Goal: Task Accomplishment & Management: Use online tool/utility

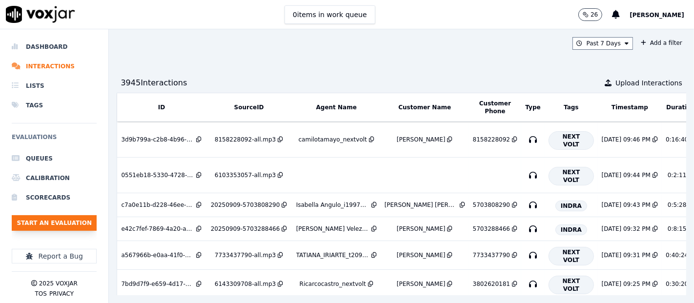
drag, startPoint x: 0, startPoint y: 0, endPoint x: 67, endPoint y: 221, distance: 231.4
click at [67, 221] on button "Start an Evaluation" at bounding box center [54, 223] width 85 height 16
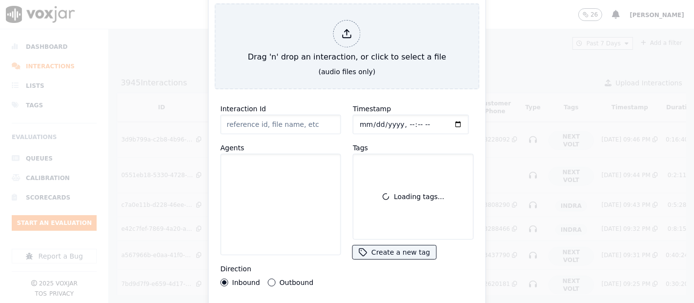
click at [570, 15] on div at bounding box center [347, 151] width 694 height 303
click at [527, 28] on div at bounding box center [347, 151] width 694 height 303
drag, startPoint x: 526, startPoint y: 98, endPoint x: 529, endPoint y: 118, distance: 20.3
click at [526, 98] on div at bounding box center [347, 151] width 694 height 303
click at [539, 183] on div at bounding box center [347, 151] width 694 height 303
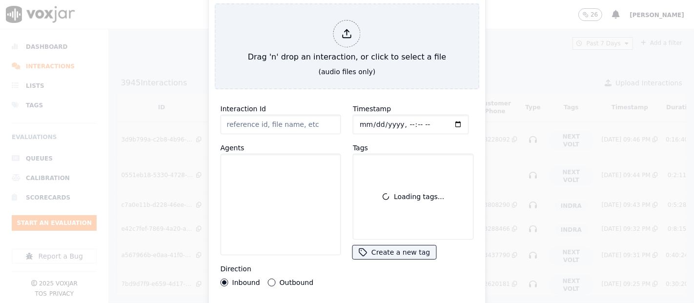
click at [516, 42] on div at bounding box center [347, 151] width 694 height 303
click at [495, 36] on div at bounding box center [347, 151] width 694 height 303
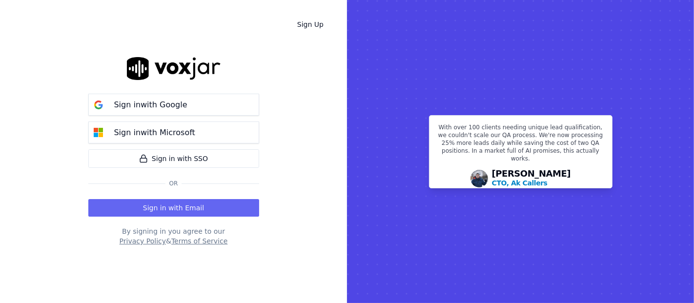
click at [128, 202] on button "Sign in with Email" at bounding box center [173, 208] width 171 height 18
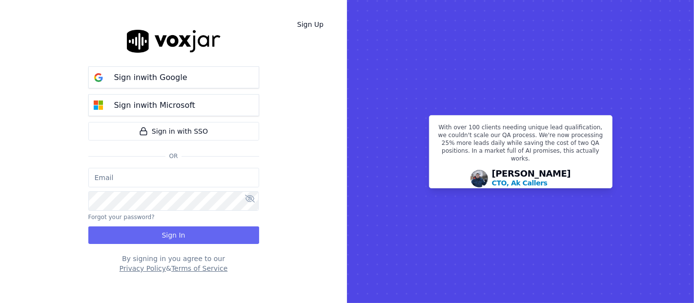
type input "shadia.decastro01.baq@nwfg.net"
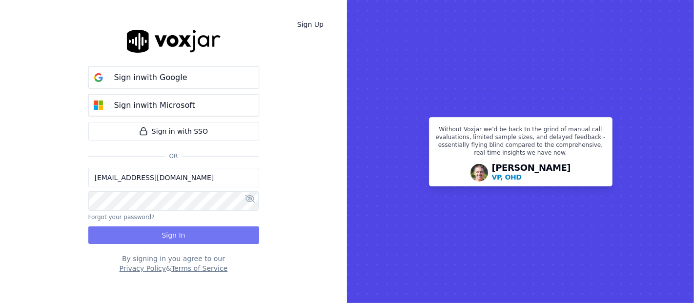
click at [107, 237] on button "Sign In" at bounding box center [173, 235] width 171 height 18
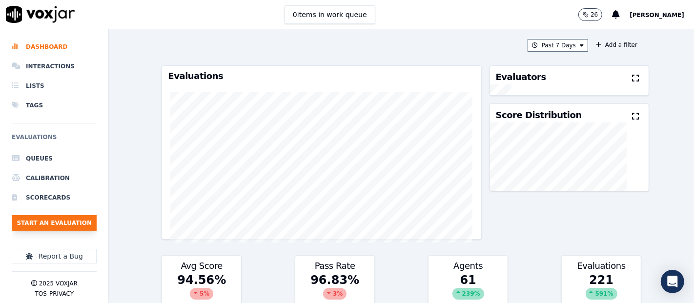
click at [43, 225] on button "Start an Evaluation" at bounding box center [54, 223] width 85 height 16
click at [53, 65] on li "Interactions" at bounding box center [54, 67] width 85 height 20
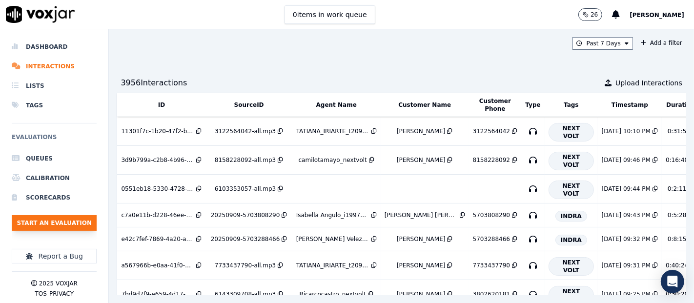
click at [56, 225] on button "Start an Evaluation" at bounding box center [54, 223] width 85 height 16
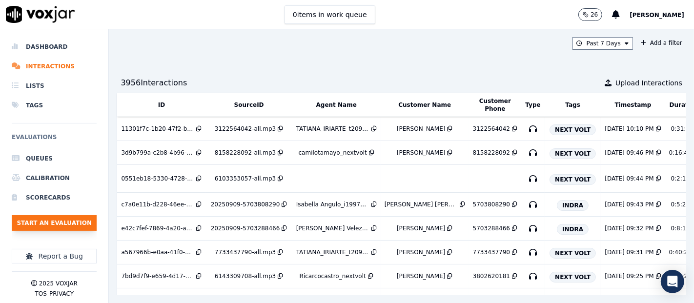
click at [66, 218] on button "Start an Evaluation" at bounding box center [54, 223] width 85 height 16
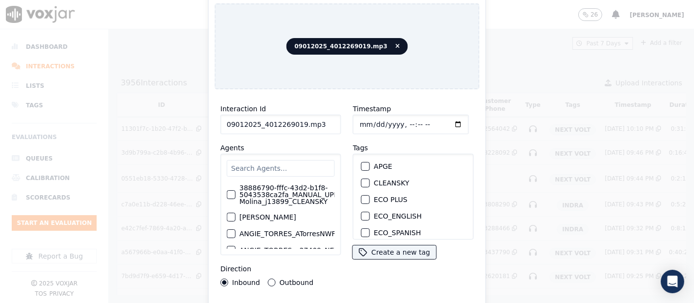
click at [321, 127] on input "09012025_4012269019.mp3" at bounding box center [280, 125] width 120 height 20
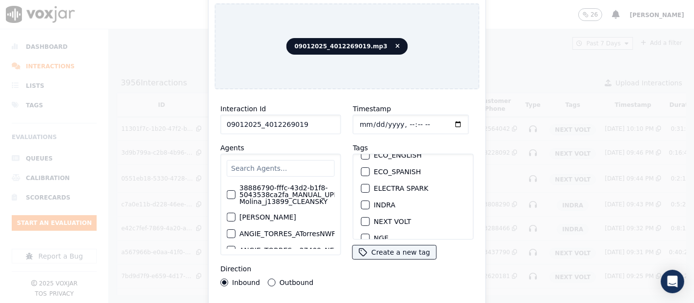
scroll to position [108, 0]
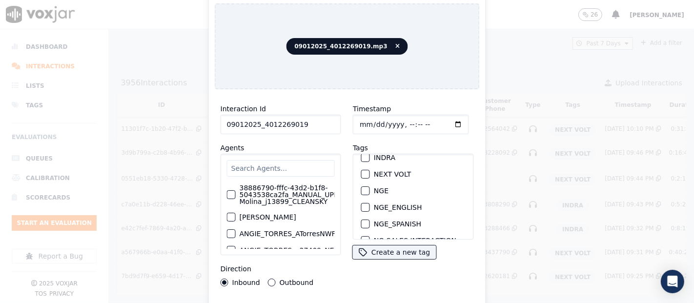
type input "09012025_4012269019"
click at [361, 187] on div "button" at bounding box center [364, 190] width 7 height 7
click at [336, 297] on div "Interaction Id 09012025_4012269019 Agents 38886790-fffc-43d2-b1f8-5043538ca2fa_…" at bounding box center [347, 209] width 265 height 224
drag, startPoint x: 333, startPoint y: 298, endPoint x: 327, endPoint y: 298, distance: 5.9
click at [329, 299] on div "Interaction Id 09012025_4012269019 Agents 38886790-fffc-43d2-b1f8-5043538ca2fa_…" at bounding box center [347, 209] width 265 height 224
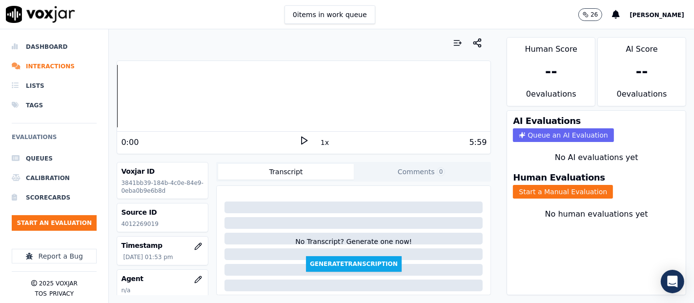
click at [136, 216] on h3 "Source ID" at bounding box center [162, 212] width 83 height 10
click at [141, 226] on p "4012269019" at bounding box center [162, 224] width 83 height 8
copy p "4012269019"
click at [299, 137] on icon at bounding box center [304, 141] width 10 height 10
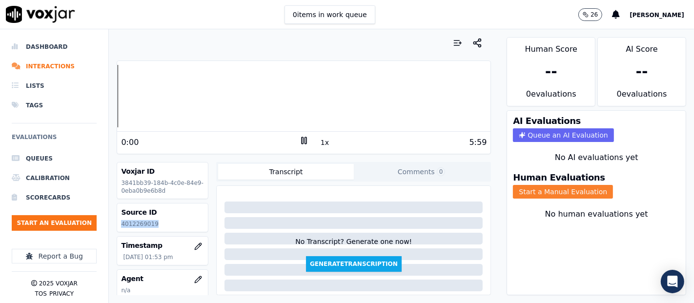
click at [522, 185] on button "Start a Manual Evaluation" at bounding box center [563, 192] width 100 height 14
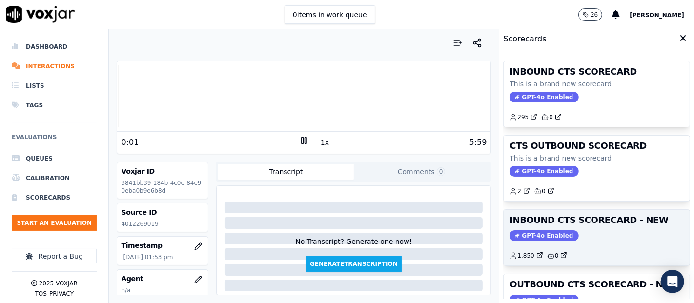
click at [561, 219] on h3 "INBOUND CTS SCORECARD - NEW" at bounding box center [596, 220] width 174 height 9
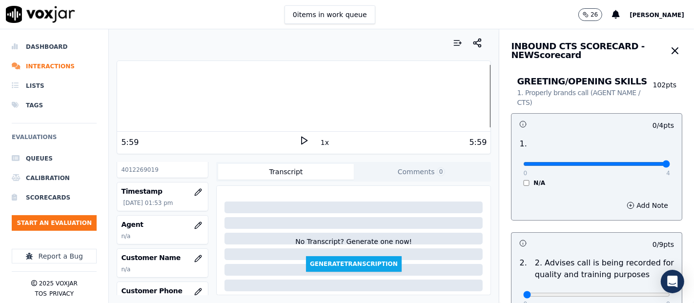
drag, startPoint x: 644, startPoint y: 166, endPoint x: 638, endPoint y: 165, distance: 6.5
type input "4"
click at [641, 165] on input "range" at bounding box center [596, 164] width 147 height 4
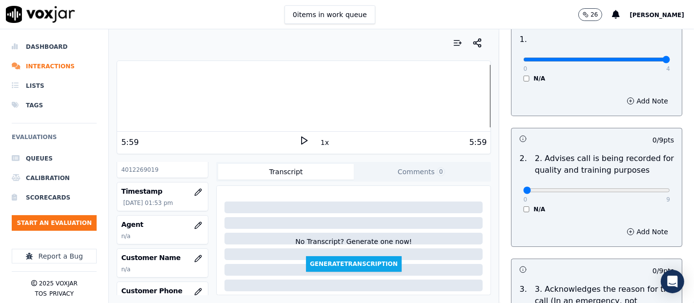
scroll to position [108, 0]
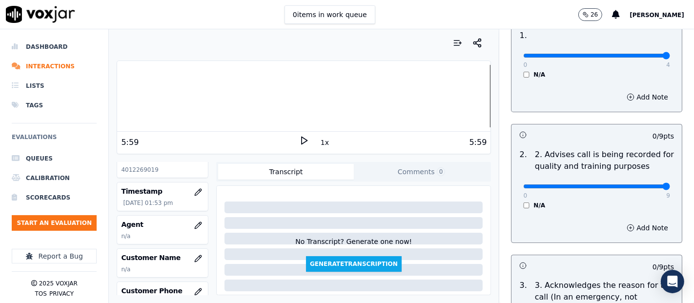
type input "9"
click at [643, 187] on input "range" at bounding box center [596, 186] width 147 height 4
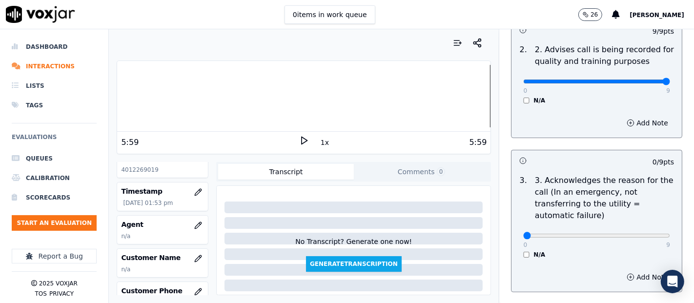
scroll to position [271, 0]
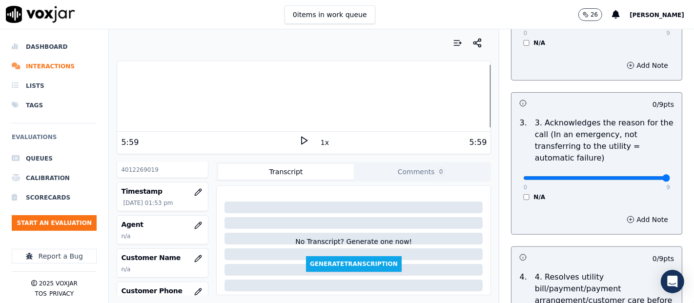
type input "9"
click at [643, 178] on input "range" at bounding box center [596, 178] width 147 height 4
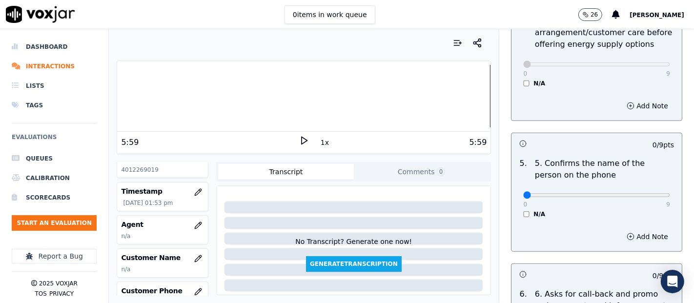
scroll to position [542, 0]
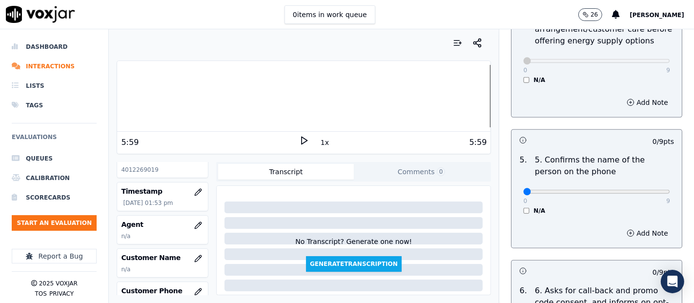
click at [645, 189] on div "0 9 N/A" at bounding box center [596, 196] width 162 height 37
type input "9"
click at [639, 190] on input "range" at bounding box center [596, 192] width 147 height 4
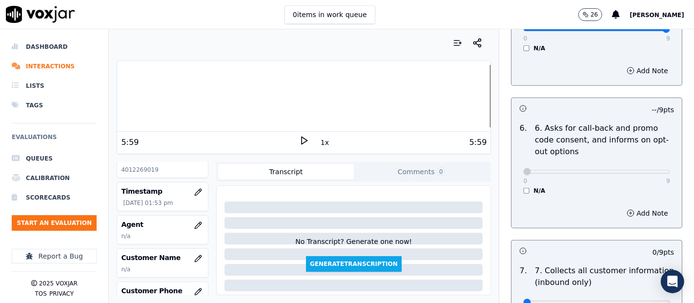
scroll to position [813, 0]
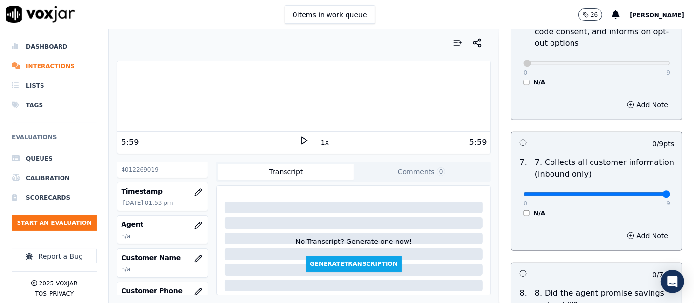
type input "9"
click at [643, 193] on input "range" at bounding box center [596, 194] width 147 height 4
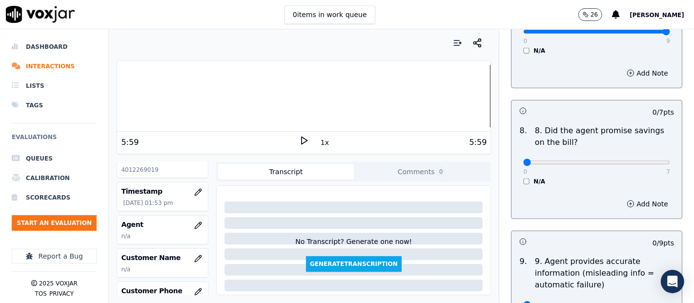
scroll to position [976, 0]
click at [523, 180] on div "N/A" at bounding box center [596, 181] width 147 height 8
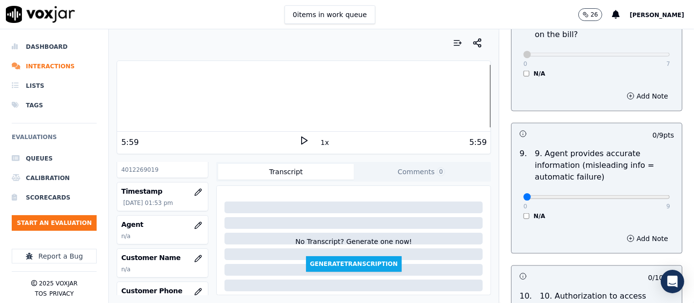
scroll to position [1084, 0]
type input "9"
click at [637, 194] on input "range" at bounding box center [596, 196] width 147 height 4
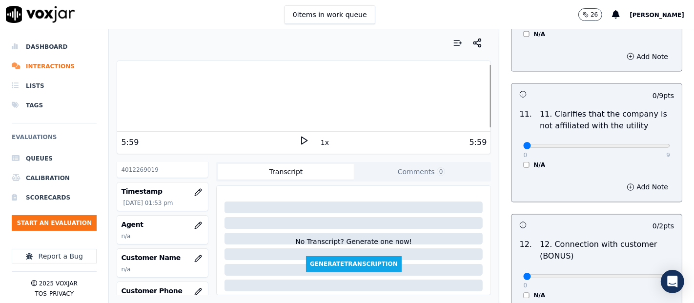
scroll to position [1463, 0]
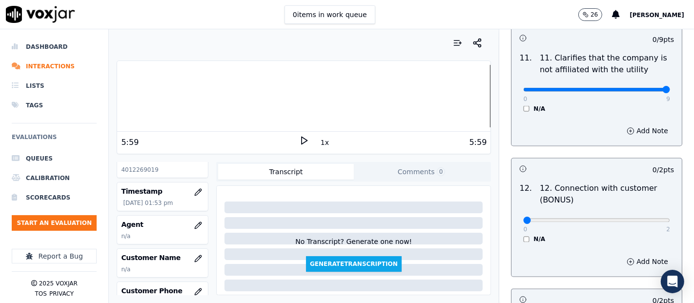
type input "9"
click at [639, 88] on input "range" at bounding box center [596, 90] width 147 height 4
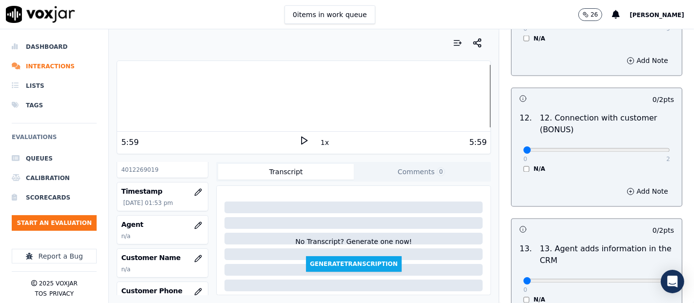
scroll to position [1572, 0]
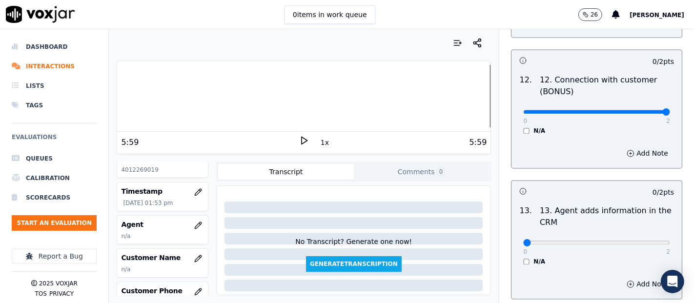
type input "2"
click at [640, 110] on input "range" at bounding box center [596, 112] width 147 height 4
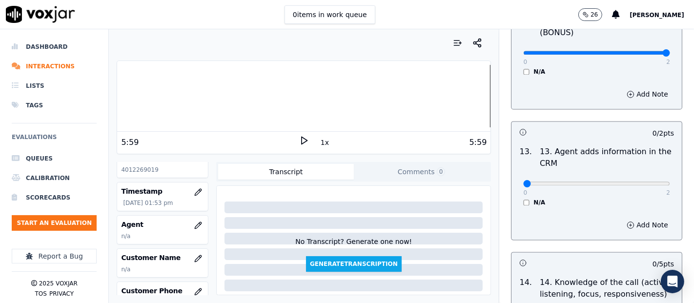
scroll to position [1680, 0]
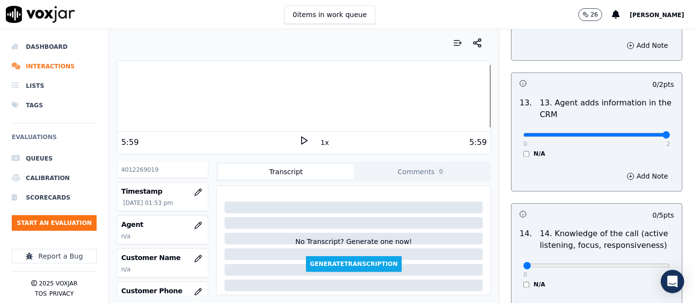
type input "2"
click at [643, 133] on input "range" at bounding box center [596, 135] width 147 height 4
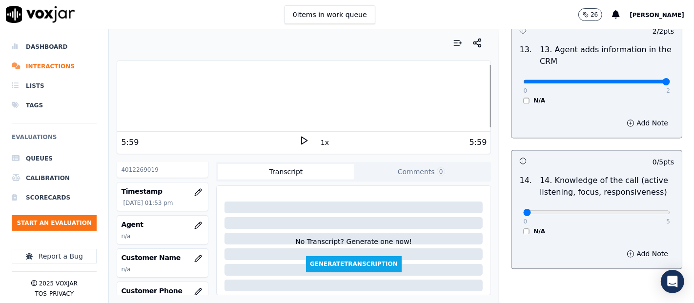
scroll to position [1777, 0]
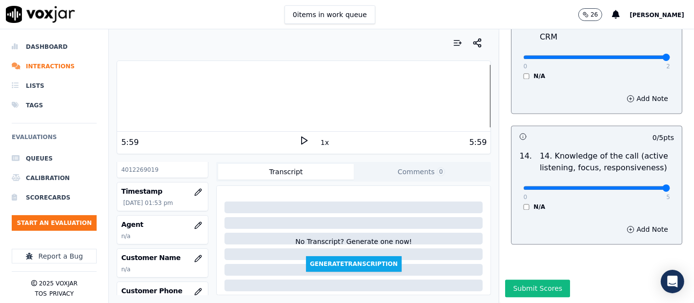
type input "5"
click at [642, 186] on input "range" at bounding box center [596, 188] width 147 height 4
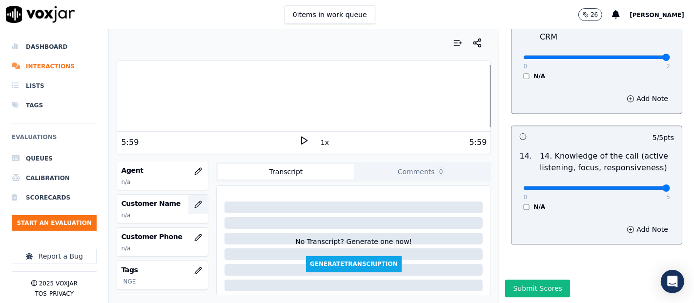
click at [194, 201] on icon "button" at bounding box center [198, 204] width 8 height 8
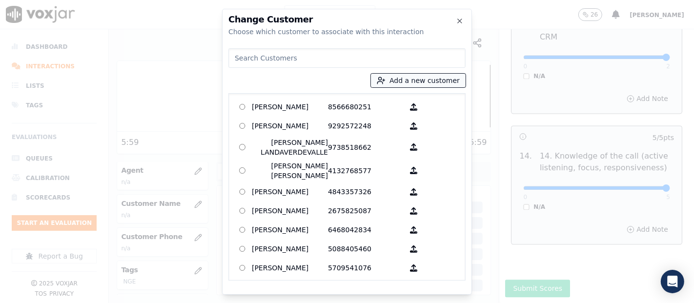
click at [422, 76] on button "Add a new customer" at bounding box center [418, 81] width 95 height 14
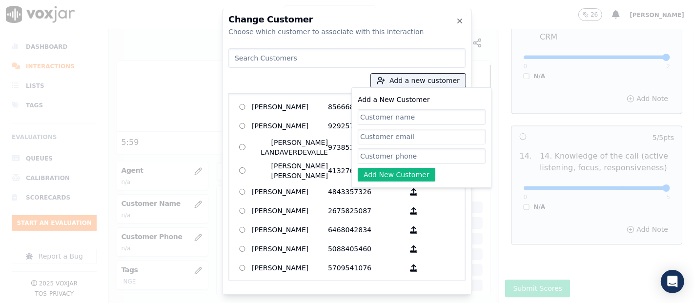
paste input "David Evans"
type input "David Evans"
click at [380, 153] on input "Add a New Customer" at bounding box center [422, 156] width 128 height 16
paste input "4012269019"
type input "4012269019"
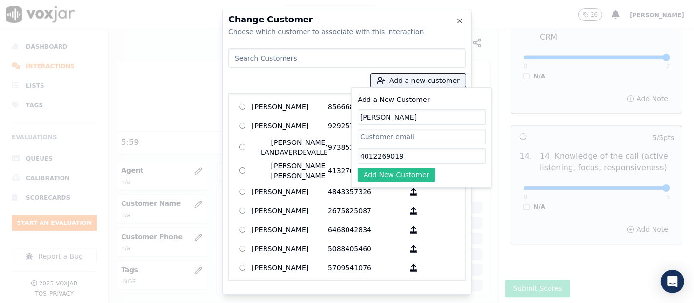
click at [386, 176] on button "Add New Customer" at bounding box center [397, 175] width 78 height 14
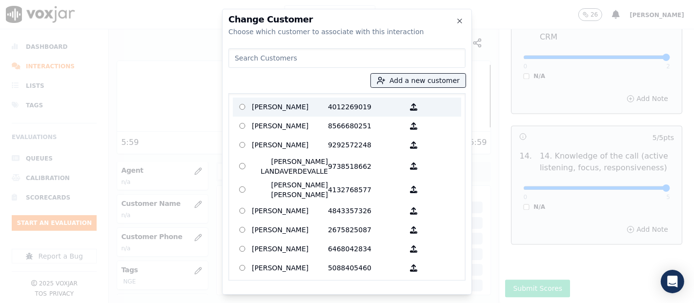
click at [328, 102] on p "4012269019" at bounding box center [366, 107] width 76 height 15
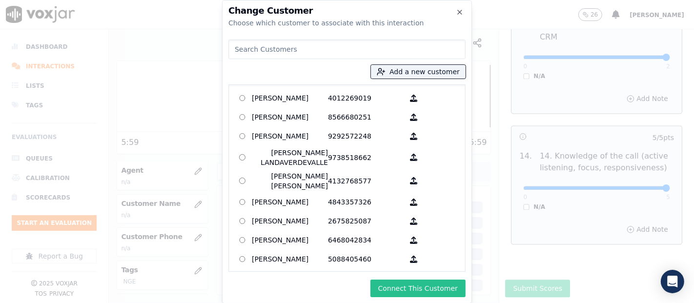
click at [415, 286] on button "Connect This Customer" at bounding box center [417, 288] width 95 height 18
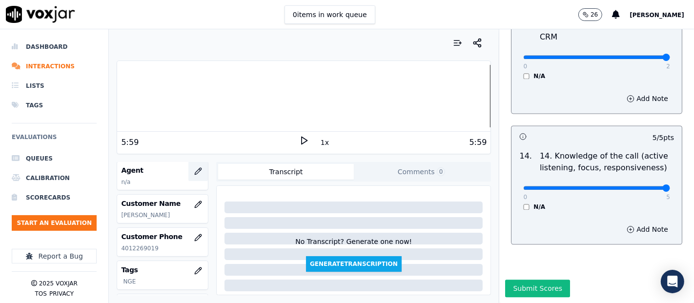
click at [194, 169] on icon "button" at bounding box center [198, 171] width 8 height 8
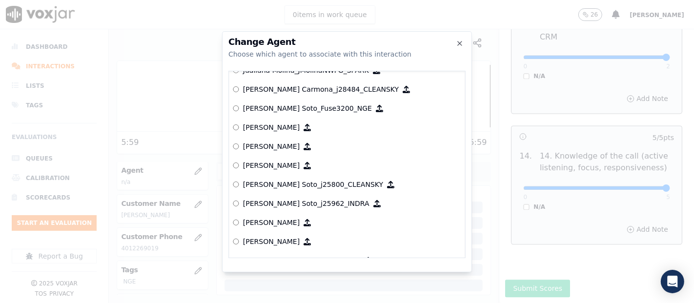
scroll to position [2831, 0]
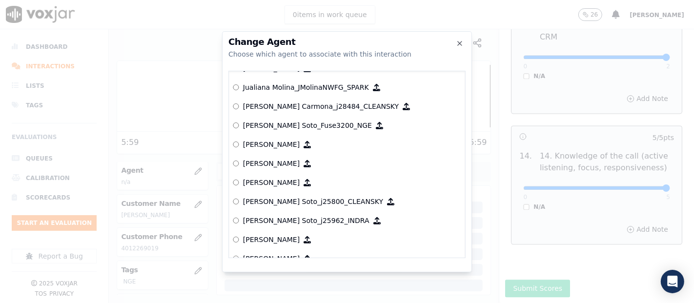
click at [273, 123] on p "[PERSON_NAME] Soto_Fuse3200_NGE" at bounding box center [307, 125] width 129 height 10
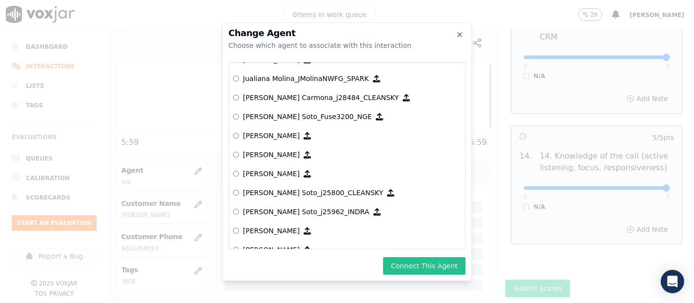
click at [436, 264] on button "Connect This Agent" at bounding box center [424, 266] width 82 height 18
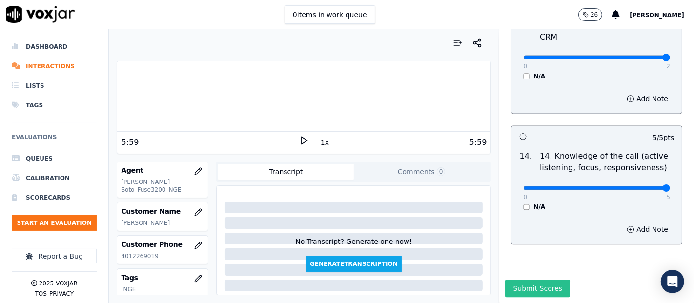
click at [511, 279] on button "Submit Scores" at bounding box center [537, 288] width 65 height 18
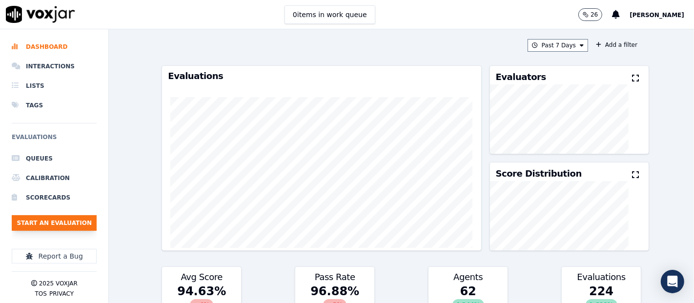
click at [80, 219] on button "Start an Evaluation" at bounding box center [54, 223] width 85 height 16
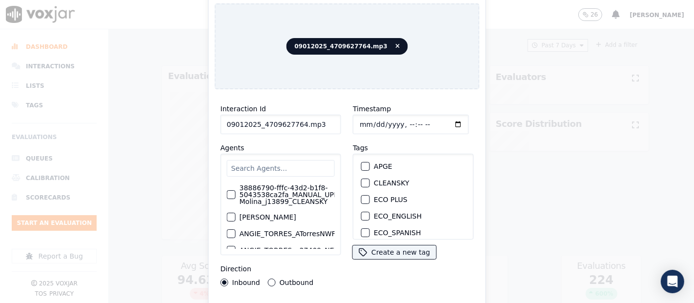
drag, startPoint x: 324, startPoint y: 123, endPoint x: 337, endPoint y: 110, distance: 17.9
click at [324, 123] on input "09012025_4709627764.mp3" at bounding box center [280, 125] width 120 height 20
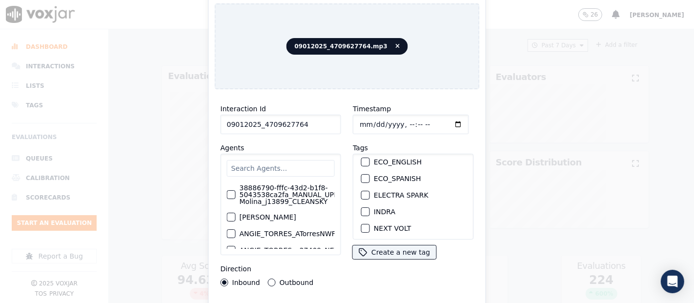
scroll to position [108, 0]
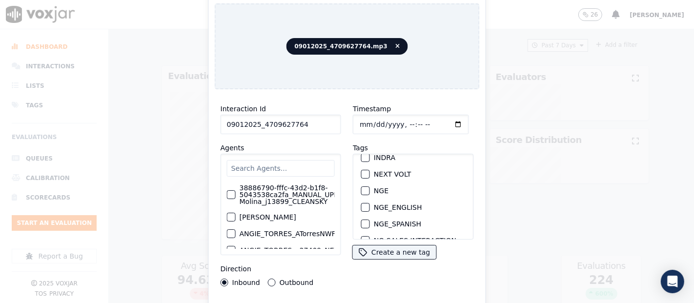
type input "09012025_4709627764"
click at [361, 187] on div "button" at bounding box center [364, 190] width 7 height 7
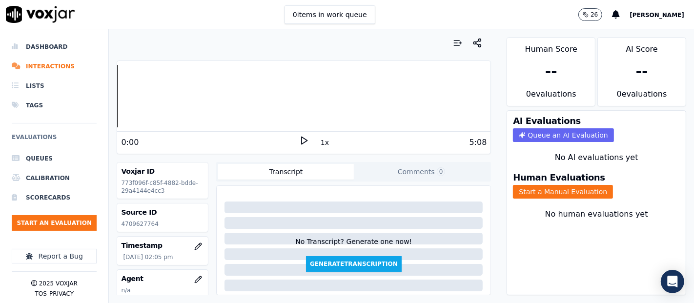
click at [138, 224] on p "4709627764" at bounding box center [162, 224] width 83 height 8
copy p "4709627764"
click at [301, 139] on polygon at bounding box center [304, 140] width 6 height 7
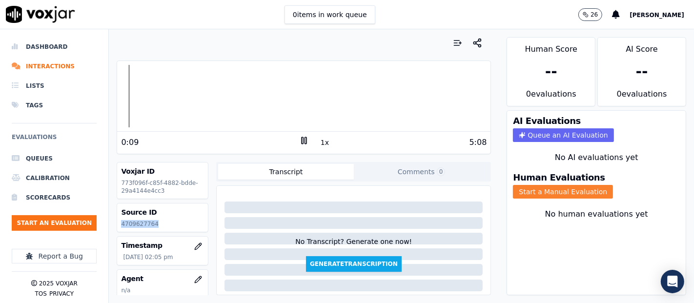
click at [519, 185] on button "Start a Manual Evaluation" at bounding box center [563, 192] width 100 height 14
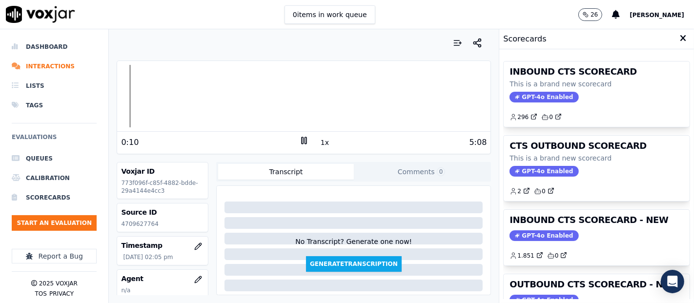
click at [552, 207] on div "INBOUND CTS SCORECARD This is a brand new scorecard GPT-4o Enabled 296 0 CTS OU…" at bounding box center [596, 176] width 187 height 246
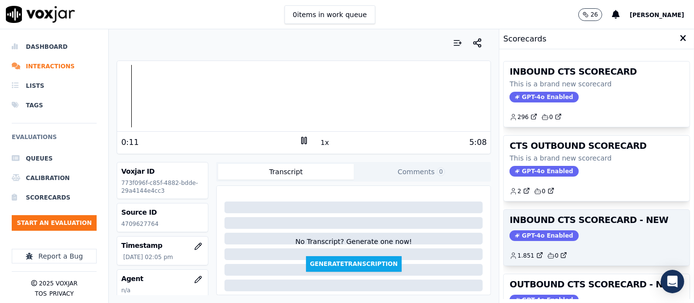
click at [551, 216] on h3 "INBOUND CTS SCORECARD - NEW" at bounding box center [596, 220] width 174 height 9
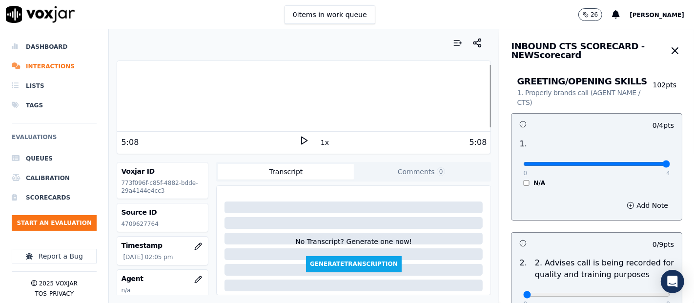
type input "4"
click at [649, 166] on input "range" at bounding box center [596, 164] width 147 height 4
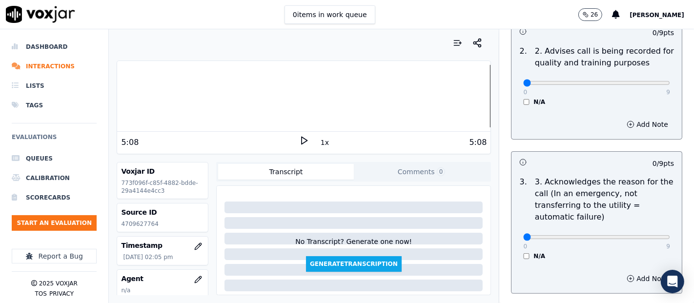
scroll to position [217, 0]
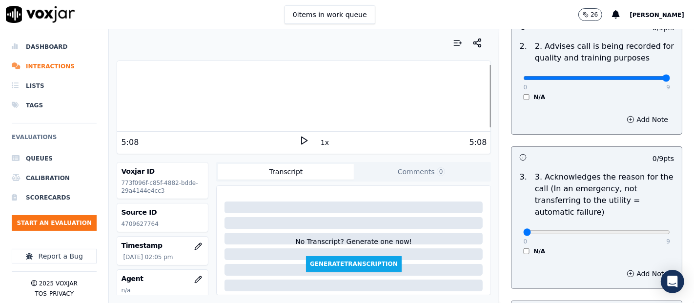
type input "9"
click at [642, 77] on input "range" at bounding box center [596, 78] width 147 height 4
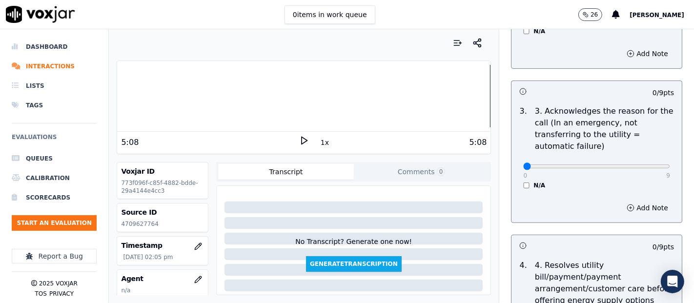
scroll to position [325, 0]
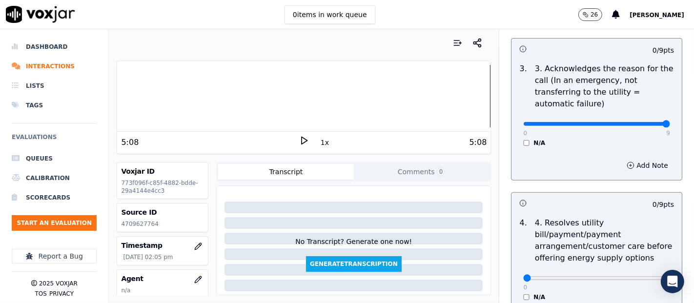
type input "9"
click at [641, 123] on input "range" at bounding box center [596, 124] width 147 height 4
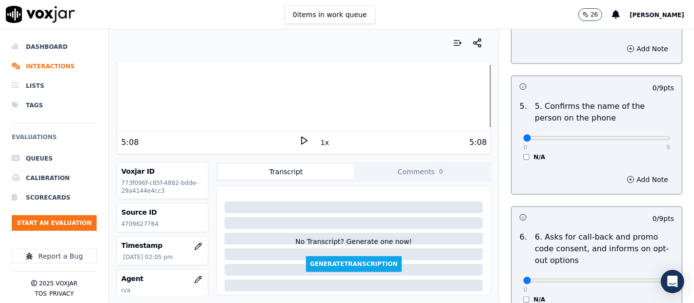
scroll to position [596, 0]
type input "9"
click at [643, 137] on input "range" at bounding box center [596, 138] width 147 height 4
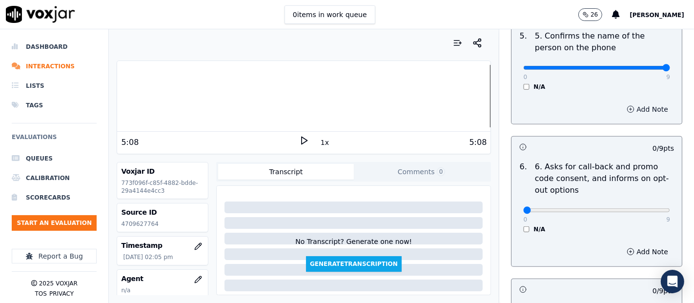
scroll to position [704, 0]
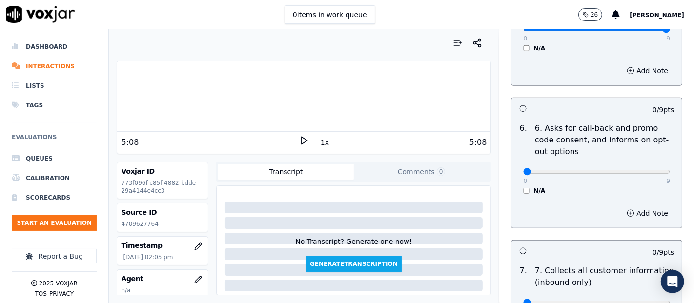
click at [523, 187] on div "N/A" at bounding box center [596, 191] width 147 height 8
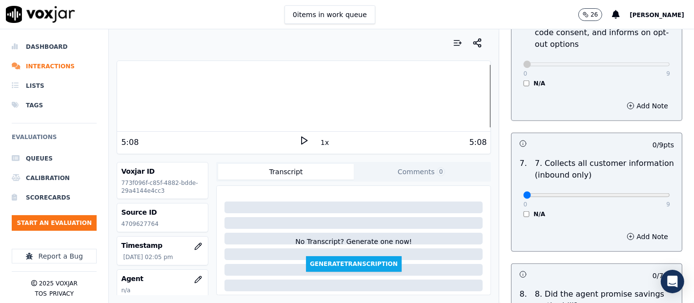
scroll to position [813, 0]
type input "9"
click at [643, 192] on input "range" at bounding box center [596, 194] width 147 height 4
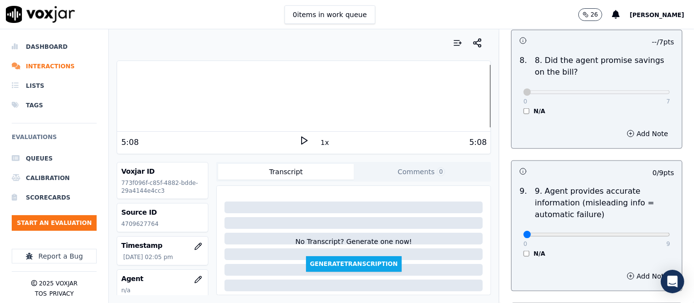
scroll to position [1084, 0]
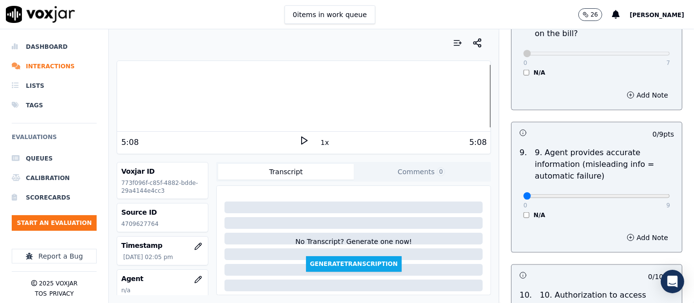
click at [641, 190] on div "0 9" at bounding box center [596, 196] width 147 height 12
type input "9"
click at [642, 194] on input "range" at bounding box center [596, 196] width 147 height 4
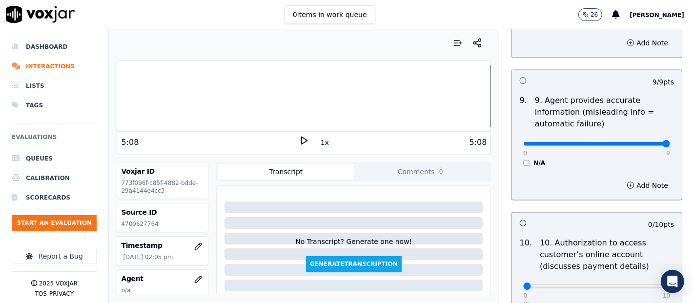
scroll to position [1246, 0]
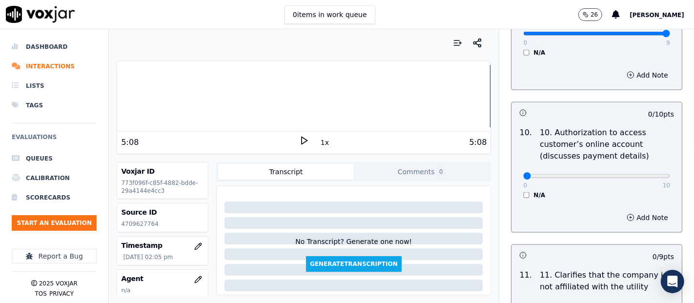
click at [517, 196] on div "10 . 10. Authorization to access customer’s online account (discusses payment d…" at bounding box center [596, 163] width 170 height 80
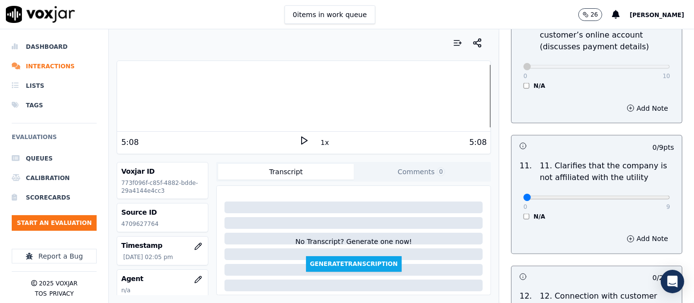
scroll to position [1409, 0]
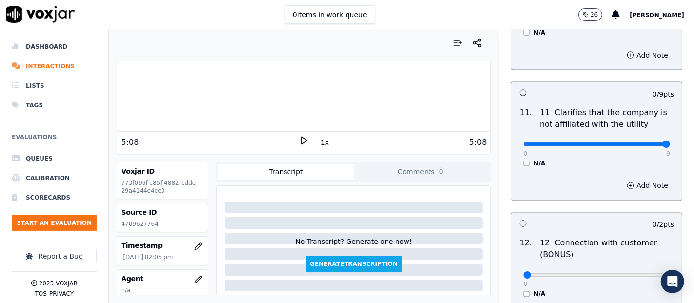
type input "9"
click at [641, 142] on input "range" at bounding box center [596, 144] width 147 height 4
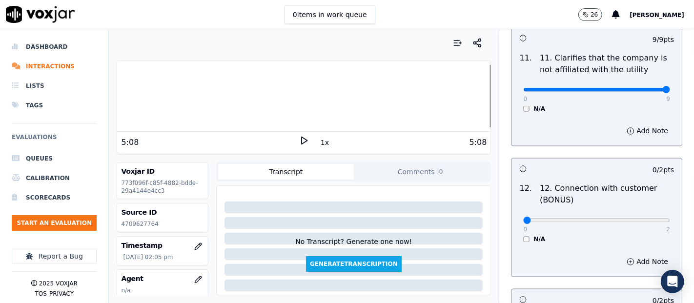
scroll to position [1572, 0]
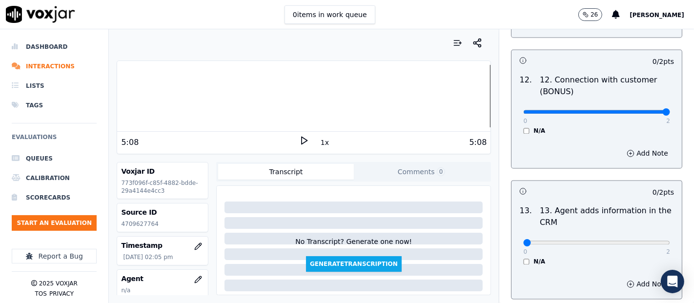
drag, startPoint x: 643, startPoint y: 109, endPoint x: 638, endPoint y: 111, distance: 5.3
type input "2"
click at [643, 110] on input "range" at bounding box center [596, 112] width 147 height 4
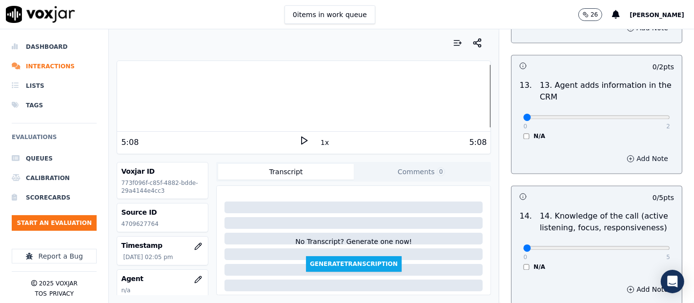
scroll to position [1734, 0]
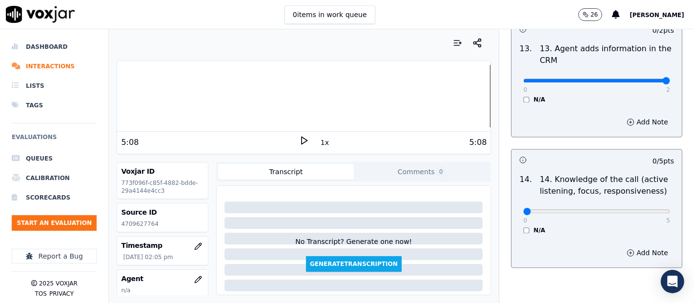
type input "2"
click at [642, 79] on input "range" at bounding box center [596, 81] width 147 height 4
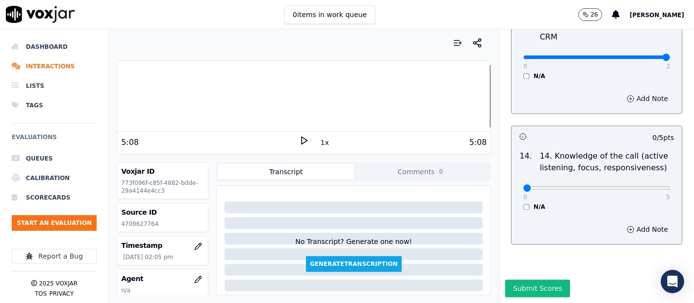
scroll to position [1777, 0]
type input "5"
click at [640, 186] on input "range" at bounding box center [596, 188] width 147 height 4
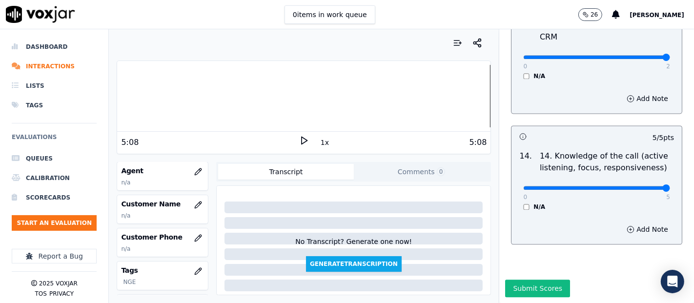
scroll to position [108, 0]
click at [195, 201] on button "button" at bounding box center [198, 205] width 20 height 20
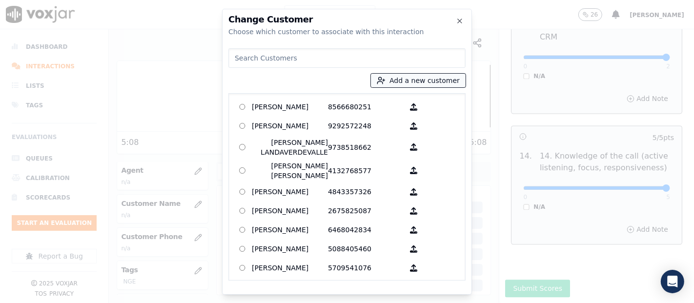
click at [400, 84] on button "Add a new customer" at bounding box center [418, 81] width 95 height 14
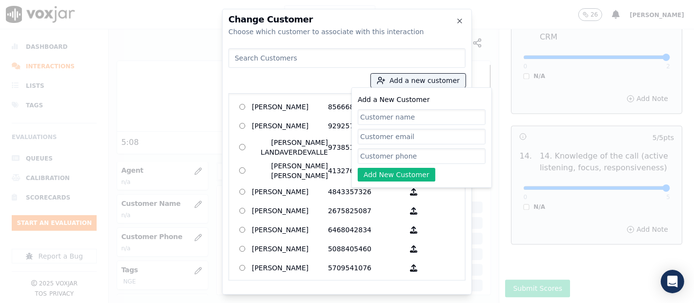
paste input "JUAN ROBIN XOCON SAC"
type input "JUAN ROBIN XOCON SAC"
click at [389, 151] on input "Add a New Customer" at bounding box center [422, 156] width 128 height 16
paste input "4709627764"
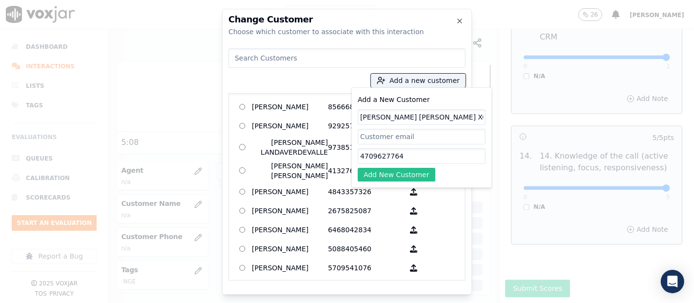
type input "4709627764"
click at [394, 175] on button "Add New Customer" at bounding box center [397, 175] width 78 height 14
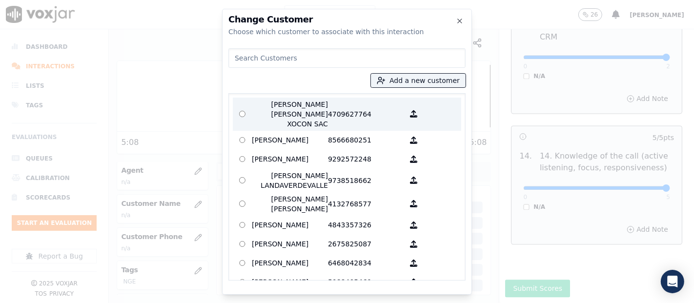
click at [335, 113] on p "4709627764" at bounding box center [366, 114] width 76 height 29
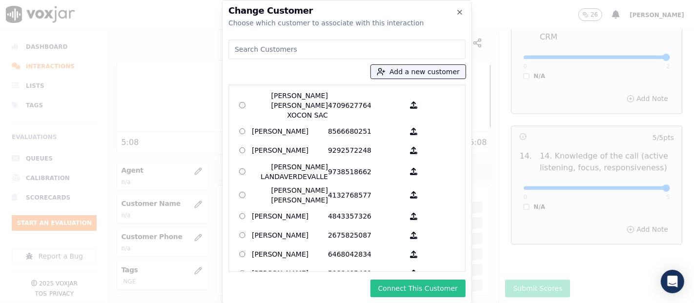
click at [400, 285] on button "Connect This Customer" at bounding box center [417, 288] width 95 height 18
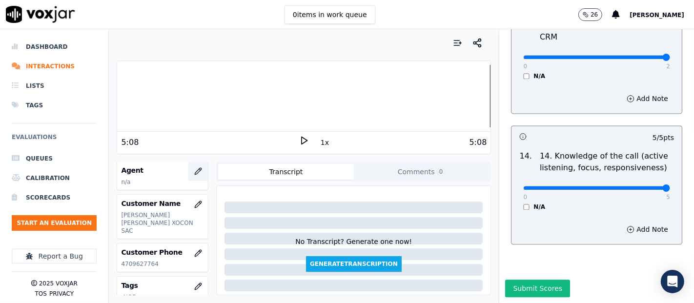
click at [194, 167] on icon "button" at bounding box center [198, 171] width 8 height 8
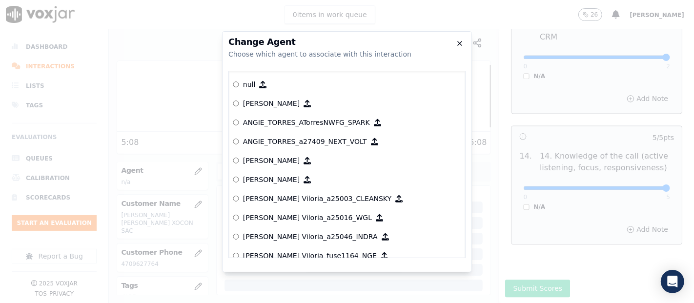
click at [458, 44] on icon "button" at bounding box center [460, 43] width 4 height 4
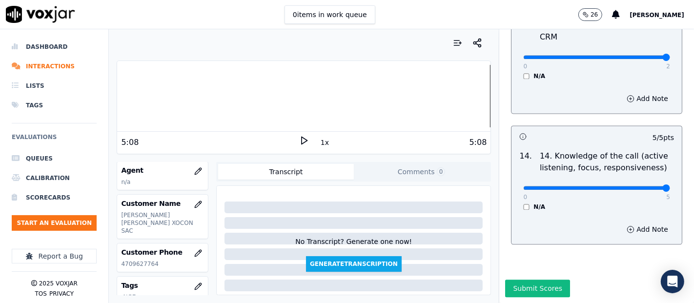
click at [117, 98] on div at bounding box center [303, 96] width 373 height 62
click at [301, 141] on polygon at bounding box center [304, 140] width 6 height 7
click at [301, 141] on rect at bounding box center [301, 140] width 1 height 6
click at [188, 163] on button "button" at bounding box center [198, 171] width 20 height 20
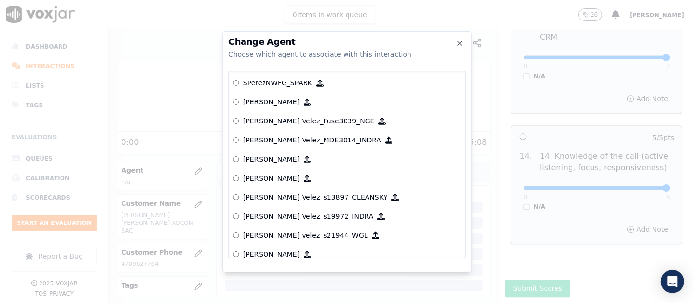
scroll to position [3999, 0]
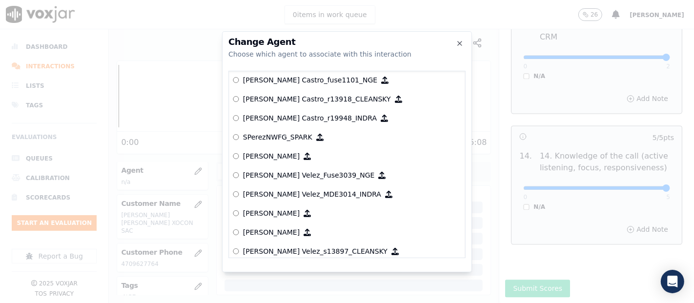
click at [302, 172] on p "[PERSON_NAME] Velez_Fuse3039_NGE" at bounding box center [309, 175] width 132 height 10
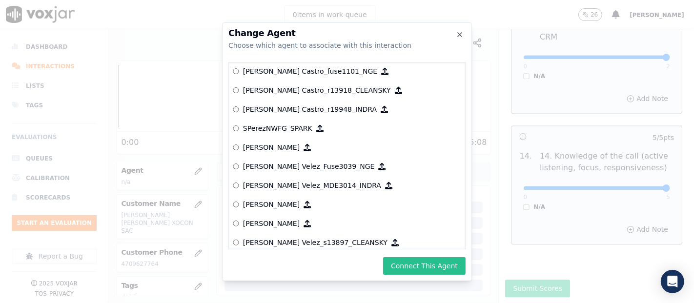
click at [401, 264] on button "Connect This Agent" at bounding box center [424, 266] width 82 height 18
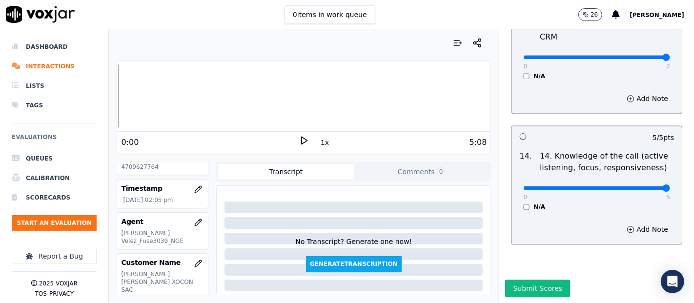
scroll to position [0, 0]
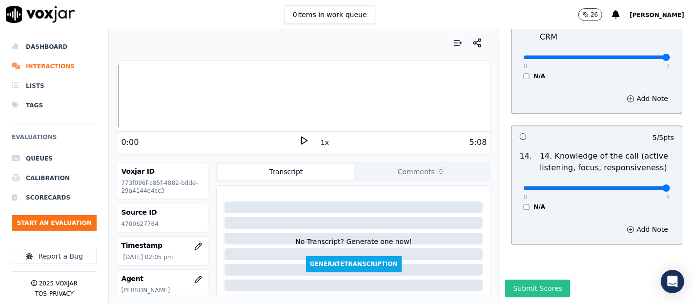
click at [538, 279] on button "Submit Scores" at bounding box center [537, 288] width 65 height 18
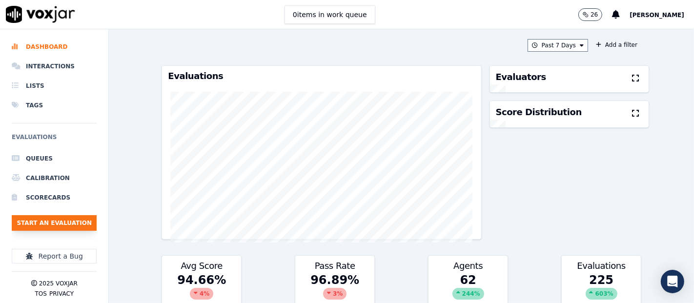
click at [41, 223] on button "Start an Evaluation" at bounding box center [54, 223] width 85 height 16
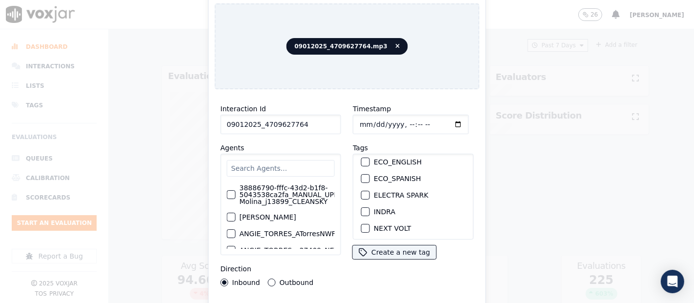
scroll to position [108, 0]
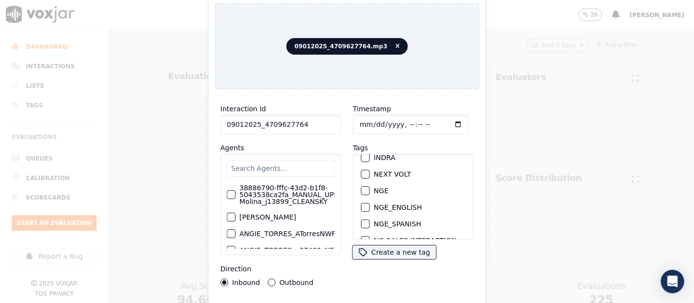
type input "09012025_4709627764"
click at [363, 187] on div "button" at bounding box center [364, 190] width 7 height 7
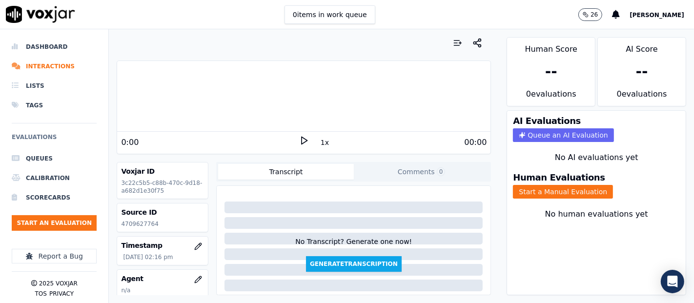
click at [140, 223] on p "4709627764" at bounding box center [162, 224] width 83 height 8
click at [299, 144] on icon at bounding box center [304, 141] width 10 height 10
click at [299, 142] on icon at bounding box center [304, 141] width 10 height 10
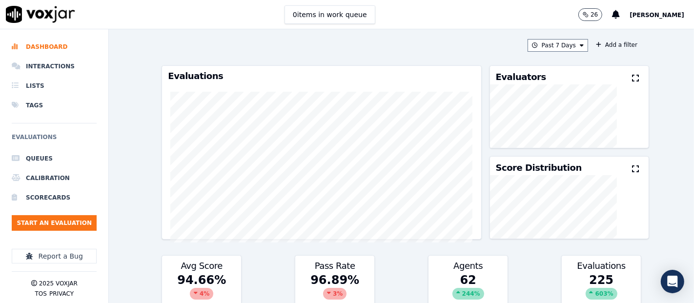
scroll to position [89, 0]
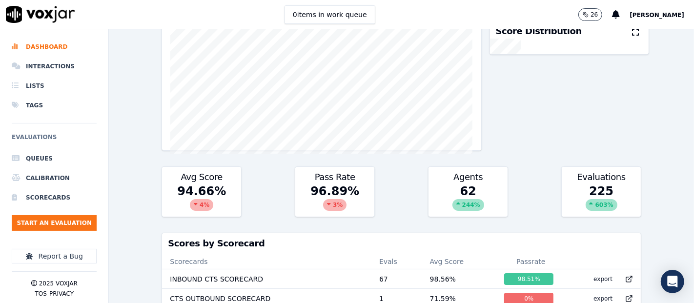
click at [69, 209] on ul "Queues Calibration Scorecards Start an Evaluation" at bounding box center [54, 194] width 85 height 90
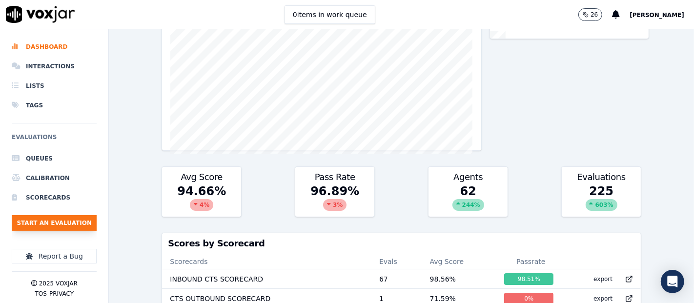
click at [70, 222] on button "Start an Evaluation" at bounding box center [54, 223] width 85 height 16
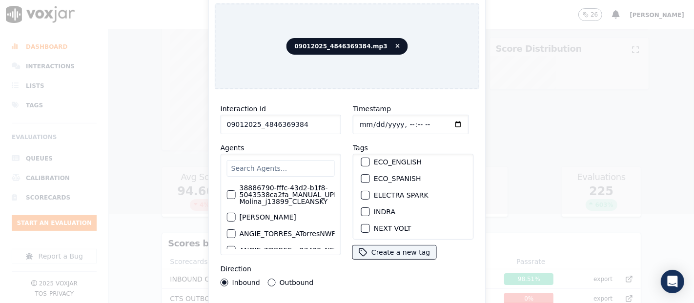
scroll to position [108, 0]
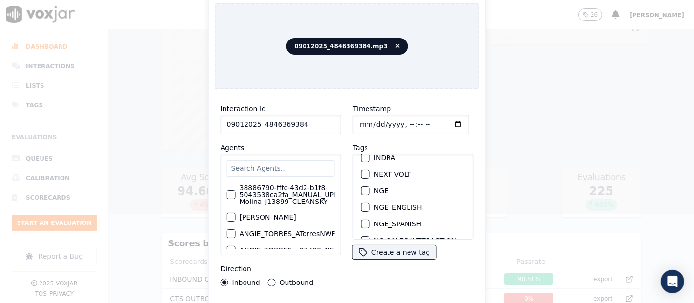
type input "09012025_4846369384"
click at [361, 187] on div "button" at bounding box center [364, 190] width 7 height 7
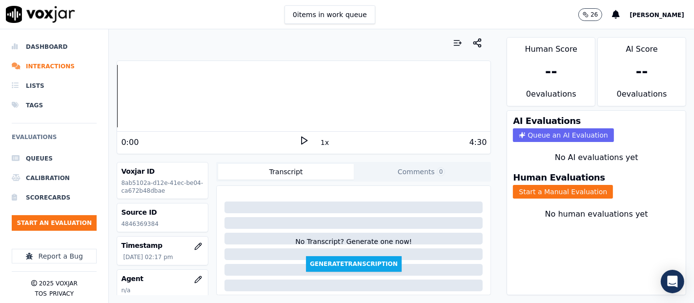
click at [140, 220] on p "4846369384" at bounding box center [162, 224] width 83 height 8
copy p "4846369384"
click at [299, 142] on icon at bounding box center [304, 141] width 10 height 10
click at [524, 187] on button "Start a Manual Evaluation" at bounding box center [563, 192] width 100 height 14
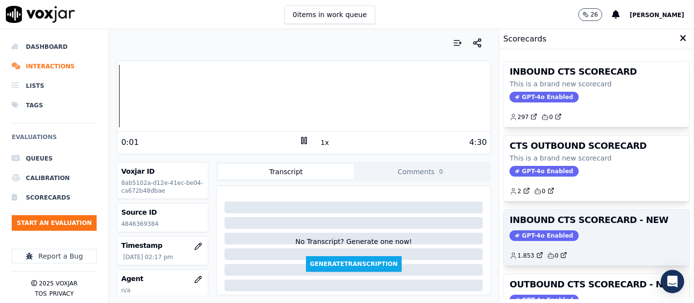
click at [587, 216] on h3 "INBOUND CTS SCORECARD - NEW" at bounding box center [596, 220] width 174 height 9
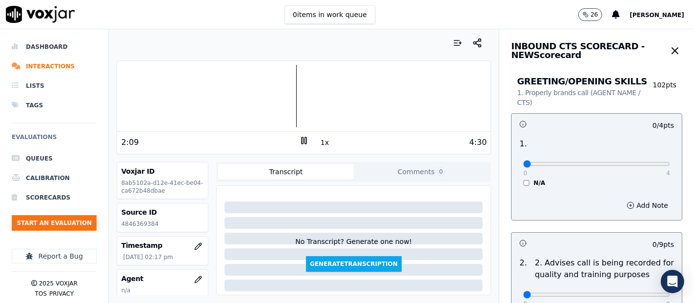
click at [125, 94] on div at bounding box center [303, 96] width 373 height 62
click at [300, 136] on icon at bounding box center [304, 141] width 10 height 10
drag, startPoint x: 303, startPoint y: 139, endPoint x: 197, endPoint y: 26, distance: 155.3
click at [197, 26] on div "0 items in work queue 26 [PERSON_NAME]" at bounding box center [347, 14] width 694 height 29
click at [300, 139] on icon at bounding box center [304, 141] width 10 height 10
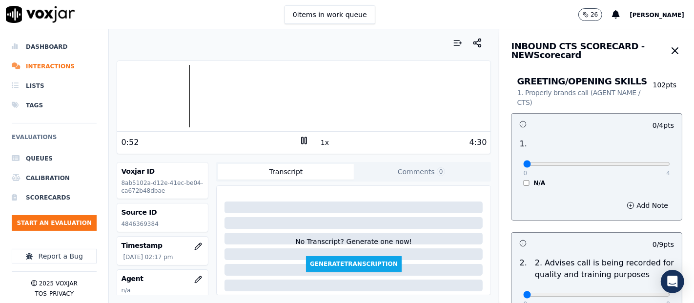
click at [168, 96] on div at bounding box center [303, 96] width 373 height 62
drag, startPoint x: 301, startPoint y: 140, endPoint x: 323, endPoint y: 131, distance: 24.0
click at [300, 139] on icon at bounding box center [304, 141] width 10 height 10
click at [299, 140] on icon at bounding box center [304, 141] width 10 height 10
click at [299, 139] on icon at bounding box center [304, 141] width 10 height 10
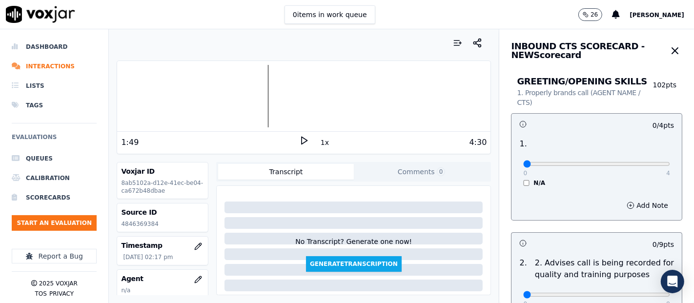
click at [299, 139] on icon at bounding box center [304, 141] width 10 height 10
drag, startPoint x: 492, startPoint y: 131, endPoint x: 233, endPoint y: 16, distance: 283.4
click at [233, 16] on div "0 items in work queue 26 Shadia De Castro" at bounding box center [347, 14] width 694 height 29
type input "4"
click at [644, 166] on input "range" at bounding box center [596, 164] width 147 height 4
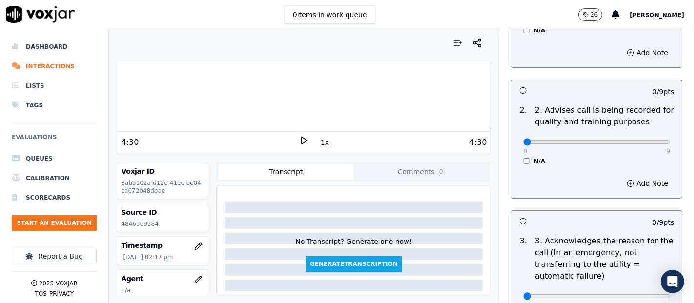
scroll to position [162, 0]
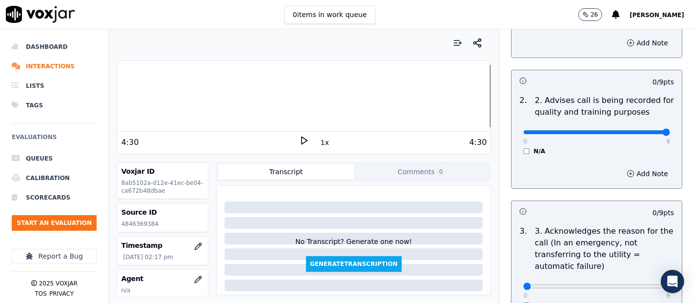
type input "9"
click at [640, 134] on input "range" at bounding box center [596, 132] width 147 height 4
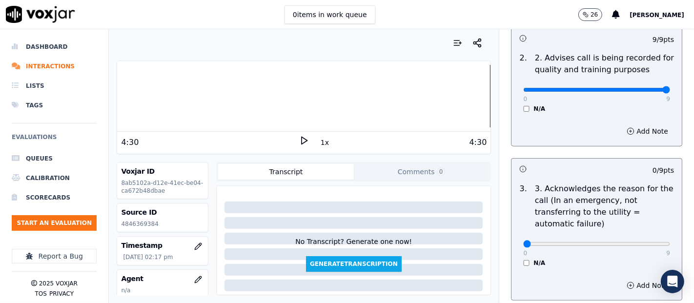
scroll to position [271, 0]
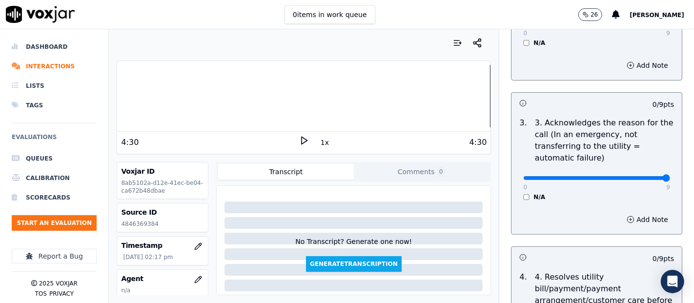
type input "9"
click at [638, 176] on input "range" at bounding box center [596, 178] width 147 height 4
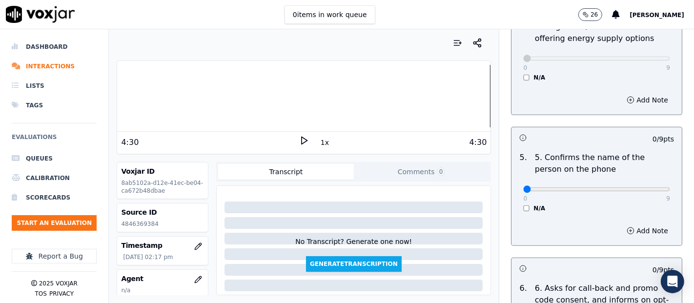
scroll to position [596, 0]
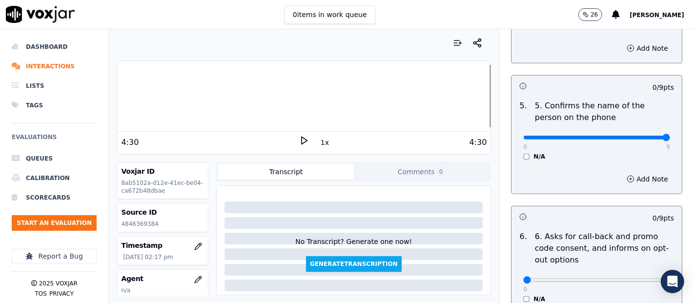
type input "9"
click at [637, 139] on input "range" at bounding box center [596, 138] width 147 height 4
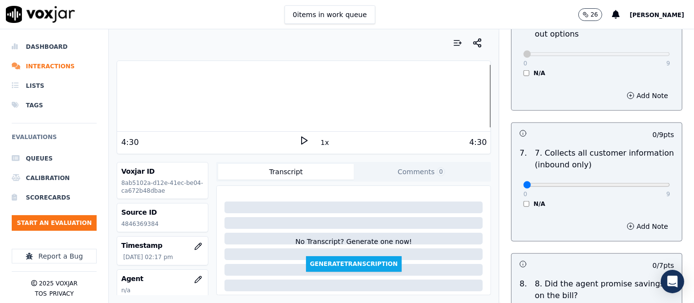
scroll to position [921, 0]
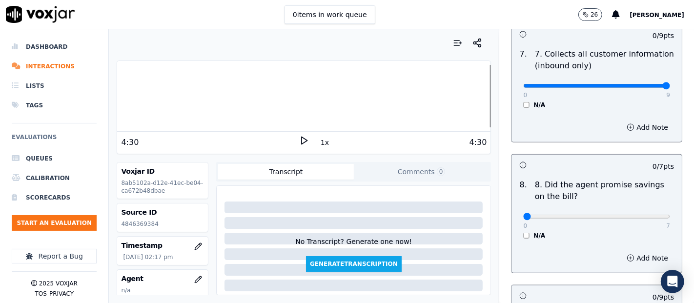
type input "9"
click at [642, 84] on input "range" at bounding box center [596, 86] width 147 height 4
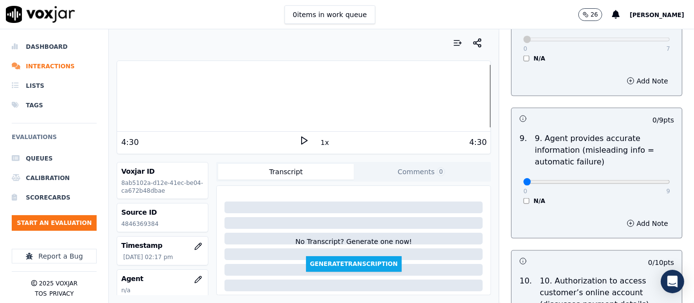
scroll to position [1138, 0]
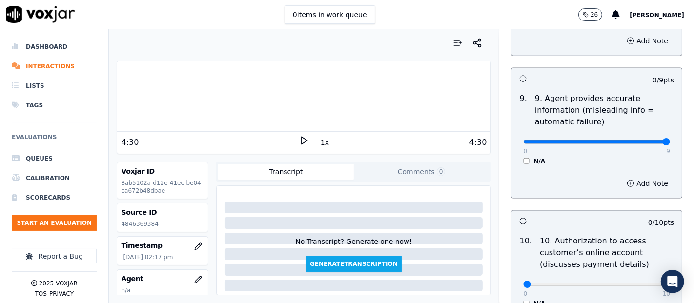
type input "9"
click at [635, 143] on input "range" at bounding box center [596, 142] width 147 height 4
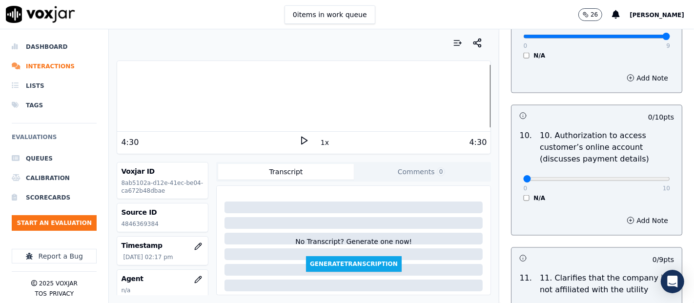
scroll to position [1246, 0]
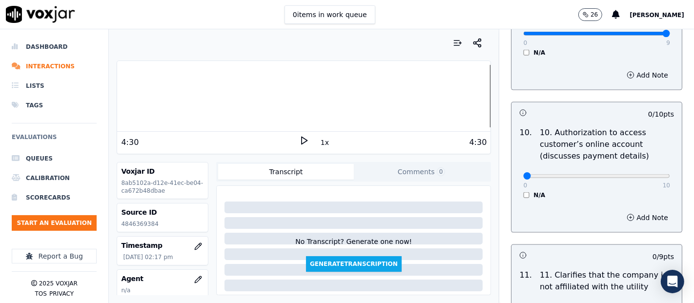
click at [523, 191] on div "N/A" at bounding box center [596, 195] width 147 height 8
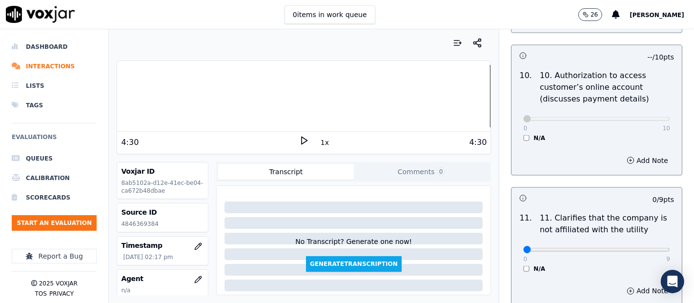
scroll to position [1355, 0]
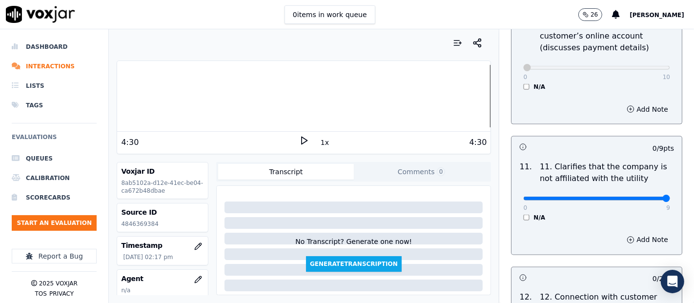
type input "9"
click at [638, 197] on input "range" at bounding box center [596, 199] width 147 height 4
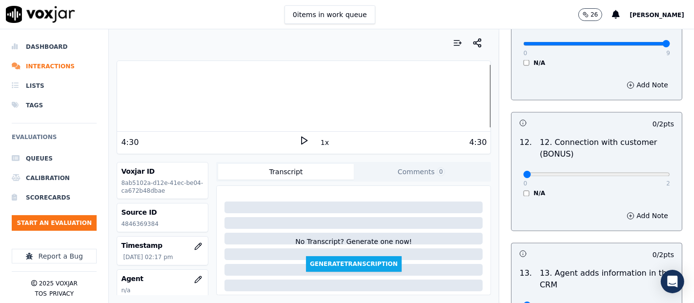
scroll to position [1517, 0]
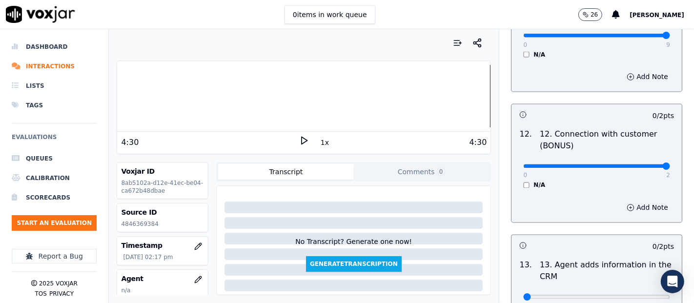
type input "2"
click at [640, 164] on input "range" at bounding box center [596, 166] width 147 height 4
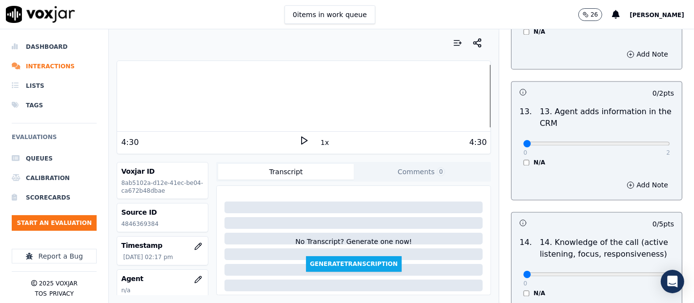
scroll to position [1680, 0]
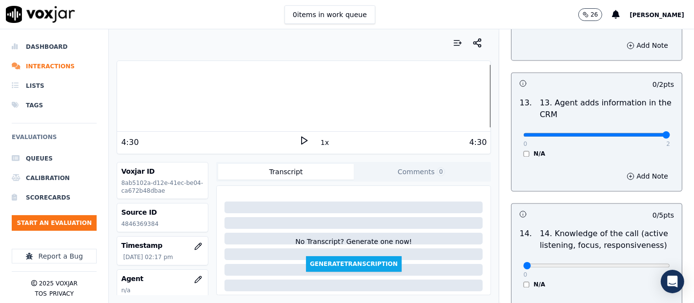
type input "2"
click at [643, 133] on input "range" at bounding box center [596, 135] width 147 height 4
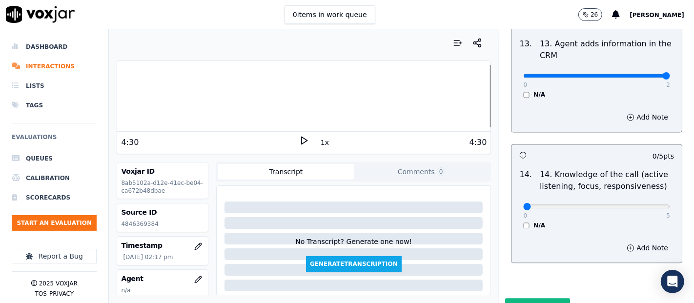
scroll to position [1777, 0]
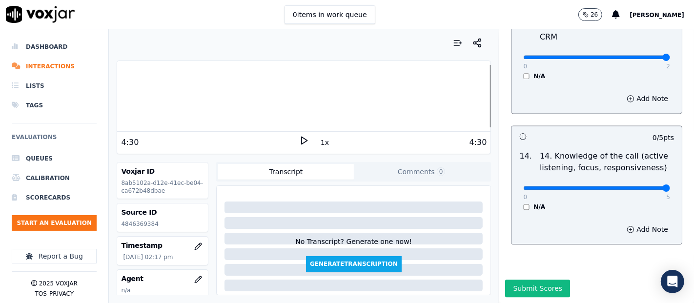
type input "5"
click at [642, 186] on input "range" at bounding box center [596, 188] width 147 height 4
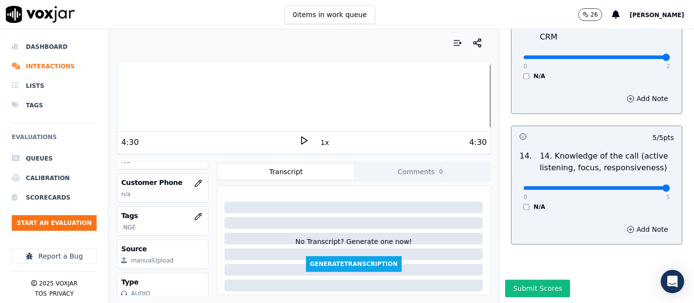
scroll to position [108, 0]
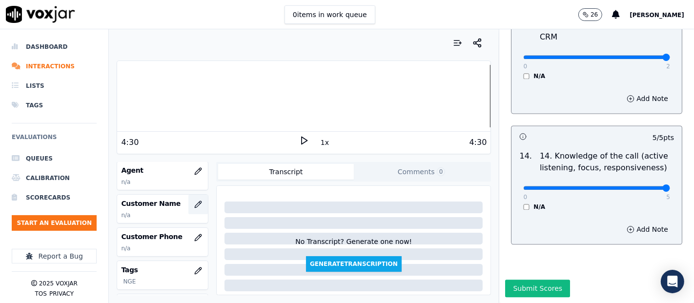
click at [194, 200] on icon "button" at bounding box center [198, 204] width 8 height 8
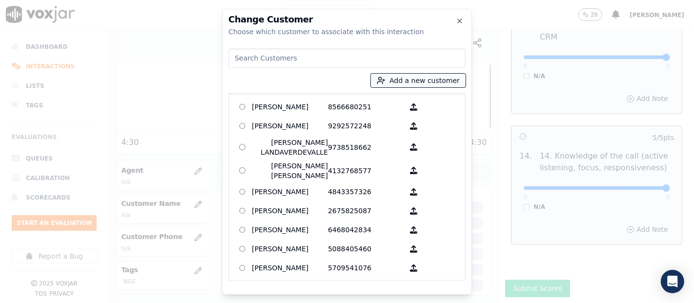
click at [400, 77] on button "Add a new customer" at bounding box center [418, 81] width 95 height 14
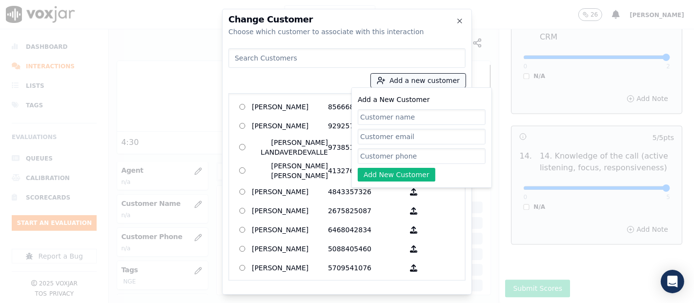
paste input "Jaqueline Hernandez Cortez"
type input "Jaqueline Hernandez Cortez"
click at [424, 155] on input "Add a New Customer" at bounding box center [422, 156] width 128 height 16
click at [372, 157] on input "Add a New Customer" at bounding box center [422, 156] width 128 height 16
paste input "4846369384"
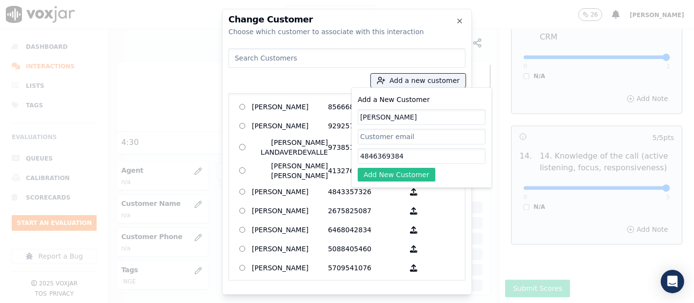
type input "4846369384"
click at [390, 171] on button "Add New Customer" at bounding box center [397, 175] width 78 height 14
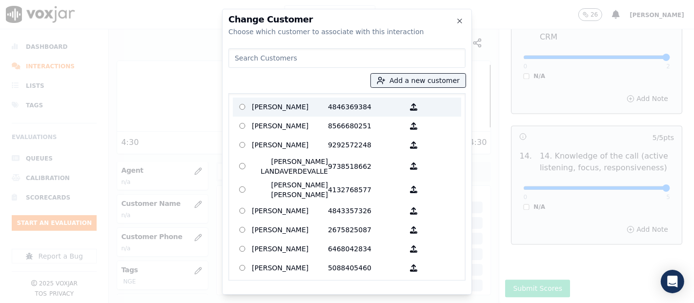
click at [319, 111] on p "Jaqueline Hernandez Cortez" at bounding box center [290, 107] width 76 height 15
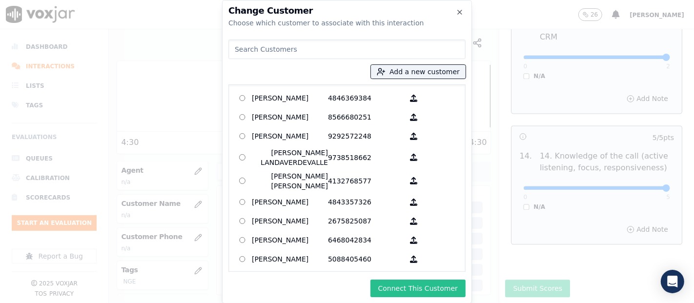
click at [402, 290] on button "Connect This Customer" at bounding box center [417, 288] width 95 height 18
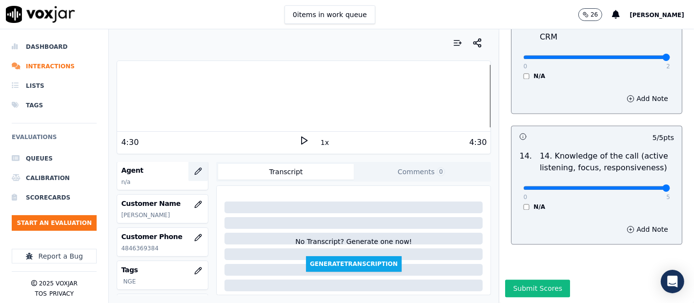
click at [188, 165] on button "button" at bounding box center [198, 171] width 20 height 20
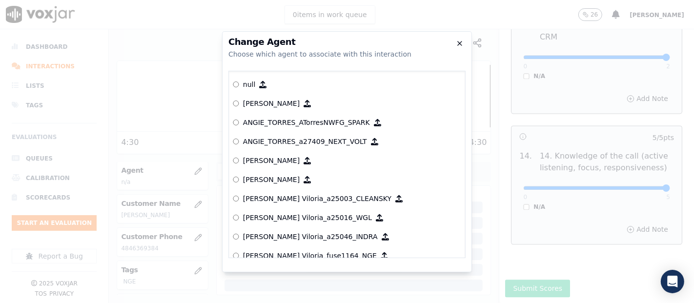
click at [462, 46] on icon "button" at bounding box center [460, 44] width 8 height 8
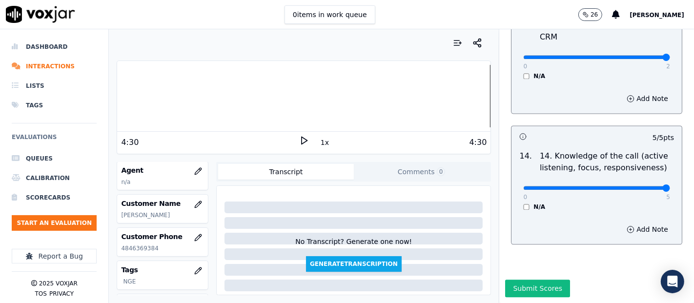
click at [120, 94] on div at bounding box center [303, 96] width 373 height 62
click at [302, 141] on icon at bounding box center [304, 141] width 10 height 10
click at [73, 104] on div "Dashboard Interactions Lists Tags Evaluations Queues Calibration Scorecards Sta…" at bounding box center [347, 166] width 694 height 274
click at [305, 139] on rect at bounding box center [305, 140] width 1 height 6
click at [182, 160] on div "Your browser does not support the audio element. 0:08 1x 4:30 Voxjar ID 8ab5102…" at bounding box center [304, 166] width 390 height 274
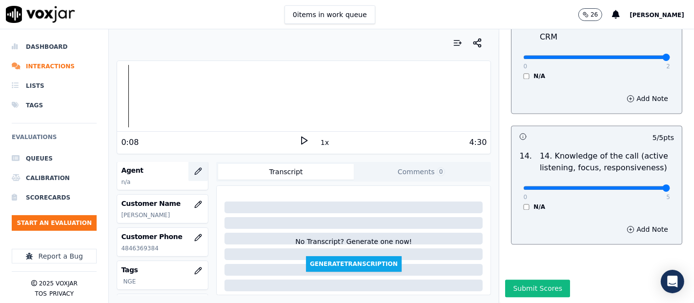
click at [194, 167] on icon "button" at bounding box center [198, 171] width 8 height 8
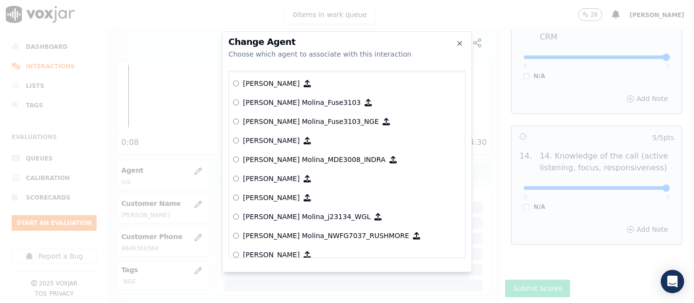
scroll to position [2952, 0]
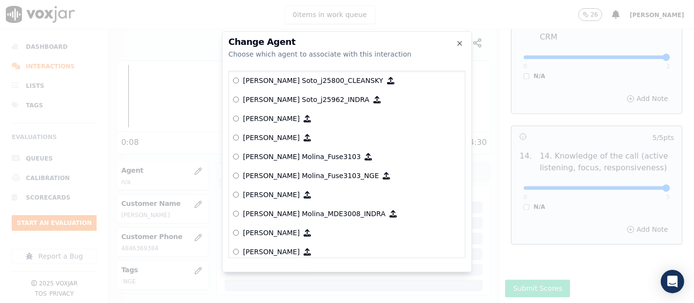
click at [281, 175] on p "[PERSON_NAME] Molina_Fuse3103_NGE" at bounding box center [311, 176] width 136 height 10
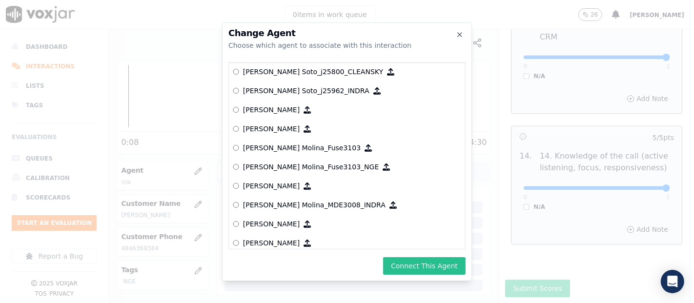
click at [437, 262] on button "Connect This Agent" at bounding box center [424, 266] width 82 height 18
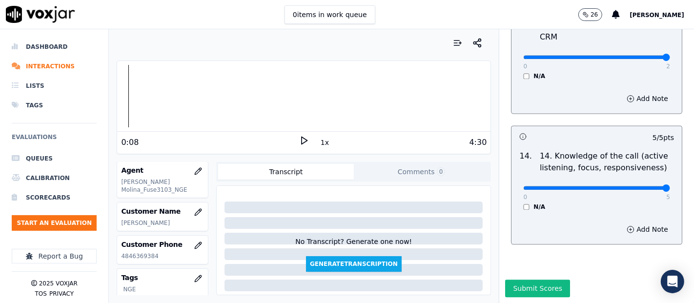
click at [513, 279] on div "Submit Scores" at bounding box center [596, 290] width 195 height 23
click at [506, 279] on button "Submit Scores" at bounding box center [537, 288] width 65 height 18
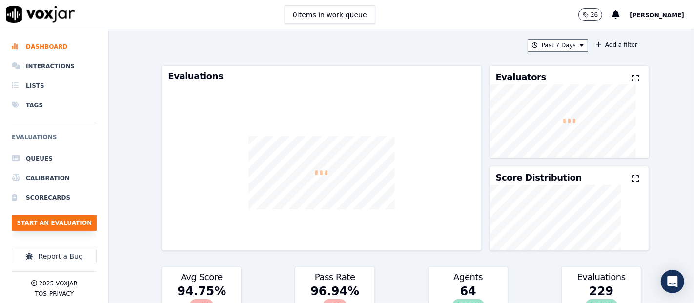
click at [32, 220] on button "Start an Evaluation" at bounding box center [54, 223] width 85 height 16
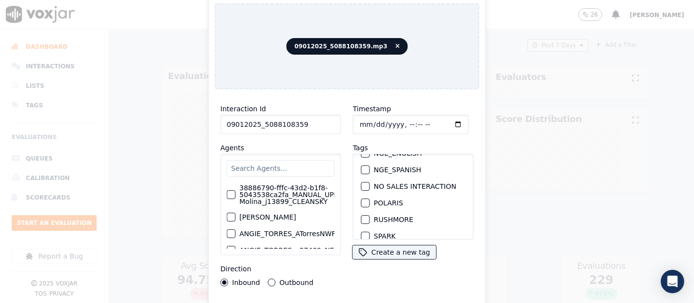
scroll to position [108, 0]
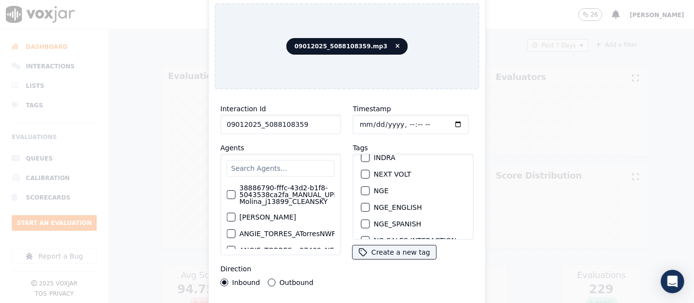
type input "09012025_5088108359"
click at [361, 187] on div "button" at bounding box center [364, 190] width 7 height 7
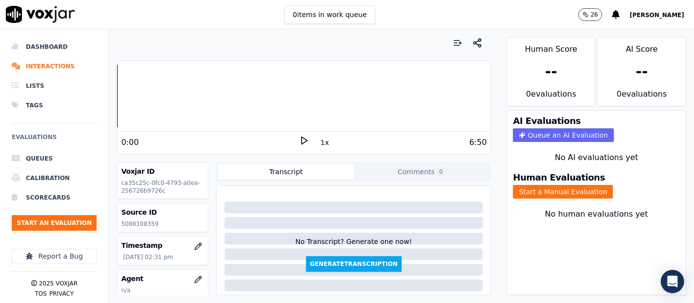
click at [135, 222] on p "5088108359" at bounding box center [162, 224] width 83 height 8
copy p "5088108359"
click at [299, 138] on icon at bounding box center [304, 141] width 10 height 10
click at [549, 185] on button "Start a Manual Evaluation" at bounding box center [563, 192] width 100 height 14
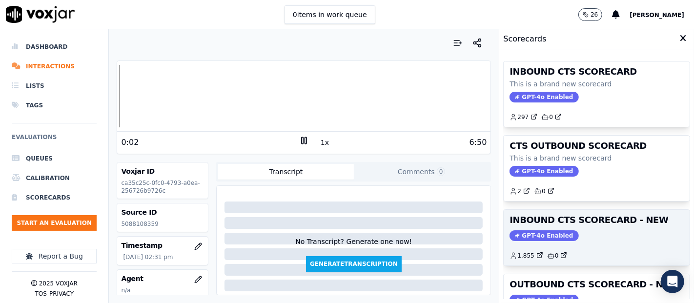
click at [583, 216] on h3 "INBOUND CTS SCORECARD - NEW" at bounding box center [596, 220] width 174 height 9
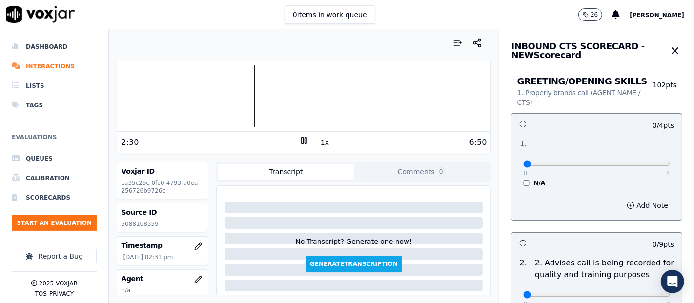
click at [173, 92] on div at bounding box center [303, 96] width 373 height 62
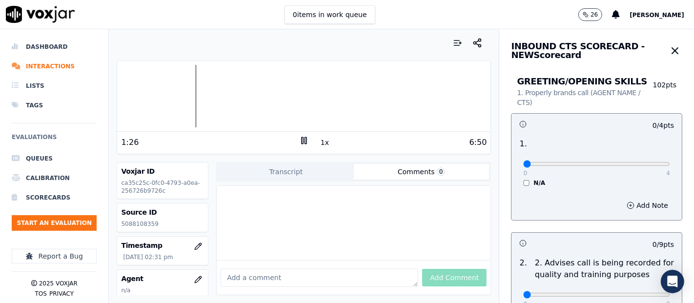
click at [468, 179] on div "Transcript Comments 0" at bounding box center [353, 172] width 275 height 20
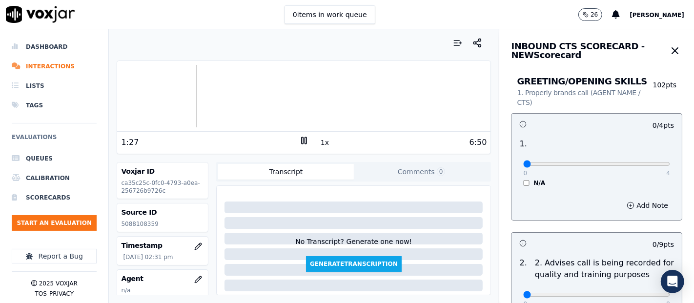
click at [310, 169] on button "Transcript" at bounding box center [286, 172] width 136 height 16
click at [305, 142] on rect at bounding box center [305, 140] width 1 height 6
click at [301, 141] on polygon at bounding box center [304, 140] width 6 height 7
click at [301, 140] on rect at bounding box center [301, 140] width 1 height 6
click at [642, 159] on div "0 4" at bounding box center [596, 164] width 147 height 12
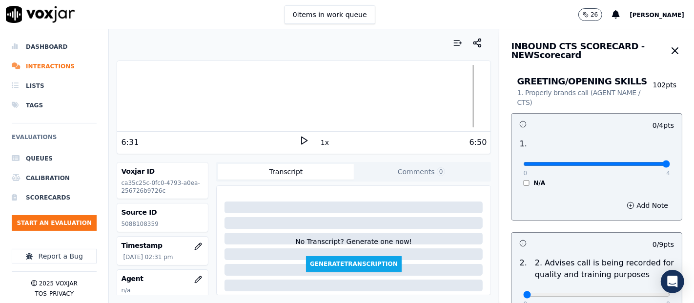
type input "4"
click at [640, 163] on input "range" at bounding box center [596, 164] width 147 height 4
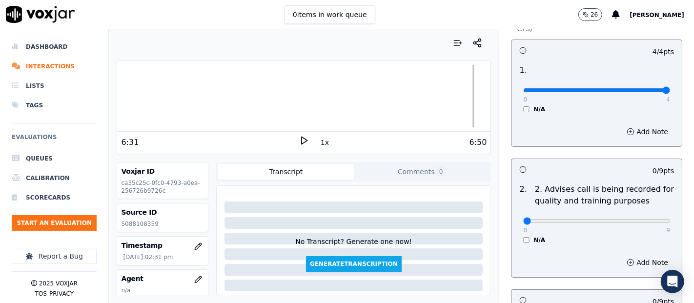
scroll to position [162, 0]
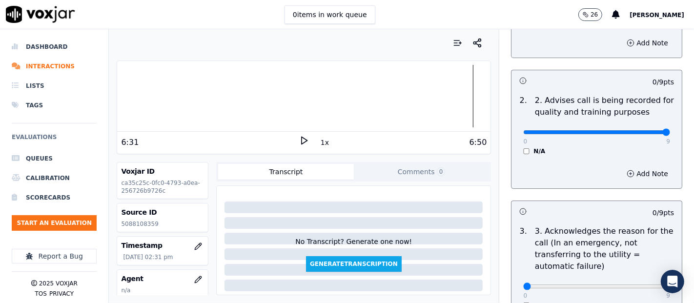
type input "9"
click at [637, 133] on input "range" at bounding box center [596, 132] width 147 height 4
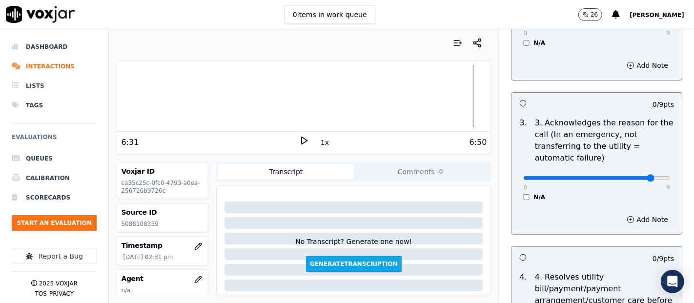
click at [633, 178] on input "range" at bounding box center [596, 178] width 147 height 4
type input "9"
click at [641, 177] on input "range" at bounding box center [596, 178] width 147 height 4
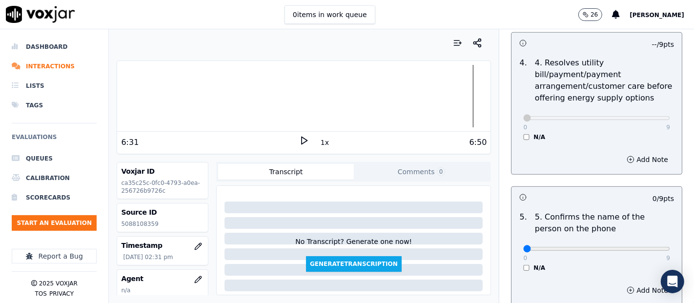
scroll to position [542, 0]
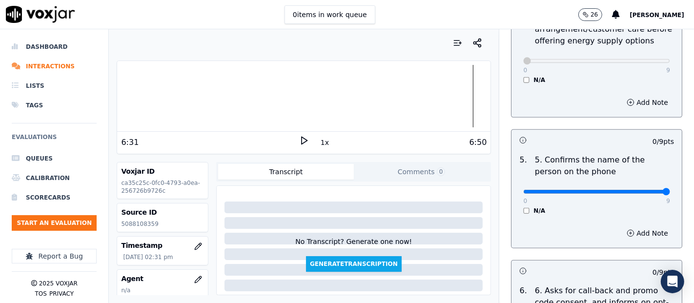
type input "9"
click at [639, 190] on input "range" at bounding box center [596, 192] width 147 height 4
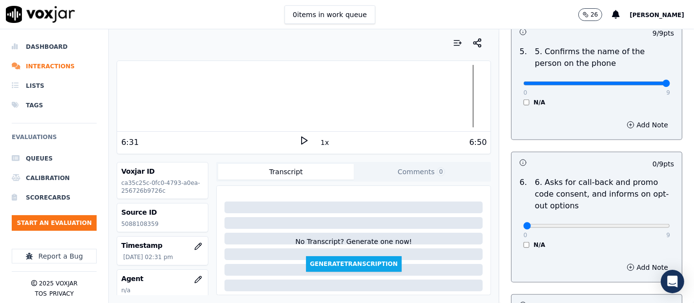
scroll to position [704, 0]
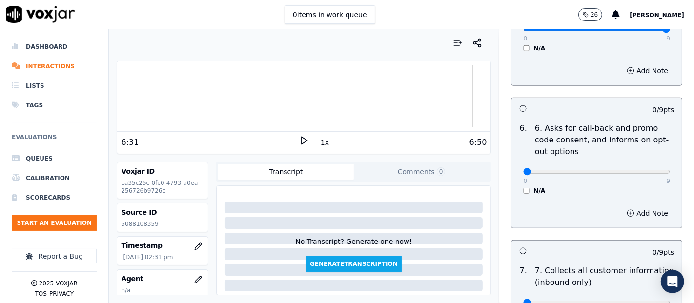
click at [515, 193] on div "6 . 6. Asks for call-back and promo code consent, and informs on opt-out option…" at bounding box center [596, 159] width 170 height 80
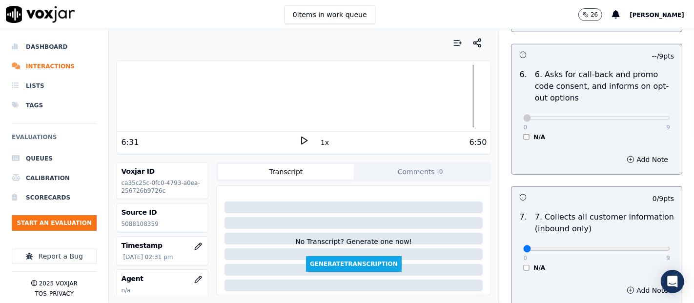
scroll to position [813, 0]
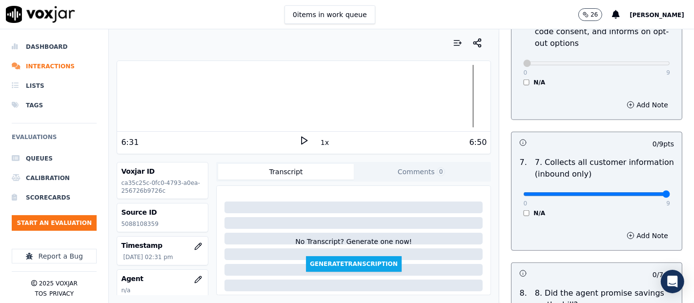
type input "9"
click at [641, 192] on input "range" at bounding box center [596, 194] width 147 height 4
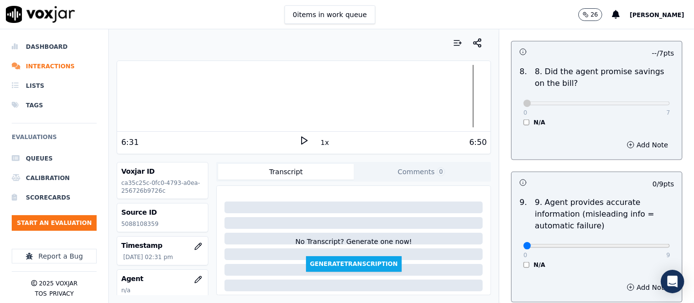
scroll to position [1084, 0]
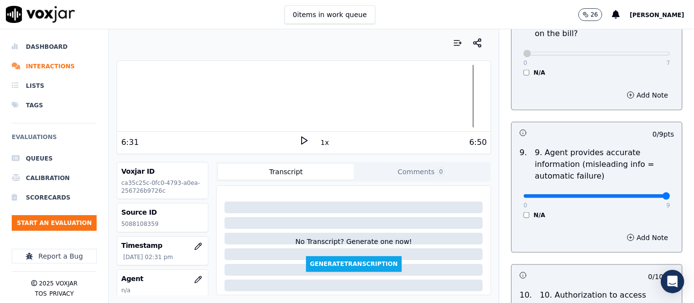
drag, startPoint x: 645, startPoint y: 193, endPoint x: 635, endPoint y: 191, distance: 10.4
type input "9"
click at [643, 194] on input "range" at bounding box center [596, 196] width 147 height 4
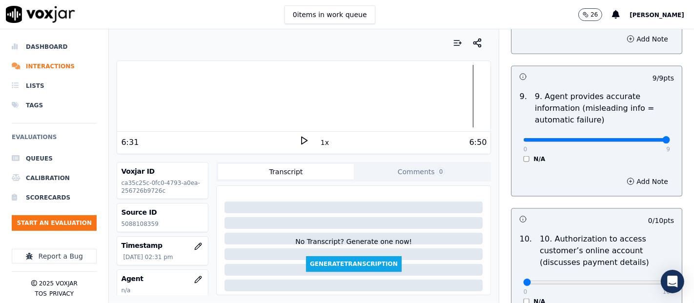
scroll to position [1138, 0]
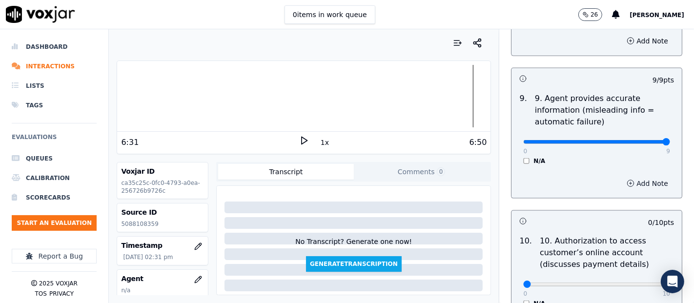
click at [620, 179] on button "Add Note" at bounding box center [646, 184] width 53 height 14
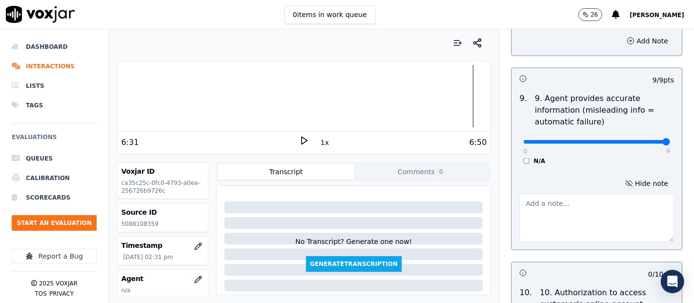
drag, startPoint x: 547, startPoint y: 216, endPoint x: 561, endPoint y: 195, distance: 25.6
click at [547, 215] on textarea at bounding box center [596, 218] width 155 height 48
type textarea "T"
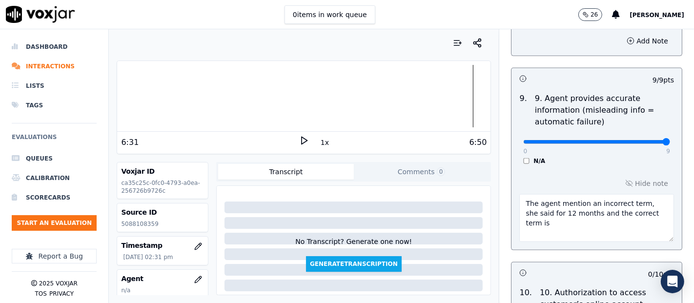
paste textarea "EOY26"
type textarea "The agent mention an incorrect term, she said for 12 months and the correct ter…"
click at [571, 140] on input "range" at bounding box center [596, 142] width 147 height 4
click at [576, 140] on input "range" at bounding box center [596, 142] width 147 height 4
click at [570, 140] on input "range" at bounding box center [596, 142] width 147 height 4
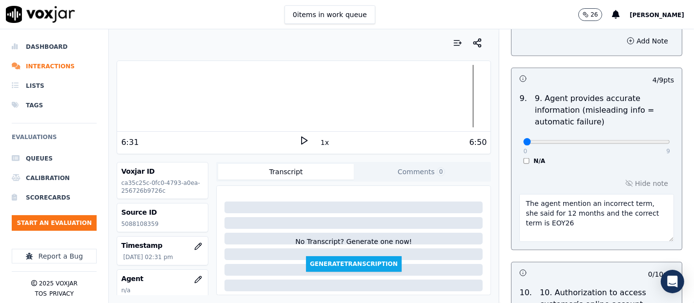
click at [523, 140] on input "range" at bounding box center [596, 142] width 147 height 4
type input "4"
click at [565, 140] on input "range" at bounding box center [596, 142] width 147 height 4
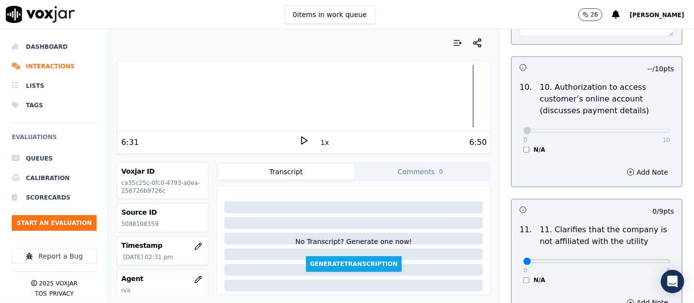
scroll to position [1409, 0]
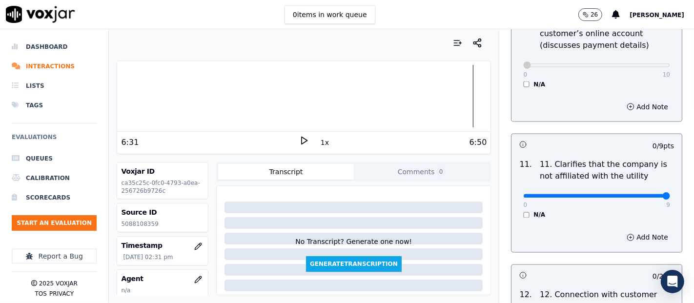
type input "9"
click at [641, 194] on input "range" at bounding box center [596, 196] width 147 height 4
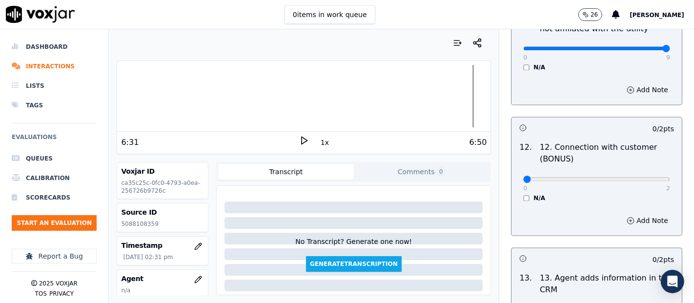
scroll to position [1572, 0]
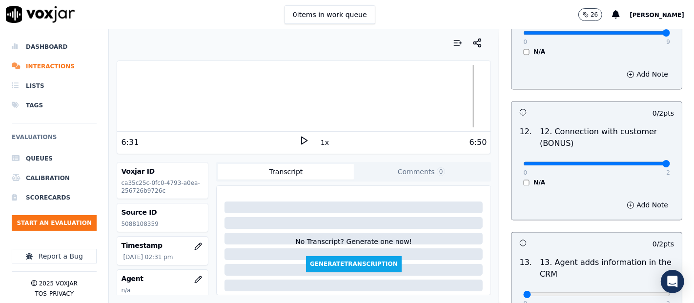
type input "2"
click at [642, 163] on input "range" at bounding box center [596, 164] width 147 height 4
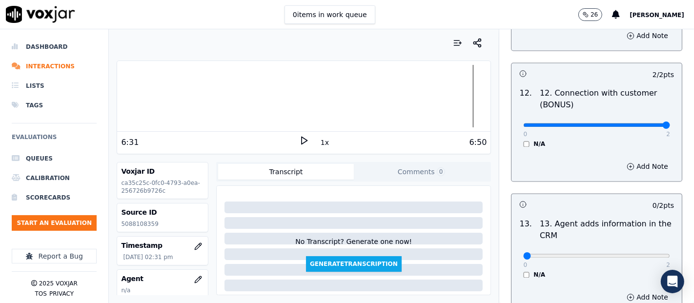
scroll to position [1680, 0]
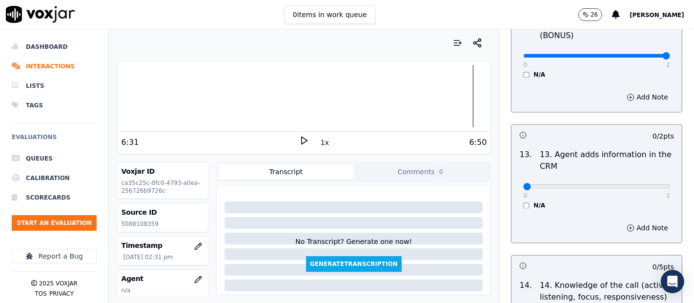
click at [638, 180] on div "0 2" at bounding box center [596, 186] width 147 height 12
type input "2"
click at [639, 184] on input "range" at bounding box center [596, 186] width 147 height 4
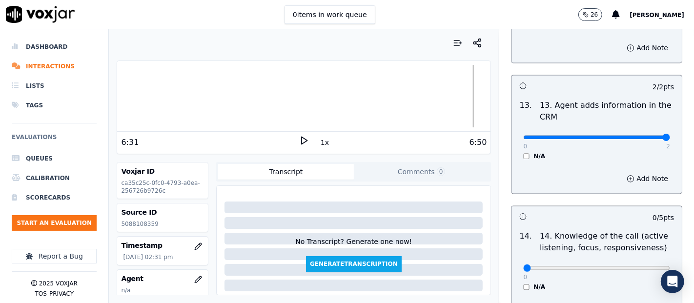
scroll to position [1829, 0]
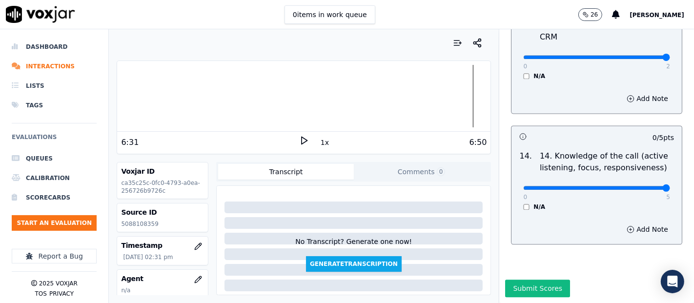
type input "5"
click at [639, 186] on input "range" at bounding box center [596, 188] width 147 height 4
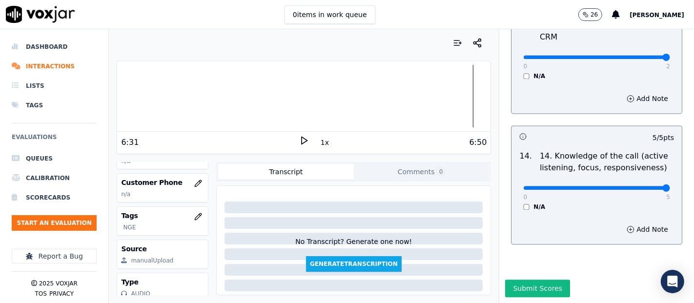
scroll to position [108, 0]
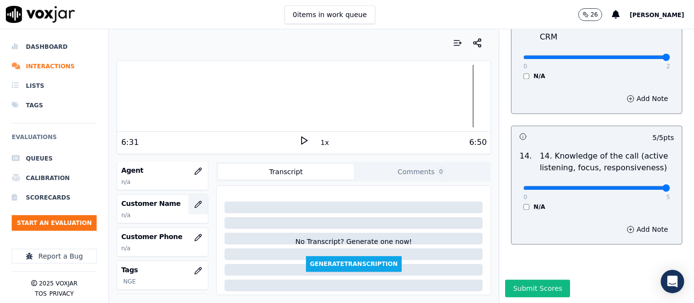
click at [195, 201] on icon "button" at bounding box center [198, 204] width 6 height 6
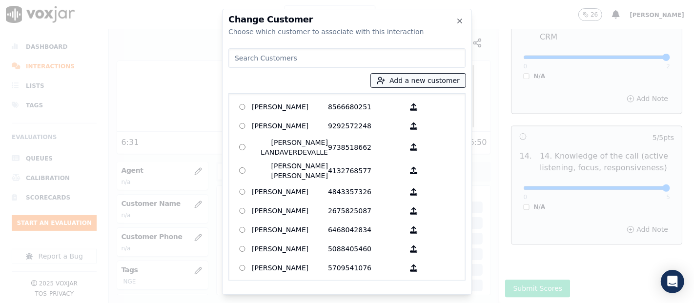
click at [407, 83] on button "Add a new customer" at bounding box center [418, 81] width 95 height 14
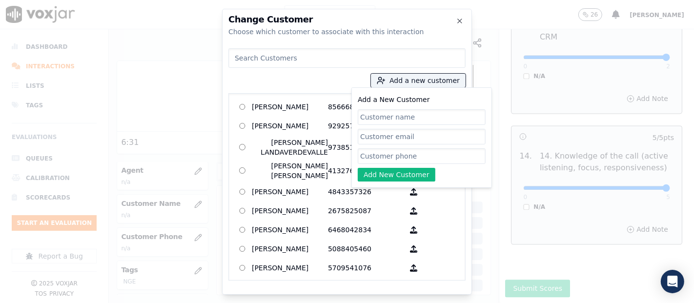
paste input "MARCO ALVAREZ VACA"
type input "MARCO ALVAREZ VACA"
click at [394, 151] on input "Add a New Customer" at bounding box center [422, 156] width 128 height 16
paste input "5088108359"
type input "5088108359"
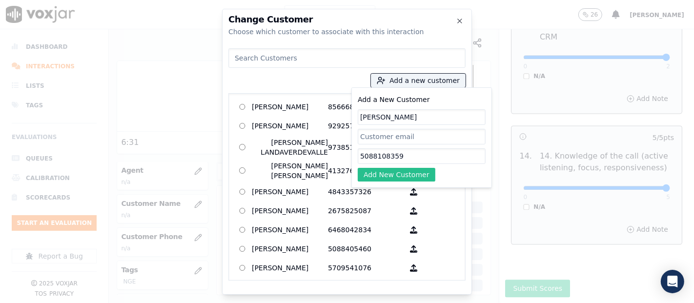
click at [385, 169] on button "Add New Customer" at bounding box center [397, 175] width 78 height 14
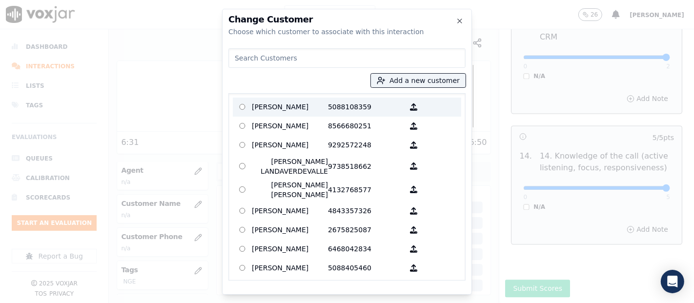
click at [311, 109] on p "MARCO ALVAREZ VACA" at bounding box center [290, 107] width 76 height 15
click at [263, 109] on p "MARCO ALVAREZ VACA" at bounding box center [290, 107] width 76 height 15
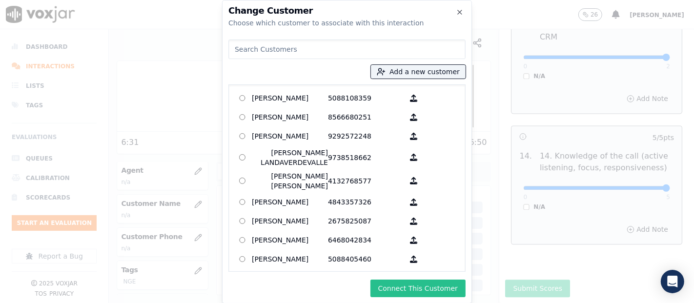
click at [414, 288] on button "Connect This Customer" at bounding box center [417, 288] width 95 height 18
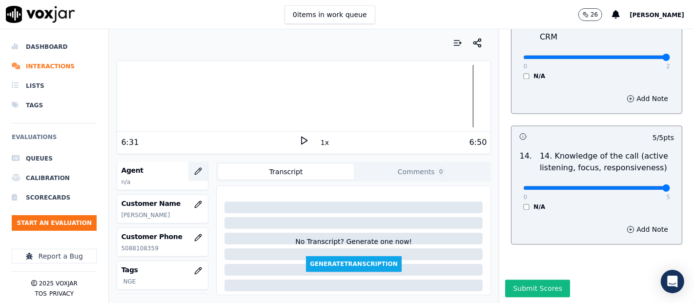
click at [194, 168] on icon "button" at bounding box center [198, 171] width 8 height 8
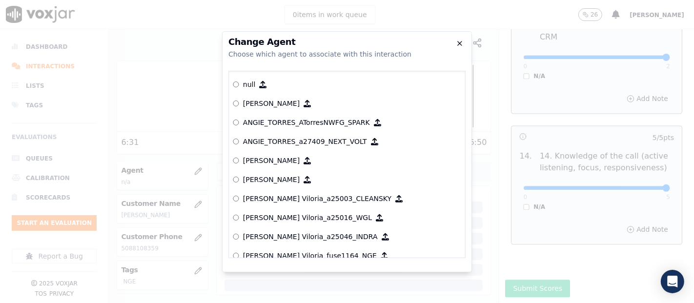
click at [461, 40] on icon "button" at bounding box center [460, 44] width 8 height 8
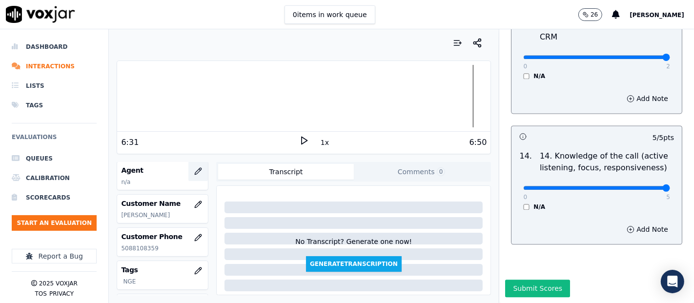
click at [188, 174] on button "button" at bounding box center [198, 171] width 20 height 20
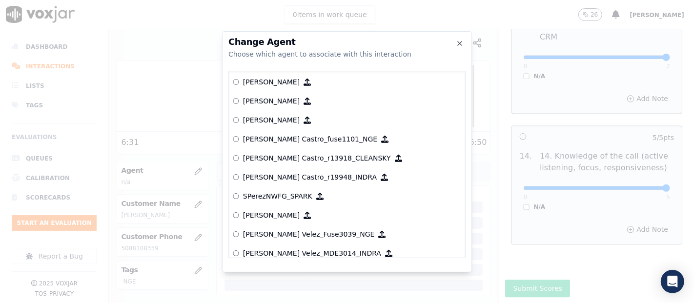
scroll to position [3957, 0]
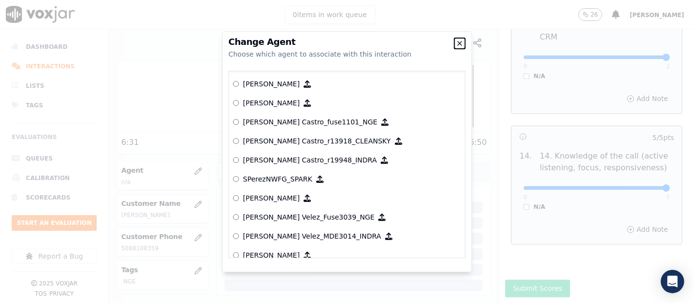
click at [460, 41] on icon "button" at bounding box center [460, 44] width 8 height 8
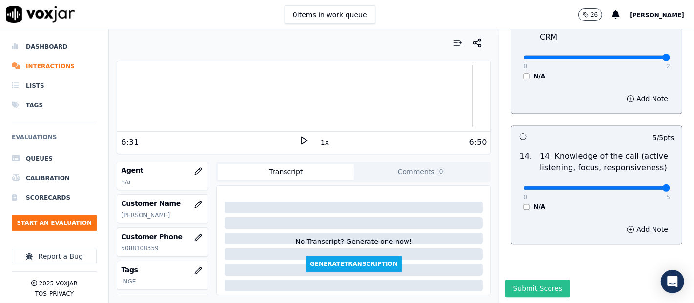
scroll to position [1829, 0]
click at [522, 279] on button "Submit Scores" at bounding box center [537, 288] width 65 height 18
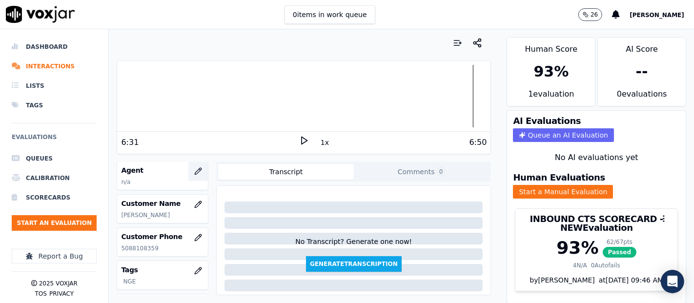
click at [188, 165] on button "button" at bounding box center [198, 171] width 20 height 20
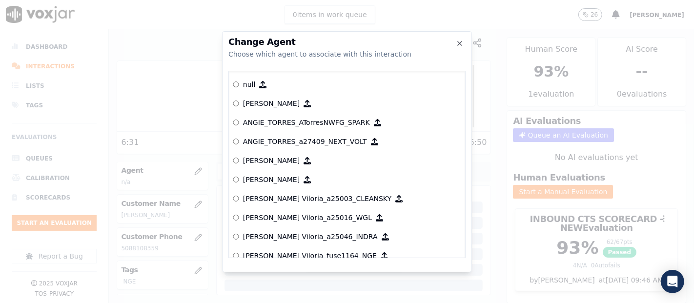
click at [190, 112] on div at bounding box center [347, 151] width 694 height 303
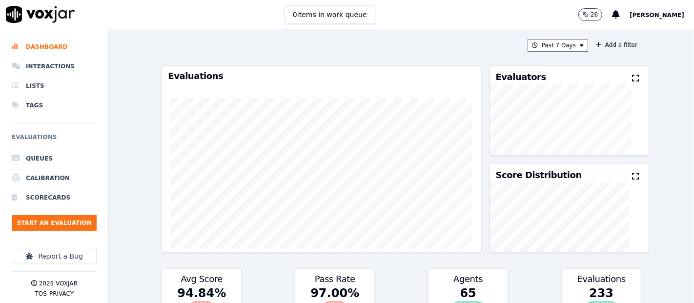
click at [641, 15] on span "[PERSON_NAME]" at bounding box center [656, 15] width 55 height 7
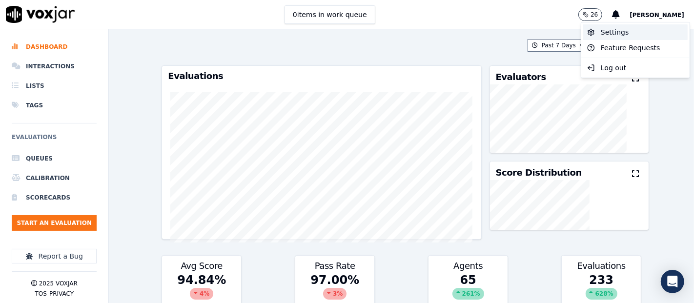
click at [606, 31] on div "Settings" at bounding box center [635, 32] width 104 height 16
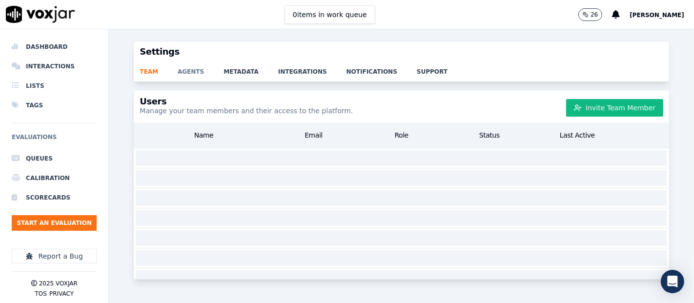
click at [180, 67] on link "agents" at bounding box center [201, 69] width 46 height 14
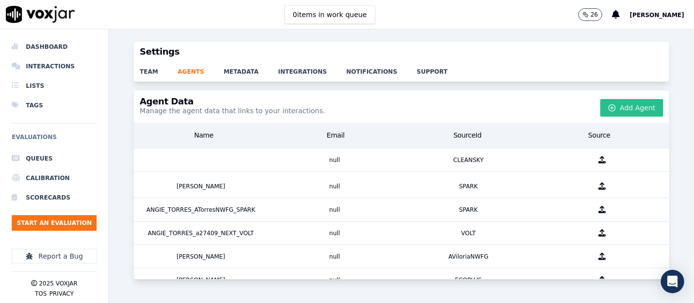
click at [619, 107] on button "Add Agent" at bounding box center [631, 108] width 63 height 18
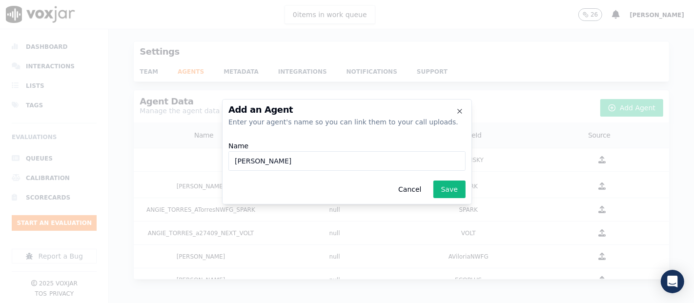
paste input "WANN3229"
type input "[PERSON_NAME] Lemos_WANN3229_NGE"
click at [456, 188] on button "Save" at bounding box center [449, 189] width 32 height 18
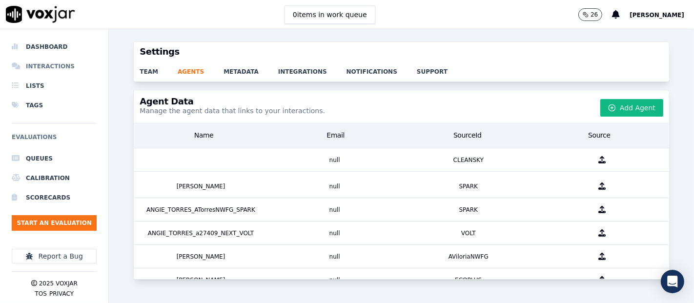
click at [40, 61] on li "Interactions" at bounding box center [54, 67] width 85 height 20
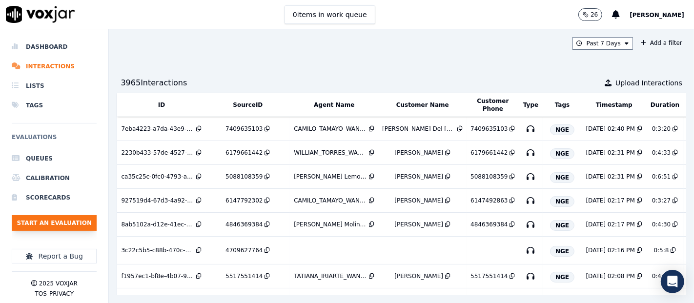
click at [39, 226] on button "Start an Evaluation" at bounding box center [54, 223] width 85 height 16
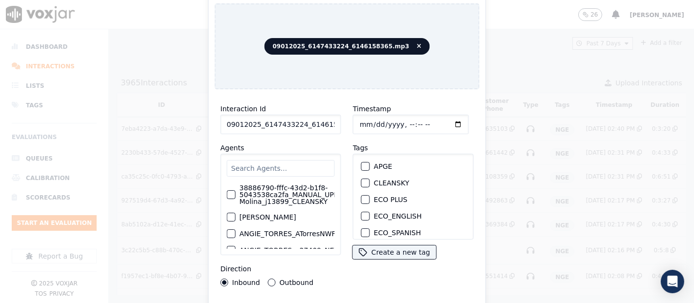
click at [326, 118] on input "09012025_6147433224_6146158365.mp3" at bounding box center [280, 125] width 120 height 20
type input "09012025_6147433224_6146158365"
click at [361, 187] on div "button" at bounding box center [364, 190] width 7 height 7
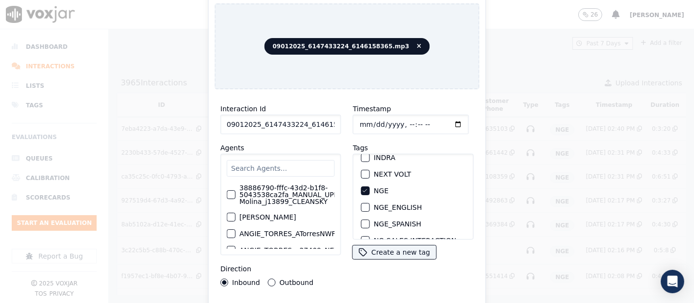
click at [346, 299] on div "Interaction Id 09012025_6147433224_6146158365 Agents 38886790-fffc-43d2-b1f8-50…" at bounding box center [347, 209] width 265 height 224
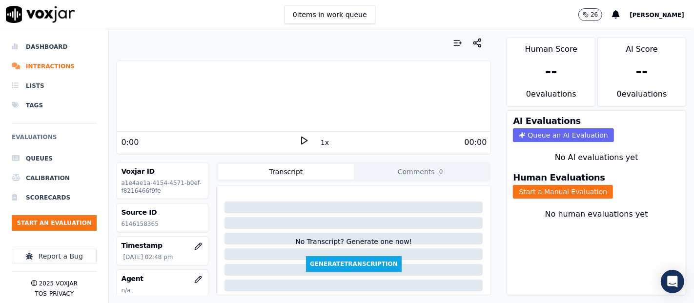
click at [138, 224] on p "6146158365" at bounding box center [162, 224] width 83 height 8
copy p "6146158365"
click at [532, 185] on button "Start a Manual Evaluation" at bounding box center [563, 192] width 100 height 14
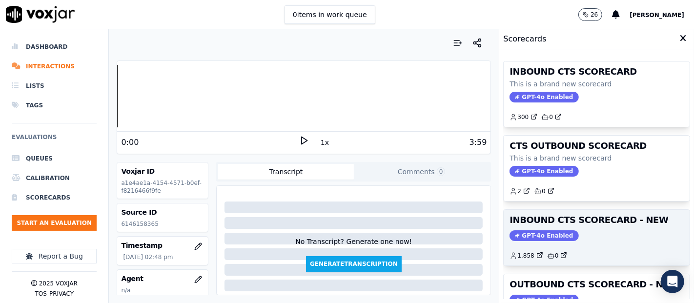
click at [555, 223] on h3 "INBOUND CTS SCORECARD - NEW" at bounding box center [596, 220] width 174 height 9
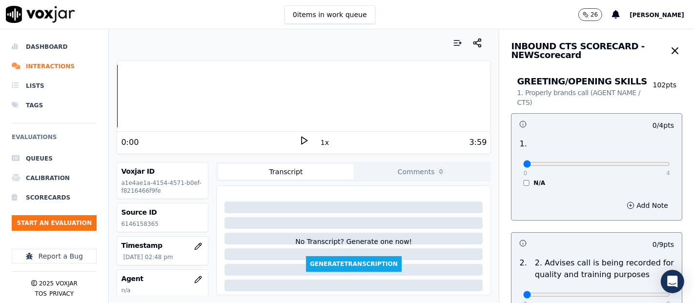
click at [299, 140] on icon at bounding box center [304, 141] width 10 height 10
type input "4"
click at [641, 166] on input "range" at bounding box center [596, 164] width 147 height 4
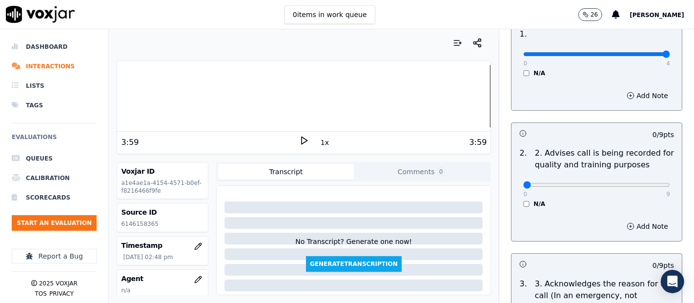
scroll to position [162, 0]
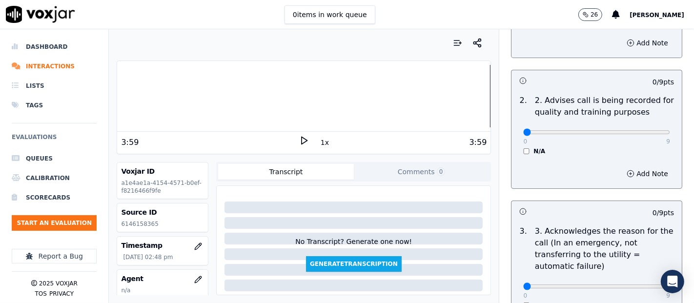
click at [645, 132] on div "0 9 N/A" at bounding box center [596, 136] width 162 height 37
type input "9"
click at [642, 132] on input "range" at bounding box center [596, 132] width 147 height 4
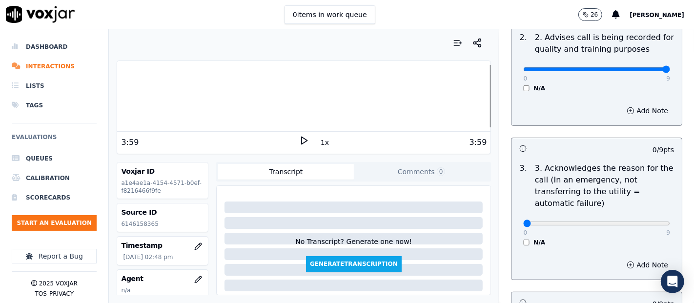
scroll to position [325, 0]
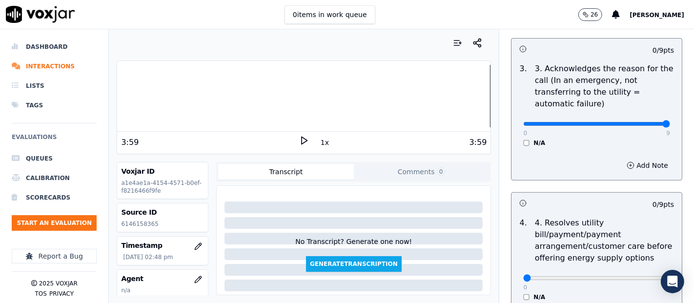
type input "9"
click at [641, 122] on input "range" at bounding box center [596, 124] width 147 height 4
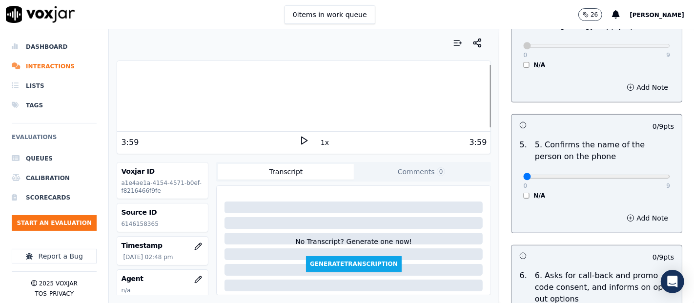
scroll to position [596, 0]
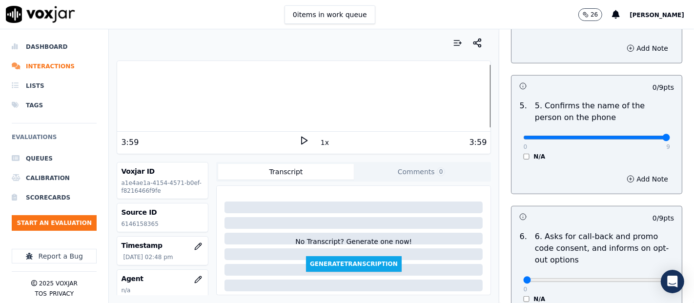
type input "9"
click at [641, 139] on input "range" at bounding box center [596, 138] width 147 height 4
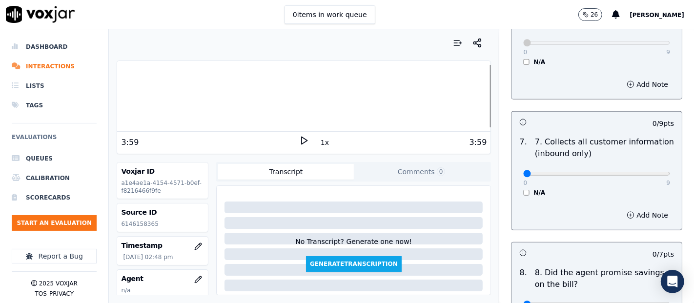
scroll to position [813, 0]
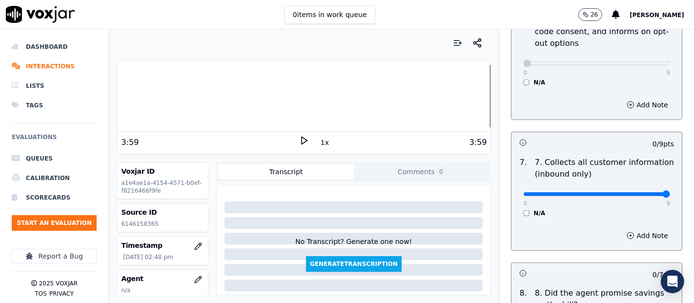
type input "9"
click at [641, 193] on input "range" at bounding box center [596, 194] width 147 height 4
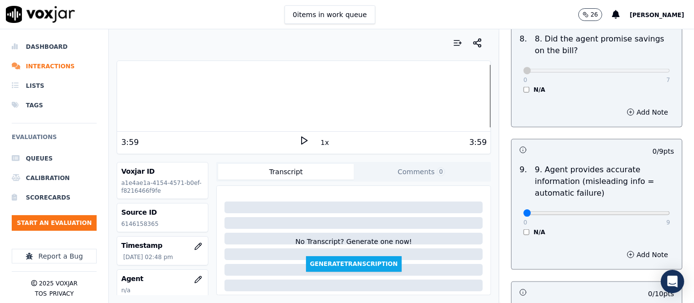
scroll to position [1084, 0]
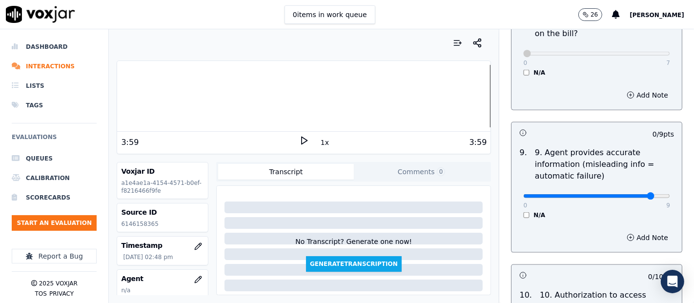
click at [633, 194] on input "range" at bounding box center [596, 196] width 147 height 4
type input "9"
click at [641, 194] on input "range" at bounding box center [596, 196] width 147 height 4
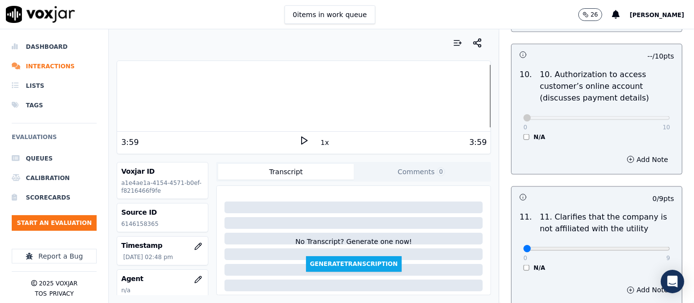
scroll to position [1355, 0]
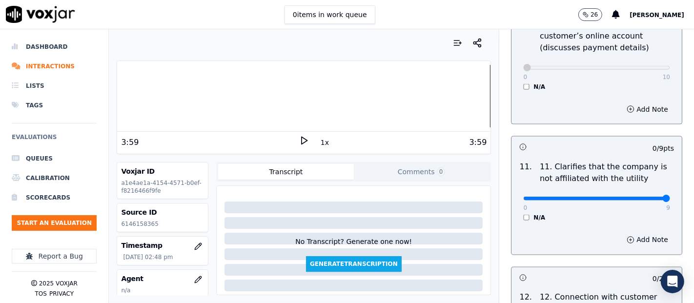
type input "9"
click at [642, 197] on input "range" at bounding box center [596, 199] width 147 height 4
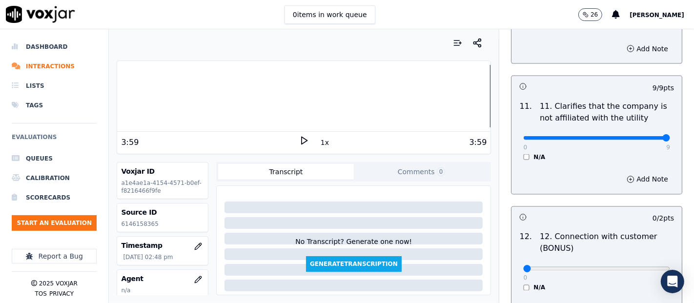
scroll to position [1517, 0]
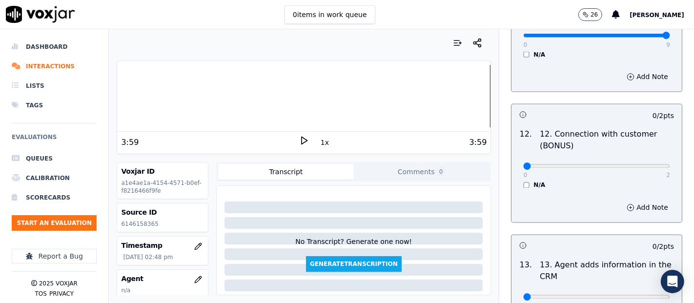
click at [648, 163] on div "0 2 N/A" at bounding box center [596, 170] width 162 height 37
type input "2"
click at [643, 164] on input "range" at bounding box center [596, 166] width 147 height 4
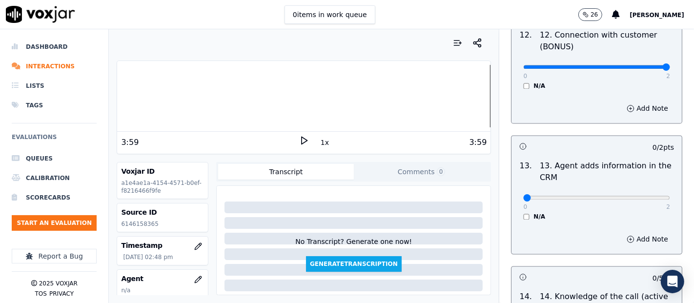
scroll to position [1626, 0]
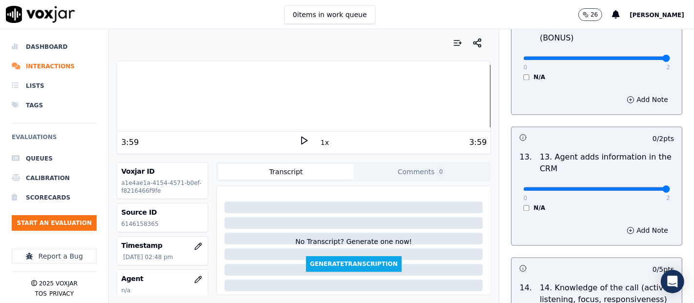
type input "2"
click at [643, 187] on input "range" at bounding box center [596, 189] width 147 height 4
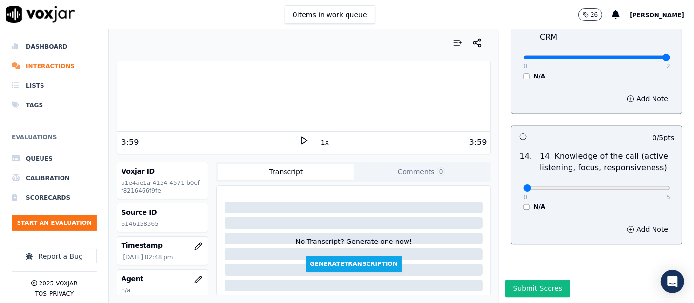
scroll to position [1777, 0]
type input "5"
click at [644, 186] on input "range" at bounding box center [596, 188] width 147 height 4
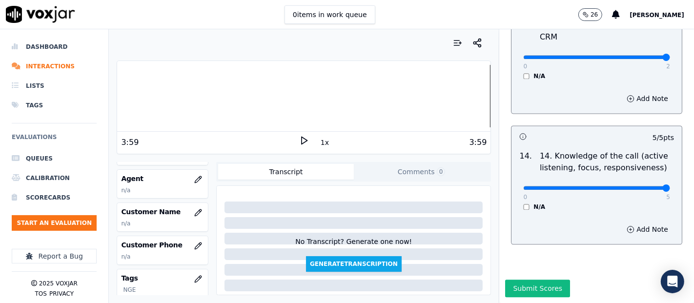
scroll to position [108, 0]
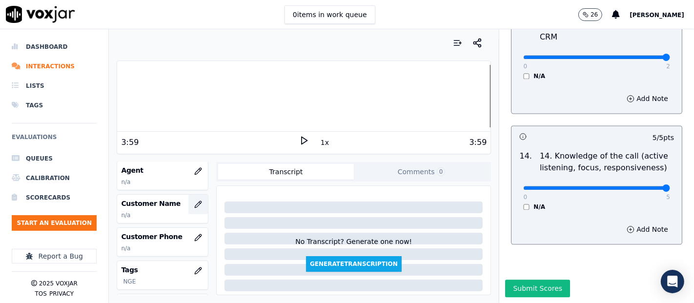
click at [194, 204] on icon "button" at bounding box center [198, 204] width 8 height 8
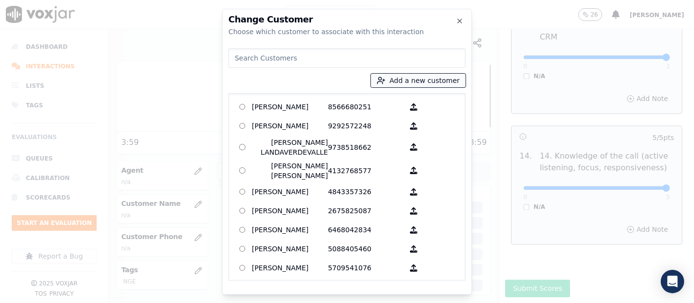
click at [426, 84] on button "Add a new customer" at bounding box center [418, 81] width 95 height 14
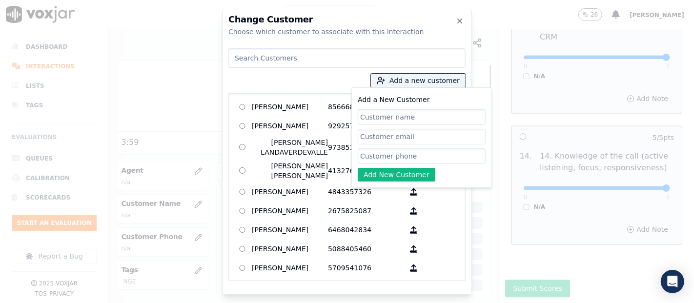
paste input "JOSELYN PEREZ"
type input "JOSELYN PEREZ"
drag, startPoint x: 377, startPoint y: 154, endPoint x: 388, endPoint y: 141, distance: 16.6
click at [378, 154] on input "Add a New Customer" at bounding box center [422, 156] width 128 height 16
paste input "6147433224"
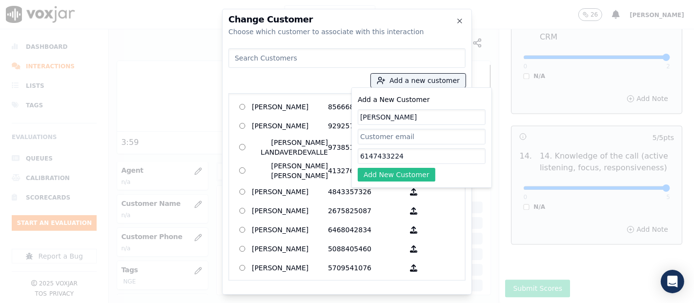
type input "6147433224"
click at [379, 169] on button "Add New Customer" at bounding box center [397, 175] width 78 height 14
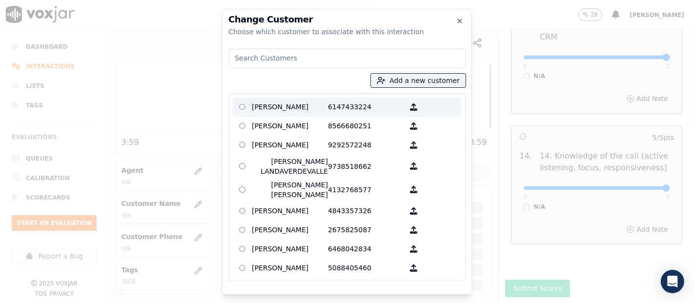
click at [305, 113] on p "JOSELYN PEREZ" at bounding box center [290, 107] width 76 height 15
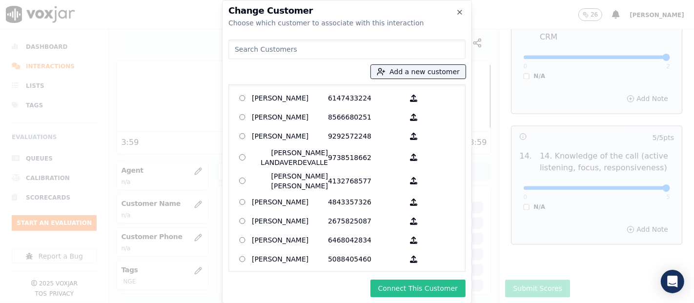
click at [399, 285] on button "Connect This Customer" at bounding box center [417, 288] width 95 height 18
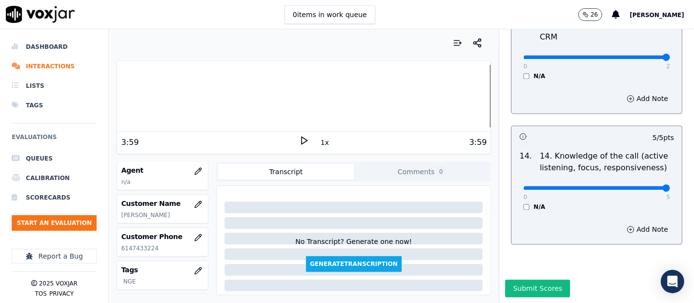
click at [117, 97] on div at bounding box center [303, 96] width 373 height 62
click at [299, 139] on icon at bounding box center [304, 141] width 10 height 10
click at [301, 139] on rect at bounding box center [301, 140] width 1 height 6
click at [195, 168] on icon "button" at bounding box center [198, 171] width 6 height 6
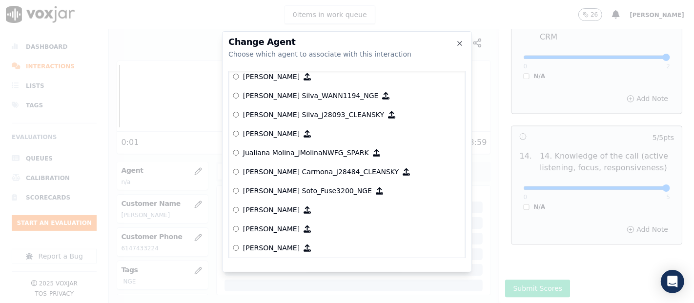
scroll to position [2790, 0]
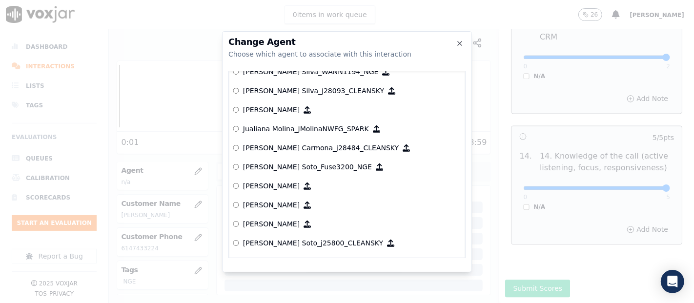
click at [305, 167] on p "[PERSON_NAME] Soto_Fuse3200_NGE" at bounding box center [307, 167] width 129 height 10
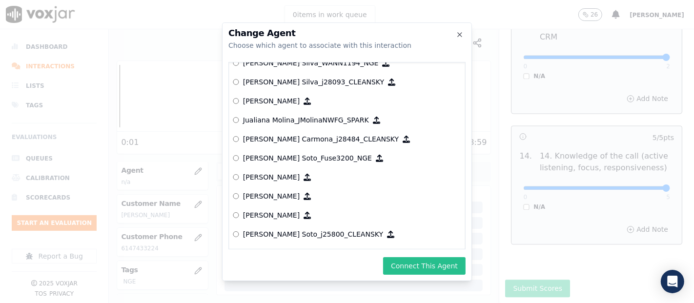
click at [420, 263] on button "Connect This Agent" at bounding box center [424, 266] width 82 height 18
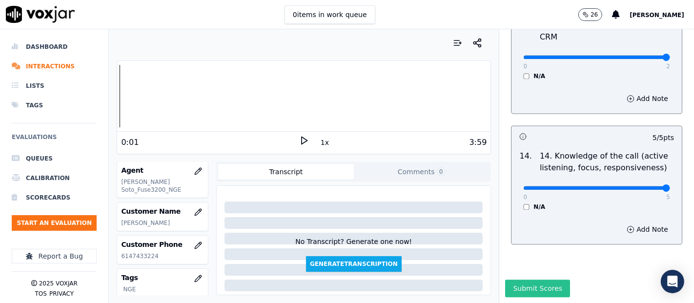
click at [517, 279] on button "Submit Scores" at bounding box center [537, 288] width 65 height 18
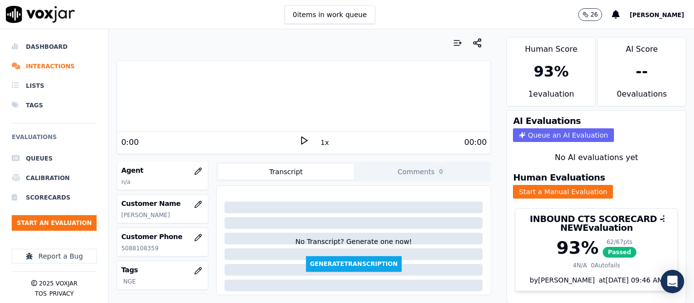
scroll to position [54, 0]
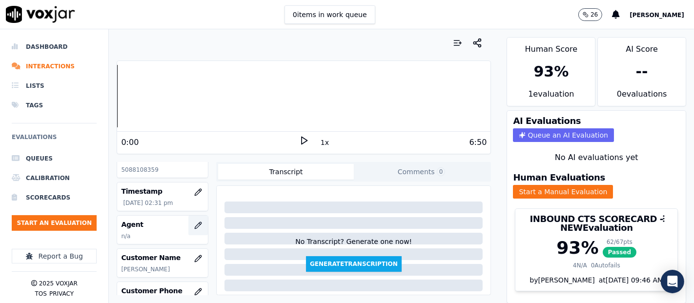
click at [194, 224] on icon "button" at bounding box center [198, 225] width 8 height 8
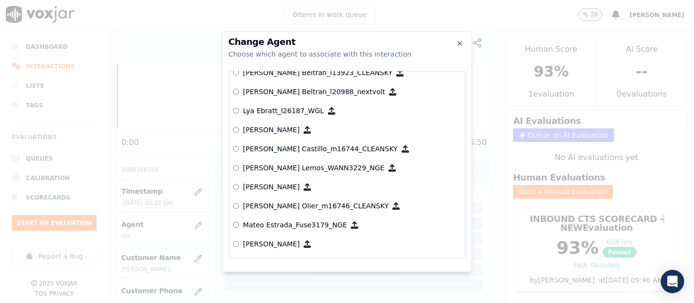
scroll to position [3738, 0]
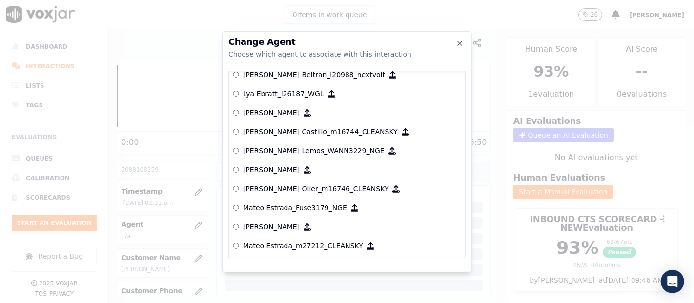
click at [277, 147] on p "[PERSON_NAME] Lemos_WANN3229_NGE" at bounding box center [313, 151] width 141 height 10
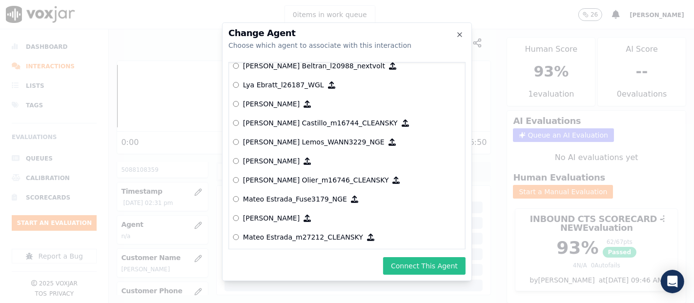
click at [410, 265] on button "Connect This Agent" at bounding box center [424, 266] width 82 height 18
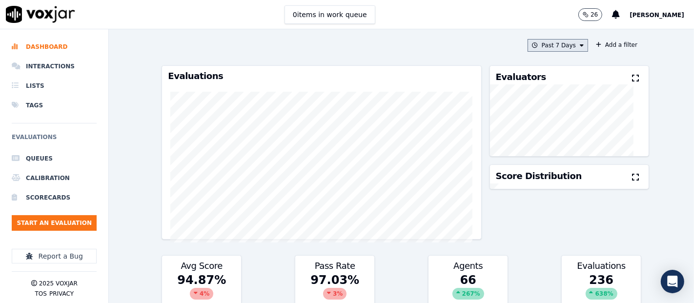
click at [527, 50] on div "Past 7 Days Add a filter Evaluations Evaluators Score Distribution Avg Score 94…" at bounding box center [401, 166] width 487 height 274
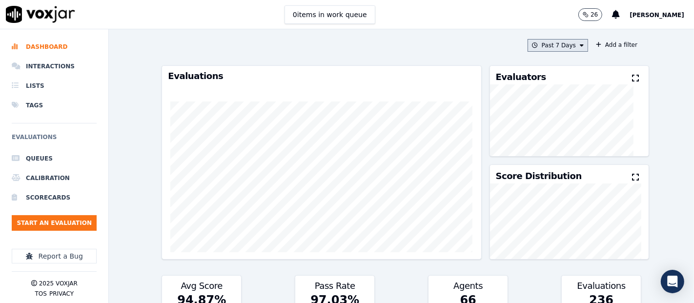
click at [527, 49] on button "Past 7 Days" at bounding box center [557, 45] width 60 height 13
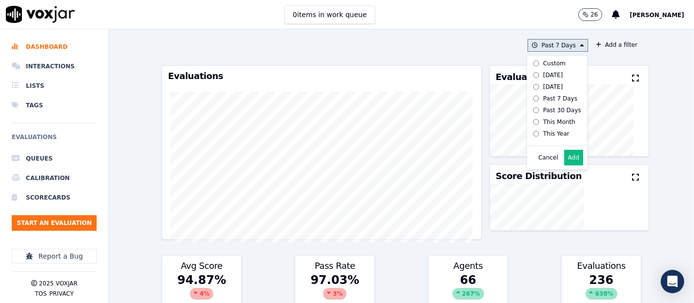
click at [529, 70] on label "[DATE]" at bounding box center [555, 75] width 52 height 12
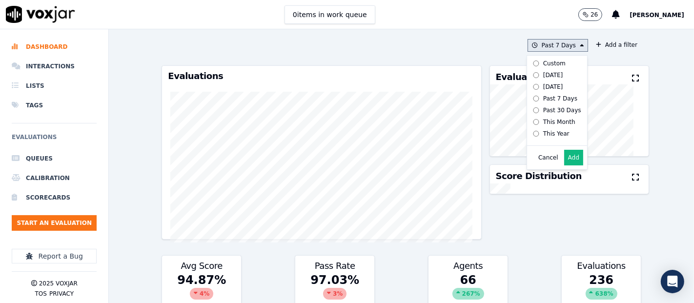
click at [553, 154] on div "Cancel Add" at bounding box center [557, 157] width 60 height 23
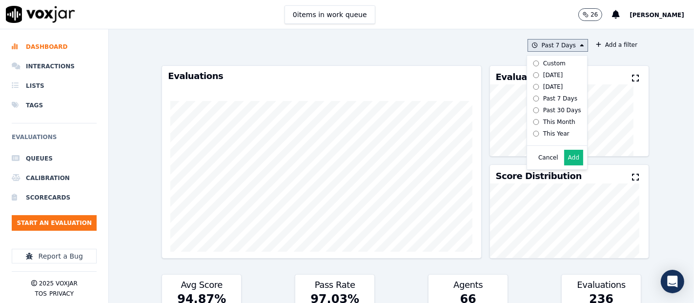
click at [564, 163] on button "Add" at bounding box center [573, 158] width 19 height 16
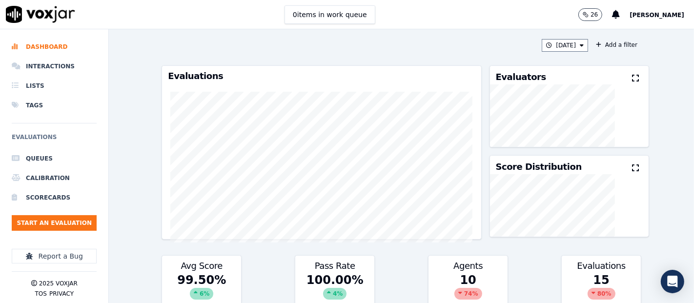
click at [632, 80] on icon at bounding box center [635, 78] width 7 height 8
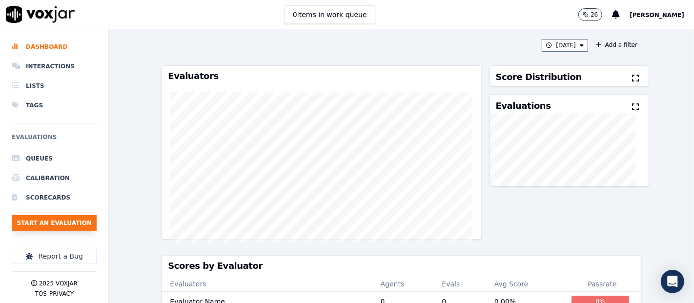
click at [80, 219] on button "Start an Evaluation" at bounding box center [54, 223] width 85 height 16
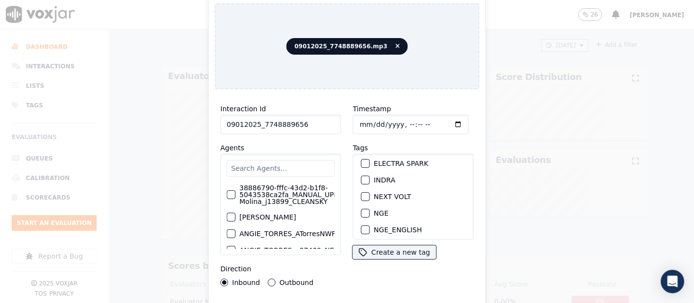
scroll to position [108, 0]
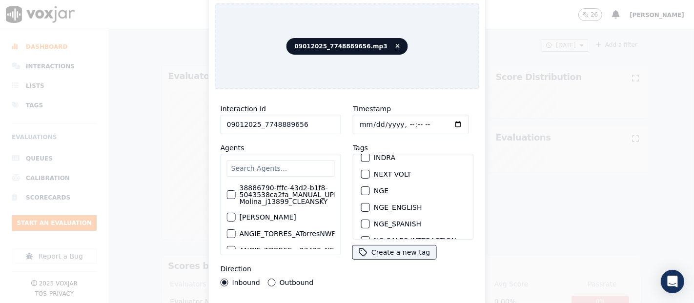
type input "09012025_7748889656"
click at [361, 187] on button "NGE" at bounding box center [365, 190] width 9 height 9
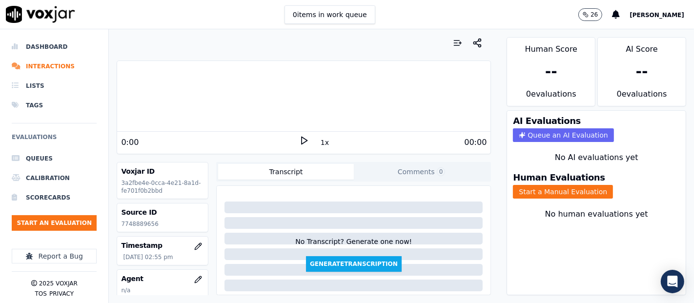
click at [128, 228] on div "Source ID 7748889656" at bounding box center [162, 217] width 91 height 28
copy p "7748889656"
click at [513, 188] on button "Start a Manual Evaluation" at bounding box center [563, 192] width 100 height 14
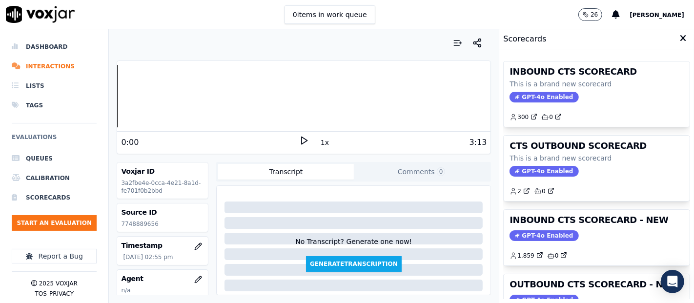
click at [573, 212] on div "INBOUND CTS SCORECARD - NEW GPT-4o Enabled 1.859 0" at bounding box center [596, 238] width 186 height 56
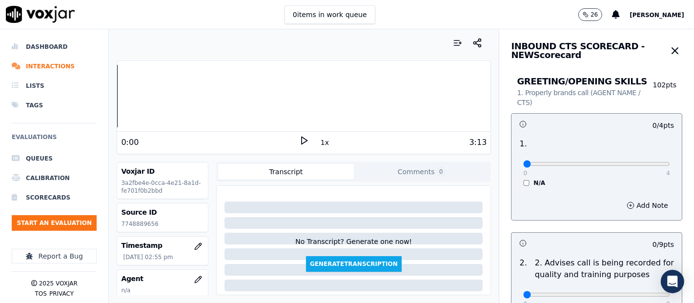
click at [299, 142] on icon at bounding box center [304, 141] width 10 height 10
click at [109, 92] on div "Your browser does not support the audio element. 0:11 1x 3:13 Voxjar ID 3a2fbe4…" at bounding box center [304, 166] width 390 height 274
drag, startPoint x: 293, startPoint y: 136, endPoint x: 295, endPoint y: 140, distance: 5.0
click at [295, 140] on div "2:04 1x 3:13" at bounding box center [303, 142] width 373 height 21
click at [299, 140] on icon at bounding box center [304, 141] width 10 height 10
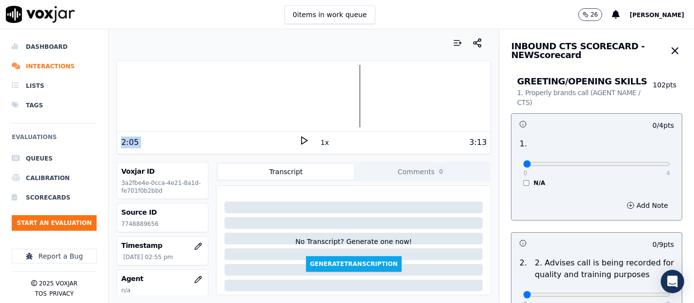
click at [299, 139] on icon at bounding box center [304, 141] width 10 height 10
type input "4"
click at [638, 164] on input "range" at bounding box center [596, 164] width 147 height 4
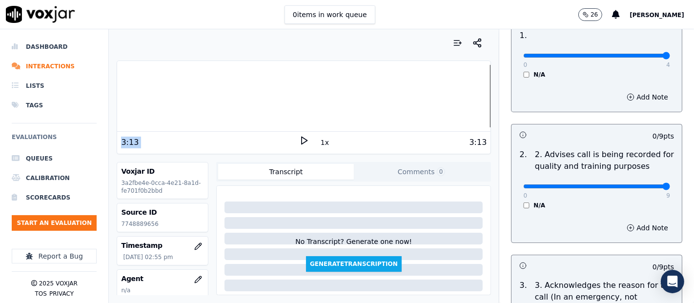
type input "9"
click at [635, 185] on input "range" at bounding box center [596, 186] width 147 height 4
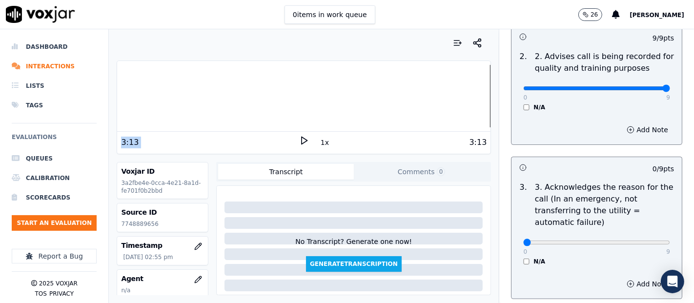
scroll to position [217, 0]
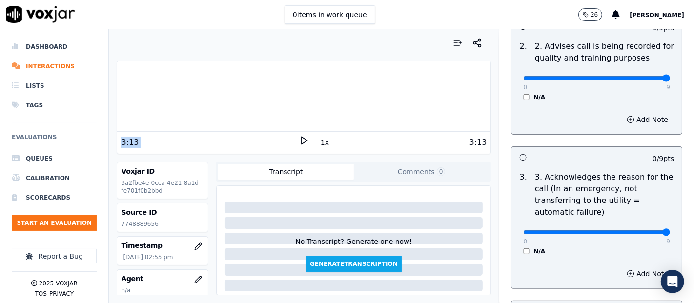
type input "9"
click at [637, 231] on input "range" at bounding box center [596, 232] width 147 height 4
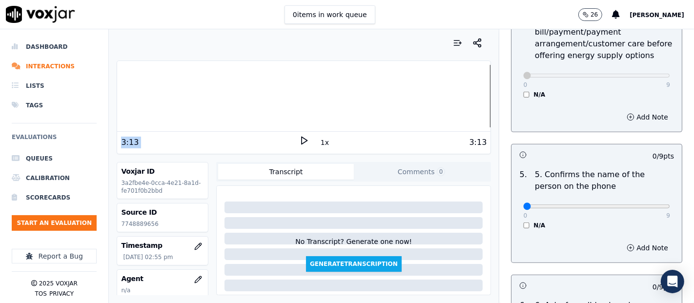
scroll to position [542, 0]
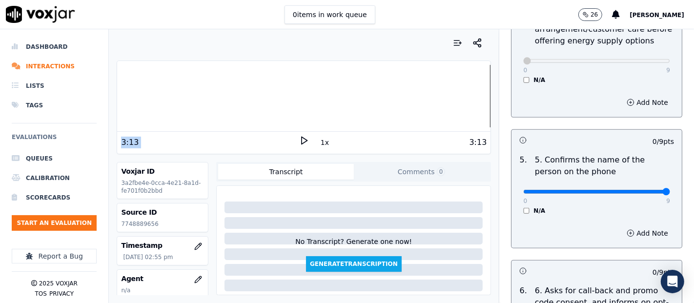
type input "9"
click at [637, 190] on input "range" at bounding box center [596, 192] width 147 height 4
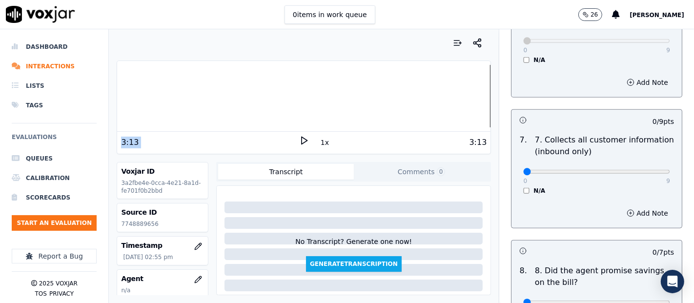
scroll to position [867, 0]
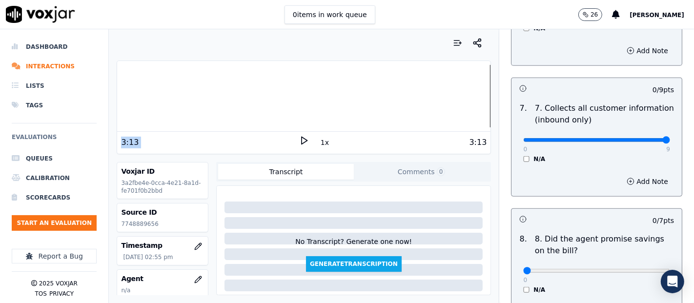
type input "9"
click at [642, 141] on input "range" at bounding box center [596, 140] width 147 height 4
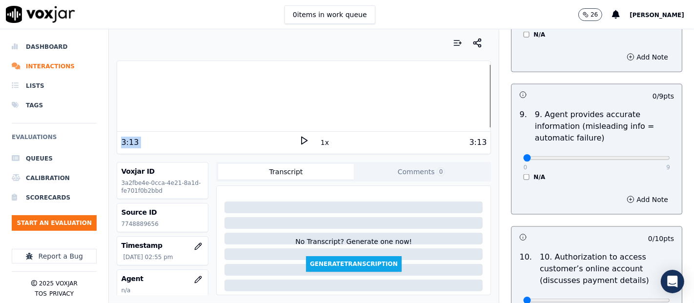
scroll to position [1138, 0]
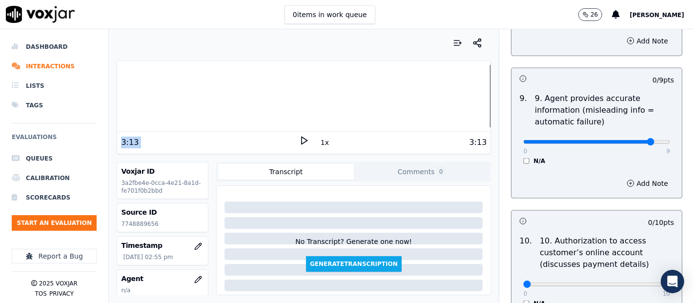
click at [631, 140] on input "range" at bounding box center [596, 142] width 147 height 4
type input "9"
click at [638, 140] on input "range" at bounding box center [596, 142] width 147 height 4
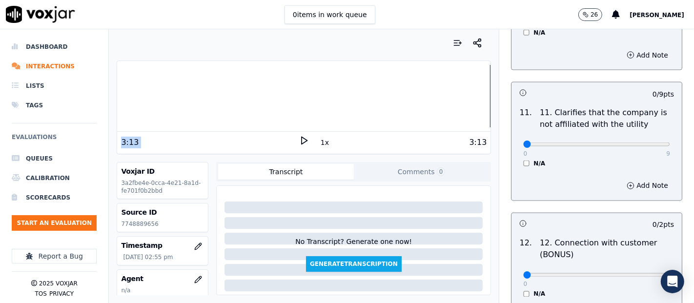
scroll to position [1409, 0]
type input "9"
click at [642, 142] on input "range" at bounding box center [596, 144] width 147 height 4
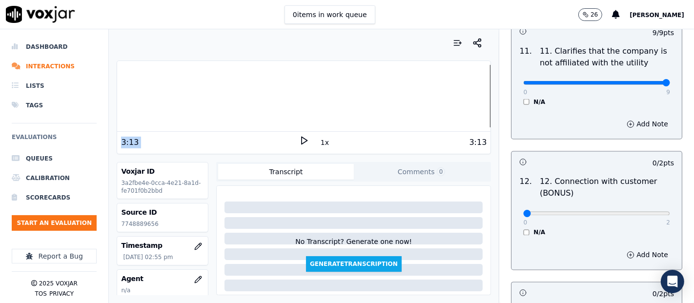
scroll to position [1517, 0]
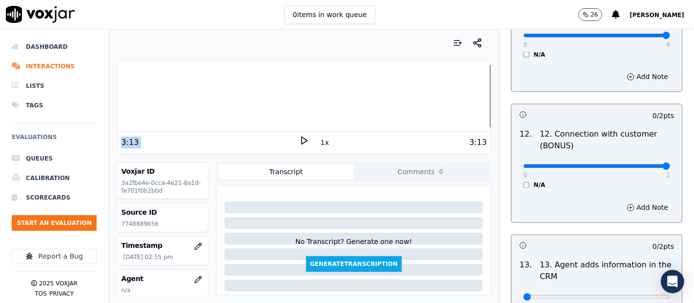
type input "2"
click at [644, 166] on input "range" at bounding box center [596, 166] width 147 height 4
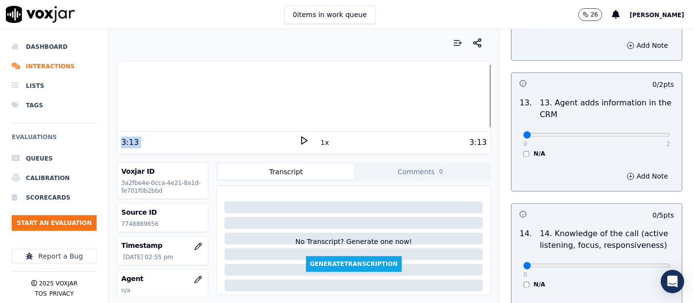
scroll to position [1626, 0]
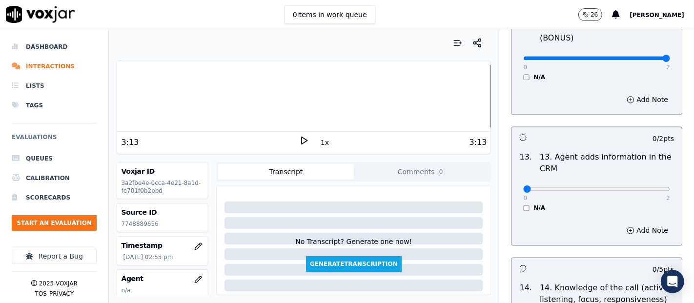
click at [647, 189] on div "0 2 N/A" at bounding box center [596, 193] width 162 height 37
drag, startPoint x: 641, startPoint y: 186, endPoint x: 634, endPoint y: 209, distance: 23.9
type input "2"
click at [641, 187] on input "range" at bounding box center [596, 189] width 147 height 4
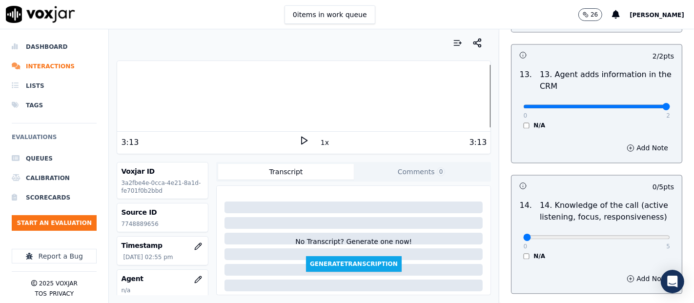
scroll to position [1777, 0]
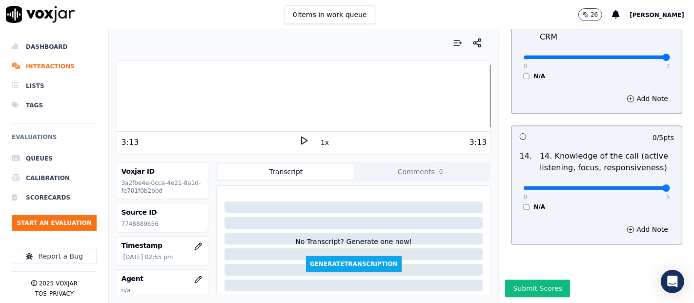
type input "5"
click at [640, 186] on input "range" at bounding box center [596, 188] width 147 height 4
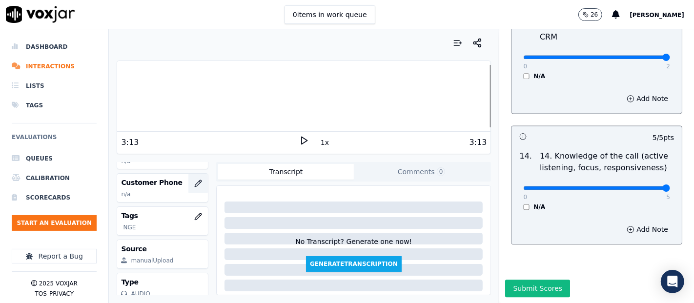
scroll to position [108, 0]
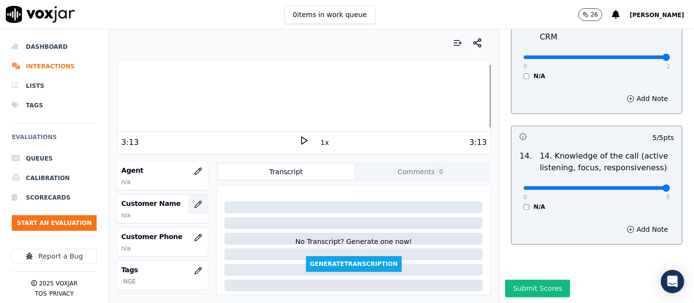
click at [194, 202] on button "button" at bounding box center [198, 205] width 20 height 20
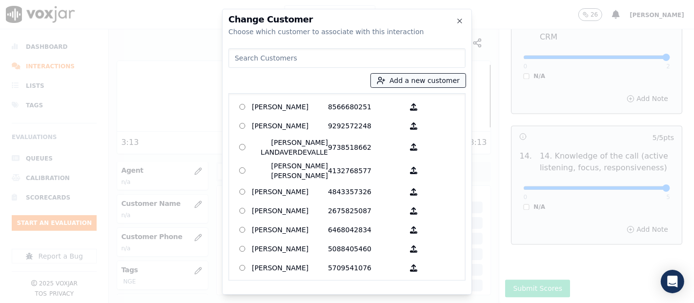
click at [409, 76] on button "Add a new customer" at bounding box center [418, 81] width 95 height 14
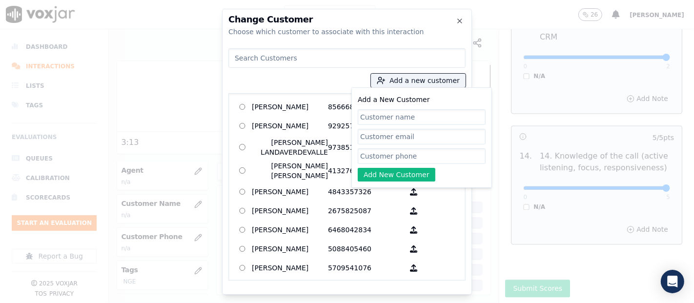
paste input "Manuel Molina Gomez"
type input "Manuel Molina Gomez"
click at [392, 156] on input "Add a New Customer" at bounding box center [422, 156] width 128 height 16
paste input "7748889656"
type input "7748889656"
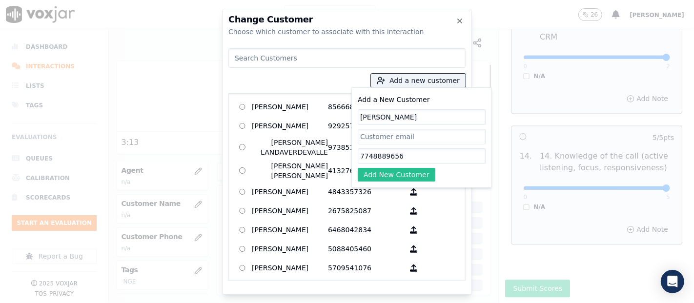
click at [378, 170] on button "Add New Customer" at bounding box center [397, 175] width 78 height 14
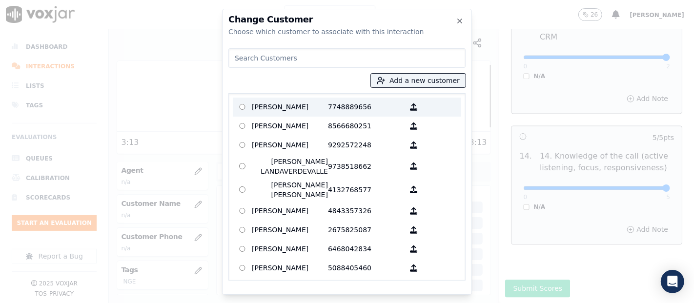
click at [292, 107] on p "Manuel Molina Gomez" at bounding box center [290, 107] width 76 height 15
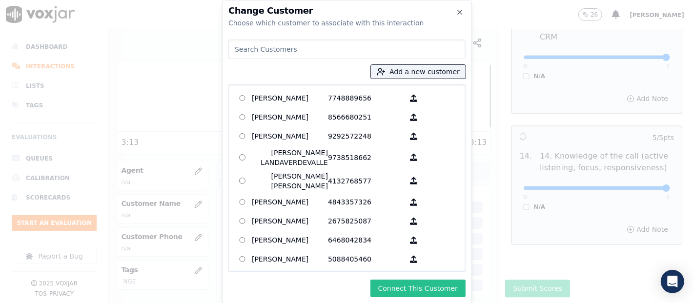
click at [384, 284] on button "Connect This Customer" at bounding box center [417, 288] width 95 height 18
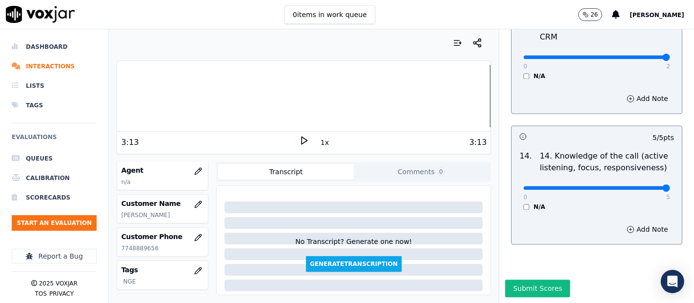
click at [117, 90] on div at bounding box center [303, 96] width 373 height 62
click at [188, 178] on button "button" at bounding box center [198, 171] width 20 height 20
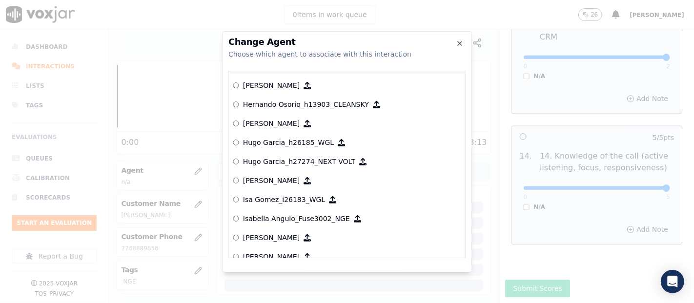
scroll to position [2260, 0]
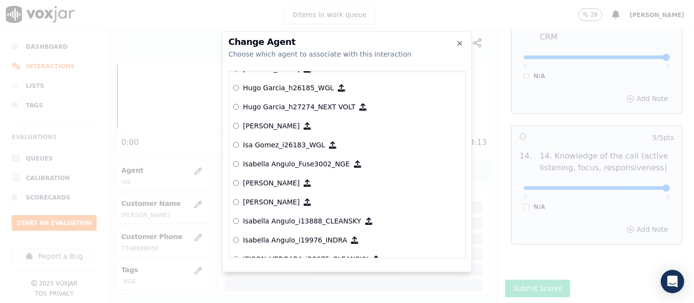
click at [315, 166] on p "Isabella Angulo_Fuse3002_NGE" at bounding box center [296, 164] width 107 height 10
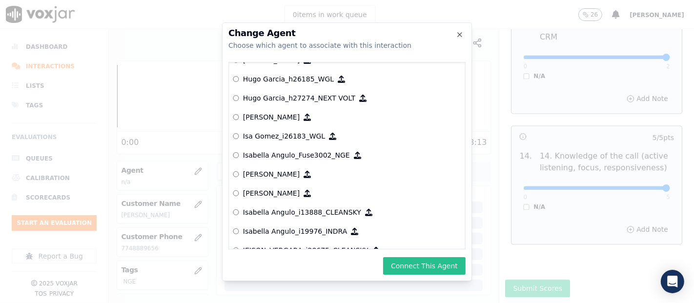
click at [398, 260] on button "Connect This Agent" at bounding box center [424, 266] width 82 height 18
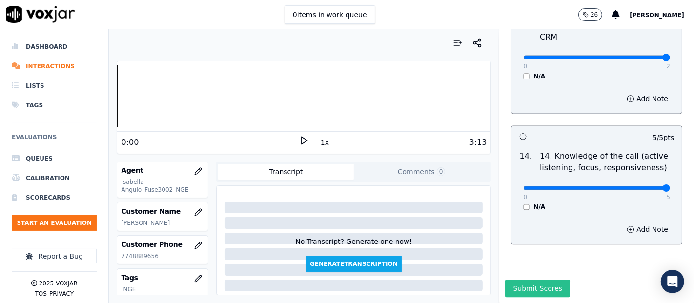
click at [505, 279] on button "Submit Scores" at bounding box center [537, 288] width 65 height 18
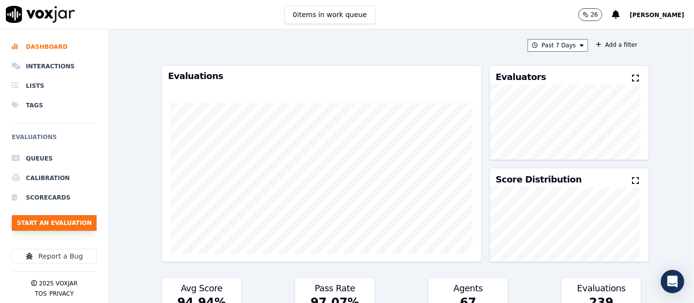
click at [73, 227] on button "Start an Evaluation" at bounding box center [54, 223] width 85 height 16
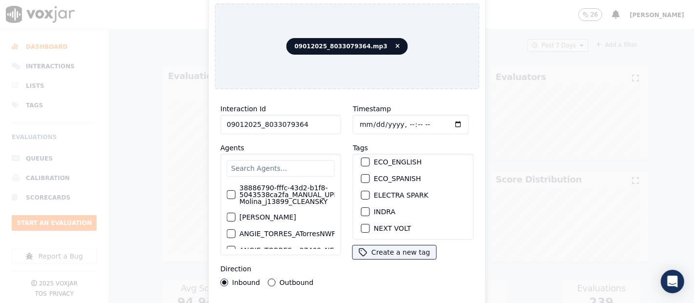
scroll to position [108, 0]
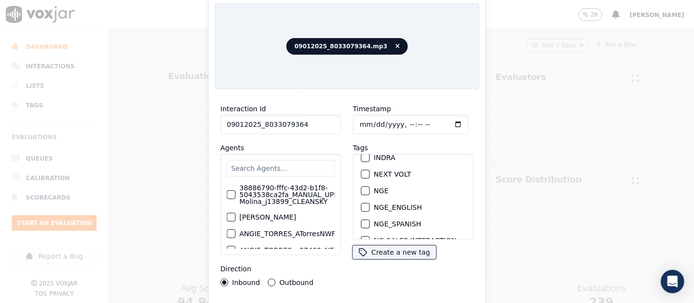
type input "09012025_8033079364"
click at [362, 187] on div "button" at bounding box center [364, 190] width 7 height 7
click at [358, 298] on div "Interaction Id 09012025_8033079364 Agents 38886790-fffc-43d2-b1f8-5043538ca2fa_…" at bounding box center [347, 209] width 265 height 224
click at [352, 299] on div "Interaction Id 09012025_8033079364 Agents 38886790-fffc-43d2-b1f8-5043538ca2fa_…" at bounding box center [347, 209] width 265 height 224
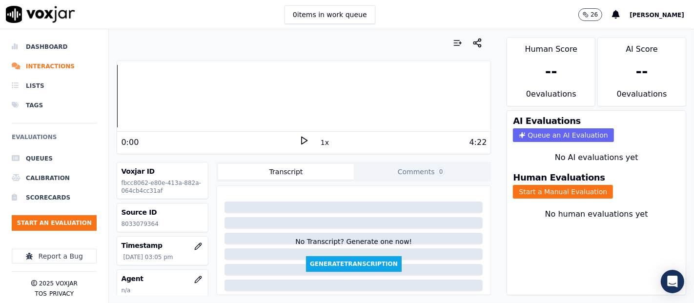
click at [131, 231] on div "Source ID 8033079364" at bounding box center [163, 217] width 92 height 29
click at [130, 220] on p "8033079364" at bounding box center [162, 224] width 83 height 8
click at [131, 220] on p "8033079364" at bounding box center [162, 224] width 83 height 8
copy p "8033079364"
click at [562, 185] on button "Start a Manual Evaluation" at bounding box center [563, 192] width 100 height 14
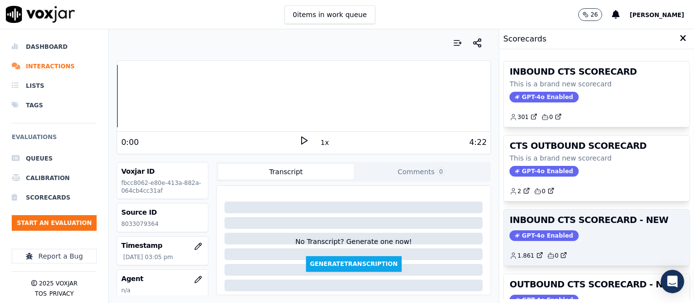
click at [571, 217] on h3 "INBOUND CTS SCORECARD - NEW" at bounding box center [596, 220] width 174 height 9
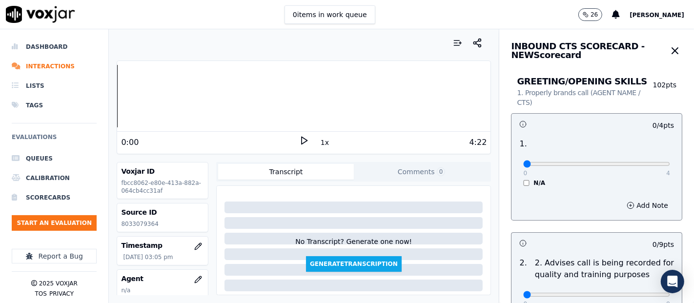
click at [299, 140] on icon at bounding box center [304, 141] width 10 height 10
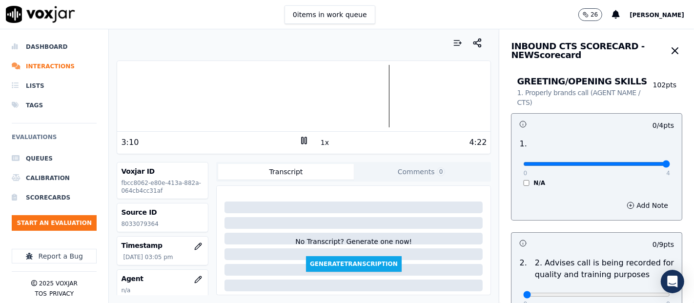
type input "4"
click at [642, 166] on input "range" at bounding box center [596, 164] width 147 height 4
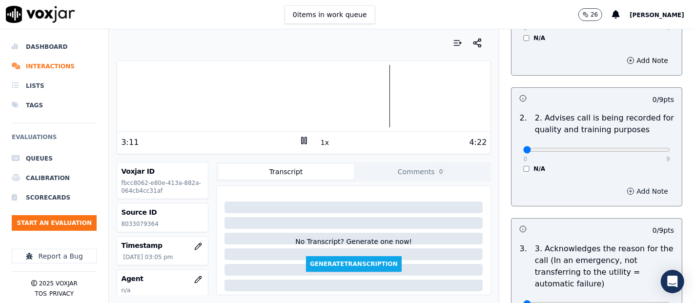
scroll to position [162, 0]
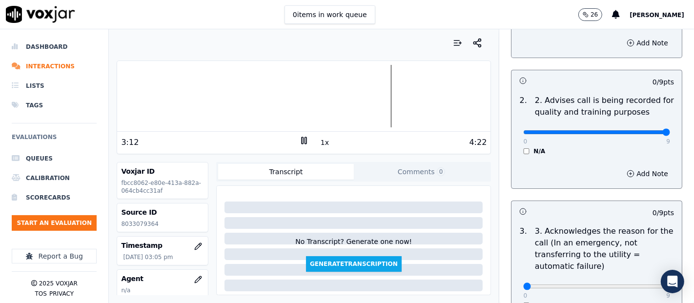
type input "9"
click at [639, 133] on input "range" at bounding box center [596, 132] width 147 height 4
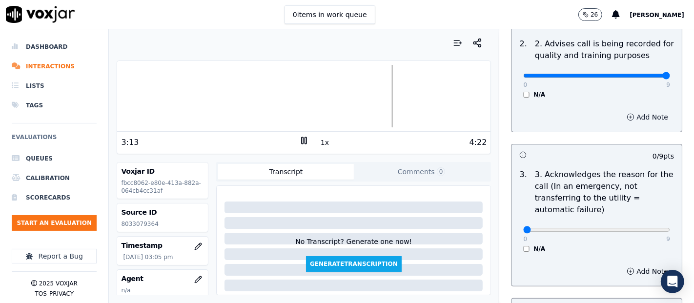
scroll to position [325, 0]
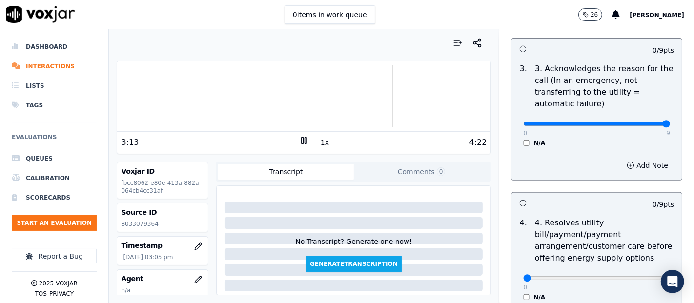
drag, startPoint x: 642, startPoint y: 126, endPoint x: 637, endPoint y: 135, distance: 10.3
type input "9"
click input "range"
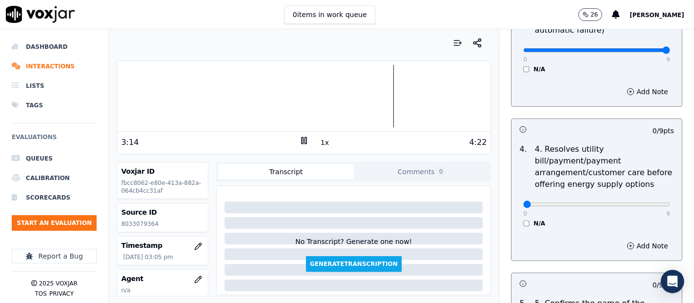
scroll to position [488, 0]
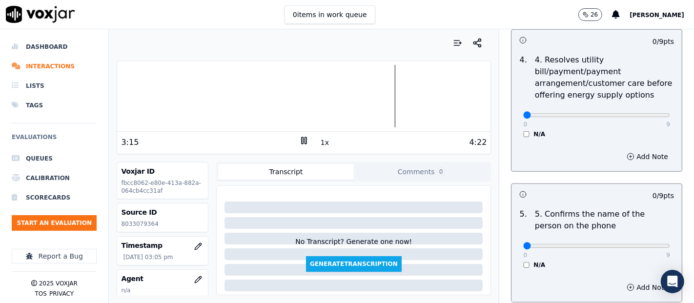
click div "4 . 4. Resolves utility bill/payment/payment arrangement/customer care before o…"
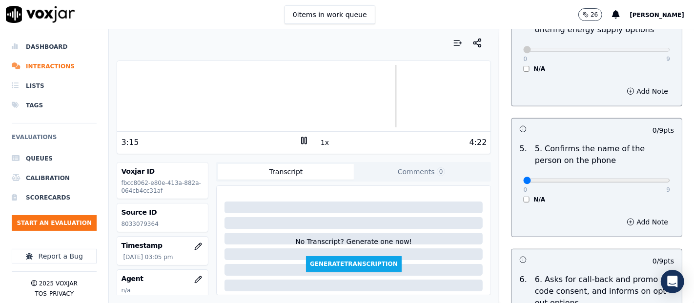
scroll to position [650, 0]
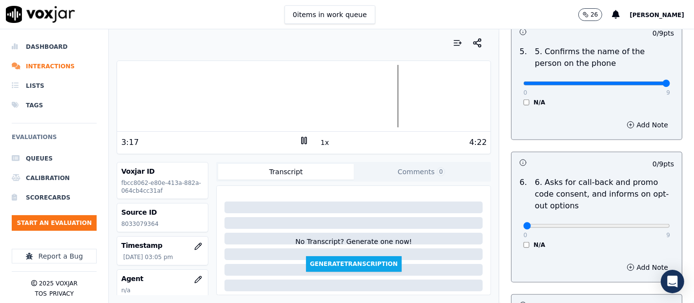
type input "9"
click input "range"
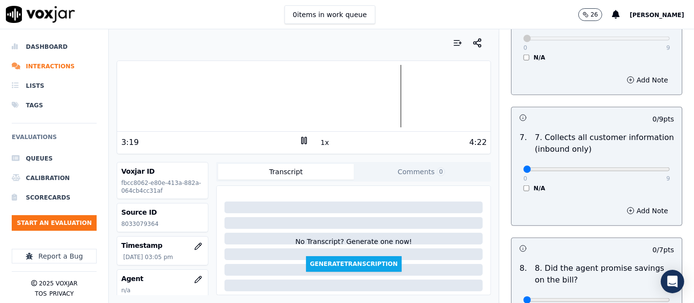
scroll to position [867, 0]
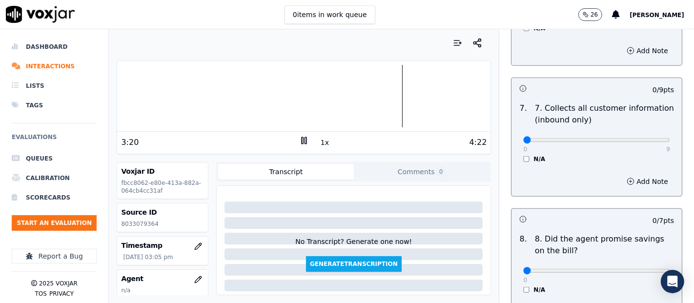
click div "0 9 N/A"
type input "9"
click input "range"
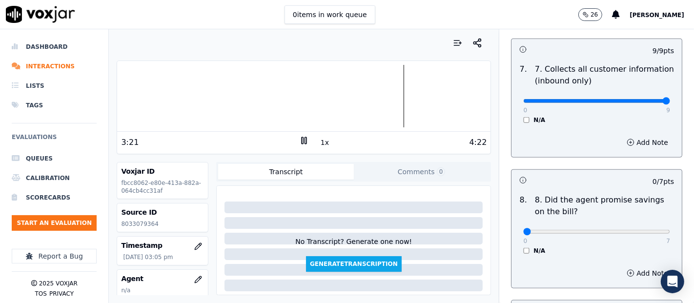
scroll to position [921, 0]
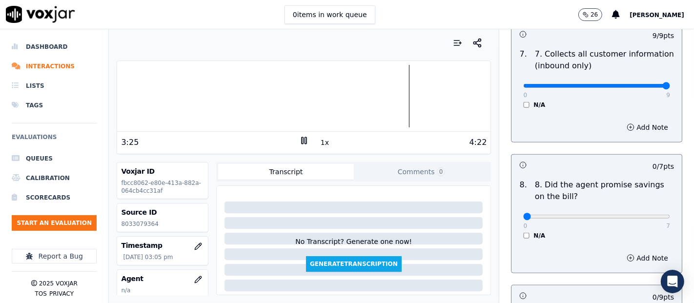
click div "N/A"
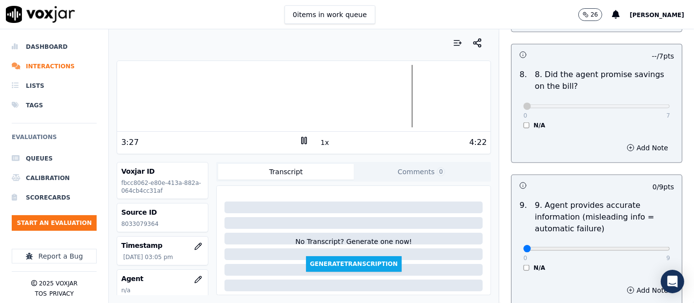
scroll to position [1084, 0]
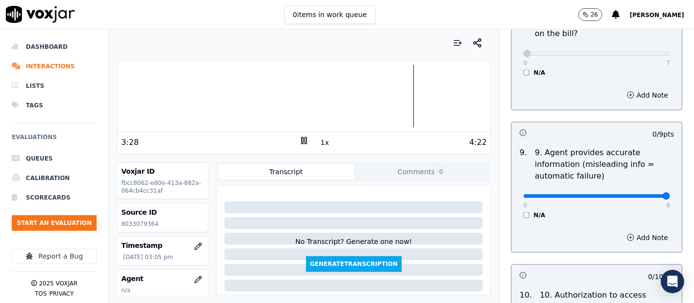
type input "9"
click input "range"
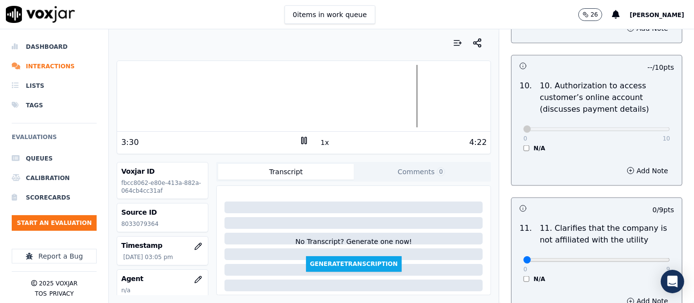
scroll to position [1409, 0]
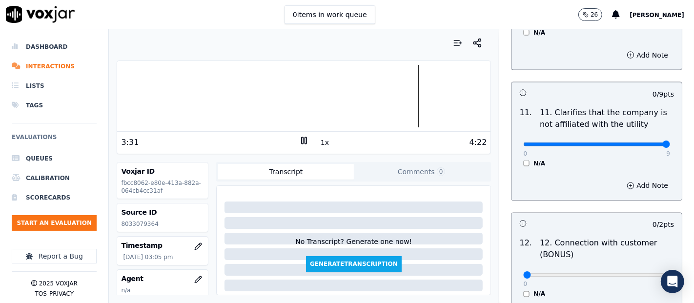
type input "9"
click input "range"
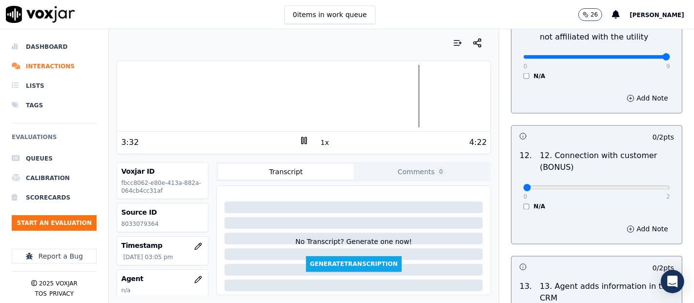
scroll to position [1572, 0]
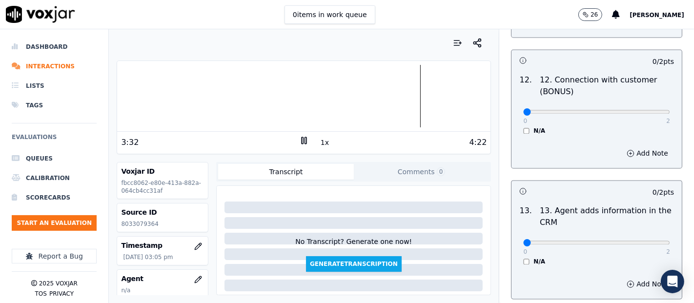
click p "2"
type input "2"
click input "range"
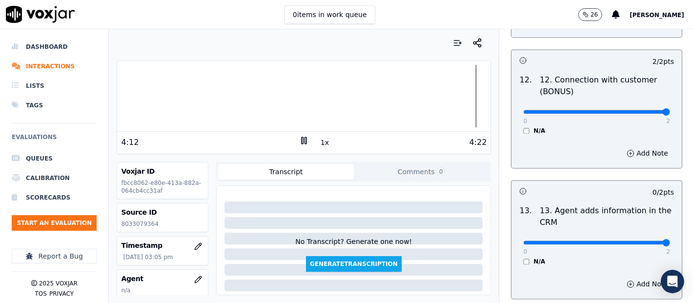
type input "2"
click input "range"
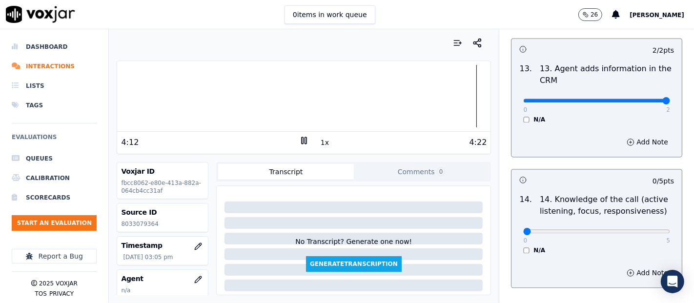
scroll to position [1734, 0]
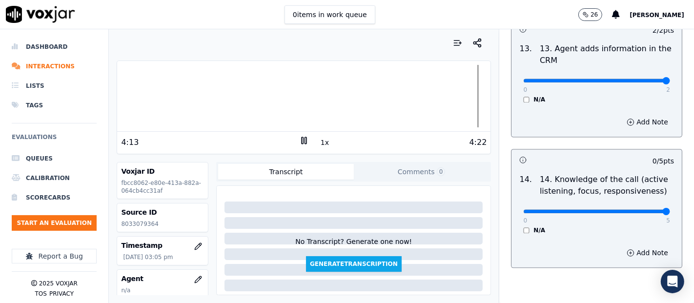
type input "5"
click input "range"
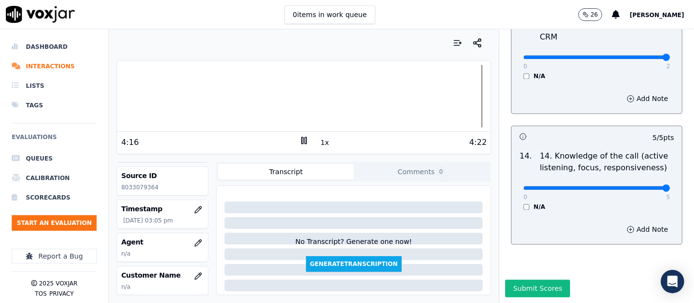
scroll to position [54, 0]
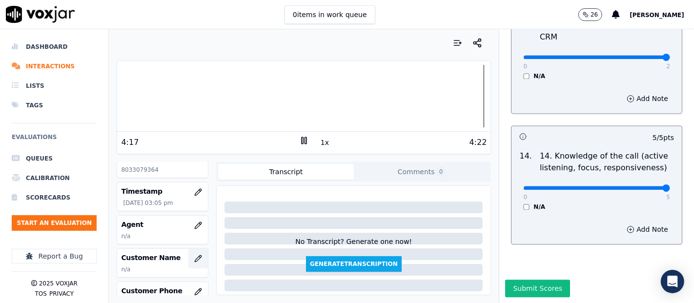
click button "button"
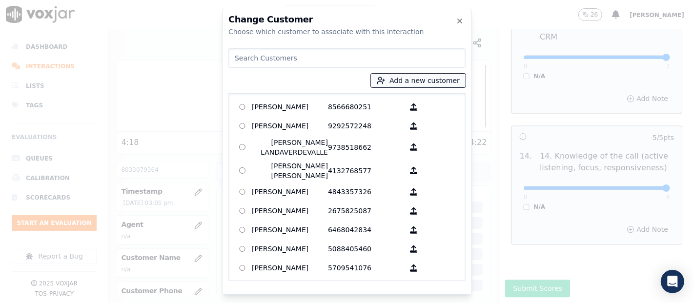
click button "Add a new customer"
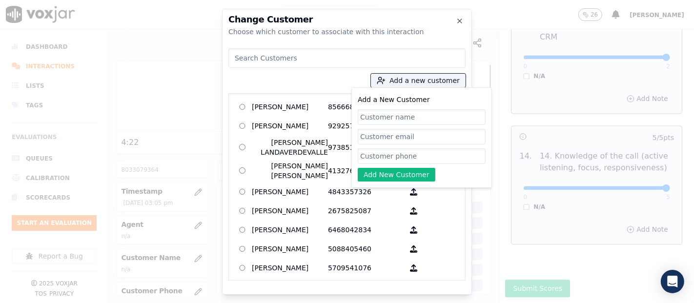
paste input "Yolanda Bautista Hernandez"
type input "Yolanda Bautista Hernandez"
click input "Add a New Customer"
paste input "8033079364"
type input "8033079364"
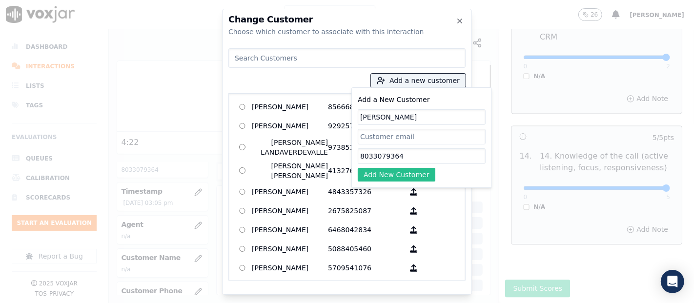
click button "Add New Customer"
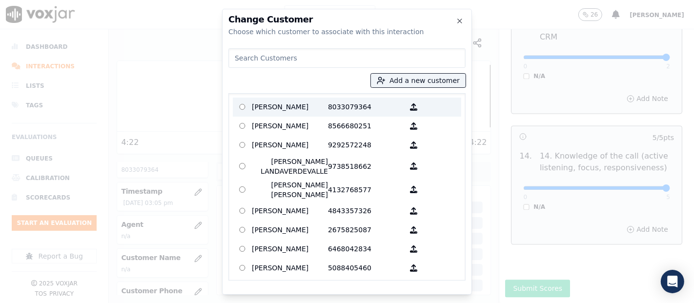
click p "8033079364"
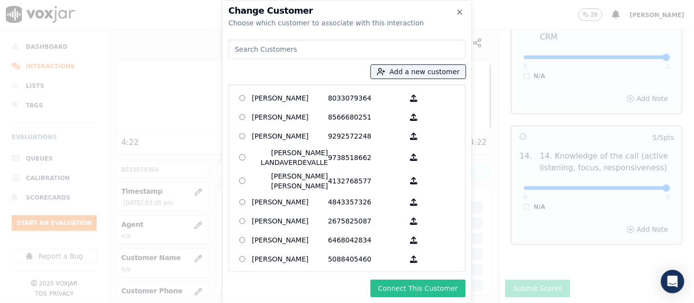
click button "Connect This Customer"
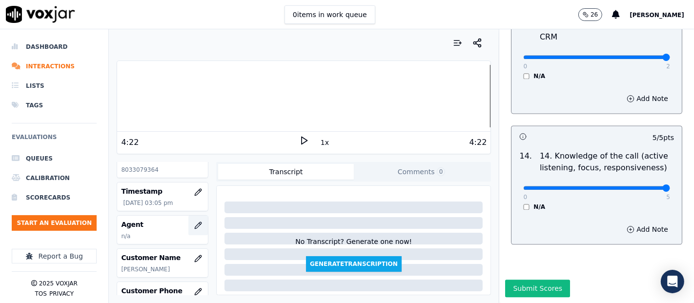
click icon "button"
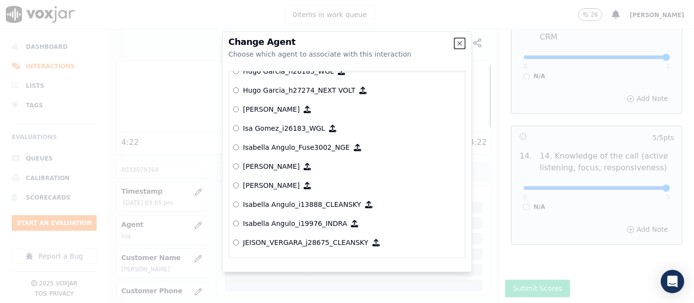
scroll to position [2284, 0]
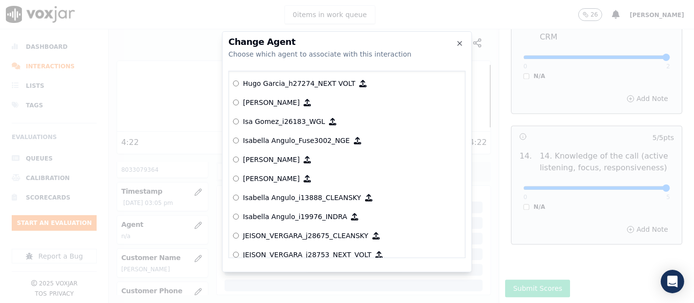
click p "Isabella Angulo_Fuse3002_NGE"
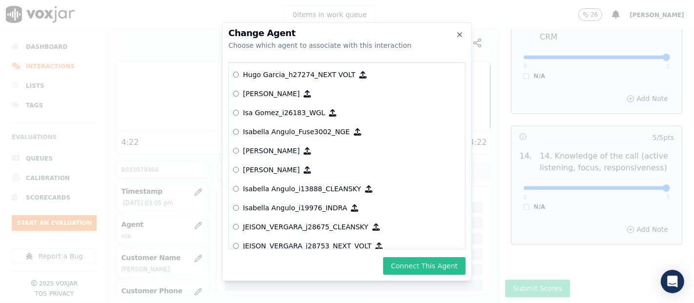
click button "Connect This Agent"
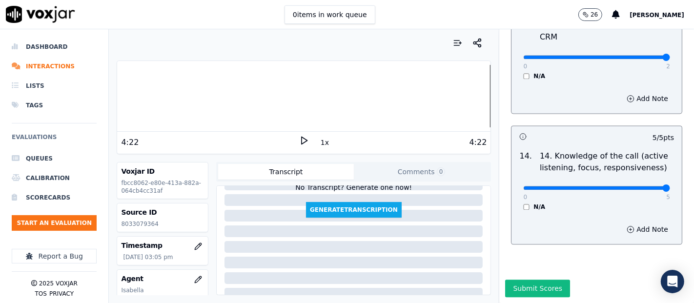
scroll to position [108, 0]
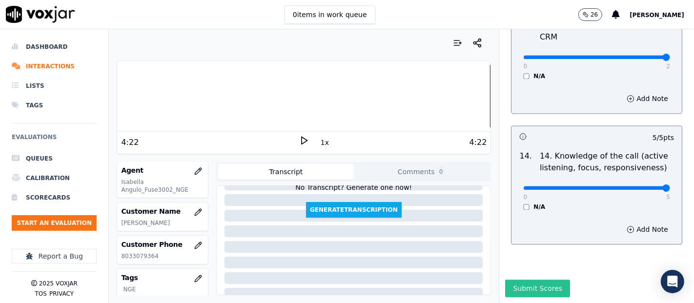
click button "Submit Scores"
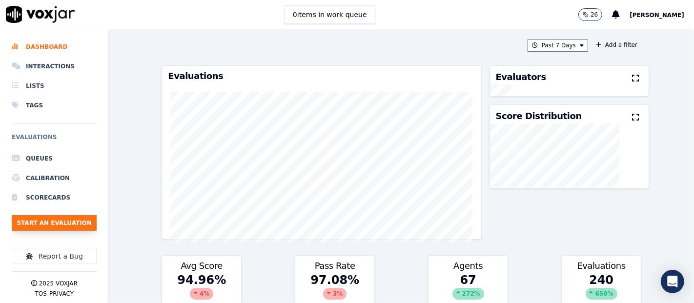
click at [74, 215] on button "Start an Evaluation" at bounding box center [54, 223] width 85 height 16
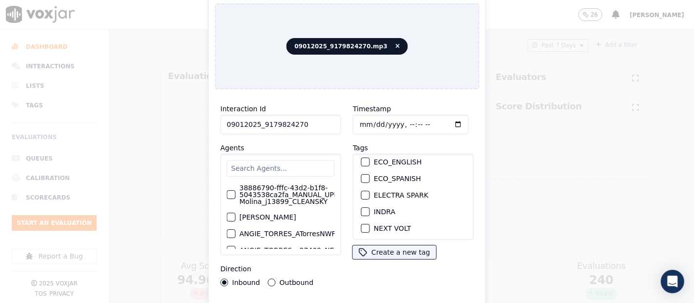
scroll to position [108, 0]
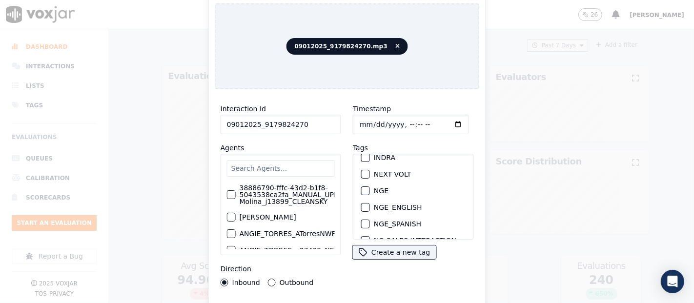
type input "09012025_9179824270"
click at [362, 187] on div "button" at bounding box center [364, 190] width 7 height 7
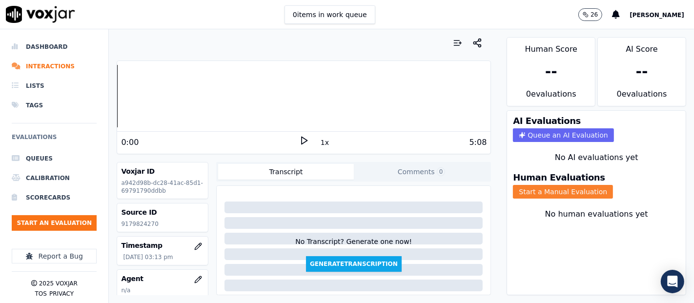
click at [516, 185] on button "Start a Manual Evaluation" at bounding box center [563, 192] width 100 height 14
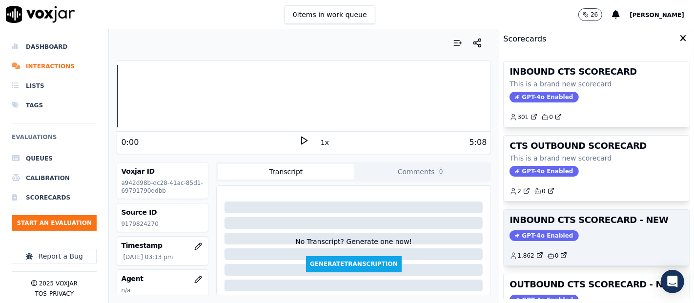
click at [585, 226] on div "INBOUND CTS SCORECARD - NEW GPT-4o Enabled 1.862 0" at bounding box center [596, 238] width 186 height 56
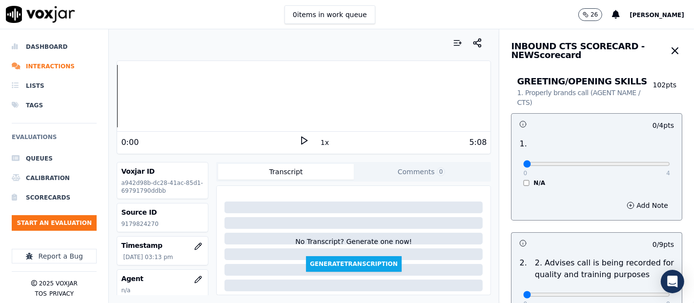
click at [298, 133] on div "0:00 1x 5:08" at bounding box center [303, 142] width 373 height 21
click at [292, 140] on div "0:00" at bounding box center [210, 143] width 178 height 12
click at [300, 139] on icon at bounding box center [304, 141] width 10 height 10
click at [299, 137] on icon at bounding box center [304, 141] width 10 height 10
click at [139, 220] on p "9179824270" at bounding box center [162, 224] width 83 height 8
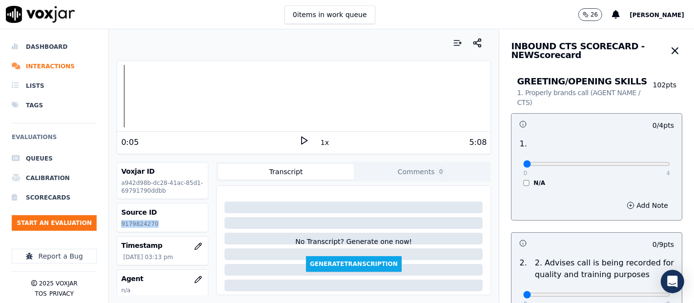
click at [139, 220] on p "9179824270" at bounding box center [162, 224] width 83 height 8
copy p "9179824270"
click at [299, 143] on icon at bounding box center [304, 141] width 10 height 10
type input "4"
click at [640, 163] on input "range" at bounding box center [596, 164] width 147 height 4
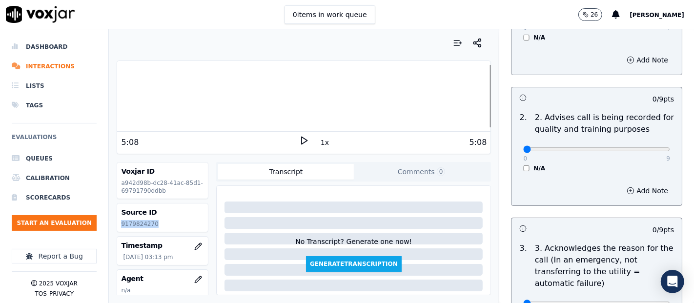
scroll to position [162, 0]
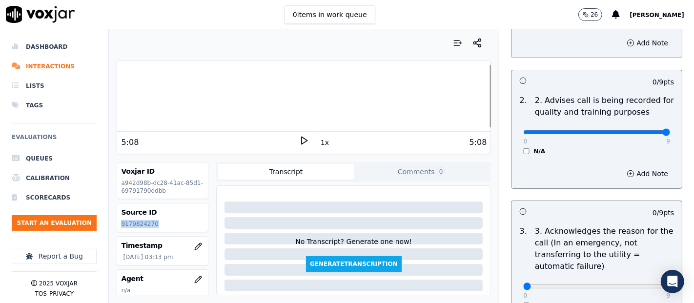
type input "9"
click at [640, 134] on input "range" at bounding box center [596, 132] width 147 height 4
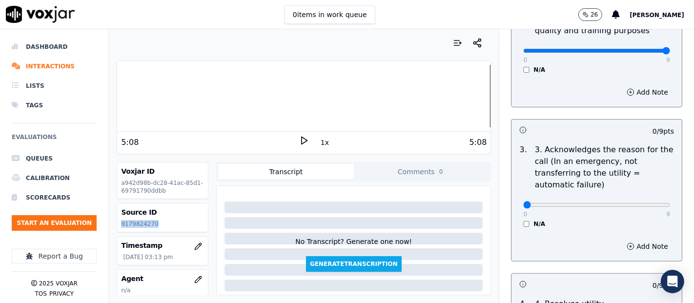
scroll to position [271, 0]
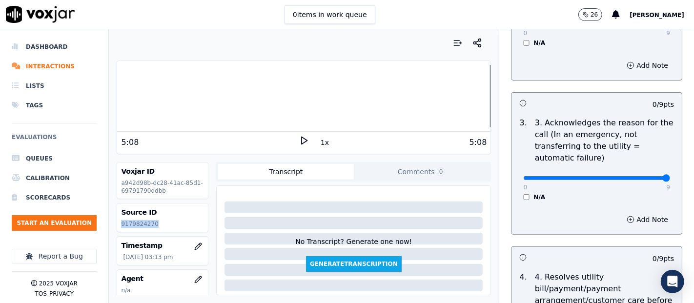
type input "9"
click at [638, 176] on input "range" at bounding box center [596, 178] width 147 height 4
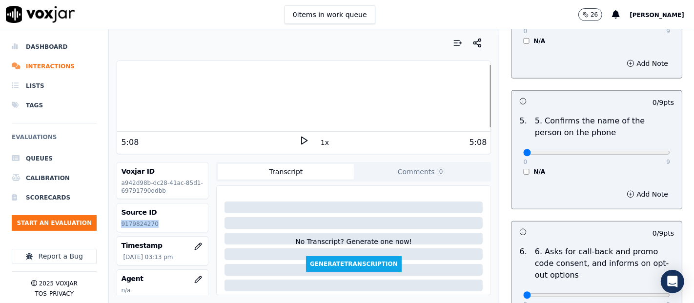
scroll to position [596, 0]
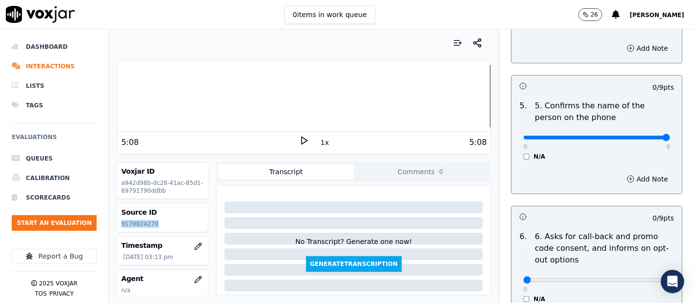
drag, startPoint x: 640, startPoint y: 139, endPoint x: 637, endPoint y: 147, distance: 9.6
type input "9"
click at [640, 139] on input "range" at bounding box center [596, 138] width 147 height 4
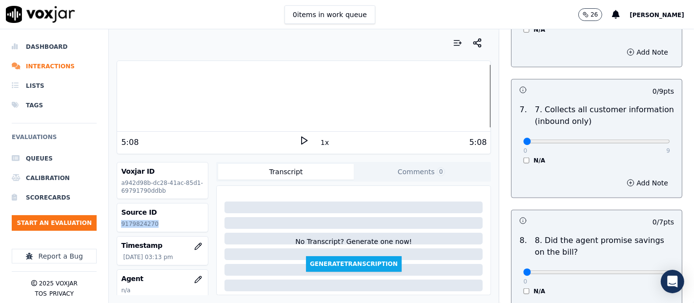
scroll to position [867, 0]
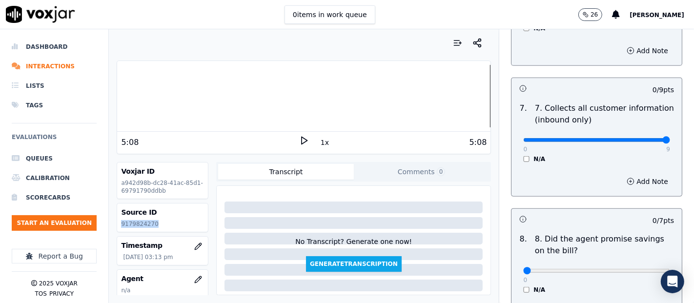
type input "9"
click at [640, 142] on input "range" at bounding box center [596, 140] width 147 height 4
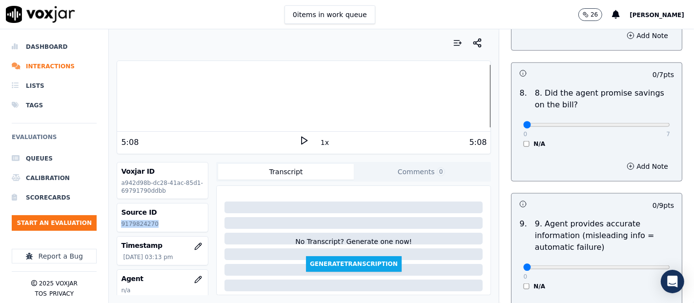
scroll to position [1030, 0]
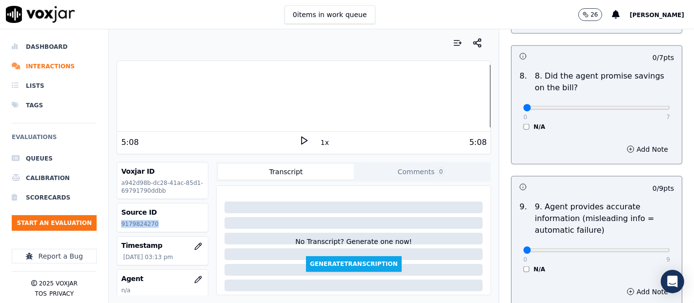
click at [513, 128] on div "8 . 8. Did the agent promise savings on the bill? 0 7 N/A" at bounding box center [596, 100] width 170 height 68
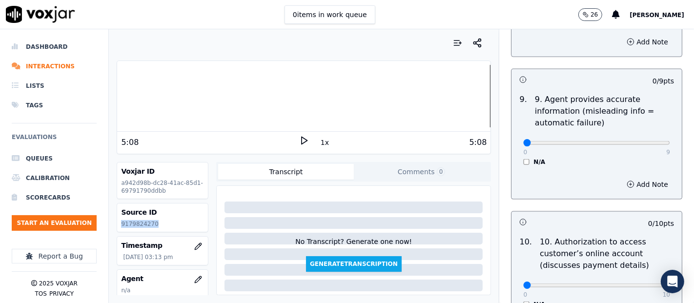
scroll to position [1138, 0]
click at [646, 137] on div "0 9 N/A" at bounding box center [596, 146] width 162 height 37
type input "9"
click at [641, 142] on input "range" at bounding box center [596, 142] width 147 height 4
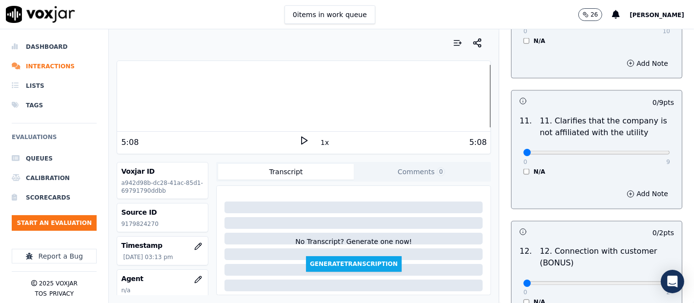
scroll to position [1409, 0]
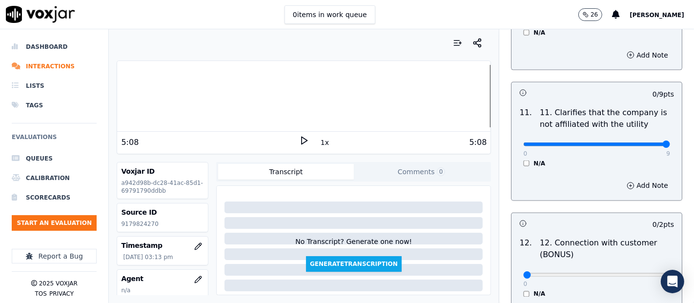
type input "9"
click at [644, 142] on input "range" at bounding box center [596, 144] width 147 height 4
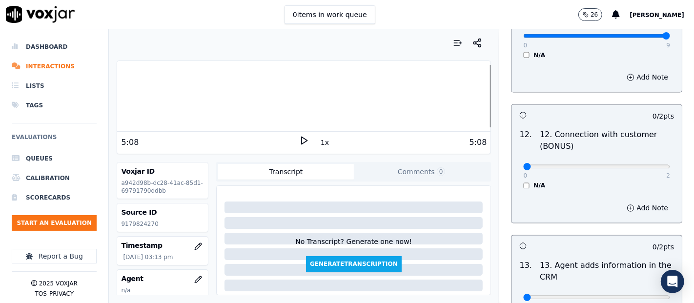
scroll to position [1517, 0]
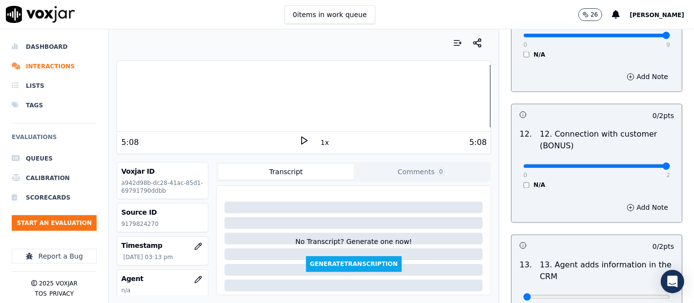
type input "2"
click at [640, 164] on input "range" at bounding box center [596, 166] width 147 height 4
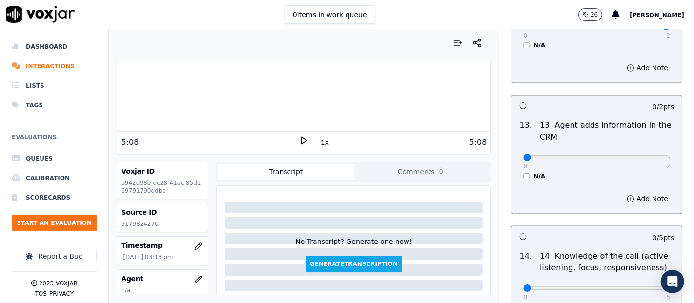
scroll to position [1680, 0]
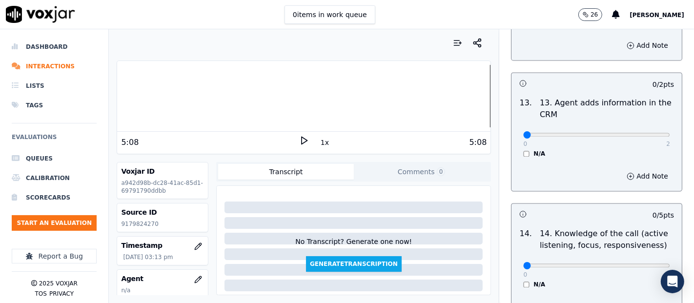
click at [641, 138] on div "0 2 N/A" at bounding box center [596, 138] width 162 height 37
type input "2"
click at [638, 133] on input "range" at bounding box center [596, 135] width 147 height 4
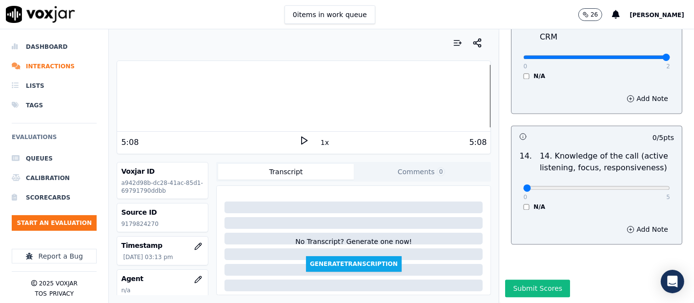
scroll to position [1777, 0]
type input "5"
click at [642, 186] on input "range" at bounding box center [596, 188] width 147 height 4
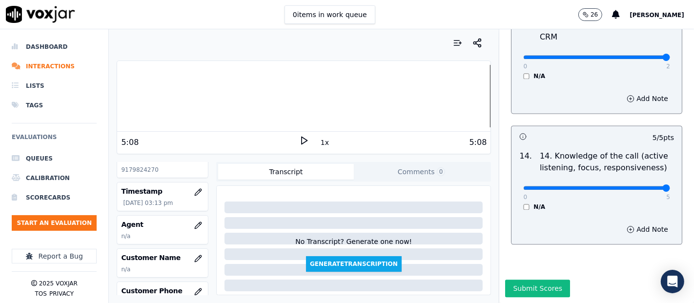
scroll to position [108, 0]
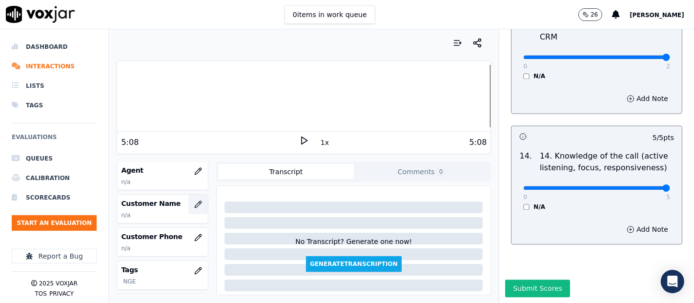
click at [188, 198] on button "button" at bounding box center [198, 205] width 20 height 20
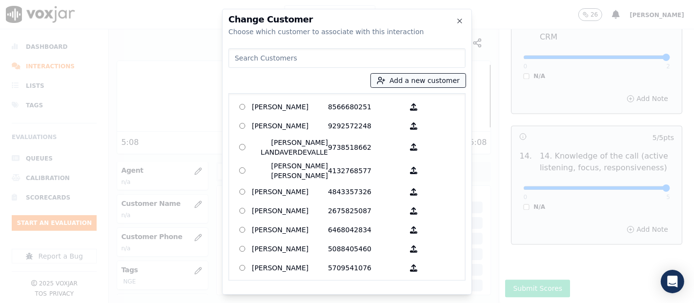
click at [382, 85] on button "Add a new customer" at bounding box center [418, 81] width 95 height 14
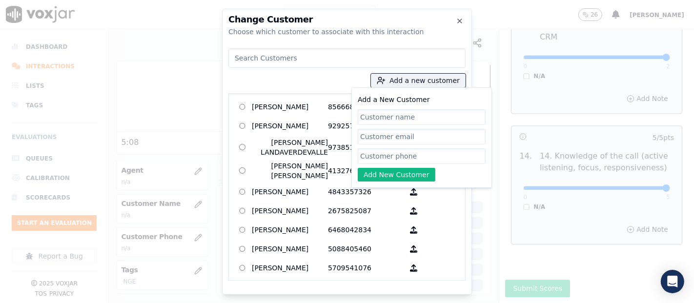
paste input "FRANKLIN PEREZ"
type input "FRANKLIN PEREZ"
click at [397, 154] on input "Add a New Customer" at bounding box center [422, 156] width 128 height 16
paste input "9179824270"
type input "9179824270"
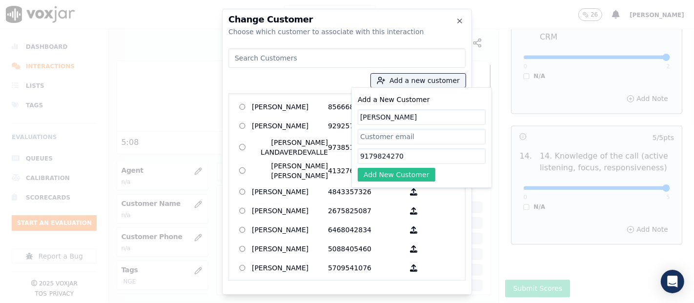
click at [389, 177] on button "Add New Customer" at bounding box center [397, 175] width 78 height 14
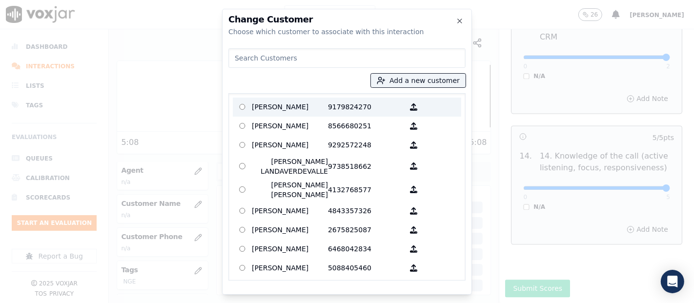
click at [355, 109] on p "9179824270" at bounding box center [366, 107] width 76 height 15
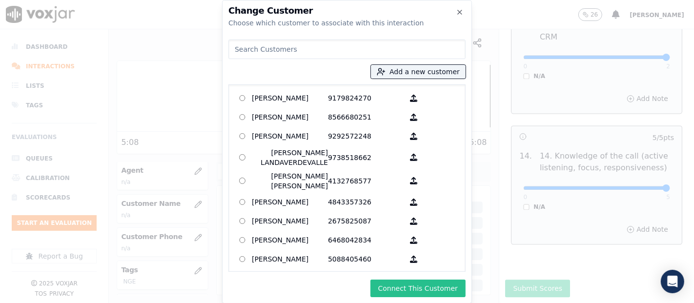
click at [394, 284] on button "Connect This Customer" at bounding box center [417, 288] width 95 height 18
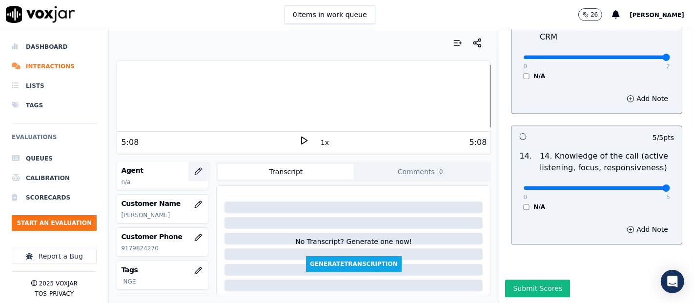
click at [194, 173] on icon "button" at bounding box center [198, 171] width 8 height 8
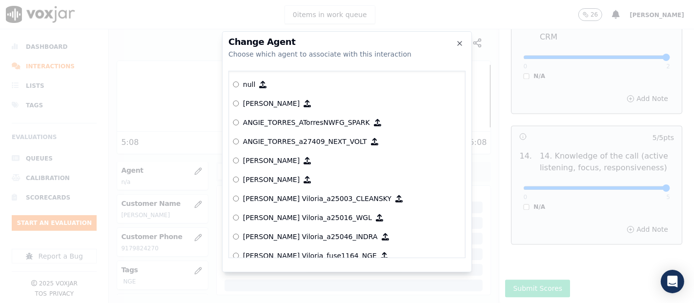
click at [186, 155] on div at bounding box center [347, 151] width 694 height 303
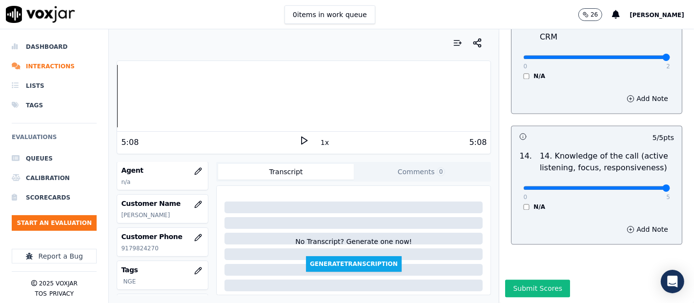
click at [96, 106] on div "Dashboard Interactions Lists Tags Evaluations Queues Calibration Scorecards Sta…" at bounding box center [347, 166] width 694 height 274
click at [299, 140] on icon at bounding box center [304, 141] width 10 height 10
click at [299, 141] on icon at bounding box center [304, 141] width 10 height 10
click at [188, 174] on button "button" at bounding box center [198, 171] width 20 height 20
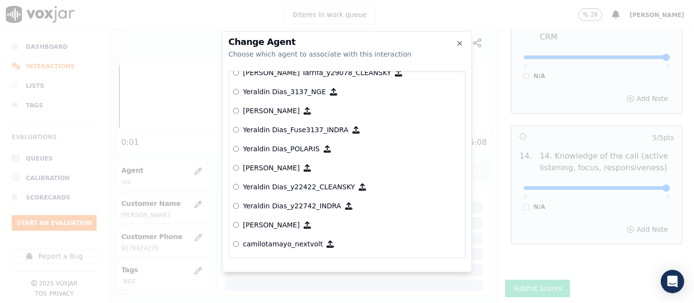
scroll to position [4985, 0]
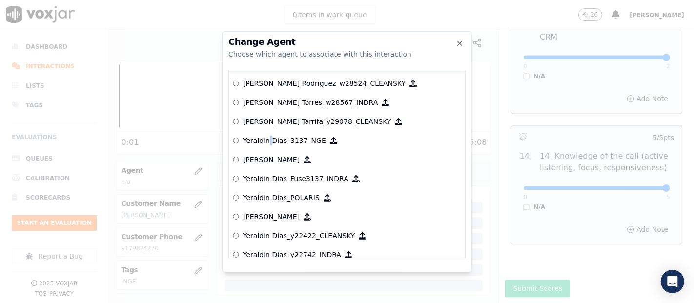
click at [268, 136] on p "Yeraldin Dias_3137_NGE" at bounding box center [284, 141] width 83 height 10
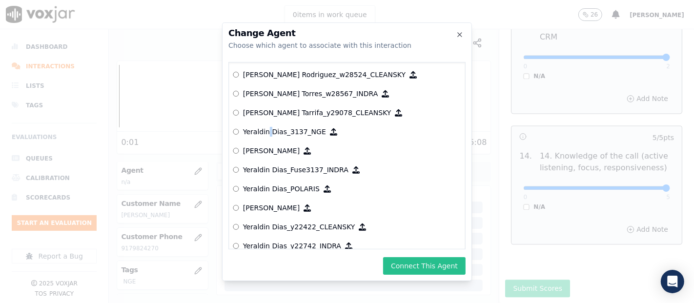
click at [434, 261] on button "Connect This Agent" at bounding box center [424, 266] width 82 height 18
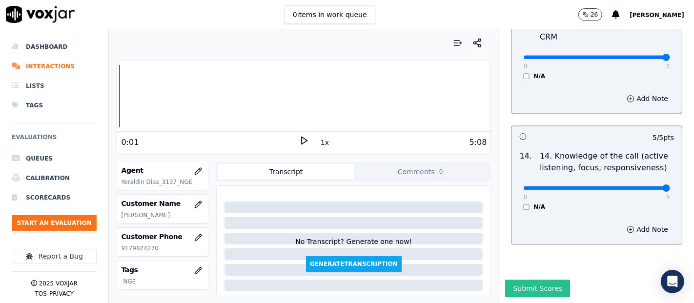
click at [534, 279] on button "Submit Scores" at bounding box center [537, 288] width 65 height 18
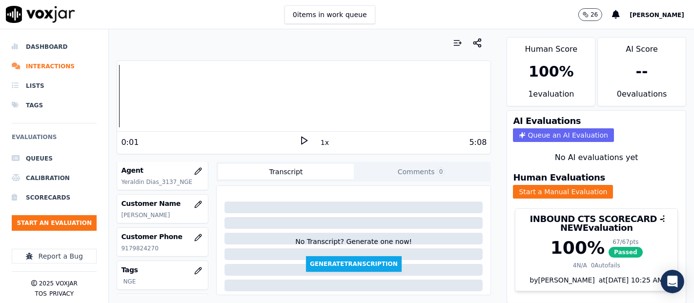
drag, startPoint x: 210, startPoint y: 212, endPoint x: 162, endPoint y: 27, distance: 190.6
click at [162, 27] on div "0 items in work queue 26 Shadia De Castro" at bounding box center [347, 14] width 694 height 29
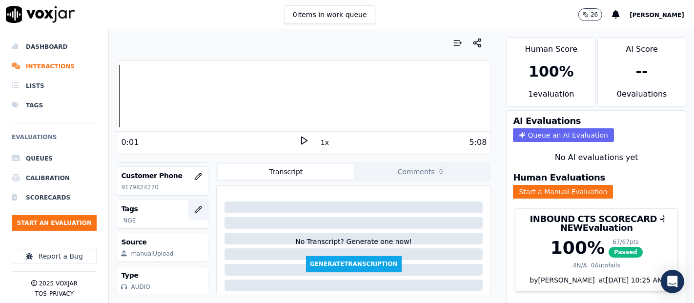
scroll to position [0, 0]
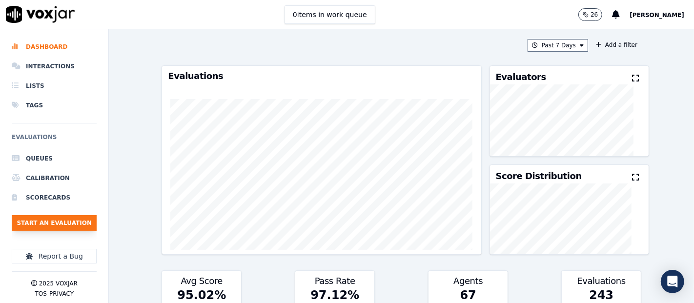
click at [46, 220] on button "Start an Evaluation" at bounding box center [54, 223] width 85 height 16
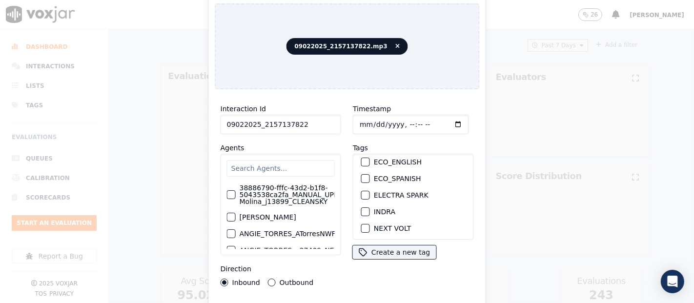
scroll to position [108, 0]
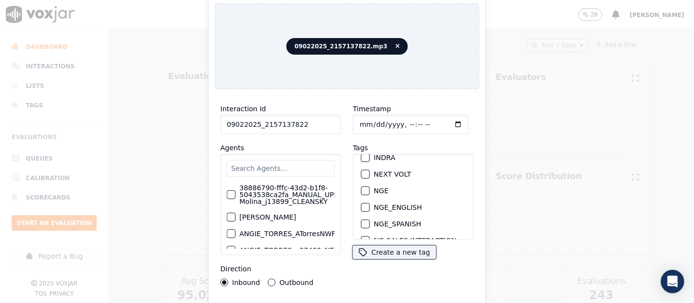
type input "09022025_2157137822"
click at [358, 189] on div "NGE" at bounding box center [413, 190] width 112 height 17
click at [361, 187] on div "button" at bounding box center [364, 190] width 7 height 7
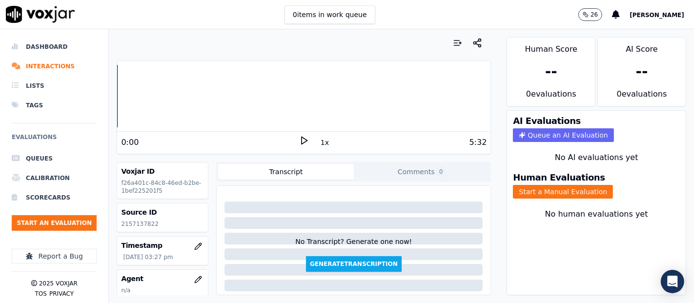
click at [131, 220] on p "2157137822" at bounding box center [162, 224] width 83 height 8
copy p "2157137822"
click at [301, 142] on icon at bounding box center [304, 141] width 10 height 10
click at [513, 185] on button "Start a Manual Evaluation" at bounding box center [563, 192] width 100 height 14
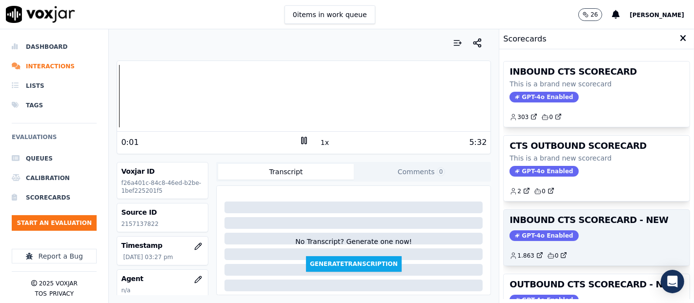
click at [586, 216] on h3 "INBOUND CTS SCORECARD - NEW" at bounding box center [596, 220] width 174 height 9
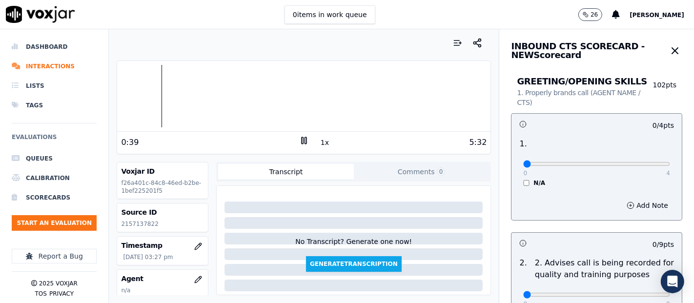
click at [156, 91] on div at bounding box center [303, 96] width 373 height 62
type input "4"
click at [642, 164] on input "range" at bounding box center [596, 164] width 147 height 4
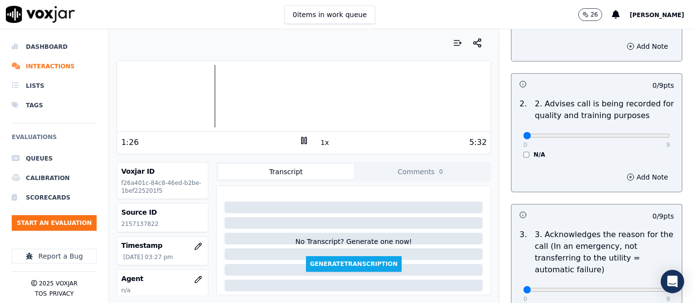
scroll to position [162, 0]
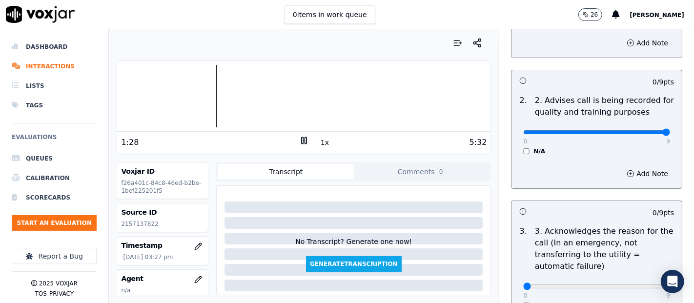
type input "9"
click at [644, 132] on input "range" at bounding box center [596, 132] width 147 height 4
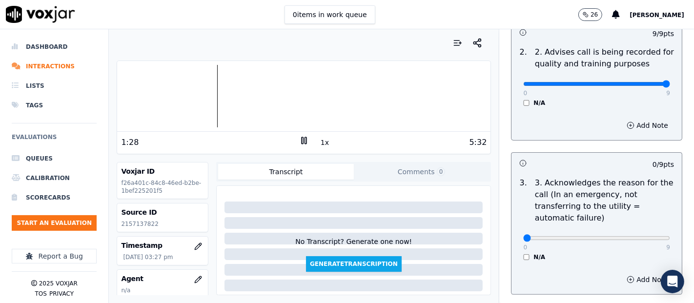
scroll to position [271, 0]
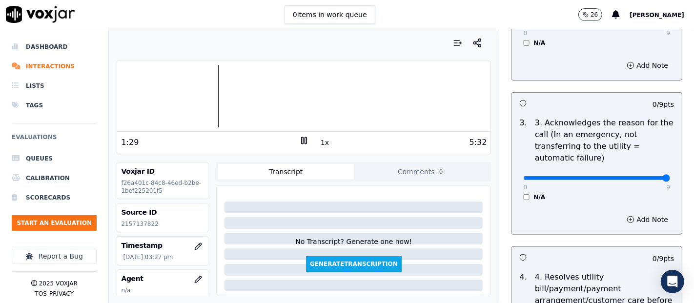
type input "9"
click at [637, 179] on input "range" at bounding box center [596, 178] width 147 height 4
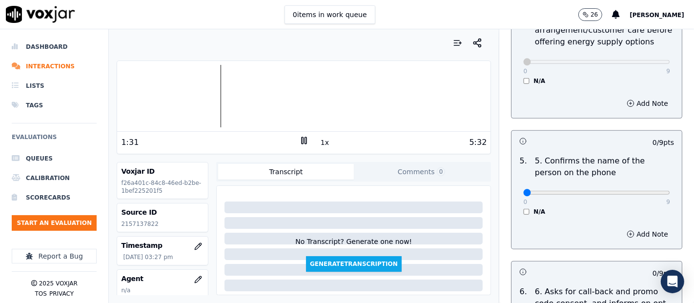
scroll to position [542, 0]
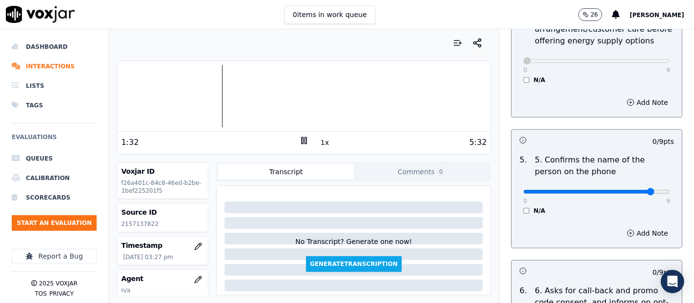
click at [632, 194] on input "range" at bounding box center [596, 192] width 147 height 4
type input "9"
click at [641, 190] on input "range" at bounding box center [596, 192] width 147 height 4
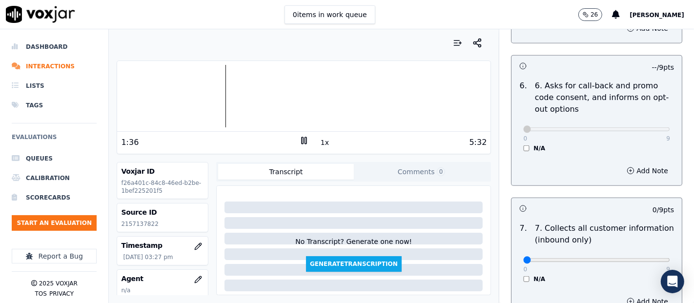
scroll to position [813, 0]
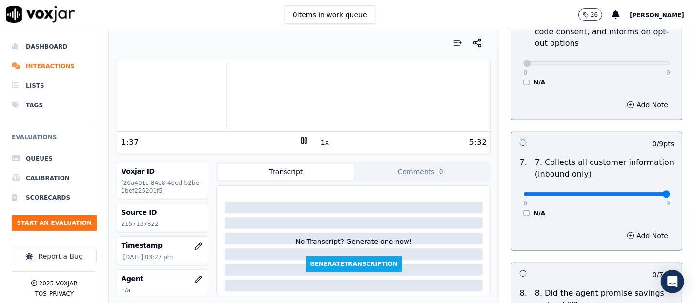
type input "9"
click at [640, 192] on input "range" at bounding box center [596, 194] width 147 height 4
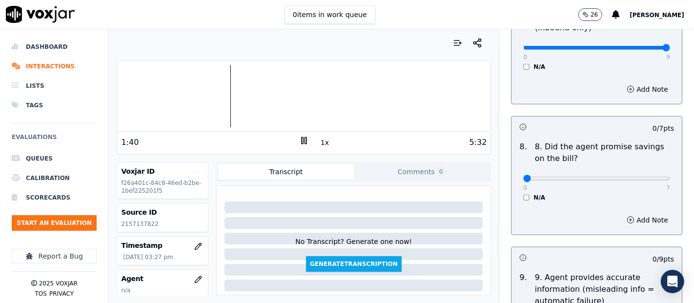
scroll to position [976, 0]
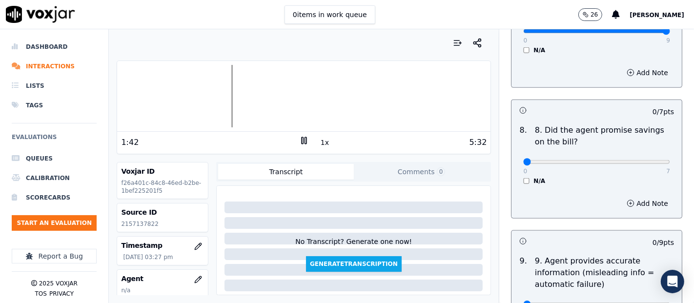
click at [512, 183] on div "8 . 8. Did the agent promise savings on the bill? 0 7 N/A" at bounding box center [596, 154] width 170 height 68
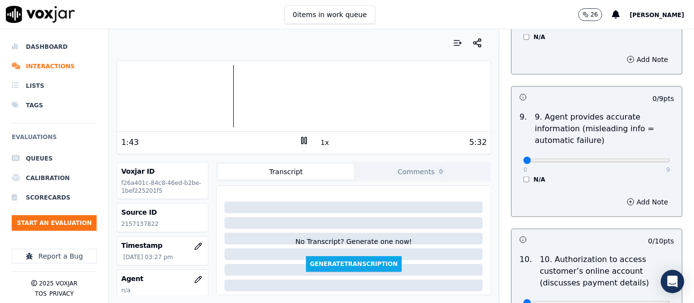
scroll to position [1138, 0]
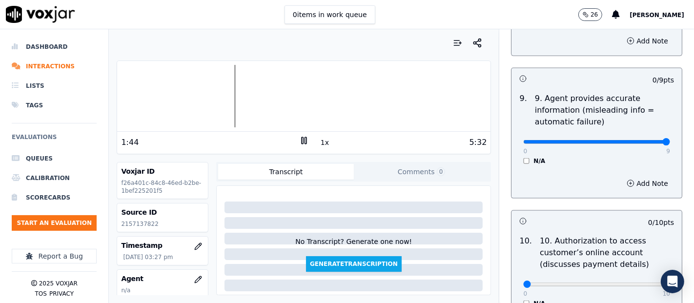
type input "9"
click at [641, 140] on input "range" at bounding box center [596, 142] width 147 height 4
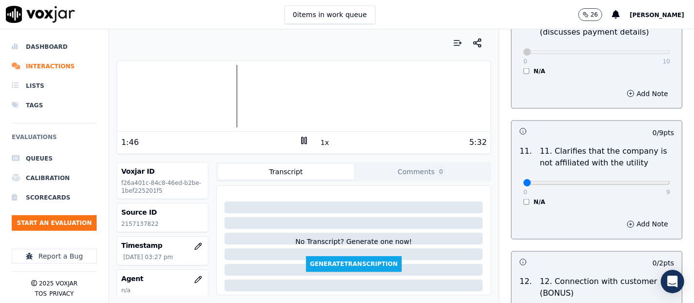
scroll to position [1409, 0]
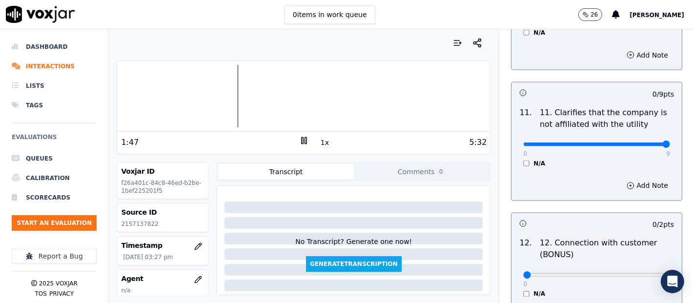
type input "9"
click at [639, 142] on input "range" at bounding box center [596, 144] width 147 height 4
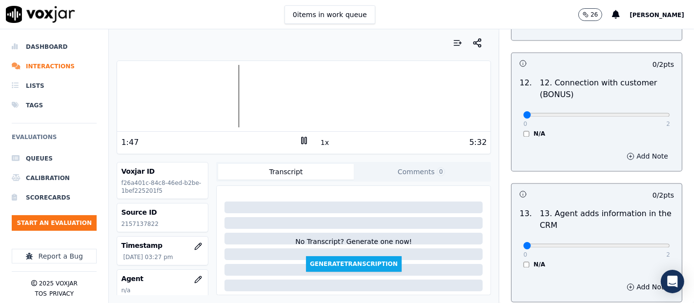
scroll to position [1572, 0]
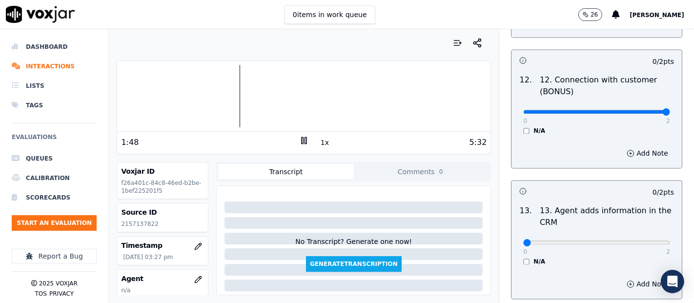
type input "2"
click at [638, 110] on input "range" at bounding box center [596, 112] width 147 height 4
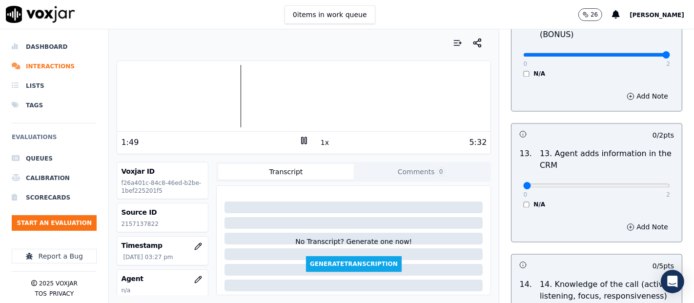
scroll to position [1680, 0]
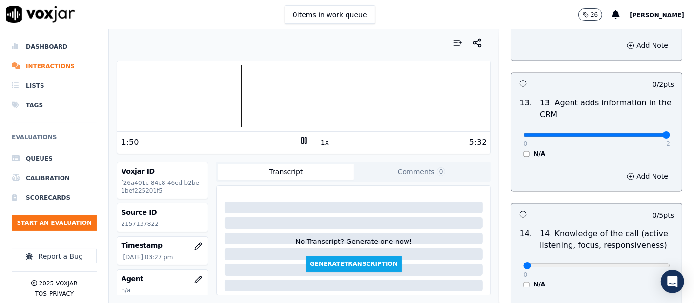
type input "2"
click at [642, 133] on input "range" at bounding box center [596, 135] width 147 height 4
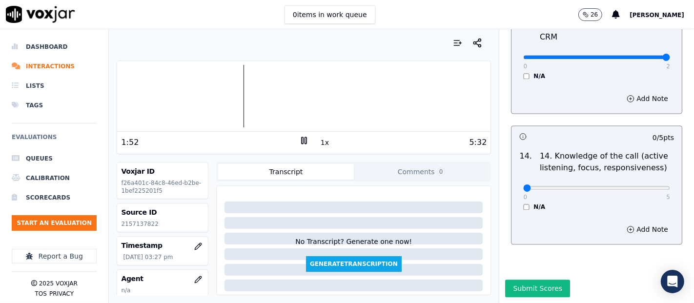
click at [646, 174] on div "0 5 N/A" at bounding box center [596, 192] width 162 height 37
click at [631, 181] on div "0 5" at bounding box center [596, 187] width 147 height 12
type input "5"
click at [639, 186] on input "range" at bounding box center [596, 188] width 147 height 4
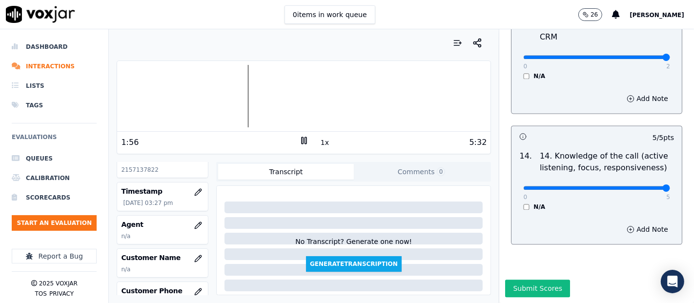
scroll to position [108, 0]
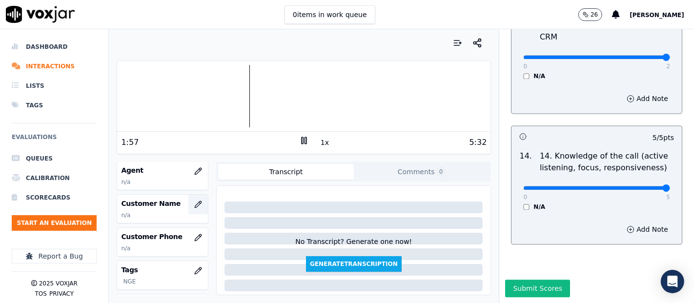
click at [191, 203] on button "button" at bounding box center [198, 205] width 20 height 20
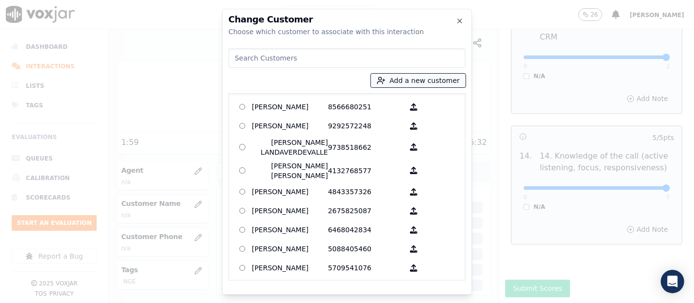
click at [398, 79] on button "Add a new customer" at bounding box center [418, 81] width 95 height 14
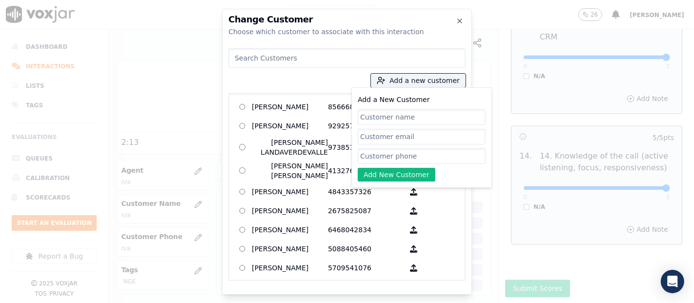
paste input "[PERSON_NAME]"
type input "[PERSON_NAME]"
click at [389, 157] on input "Add a New Customer" at bounding box center [422, 156] width 128 height 16
paste input "2157137822"
type input "2157137822"
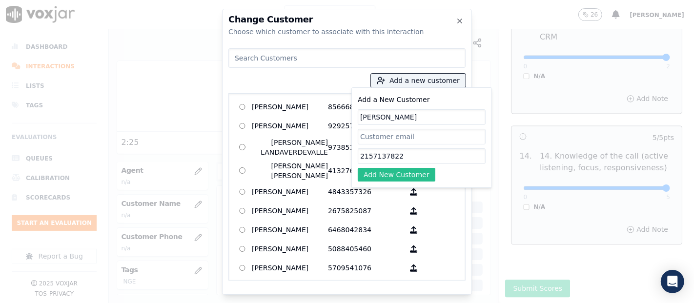
click at [402, 174] on button "Add New Customer" at bounding box center [397, 175] width 78 height 14
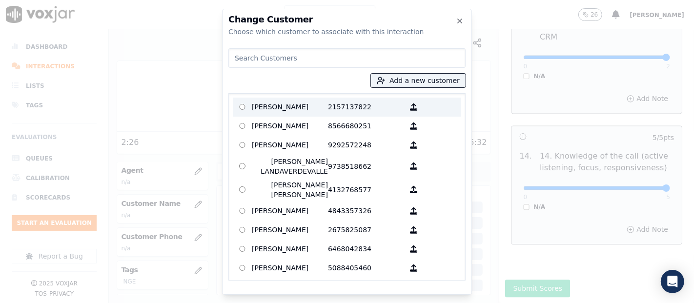
click at [307, 102] on p "MAYRA ESPERANZA ANDINO" at bounding box center [290, 107] width 76 height 15
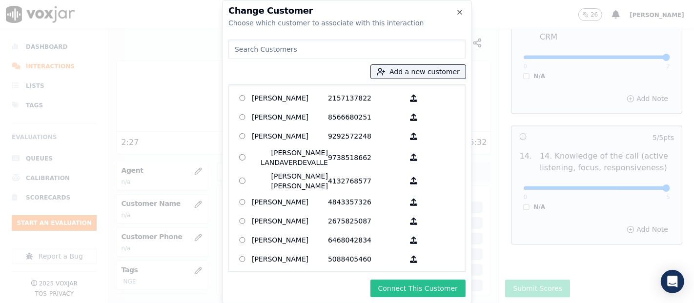
click at [404, 286] on button "Connect This Customer" at bounding box center [417, 288] width 95 height 18
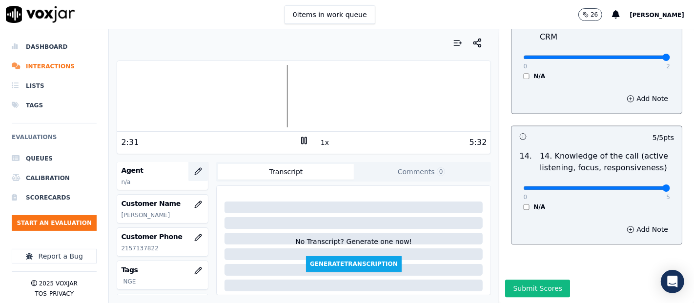
click at [194, 171] on icon "button" at bounding box center [198, 171] width 8 height 8
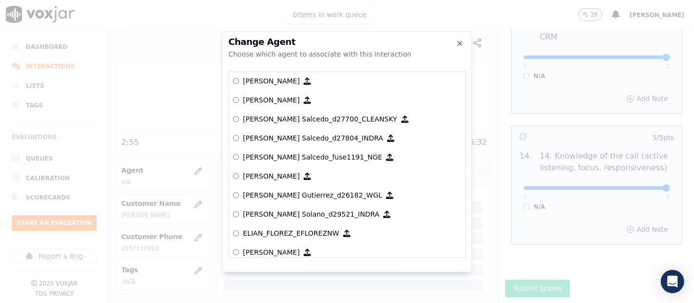
scroll to position [1237, 0]
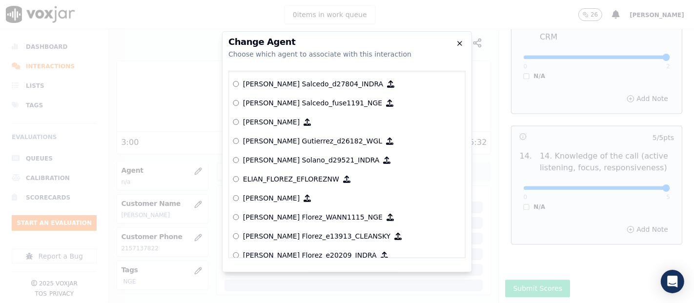
click at [457, 44] on icon "button" at bounding box center [460, 44] width 8 height 8
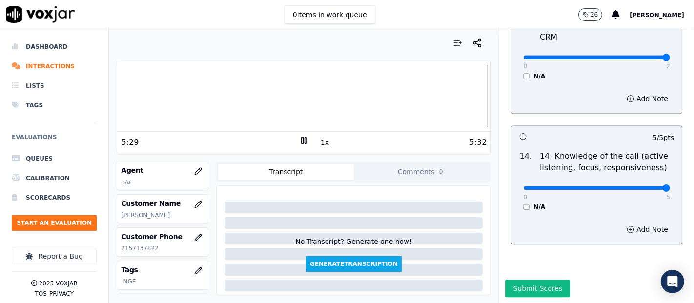
scroll to position [1777, 0]
click at [535, 279] on button "Submit Scores" at bounding box center [537, 288] width 65 height 18
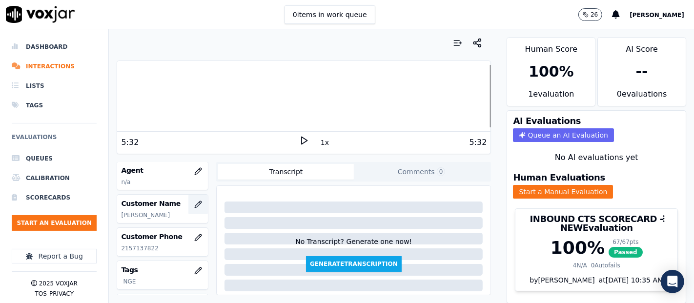
click at [188, 197] on button "button" at bounding box center [198, 205] width 20 height 20
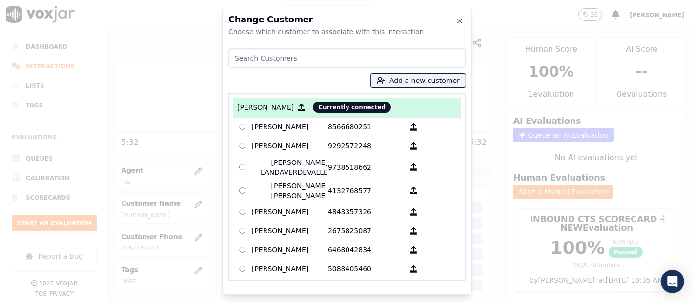
click at [178, 180] on div at bounding box center [347, 151] width 694 height 303
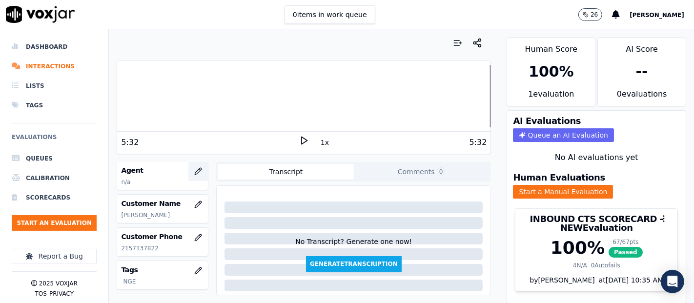
click at [195, 171] on icon "button" at bounding box center [198, 171] width 6 height 6
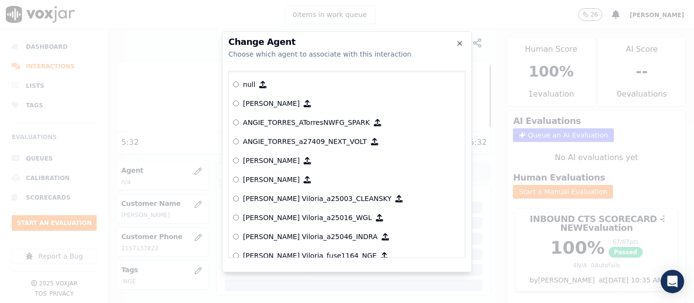
click at [143, 159] on div at bounding box center [347, 151] width 694 height 303
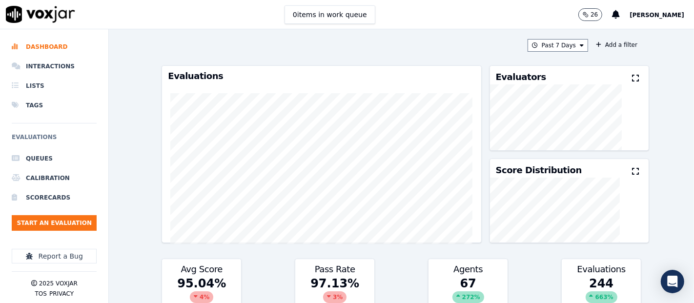
click at [626, 19] on div "26 [PERSON_NAME]" at bounding box center [636, 14] width 116 height 29
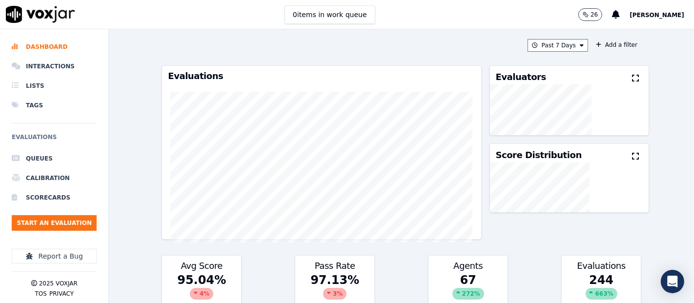
click at [635, 16] on span "[PERSON_NAME]" at bounding box center [656, 15] width 55 height 7
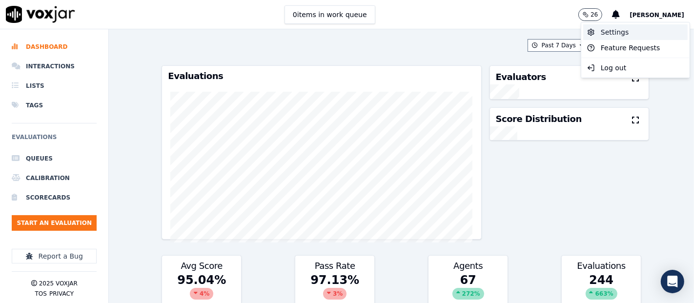
click at [599, 30] on div "Settings" at bounding box center [635, 32] width 104 height 16
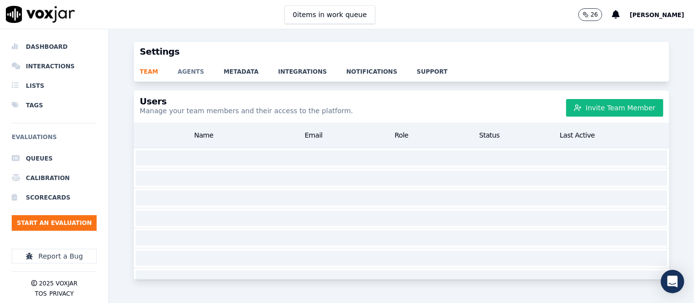
click at [195, 66] on link "agents" at bounding box center [201, 69] width 46 height 14
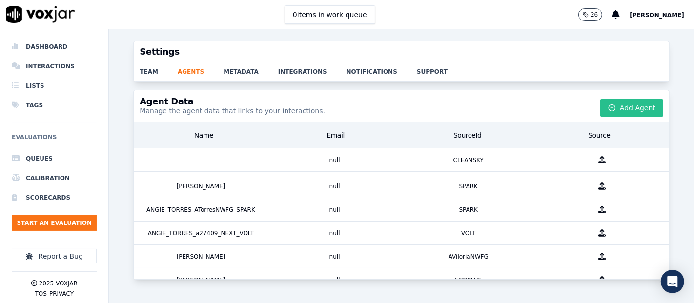
drag, startPoint x: 626, startPoint y: 111, endPoint x: 620, endPoint y: 111, distance: 5.4
click at [620, 111] on button "Add Agent" at bounding box center [631, 108] width 63 height 18
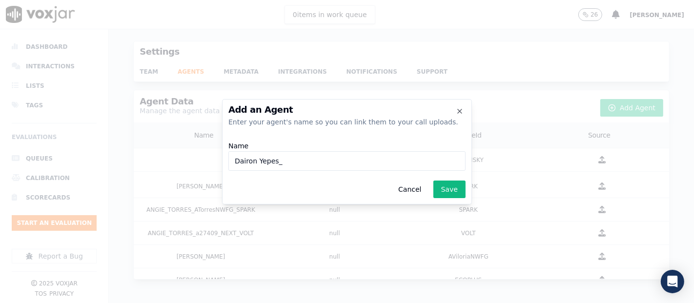
paste input "WANN3227"
type input "Dairon Yepes_WANN3227_NGE"
click at [447, 198] on div "Add an Agent Enter your agent's name so you can link them to your call uploads.…" at bounding box center [347, 151] width 250 height 105
click at [449, 194] on button "Save" at bounding box center [449, 189] width 32 height 18
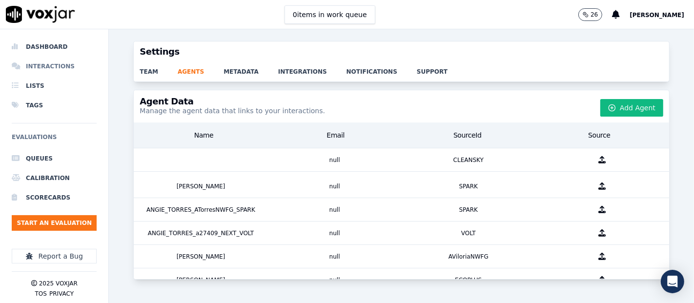
click at [49, 66] on li "Interactions" at bounding box center [54, 67] width 85 height 20
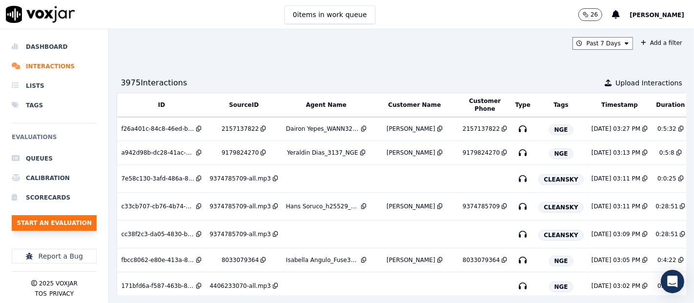
click at [47, 219] on button "Start an Evaluation" at bounding box center [54, 223] width 85 height 16
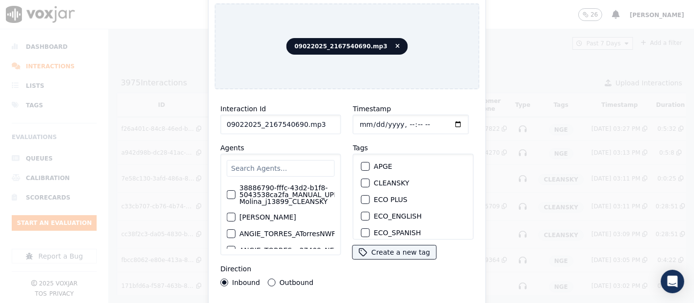
drag, startPoint x: 318, startPoint y: 124, endPoint x: 334, endPoint y: 118, distance: 17.3
click at [318, 124] on input "09022025_2167540690.mp3" at bounding box center [280, 125] width 120 height 20
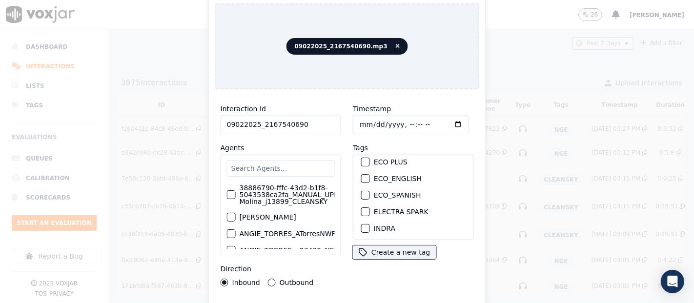
scroll to position [54, 0]
type input "09022025_2167540690"
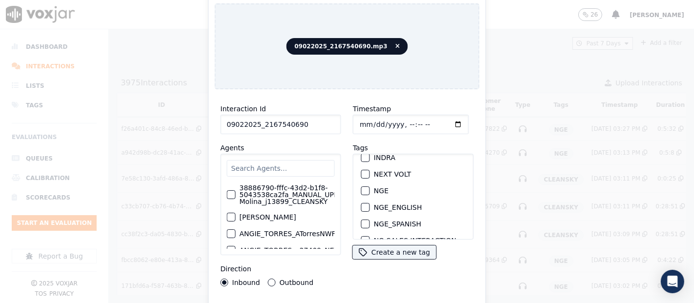
click at [361, 187] on div "button" at bounding box center [364, 190] width 7 height 7
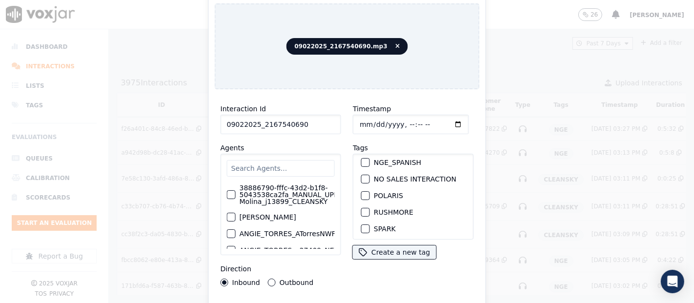
scroll to position [208, 0]
click at [352, 298] on div "Interaction Id 09022025_2167540690 Agents 38886790-fffc-43d2-b1f8-5043538ca2fa_…" at bounding box center [347, 209] width 265 height 224
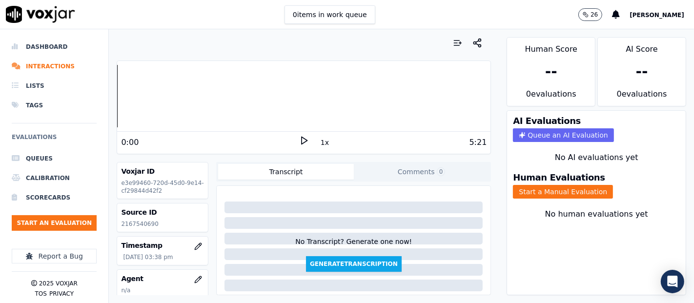
click at [130, 220] on p "2167540690" at bounding box center [162, 224] width 83 height 8
click at [129, 220] on p "2167540690" at bounding box center [162, 224] width 83 height 8
copy p "2167540690"
click at [301, 140] on polygon at bounding box center [304, 140] width 6 height 7
click at [517, 185] on button "Start a Manual Evaluation" at bounding box center [563, 192] width 100 height 14
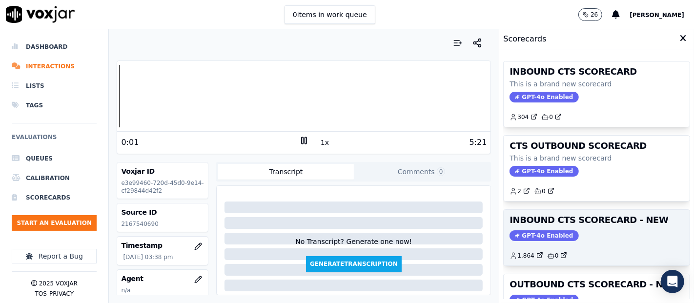
click at [586, 217] on h3 "INBOUND CTS SCORECARD - NEW" at bounding box center [596, 220] width 174 height 9
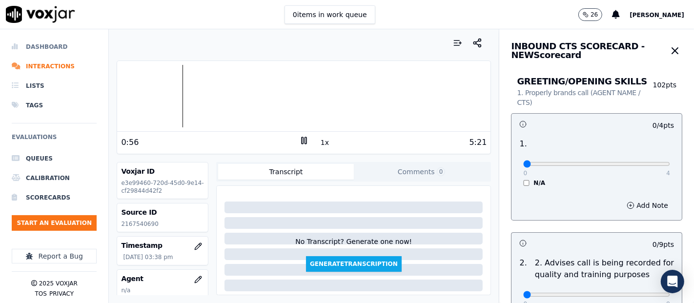
click at [58, 45] on li "Dashboard" at bounding box center [54, 47] width 85 height 20
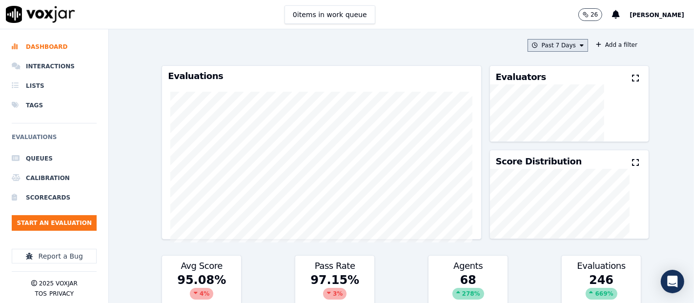
click at [558, 44] on button "Past 7 Days" at bounding box center [557, 45] width 60 height 13
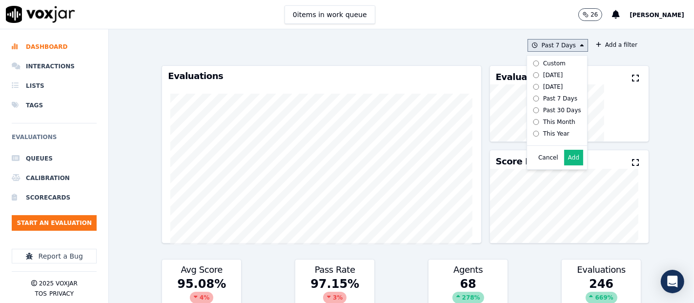
click at [564, 165] on button "Add" at bounding box center [573, 158] width 19 height 16
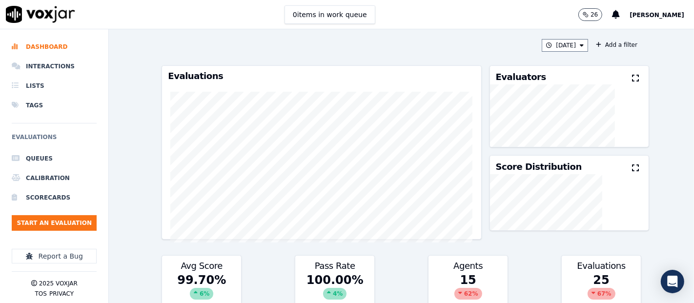
click at [632, 75] on icon at bounding box center [635, 78] width 7 height 8
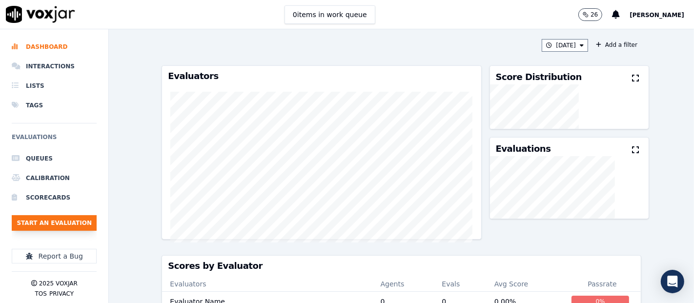
click at [68, 216] on button "Start an Evaluation" at bounding box center [54, 223] width 85 height 16
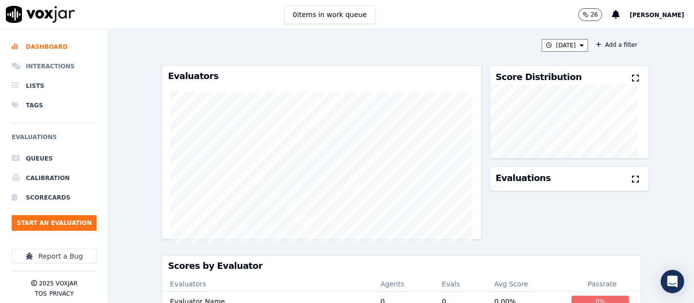
click at [58, 64] on li "Interactions" at bounding box center [54, 67] width 85 height 20
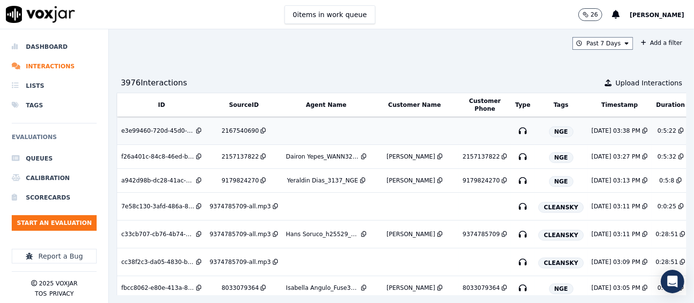
click at [231, 127] on div "2167540690" at bounding box center [239, 131] width 37 height 8
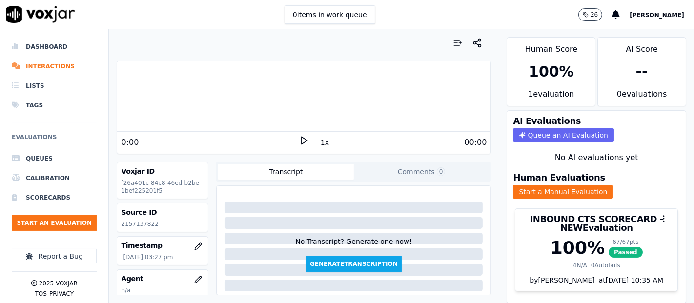
scroll to position [108, 0]
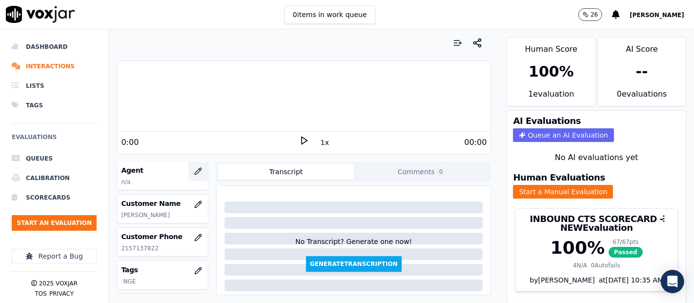
click at [194, 170] on icon "button" at bounding box center [198, 171] width 8 height 8
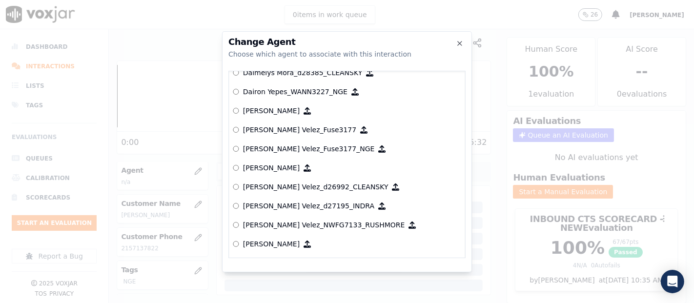
scroll to position [996, 0]
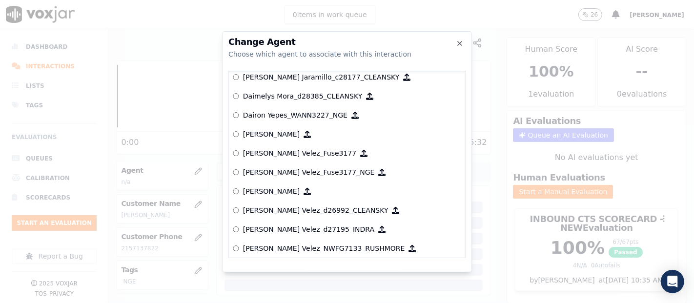
click at [269, 111] on p "Dairon Yepes_WANN3227_NGE" at bounding box center [295, 115] width 104 height 10
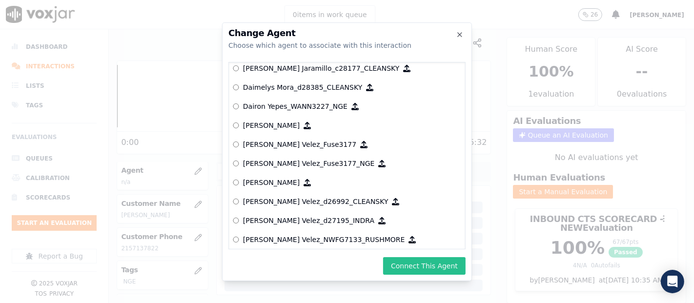
click at [440, 264] on button "Connect This Agent" at bounding box center [424, 266] width 82 height 18
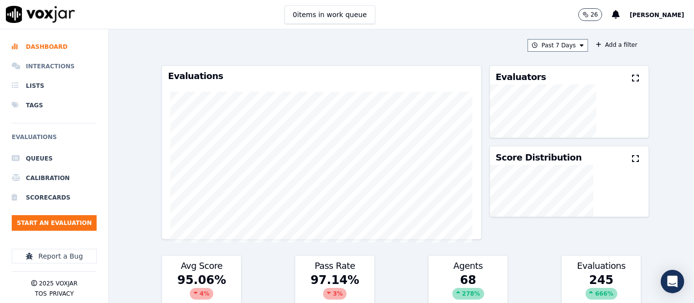
click at [43, 63] on li "Interactions" at bounding box center [54, 67] width 85 height 20
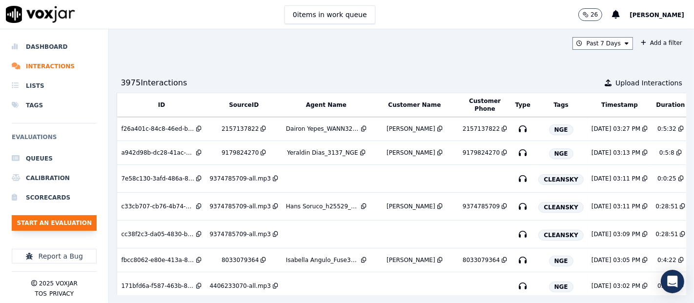
click at [66, 218] on button "Start an Evaluation" at bounding box center [54, 223] width 85 height 16
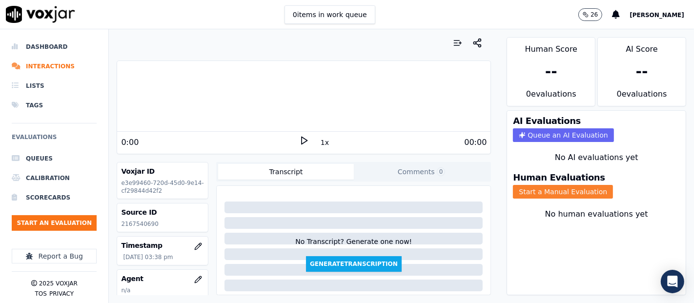
click at [538, 185] on button "Start a Manual Evaluation" at bounding box center [563, 192] width 100 height 14
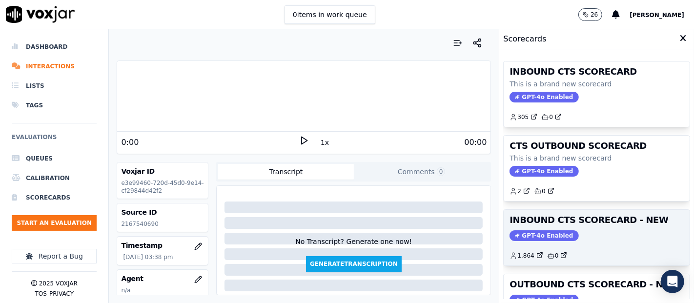
click at [535, 230] on span "GPT-4o Enabled" at bounding box center [543, 235] width 69 height 11
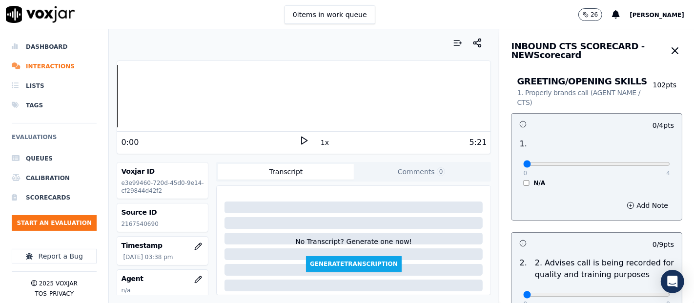
click at [301, 140] on polygon at bounding box center [304, 140] width 6 height 7
click at [300, 139] on icon at bounding box center [304, 141] width 10 height 10
click at [299, 140] on icon at bounding box center [304, 141] width 10 height 10
type input "4"
click at [643, 166] on input "range" at bounding box center [596, 164] width 147 height 4
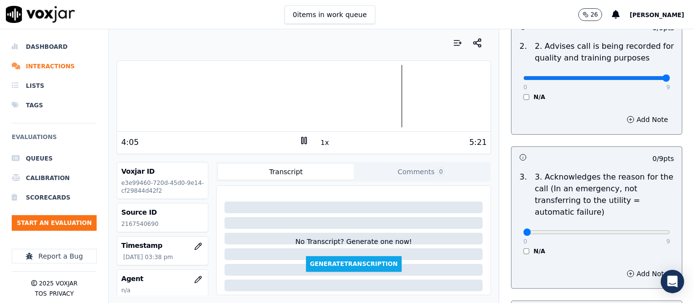
scroll to position [271, 0]
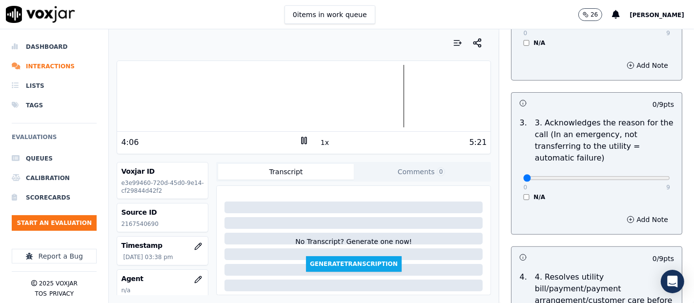
drag, startPoint x: 637, startPoint y: 190, endPoint x: 641, endPoint y: 176, distance: 14.3
type input "9"
click at [641, 26] on input "range" at bounding box center [596, 24] width 147 height 4
type input "9"
click at [640, 176] on input "range" at bounding box center [596, 178] width 147 height 4
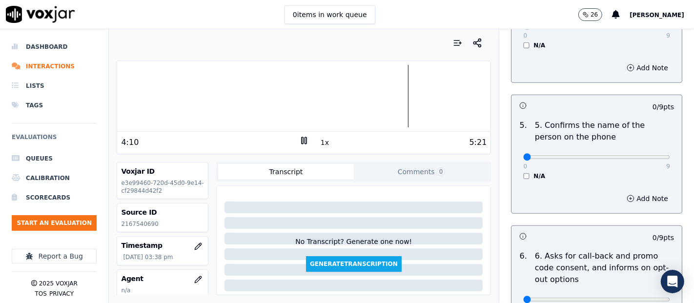
scroll to position [596, 0]
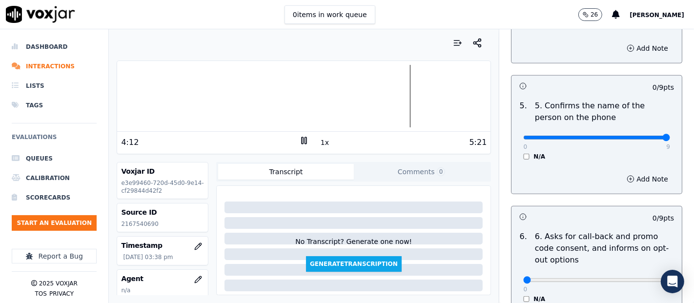
type input "9"
click at [644, 138] on input "range" at bounding box center [596, 138] width 147 height 4
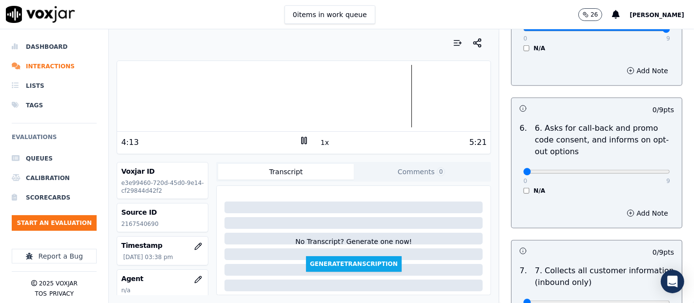
scroll to position [758, 0]
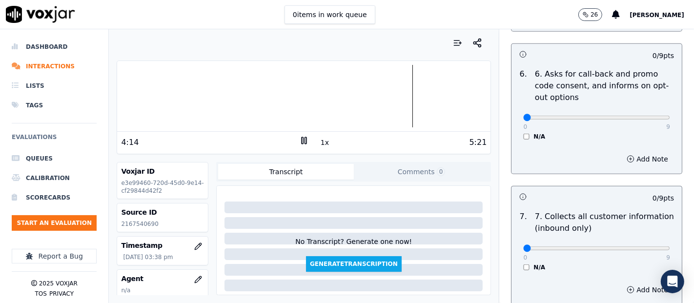
click at [523, 138] on div "N/A" at bounding box center [596, 137] width 147 height 8
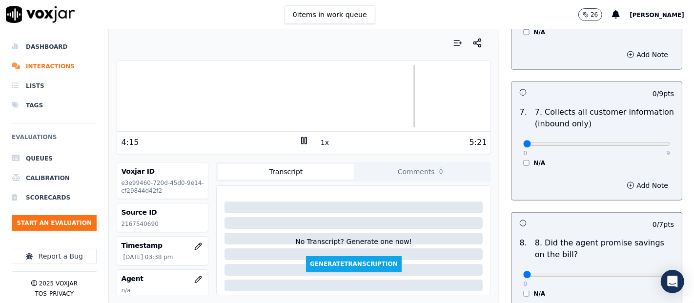
scroll to position [867, 0]
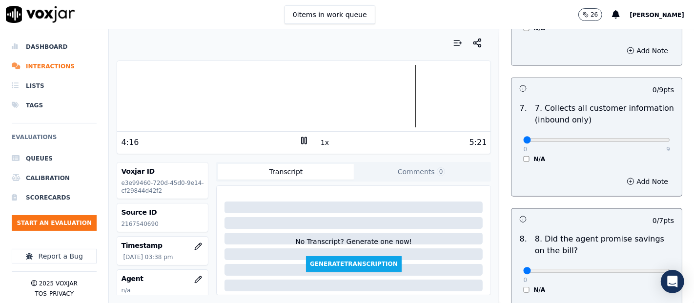
click at [646, 137] on div "0 9 N/A" at bounding box center [596, 144] width 162 height 37
type input "9"
click at [642, 138] on input "range" at bounding box center [596, 140] width 147 height 4
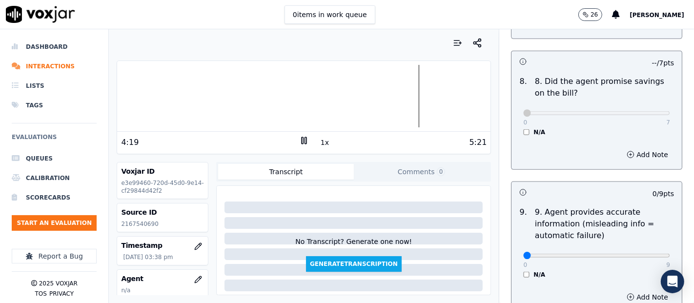
scroll to position [1084, 0]
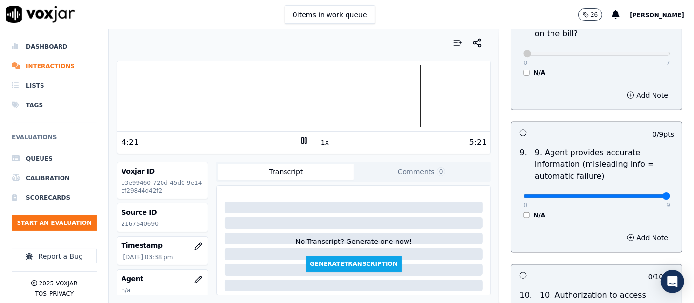
type input "9"
click at [639, 194] on input "range" at bounding box center [596, 196] width 147 height 4
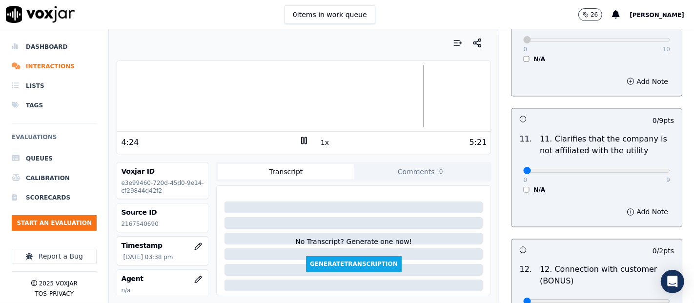
scroll to position [1409, 0]
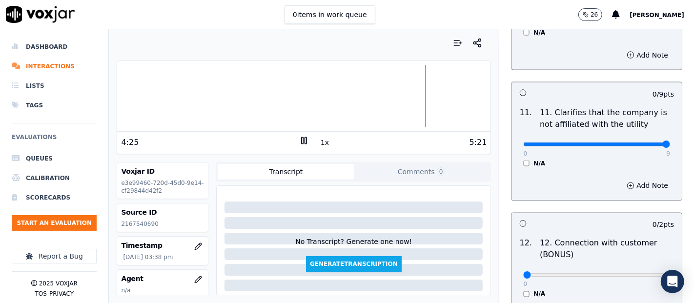
type input "9"
click at [637, 142] on input "range" at bounding box center [596, 144] width 147 height 4
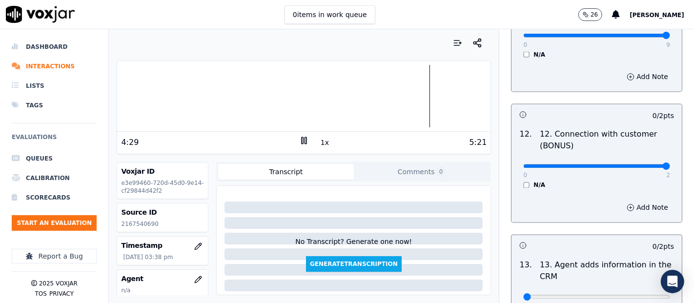
scroll to position [1626, 0]
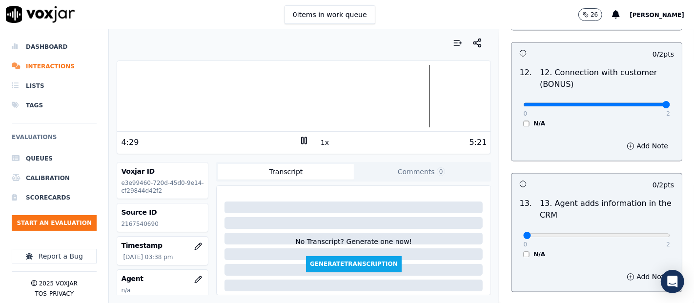
type input "2"
click at [640, 106] on input "range" at bounding box center [596, 104] width 147 height 4
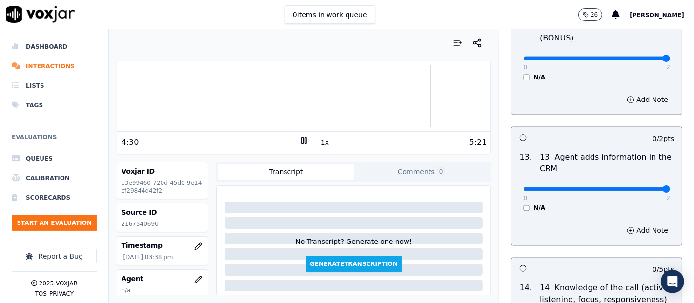
type input "2"
click at [638, 187] on input "range" at bounding box center [596, 189] width 147 height 4
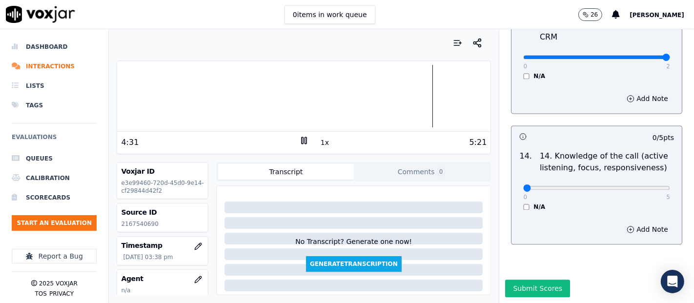
scroll to position [1777, 0]
type input "5"
click at [641, 186] on input "range" at bounding box center [596, 188] width 147 height 4
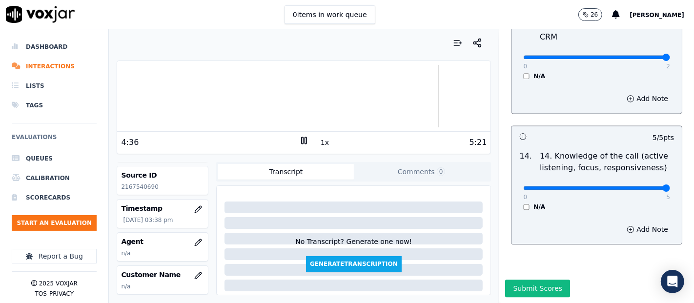
scroll to position [54, 0]
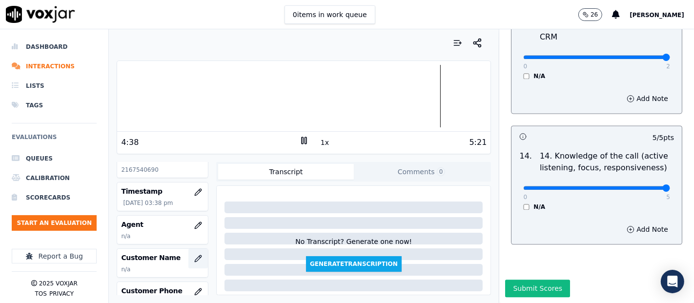
click at [194, 255] on icon "button" at bounding box center [198, 259] width 8 height 8
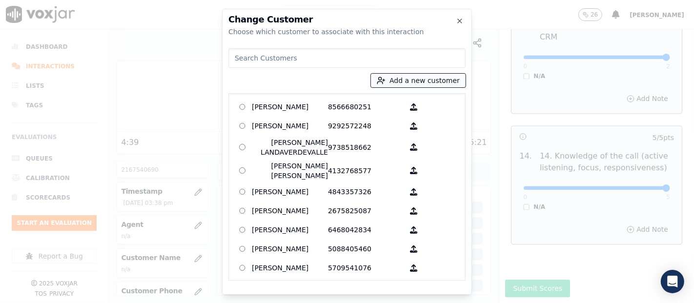
click at [417, 84] on button "Add a new customer" at bounding box center [418, 81] width 95 height 14
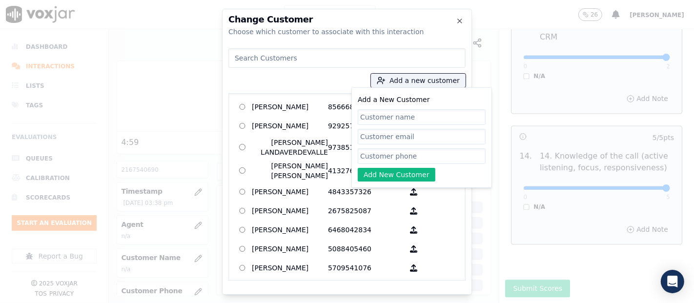
paste input "LILLIAN ROSA"
type input "LILLIAN ROSA"
click at [393, 158] on input "Add a New Customer" at bounding box center [422, 156] width 128 height 16
click at [428, 160] on input "Add a New Customer" at bounding box center [422, 156] width 128 height 16
paste input "2167540690"
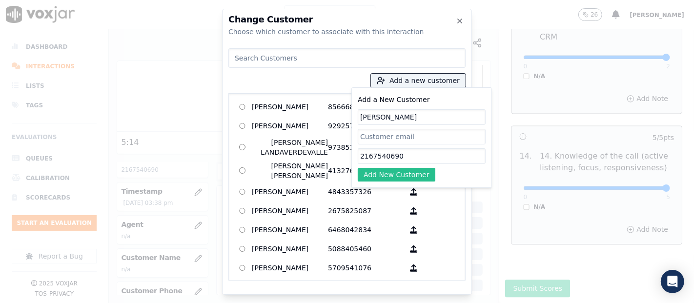
type input "2167540690"
click at [412, 172] on button "Add New Customer" at bounding box center [397, 175] width 78 height 14
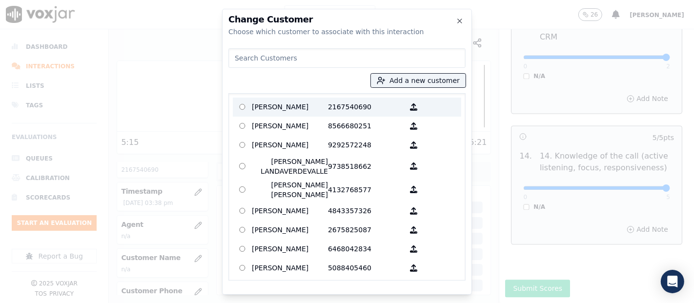
click at [276, 104] on p "LILLIAN ROSA" at bounding box center [290, 107] width 76 height 15
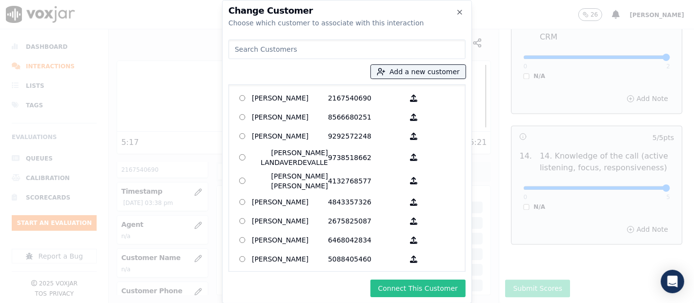
click at [404, 280] on button "Connect This Customer" at bounding box center [417, 288] width 95 height 18
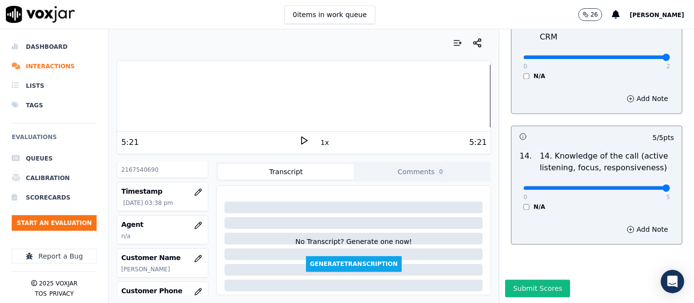
click at [116, 98] on div "Your browser does not support the audio element. 5:21 1x 5:21 Voxjar ID e3e9946…" at bounding box center [304, 166] width 390 height 274
click at [120, 98] on div at bounding box center [303, 96] width 373 height 62
click at [299, 141] on icon at bounding box center [304, 141] width 10 height 10
click at [104, 98] on div "Dashboard Interactions Lists Tags Evaluations Queues Calibration Scorecards Sta…" at bounding box center [347, 166] width 694 height 274
click at [301, 138] on rect at bounding box center [301, 140] width 1 height 6
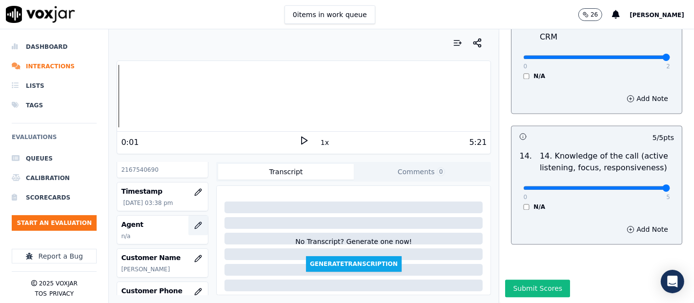
click at [194, 221] on icon "button" at bounding box center [198, 225] width 8 height 8
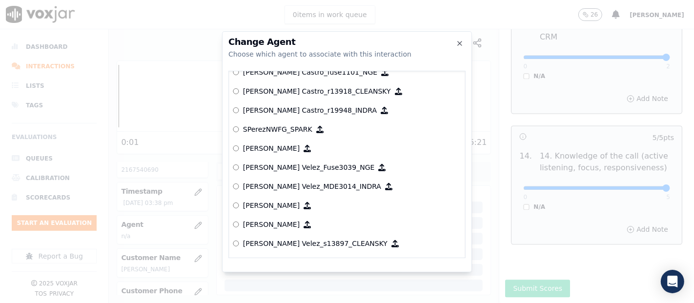
scroll to position [4065, 0]
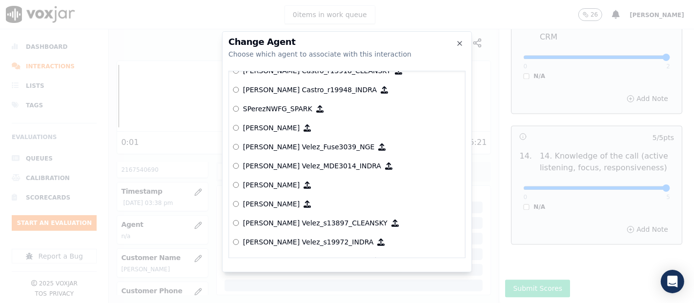
click at [288, 142] on p "[PERSON_NAME] Velez_Fuse3039_NGE" at bounding box center [309, 147] width 132 height 10
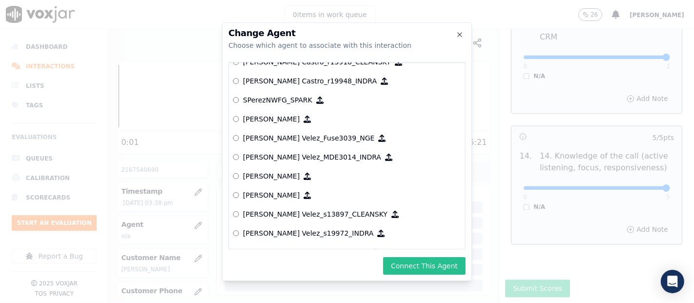
click at [438, 259] on button "Connect This Agent" at bounding box center [424, 266] width 82 height 18
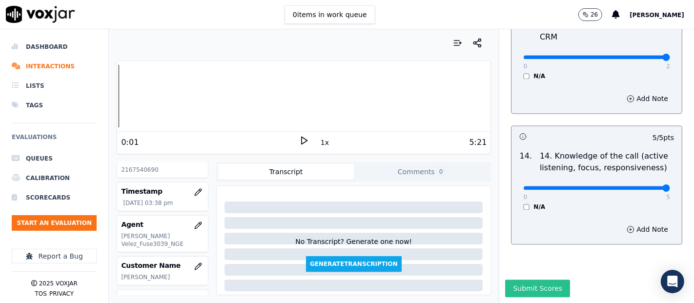
click at [526, 279] on button "Submit Scores" at bounding box center [537, 288] width 65 height 18
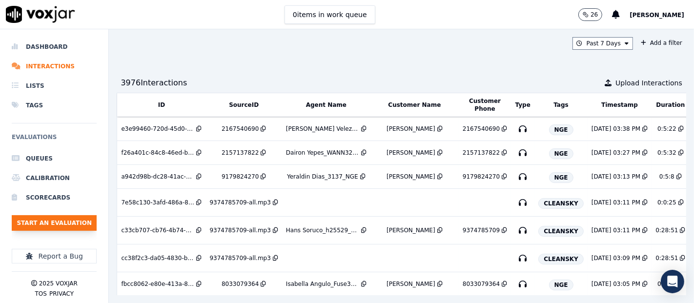
click at [86, 218] on button "Start an Evaluation" at bounding box center [54, 223] width 85 height 16
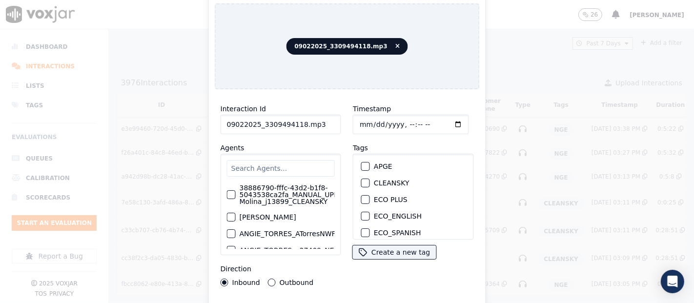
click at [324, 123] on input "09022025_3309494118.mp3" at bounding box center [280, 125] width 120 height 20
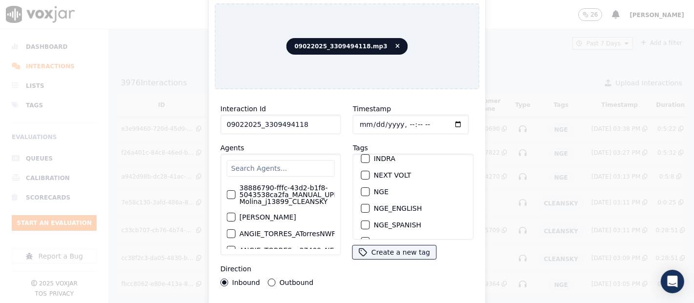
scroll to position [108, 0]
type input "09022025_3309494118"
click at [361, 186] on button "NGE" at bounding box center [365, 190] width 9 height 9
click at [309, 299] on div "Interaction Id 09022025_3309494118 Agents 38886790-fffc-43d2-b1f8-5043538ca2fa_…" at bounding box center [347, 209] width 265 height 224
click at [311, 299] on div "Interaction Id 09022025_3309494118 Agents 38886790-fffc-43d2-b1f8-5043538ca2fa_…" at bounding box center [347, 209] width 265 height 224
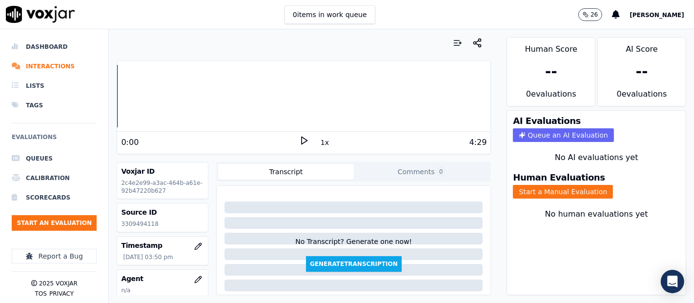
click at [131, 222] on p "3309494118" at bounding box center [162, 224] width 83 height 8
copy p "3309494118"
click at [535, 185] on button "Start a Manual Evaluation" at bounding box center [563, 192] width 100 height 14
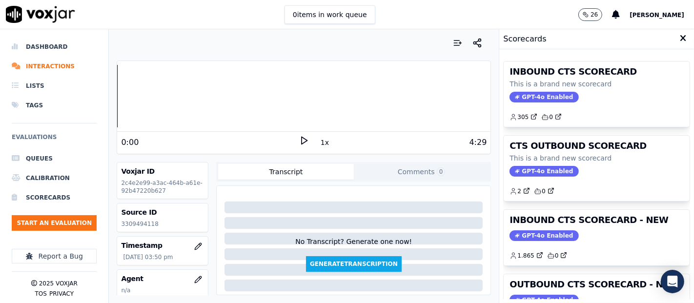
drag, startPoint x: 577, startPoint y: 227, endPoint x: 567, endPoint y: 222, distance: 11.6
click at [578, 227] on div "INBOUND CTS SCORECARD - NEW GPT-4o Enabled 1.865 0" at bounding box center [596, 238] width 186 height 56
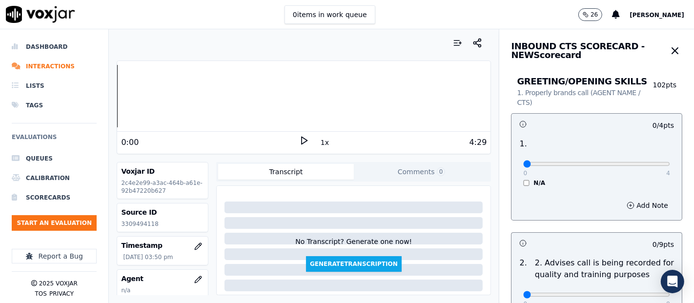
click at [299, 139] on icon at bounding box center [304, 141] width 10 height 10
type input "4"
click at [644, 162] on input "range" at bounding box center [596, 164] width 147 height 4
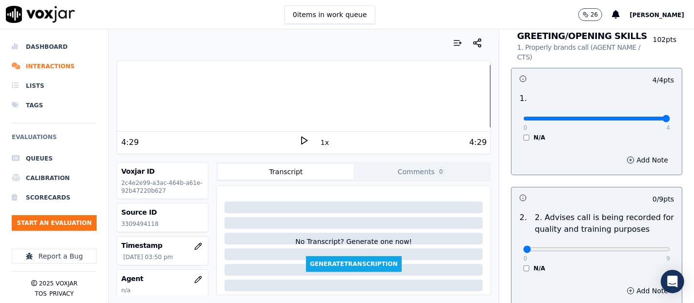
scroll to position [108, 0]
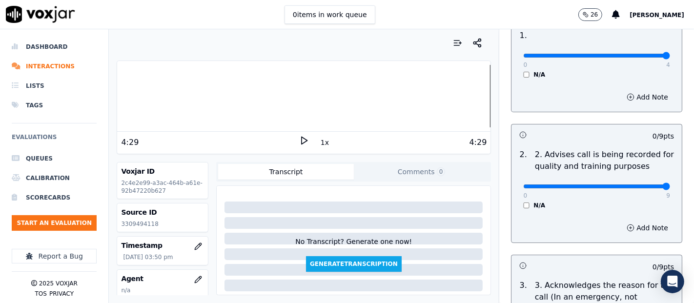
type input "9"
click at [641, 187] on input "range" at bounding box center [596, 186] width 147 height 4
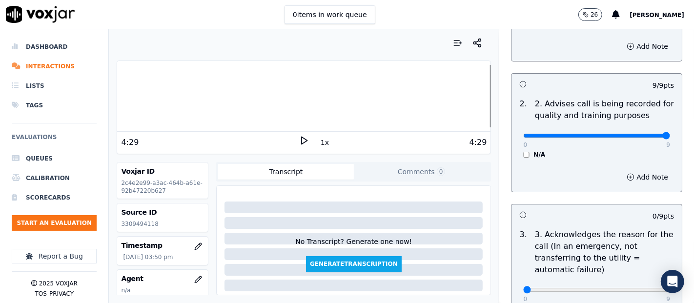
scroll to position [271, 0]
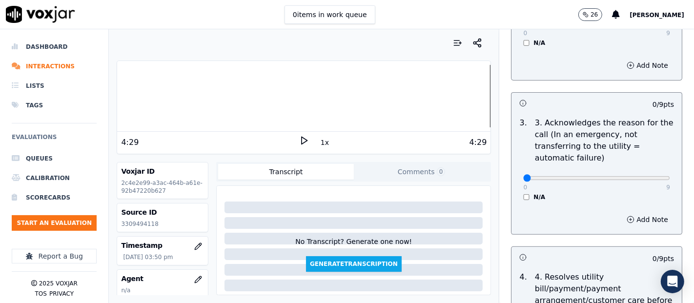
click at [632, 184] on div "0 9 N/A" at bounding box center [596, 182] width 162 height 37
type input "9"
click at [638, 180] on input "range" at bounding box center [596, 178] width 147 height 4
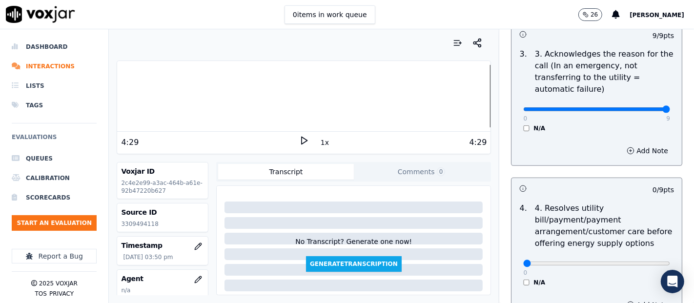
scroll to position [433, 0]
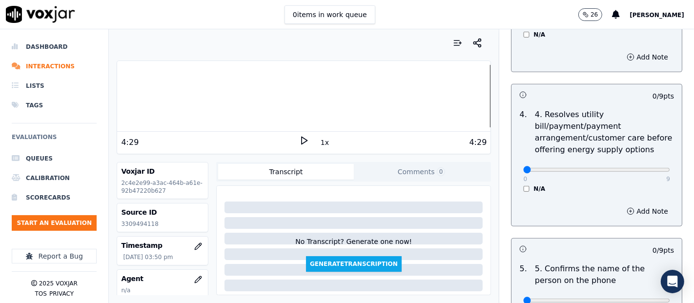
click at [515, 188] on div "0 9 N/A" at bounding box center [596, 174] width 162 height 37
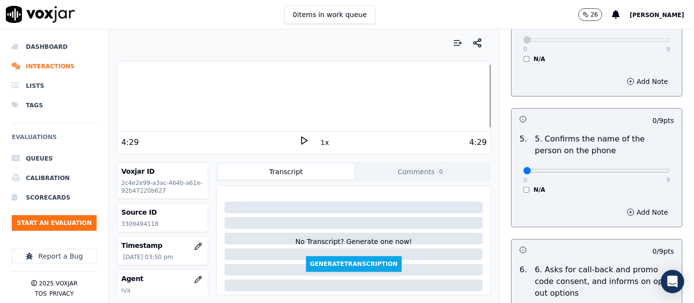
scroll to position [596, 0]
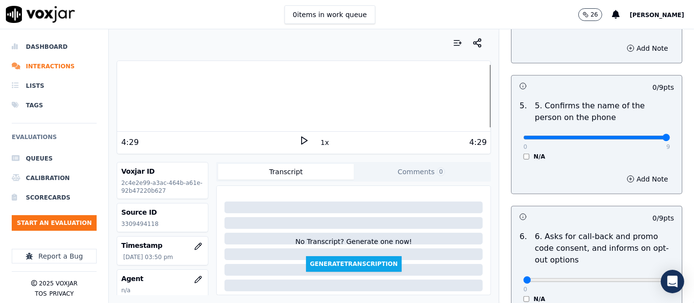
type input "9"
click at [638, 137] on input "range" at bounding box center [596, 138] width 147 height 4
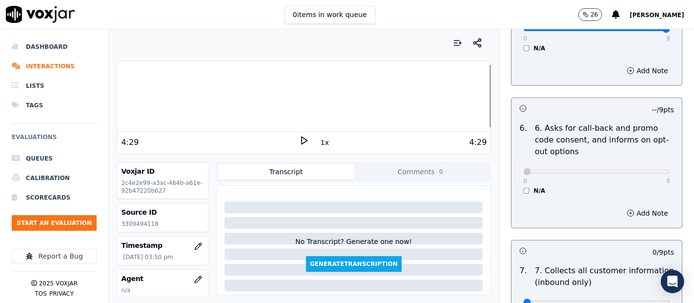
scroll to position [813, 0]
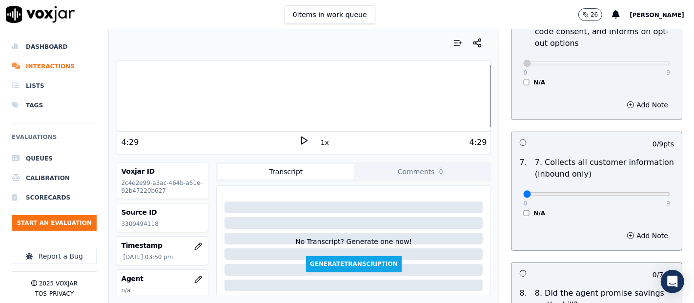
click at [639, 188] on div "0 9" at bounding box center [596, 194] width 147 height 12
type input "9"
click at [639, 192] on input "range" at bounding box center [596, 194] width 147 height 4
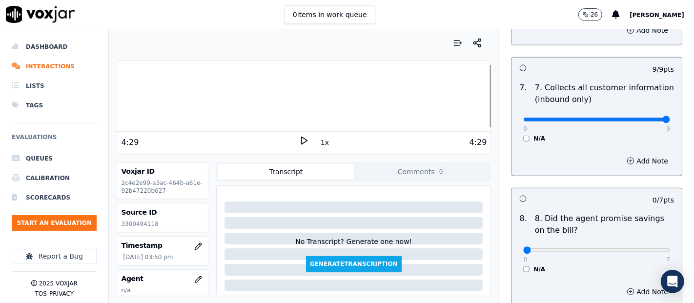
scroll to position [976, 0]
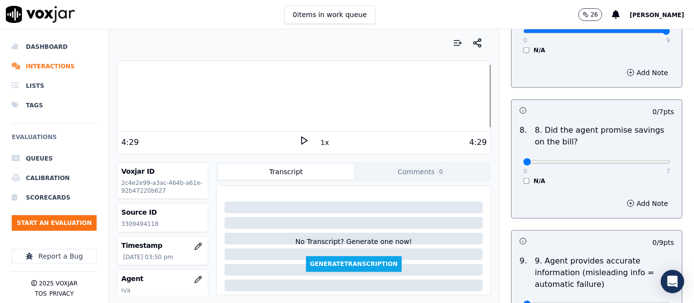
click at [523, 182] on div "N/A" at bounding box center [596, 181] width 147 height 8
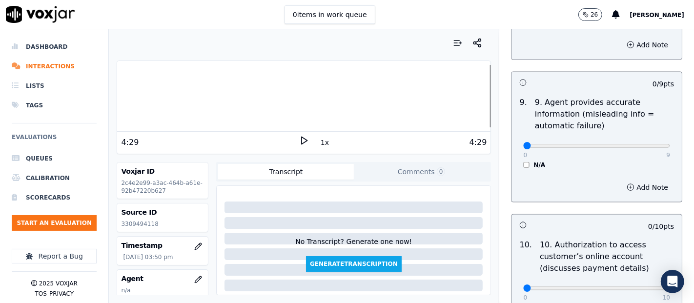
scroll to position [1138, 0]
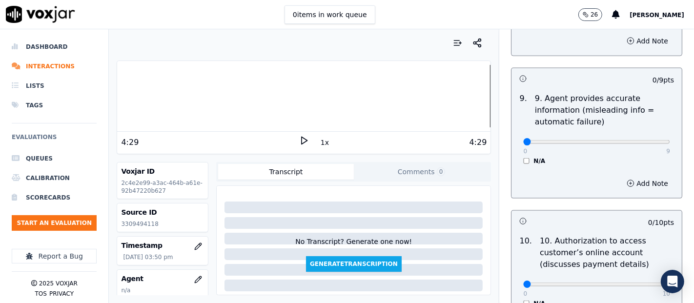
click at [633, 144] on div "0 9" at bounding box center [596, 142] width 147 height 12
click at [647, 140] on div "0 9 N/A" at bounding box center [596, 146] width 162 height 37
type input "9"
click at [642, 140] on input "range" at bounding box center [596, 142] width 147 height 4
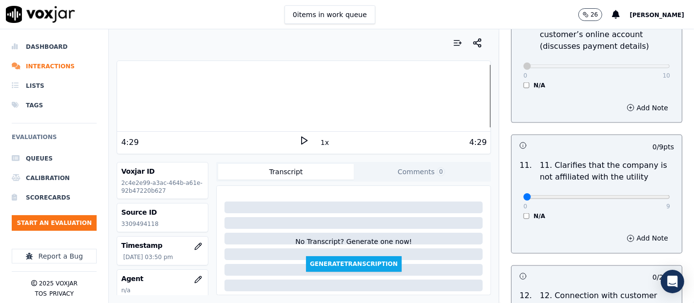
scroll to position [1409, 0]
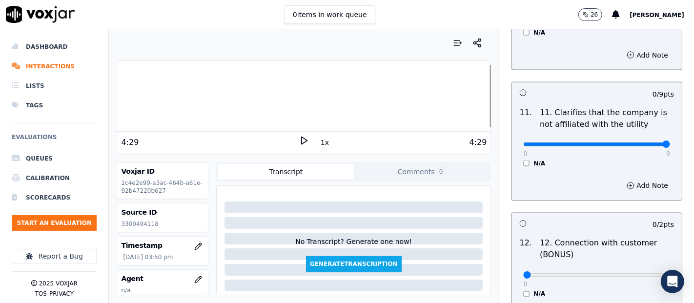
type input "9"
click at [643, 142] on input "range" at bounding box center [596, 144] width 147 height 4
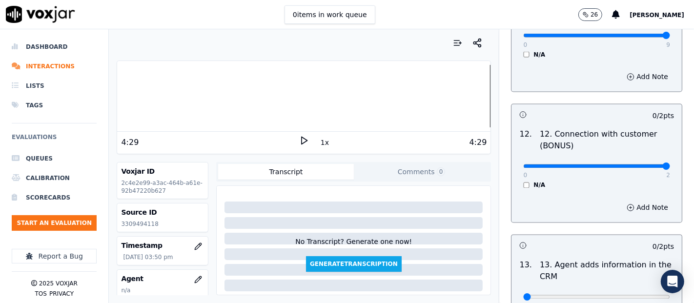
type input "2"
click at [642, 164] on input "range" at bounding box center [596, 166] width 147 height 4
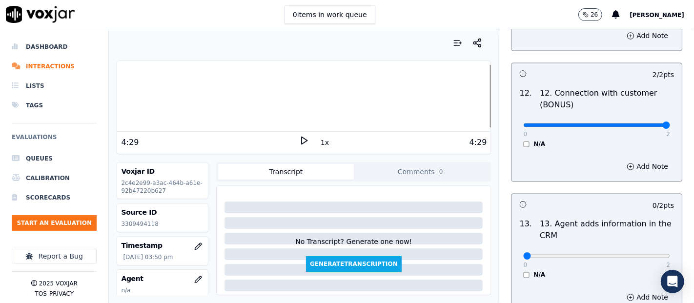
scroll to position [1626, 0]
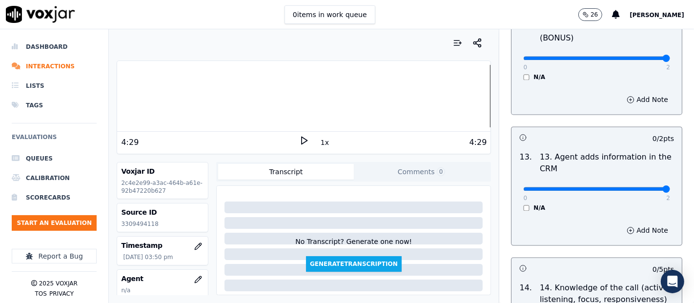
type input "2"
click at [641, 188] on input "range" at bounding box center [596, 189] width 147 height 4
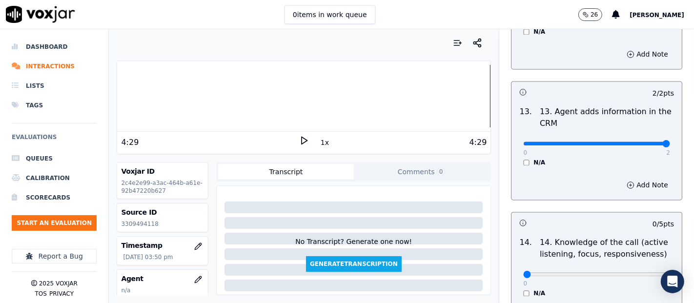
scroll to position [1734, 0]
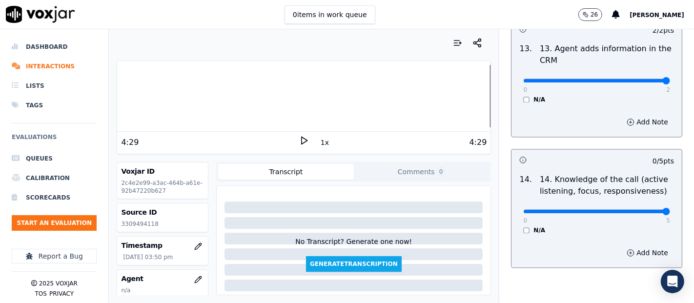
type input "5"
click at [638, 209] on input "range" at bounding box center [596, 211] width 147 height 4
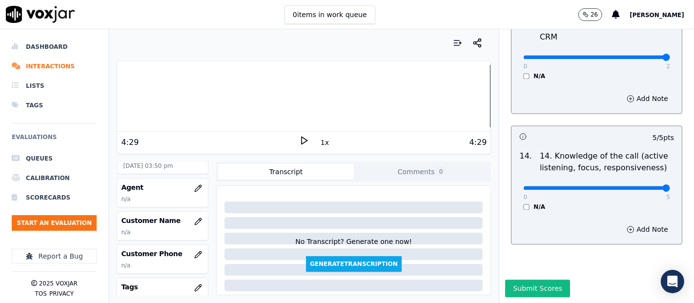
scroll to position [108, 0]
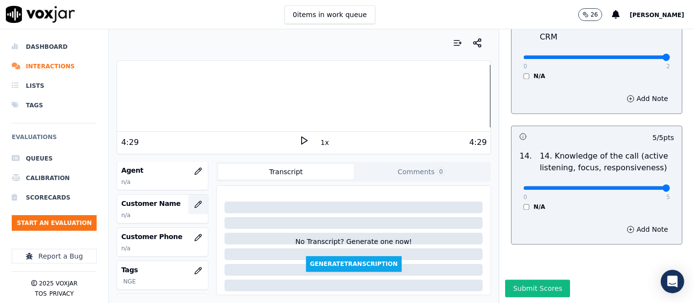
click at [194, 201] on icon "button" at bounding box center [198, 204] width 8 height 8
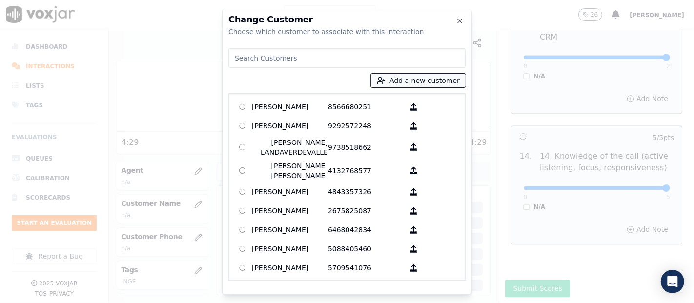
click at [400, 79] on button "Add a new customer" at bounding box center [418, 81] width 95 height 14
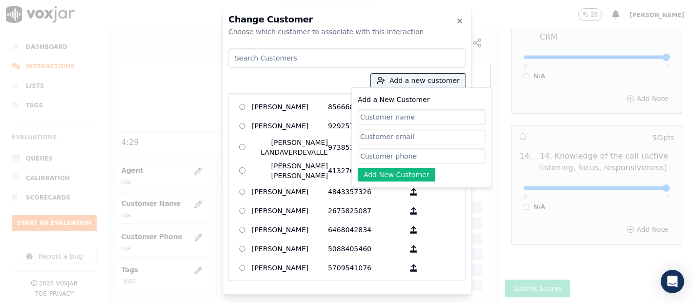
paste input "Rene Quintero"
type input "Rene Quintero"
click at [413, 153] on input "Add a New Customer" at bounding box center [422, 156] width 128 height 16
paste input "3309494118"
type input "3309494118"
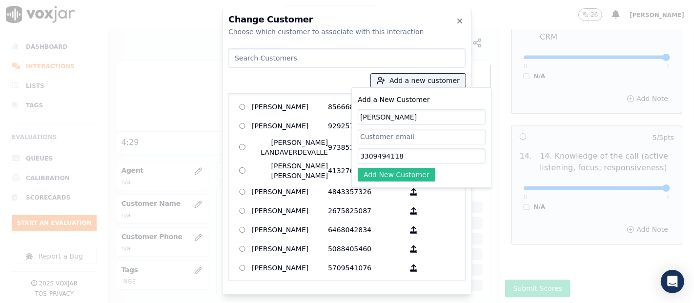
click at [399, 173] on button "Add New Customer" at bounding box center [397, 175] width 78 height 14
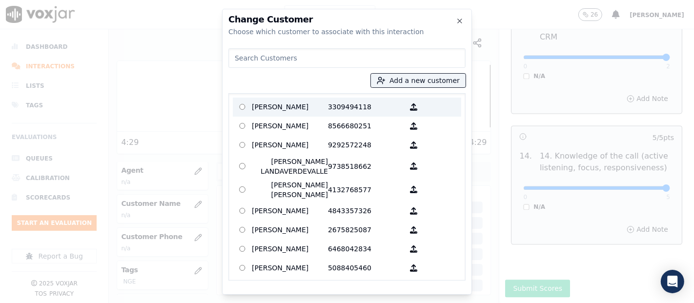
click at [316, 111] on p "Rene Quintero" at bounding box center [290, 107] width 76 height 15
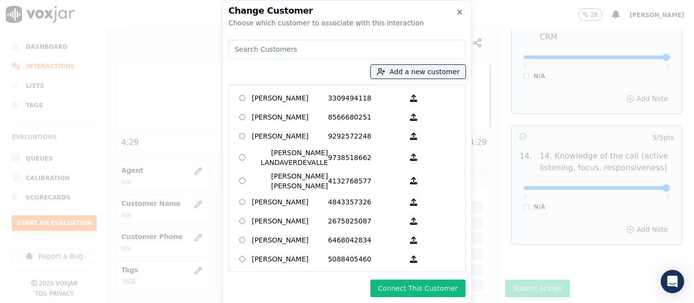
click at [412, 286] on button "Connect This Customer" at bounding box center [417, 288] width 95 height 18
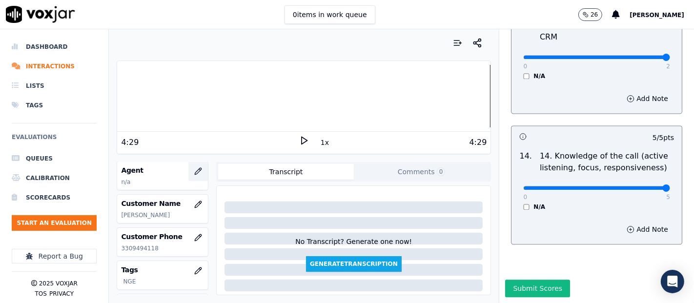
click at [191, 175] on button "button" at bounding box center [198, 171] width 20 height 20
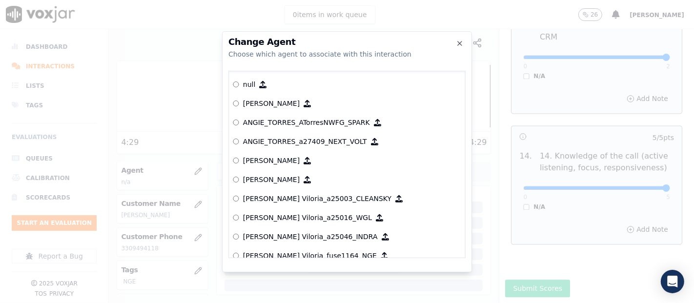
click at [456, 17] on div at bounding box center [347, 151] width 694 height 303
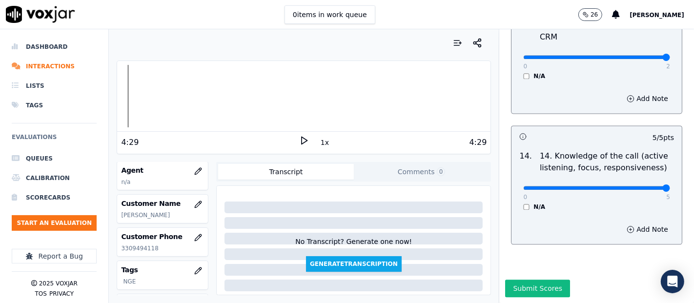
click at [104, 95] on div "Dashboard Interactions Lists Tags Evaluations Queues Calibration Scorecards Sta…" at bounding box center [347, 166] width 694 height 274
click at [299, 139] on icon at bounding box center [304, 141] width 10 height 10
click at [188, 171] on button "button" at bounding box center [198, 171] width 20 height 20
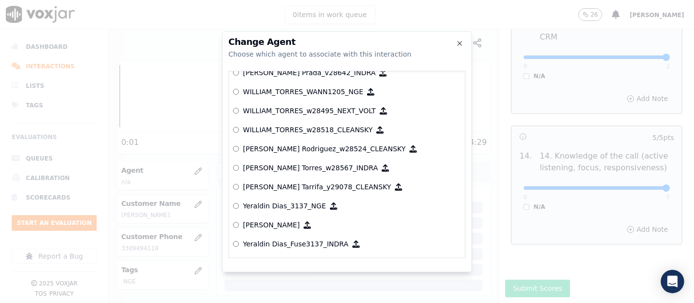
scroll to position [5040, 0]
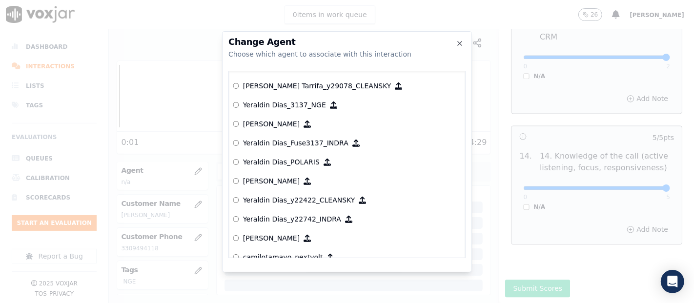
click at [305, 107] on label "Yeraldin Dias_3137_NGE" at bounding box center [347, 105] width 228 height 19
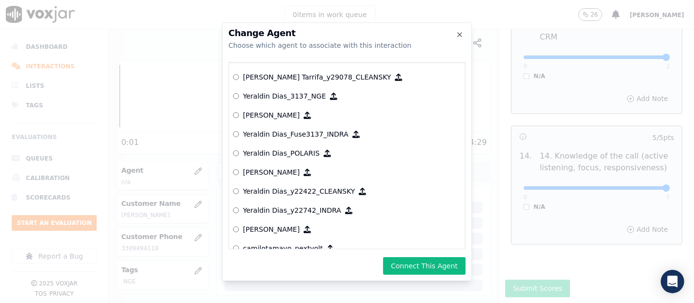
click at [439, 249] on div "Change Agent Choose which agent to associate with this interaction null Yeraldi…" at bounding box center [347, 151] width 250 height 259
click at [434, 260] on button "Connect This Agent" at bounding box center [424, 266] width 82 height 18
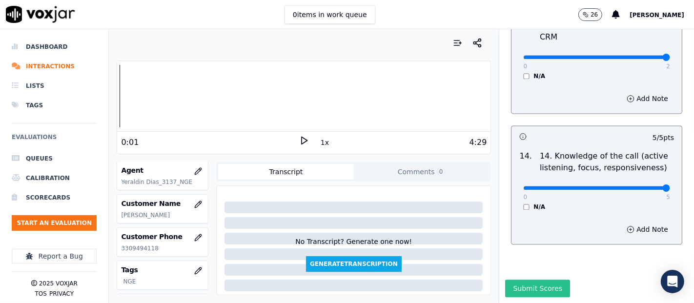
click at [516, 279] on button "Submit Scores" at bounding box center [537, 288] width 65 height 18
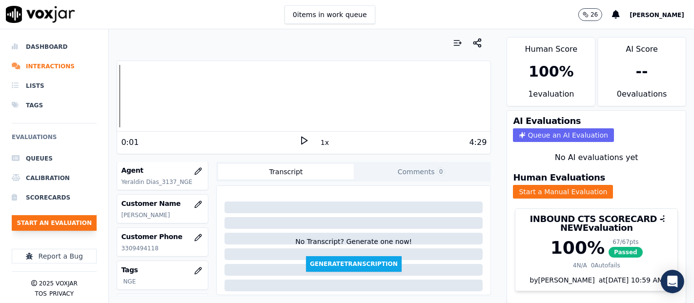
click at [65, 217] on button "Start an Evaluation" at bounding box center [54, 223] width 85 height 16
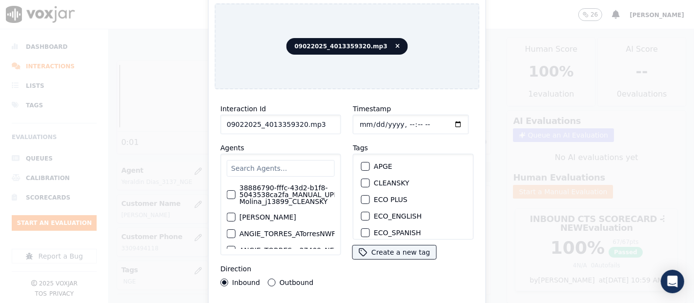
click at [313, 118] on input "09022025_4013359320.mp3" at bounding box center [280, 125] width 120 height 20
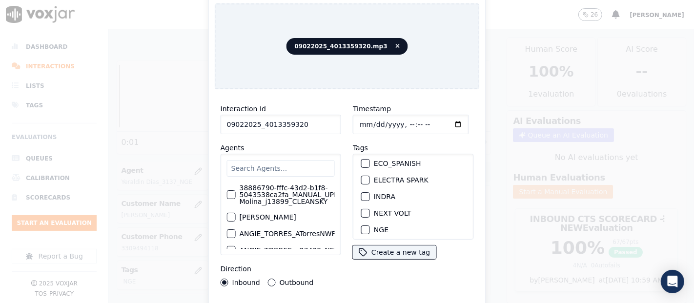
scroll to position [108, 0]
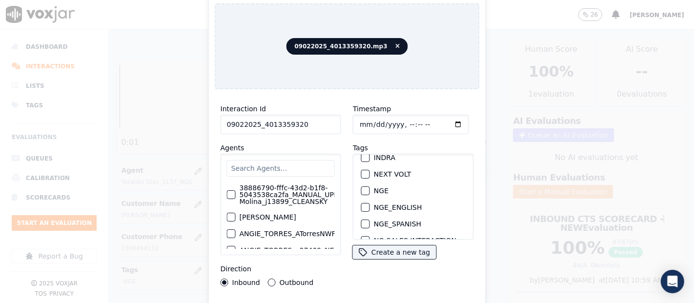
type input "09022025_4013359320"
click at [361, 187] on div "button" at bounding box center [364, 190] width 7 height 7
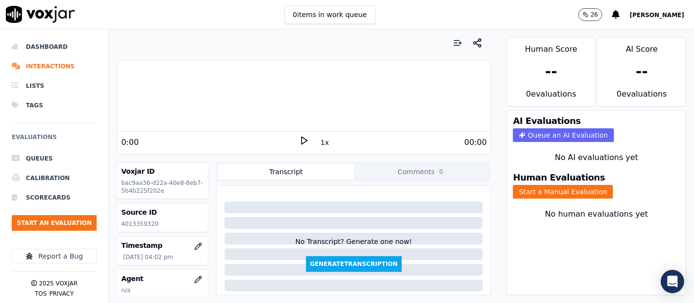
click at [144, 220] on p "4013359320" at bounding box center [162, 224] width 83 height 8
copy p "4013359320"
click at [528, 185] on button "Start a Manual Evaluation" at bounding box center [563, 192] width 100 height 14
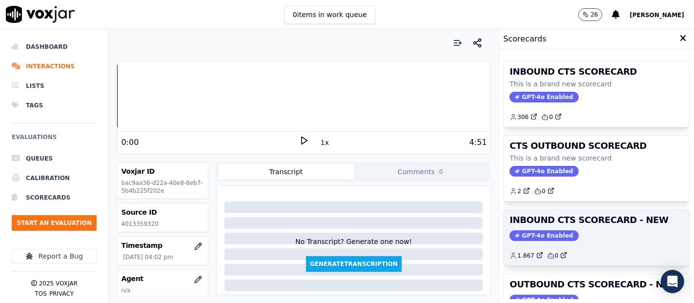
click at [570, 228] on div "INBOUND CTS SCORECARD - NEW GPT-4o Enabled 1.867 0" at bounding box center [596, 238] width 186 height 56
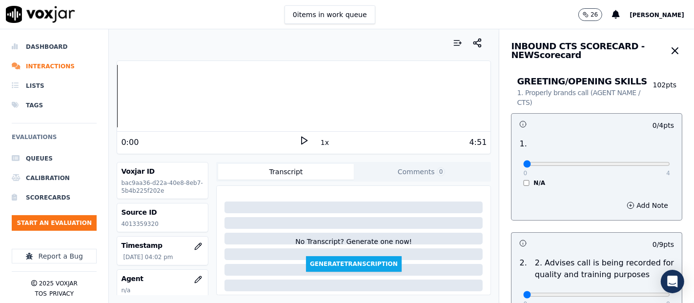
click at [301, 140] on polygon at bounding box center [304, 140] width 6 height 7
click at [173, 91] on div at bounding box center [303, 96] width 373 height 62
click at [155, 93] on div at bounding box center [303, 96] width 373 height 62
type input "4"
click at [638, 166] on input "range" at bounding box center [596, 164] width 147 height 4
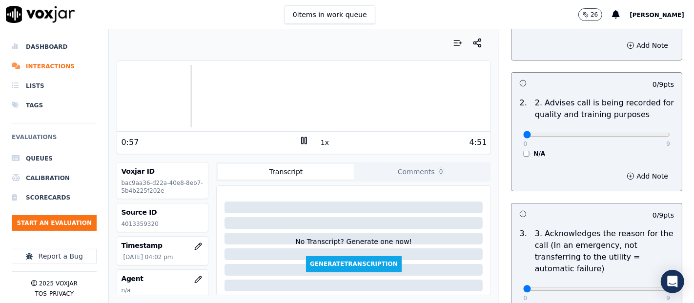
scroll to position [162, 0]
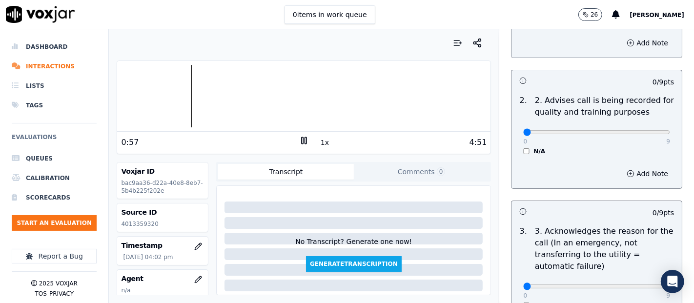
drag, startPoint x: 644, startPoint y: 125, endPoint x: 643, endPoint y: 136, distance: 10.3
click at [643, 133] on div "0 9" at bounding box center [596, 132] width 147 height 12
type input "9"
click at [643, 134] on input "range" at bounding box center [596, 132] width 147 height 4
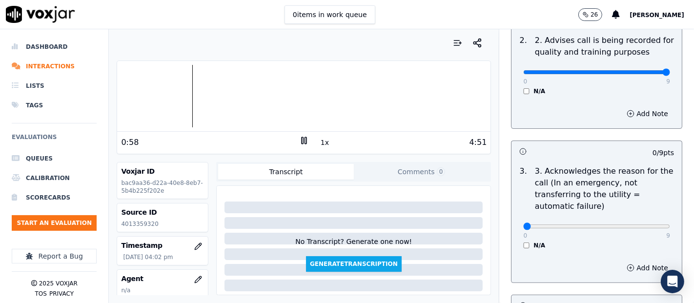
scroll to position [325, 0]
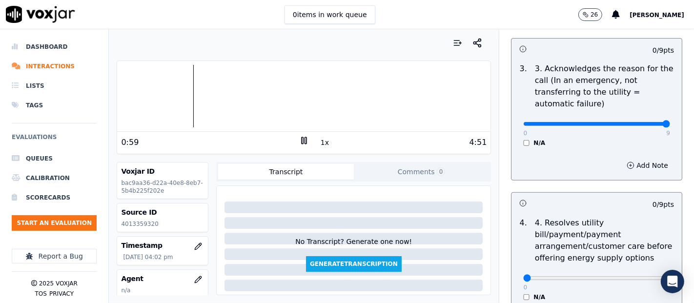
drag, startPoint x: 641, startPoint y: 122, endPoint x: 638, endPoint y: 126, distance: 5.2
type input "9"
click at [639, 123] on input "range" at bounding box center [596, 124] width 147 height 4
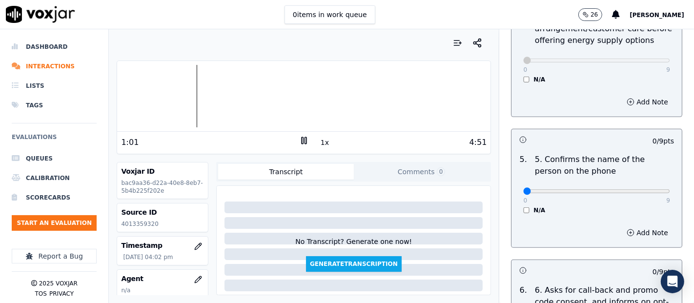
scroll to position [596, 0]
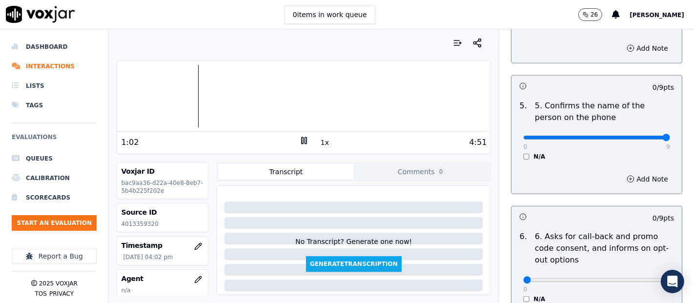
type input "9"
click at [642, 136] on input "range" at bounding box center [596, 138] width 147 height 4
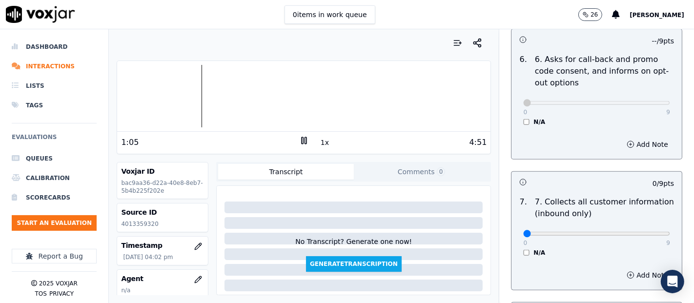
scroll to position [813, 0]
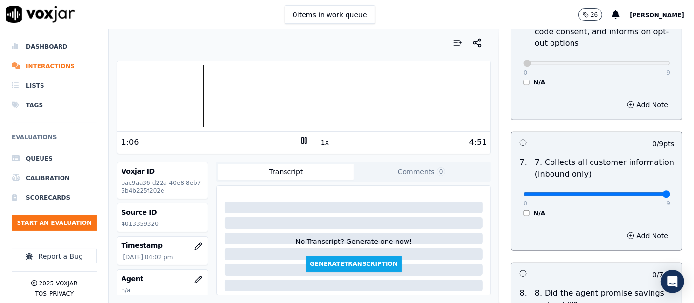
type input "9"
click at [644, 194] on input "range" at bounding box center [596, 194] width 147 height 4
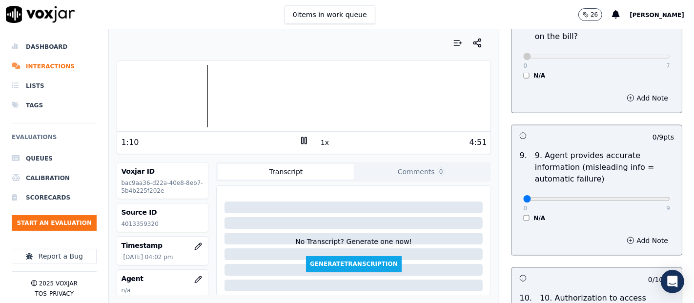
scroll to position [1084, 0]
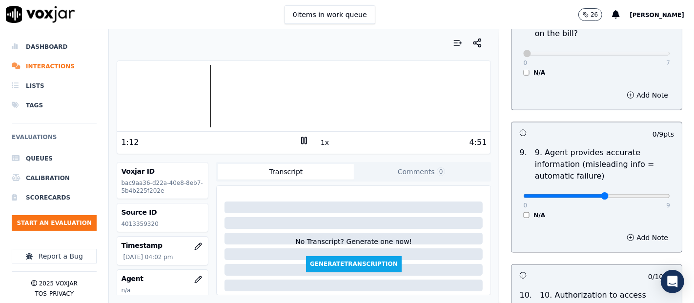
type input "5"
click at [581, 194] on input "range" at bounding box center [596, 196] width 147 height 4
click at [620, 238] on button "Add Note" at bounding box center [646, 238] width 53 height 14
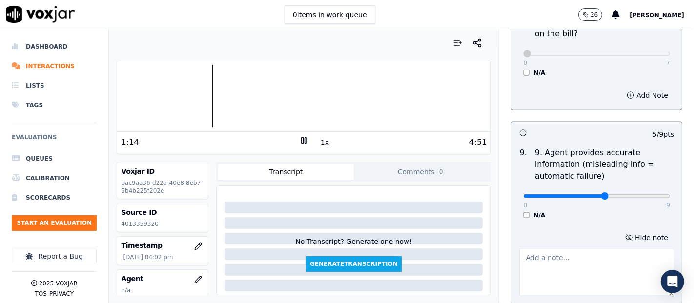
click at [558, 250] on textarea at bounding box center [596, 272] width 155 height 48
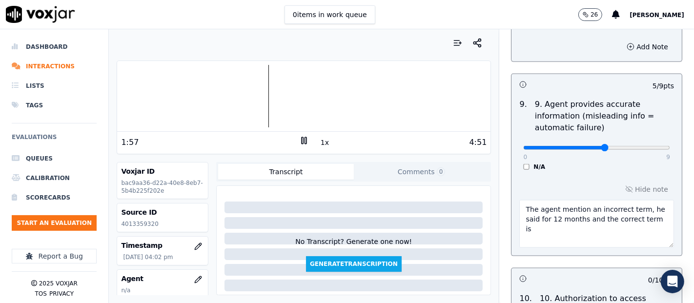
scroll to position [1192, 0]
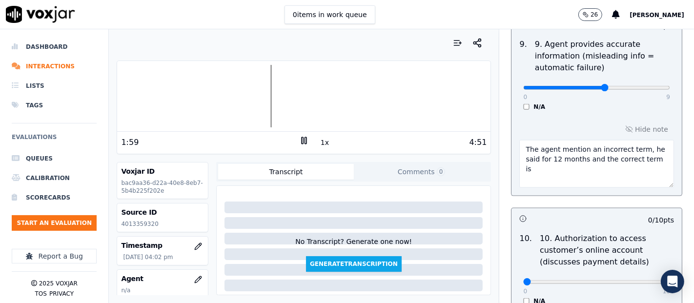
paste textarea "4013359320"
drag, startPoint x: 551, startPoint y: 165, endPoint x: 507, endPoint y: 168, distance: 44.0
click at [511, 168] on div "Hide note The agent mention an incorrect term, he said for 12 months and the co…" at bounding box center [596, 155] width 170 height 81
paste textarea "EOY27"
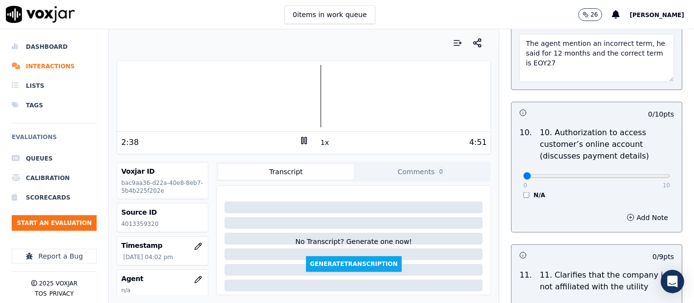
scroll to position [1300, 0]
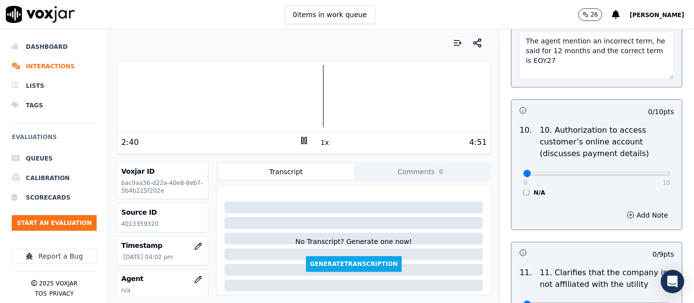
type textarea "The agent mention an incorrect term, he said for 12 months and the correct term…"
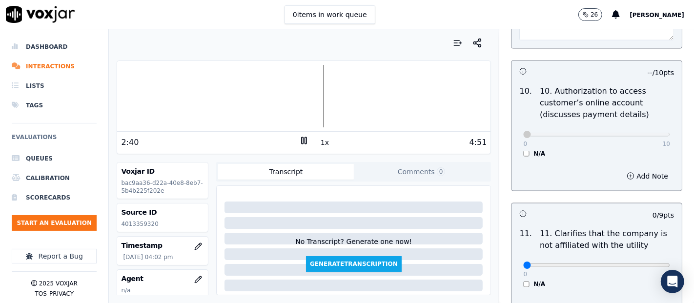
scroll to position [1409, 0]
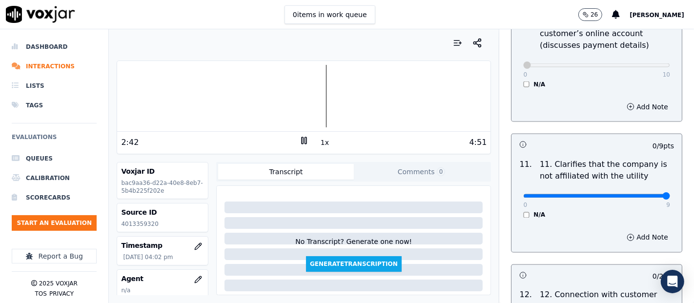
type input "9"
click at [641, 194] on input "range" at bounding box center [596, 196] width 147 height 4
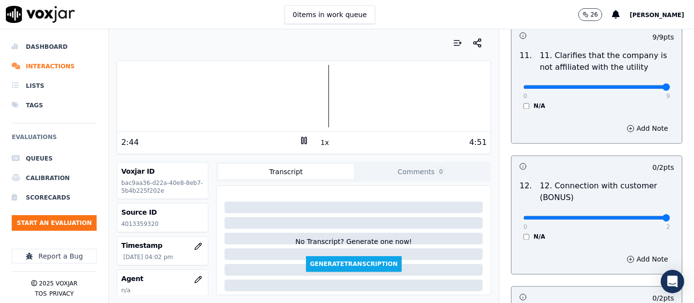
type input "2"
click at [641, 216] on input "range" at bounding box center [596, 218] width 147 height 4
click at [301, 136] on icon at bounding box center [304, 141] width 10 height 10
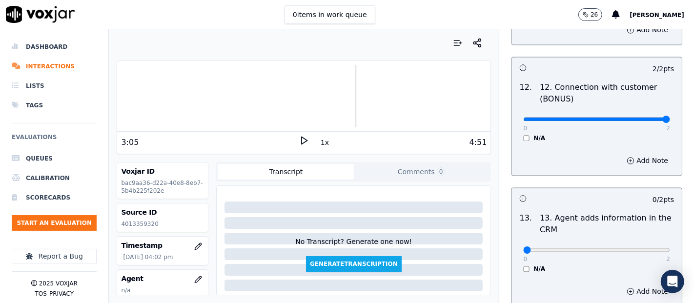
scroll to position [1680, 0]
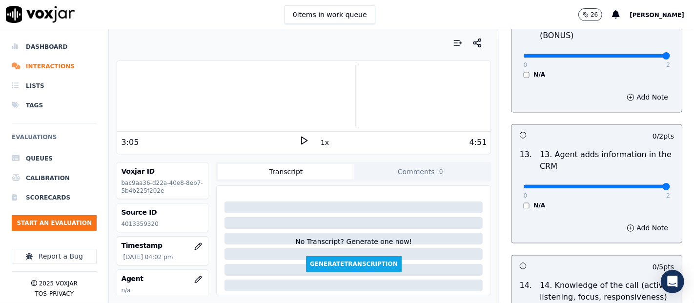
type input "2"
click at [644, 184] on input "range" at bounding box center [596, 186] width 147 height 4
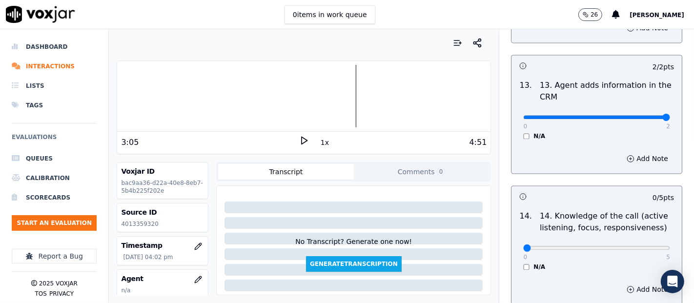
scroll to position [1788, 0]
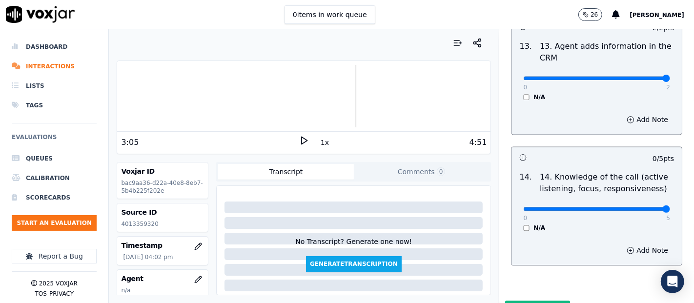
type input "5"
click at [640, 207] on input "range" at bounding box center [596, 209] width 147 height 4
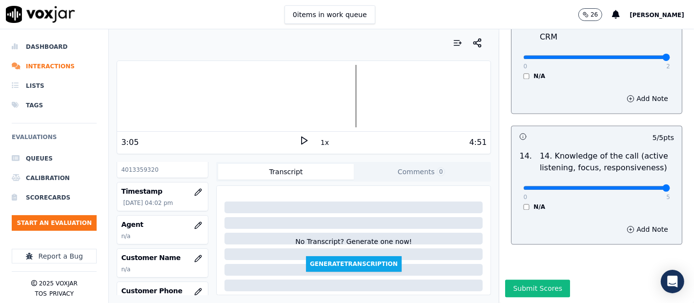
scroll to position [108, 0]
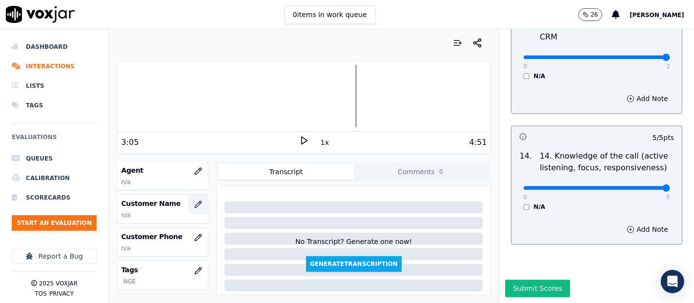
click at [194, 201] on icon "button" at bounding box center [198, 204] width 8 height 8
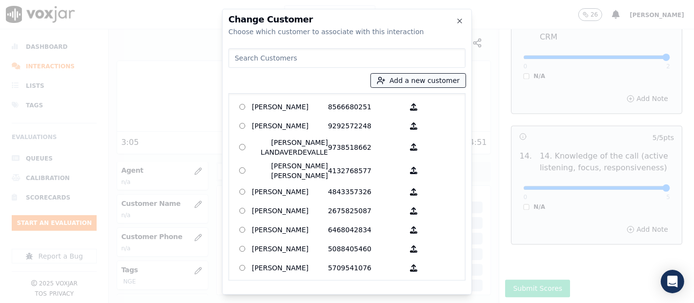
click at [428, 83] on button "Add a new customer" at bounding box center [418, 81] width 95 height 14
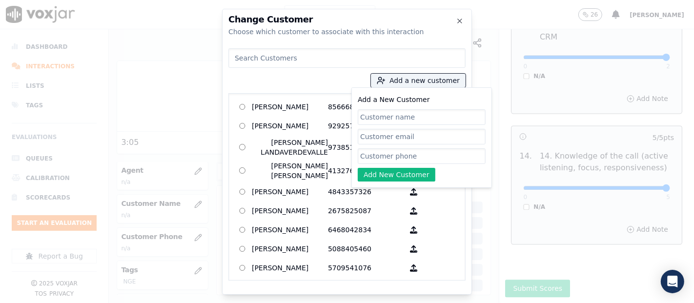
paste input "ALEXANDRA CHACH"
type input "ALEXANDRA CHACH"
click at [388, 157] on input "Add a New Customer" at bounding box center [422, 156] width 128 height 16
paste input "4013359320"
type input "4013359320"
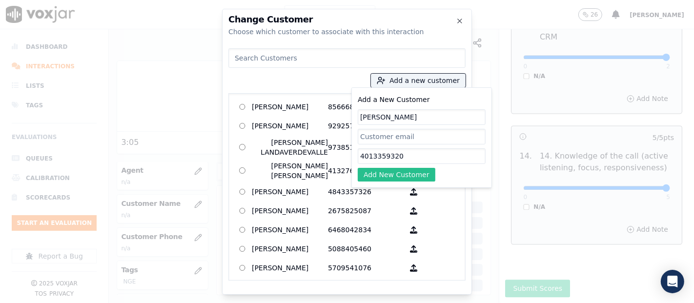
click at [387, 178] on button "Add New Customer" at bounding box center [397, 175] width 78 height 14
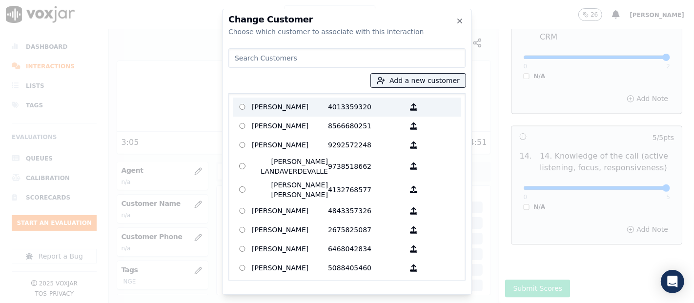
click at [313, 112] on p "ALEXANDRA CHACH" at bounding box center [290, 107] width 76 height 15
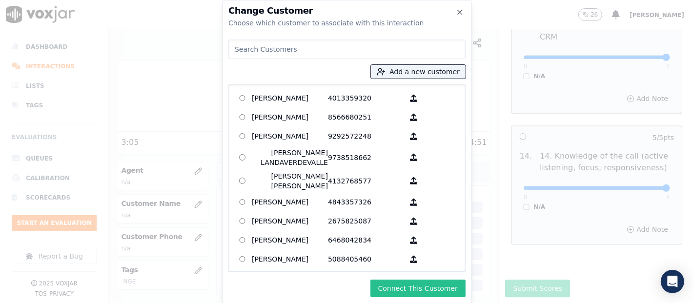
click at [396, 284] on button "Connect This Customer" at bounding box center [417, 288] width 95 height 18
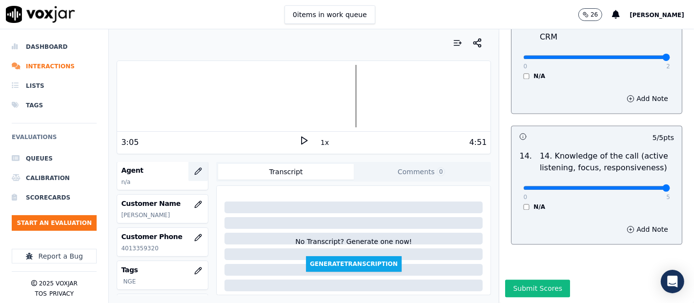
click at [195, 169] on icon "button" at bounding box center [198, 171] width 6 height 6
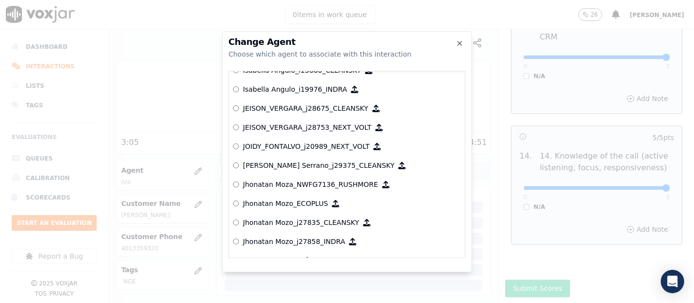
scroll to position [2500, 0]
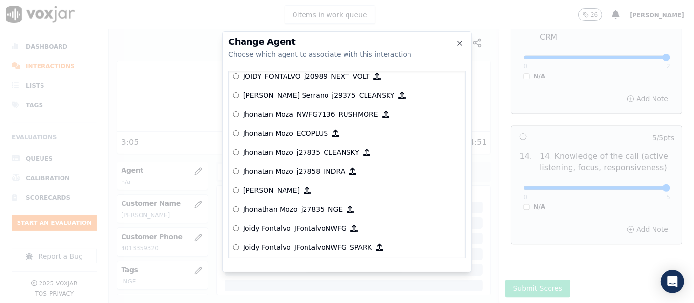
click at [299, 208] on p "Jhonathan Mozo_j27835_NGE" at bounding box center [293, 209] width 100 height 10
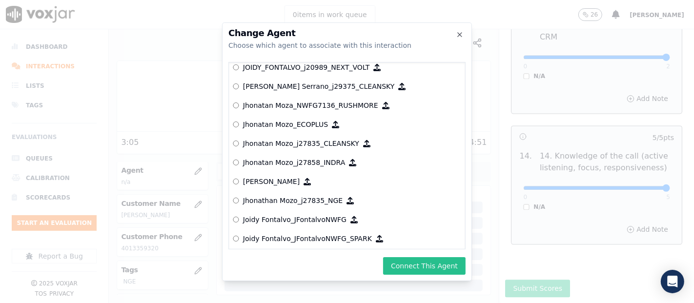
click at [432, 265] on button "Connect This Agent" at bounding box center [424, 266] width 82 height 18
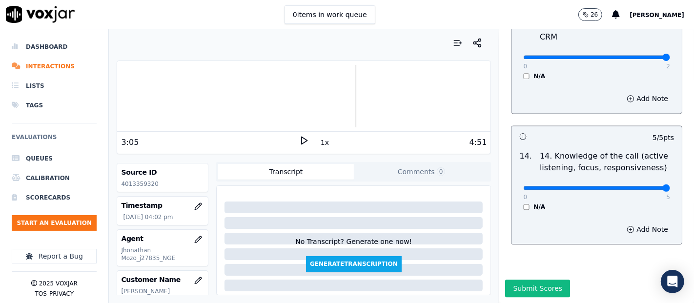
scroll to position [0, 0]
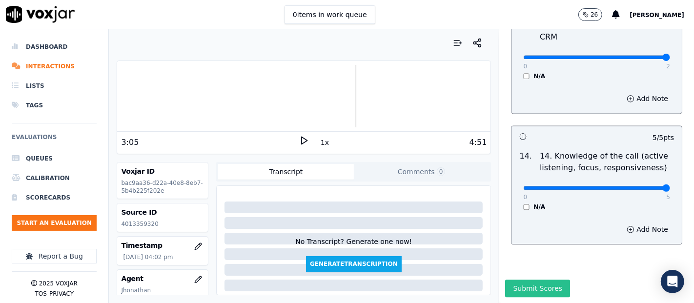
click at [524, 279] on button "Submit Scores" at bounding box center [537, 288] width 65 height 18
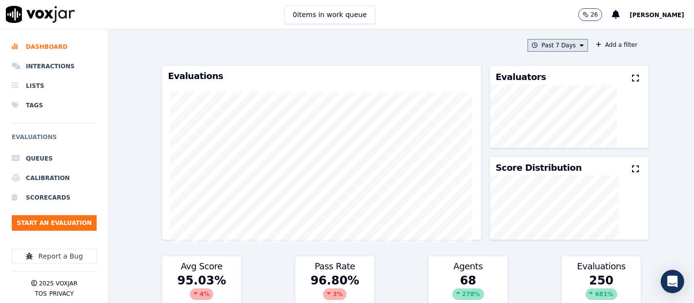
click at [546, 48] on button "Past 7 Days" at bounding box center [557, 45] width 60 height 13
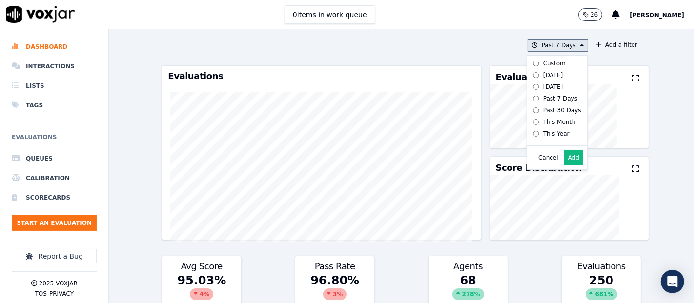
click at [529, 70] on label "[DATE]" at bounding box center [555, 75] width 52 height 12
click at [564, 161] on button "Add" at bounding box center [573, 158] width 19 height 16
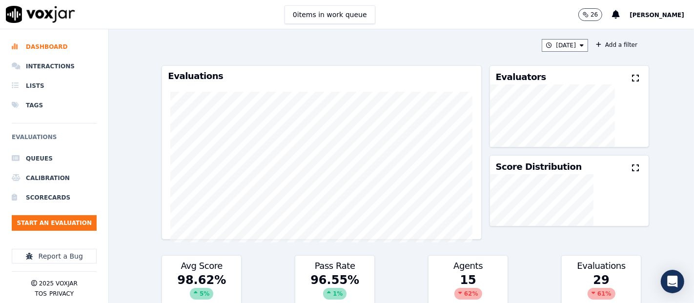
click at [632, 79] on icon at bounding box center [635, 78] width 7 height 8
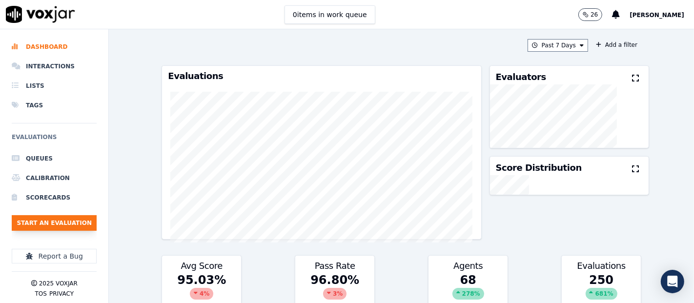
click at [38, 223] on button "Start an Evaluation" at bounding box center [54, 223] width 85 height 16
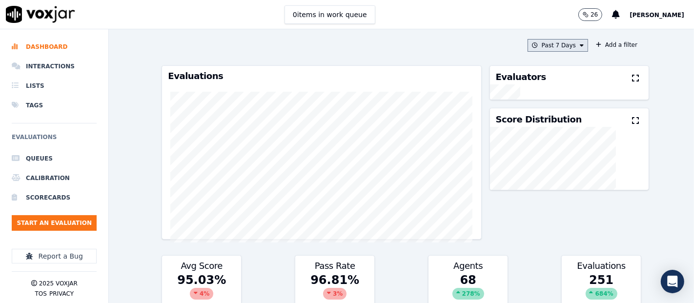
click at [528, 49] on button "Past 7 Days" at bounding box center [557, 45] width 60 height 13
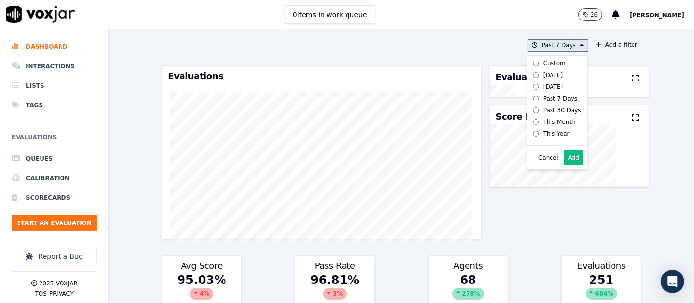
click at [564, 162] on button "Add" at bounding box center [573, 158] width 19 height 16
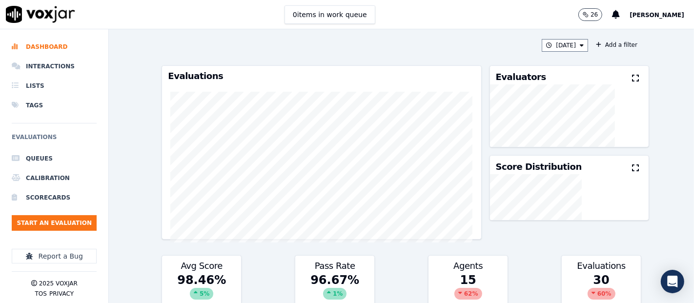
click at [632, 78] on icon at bounding box center [635, 78] width 7 height 8
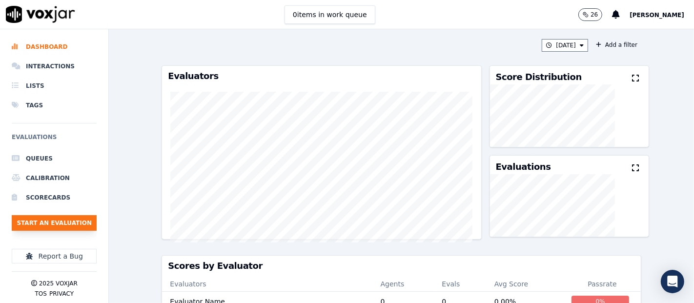
click at [31, 217] on button "Start an Evaluation" at bounding box center [54, 223] width 85 height 16
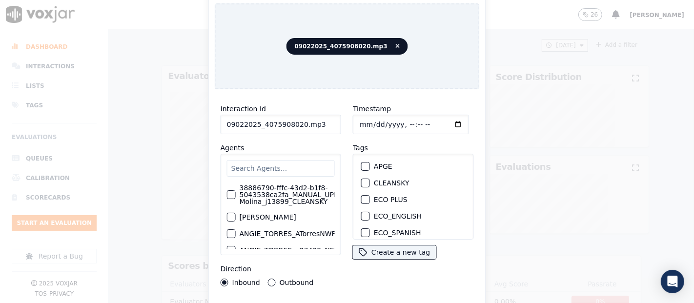
click at [313, 122] on input "09022025_4075908020.mp3" at bounding box center [280, 125] width 120 height 20
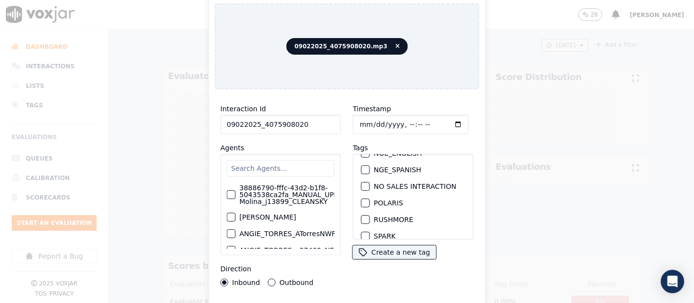
scroll to position [108, 0]
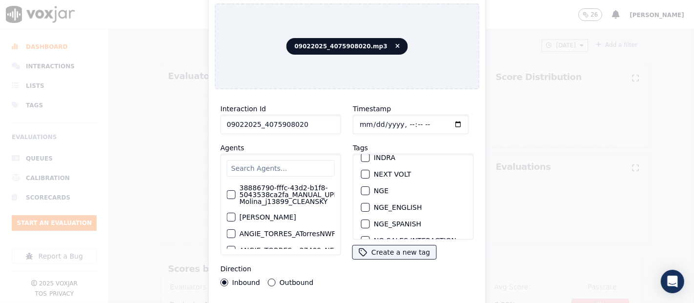
type input "09022025_4075908020"
drag, startPoint x: 361, startPoint y: 185, endPoint x: 355, endPoint y: 192, distance: 9.0
click at [361, 188] on button "NGE" at bounding box center [365, 190] width 9 height 9
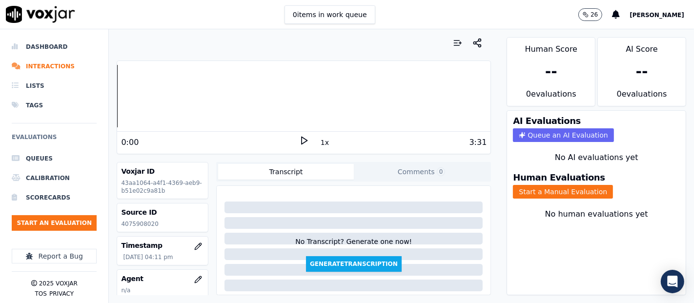
click at [128, 226] on p "4075908020" at bounding box center [162, 224] width 83 height 8
click at [164, 226] on p "4075908020" at bounding box center [162, 224] width 83 height 8
click at [129, 224] on p "4075908020" at bounding box center [162, 224] width 83 height 8
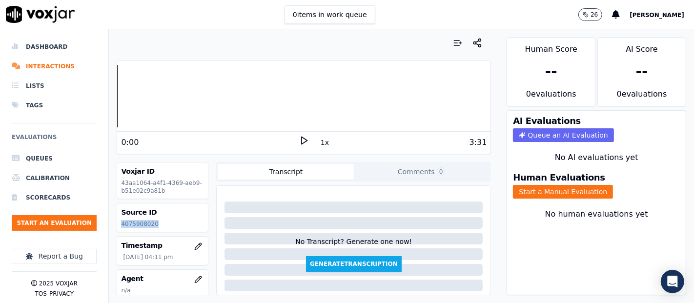
copy p "4075908020"
click at [514, 185] on button "Start a Manual Evaluation" at bounding box center [563, 192] width 100 height 14
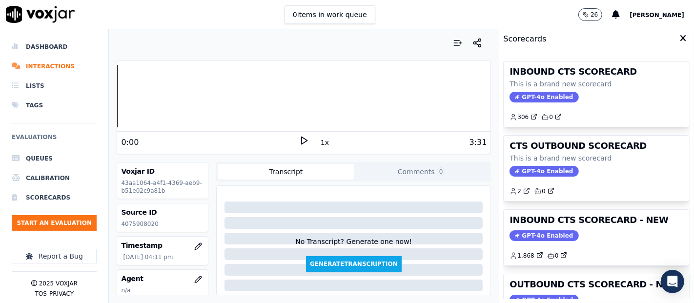
click at [581, 227] on div "INBOUND CTS SCORECARD - NEW GPT-4o Enabled 1.868 0" at bounding box center [596, 238] width 186 height 56
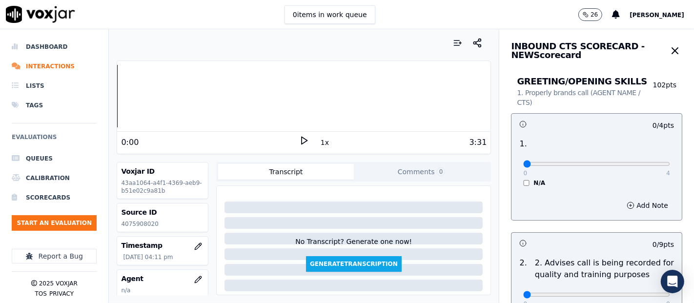
click at [299, 139] on icon at bounding box center [304, 141] width 10 height 10
click at [299, 137] on icon at bounding box center [304, 141] width 10 height 10
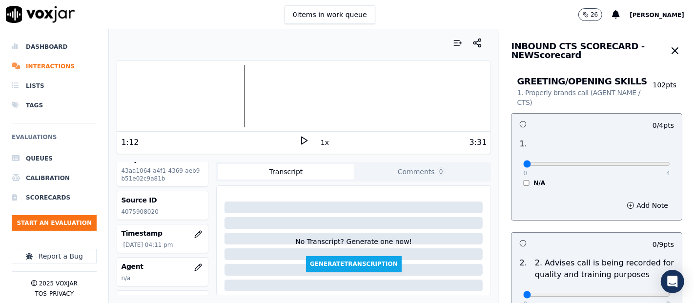
scroll to position [9, 0]
click at [299, 141] on icon at bounding box center [304, 141] width 10 height 10
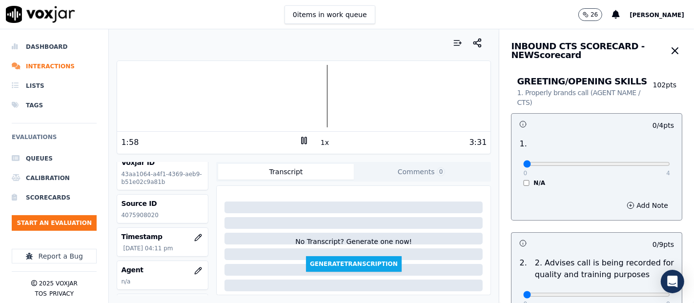
click at [153, 86] on div at bounding box center [303, 96] width 373 height 62
click at [168, 99] on div at bounding box center [303, 96] width 373 height 62
click at [155, 99] on div at bounding box center [303, 96] width 373 height 62
type input "4"
click at [644, 164] on input "range" at bounding box center [596, 164] width 147 height 4
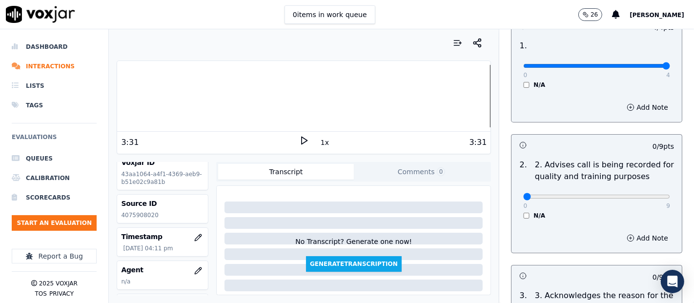
scroll to position [162, 0]
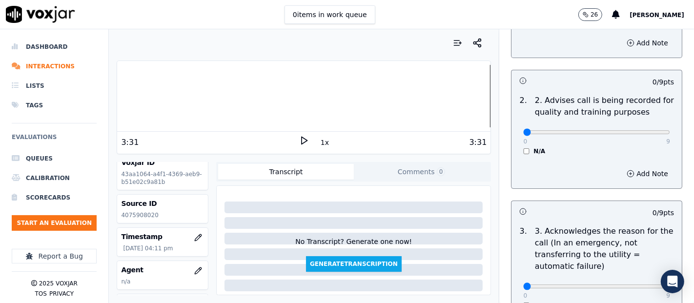
click at [642, 136] on div "0 9" at bounding box center [596, 132] width 147 height 12
type input "9"
click at [643, 134] on input "range" at bounding box center [596, 132] width 147 height 4
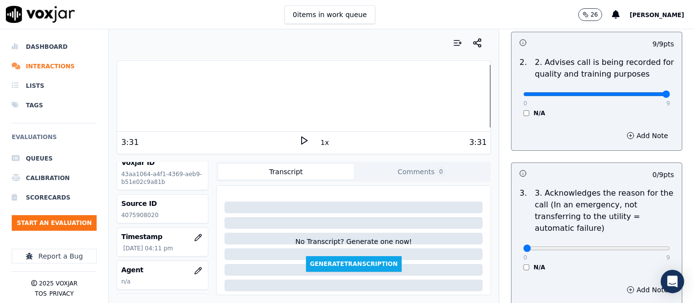
scroll to position [325, 0]
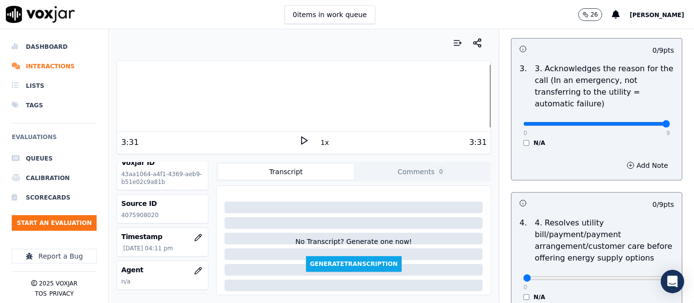
drag, startPoint x: 641, startPoint y: 127, endPoint x: 632, endPoint y: 112, distance: 17.1
type input "9"
click at [640, 126] on input "range" at bounding box center [596, 124] width 147 height 4
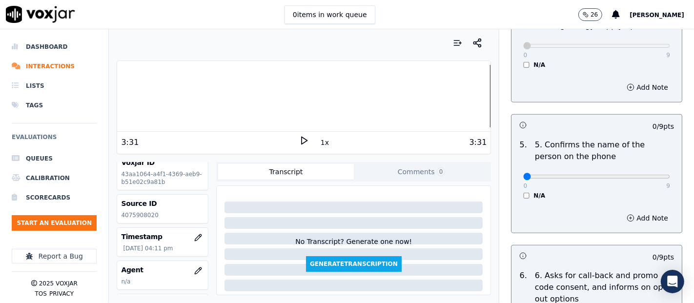
scroll to position [596, 0]
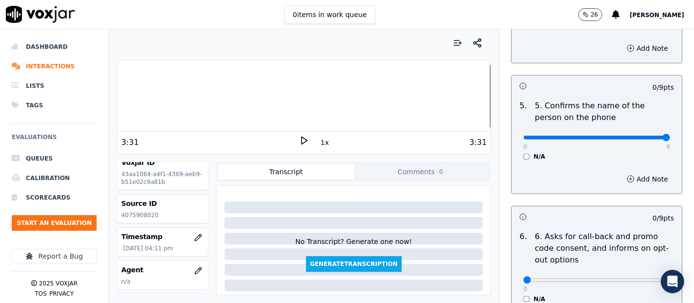
type input "9"
click at [635, 136] on input "range" at bounding box center [596, 138] width 147 height 4
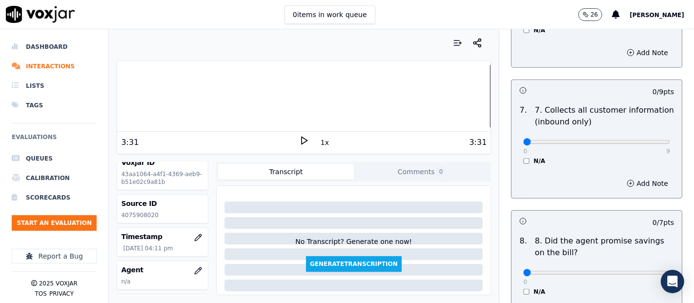
scroll to position [867, 0]
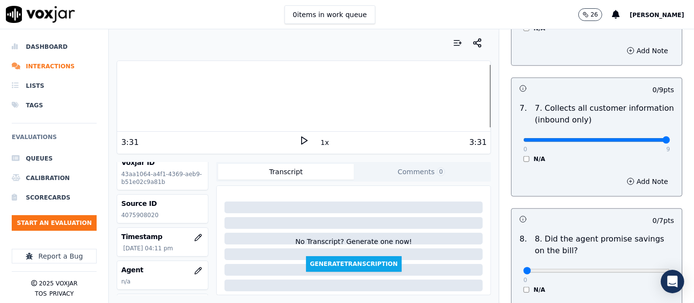
type input "9"
click at [638, 139] on input "range" at bounding box center [596, 140] width 147 height 4
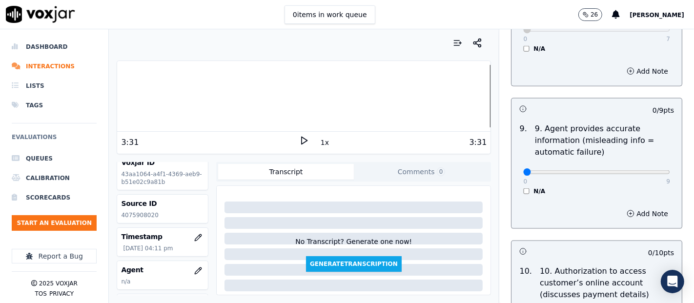
scroll to position [1138, 0]
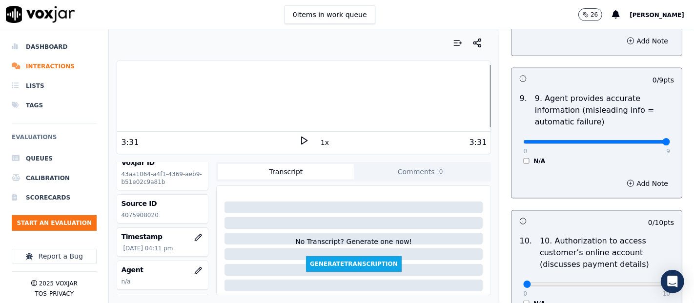
type input "9"
click at [637, 140] on input "range" at bounding box center [596, 142] width 147 height 4
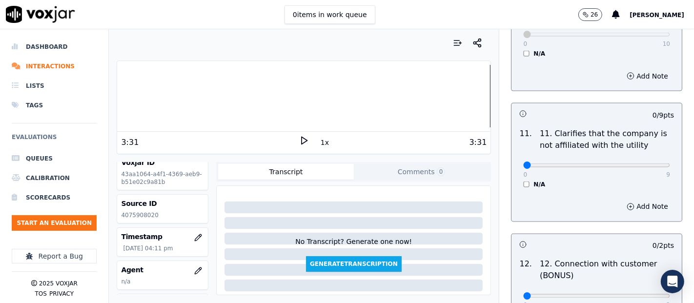
scroll to position [1409, 0]
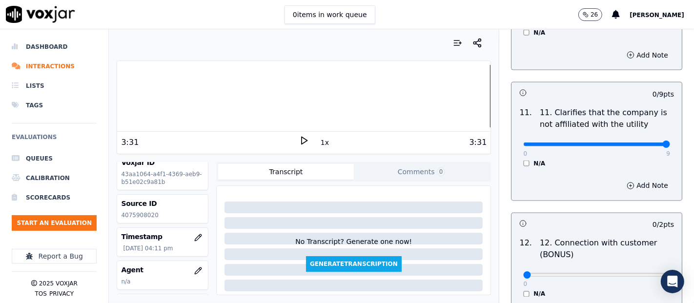
type input "9"
click at [638, 142] on input "range" at bounding box center [596, 144] width 147 height 4
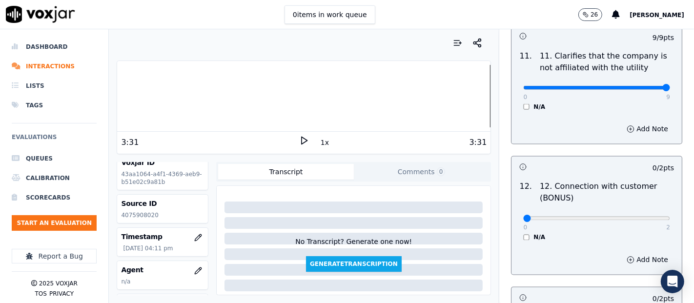
scroll to position [1517, 0]
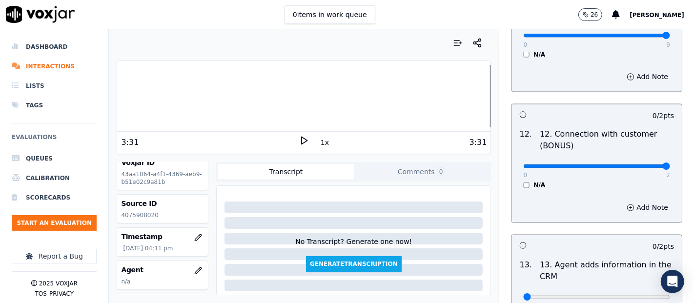
type input "2"
click at [639, 164] on input "range" at bounding box center [596, 166] width 147 height 4
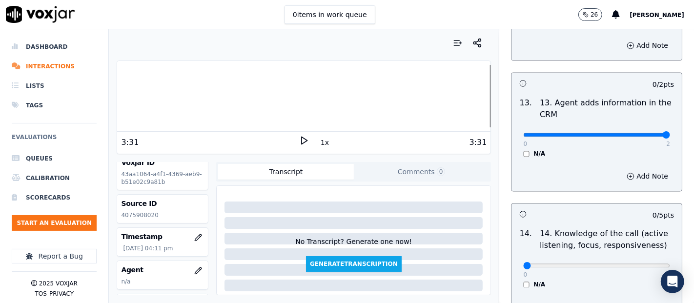
type input "2"
click at [635, 134] on input "range" at bounding box center [596, 135] width 147 height 4
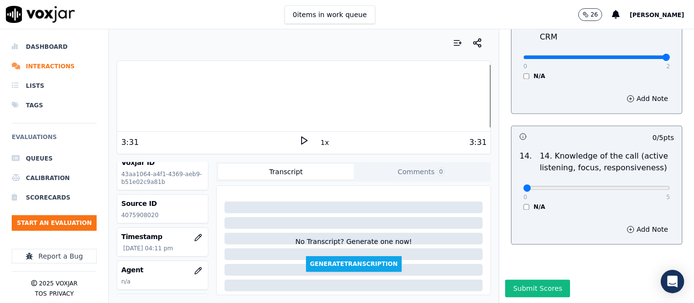
scroll to position [1777, 0]
type input "5"
click at [635, 186] on input "range" at bounding box center [596, 188] width 147 height 4
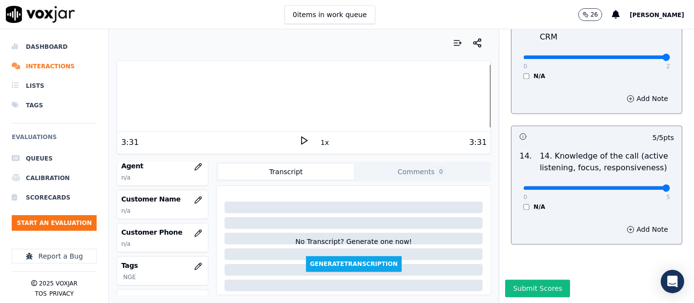
scroll to position [117, 0]
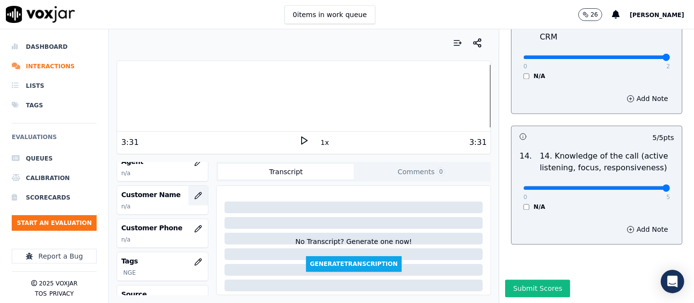
click at [188, 197] on button "button" at bounding box center [198, 196] width 20 height 20
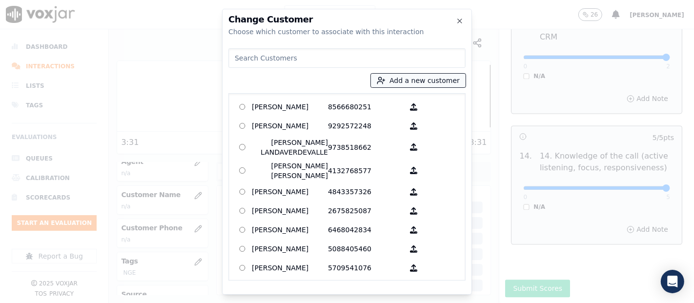
click at [404, 79] on button "Add a new customer" at bounding box center [418, 81] width 95 height 14
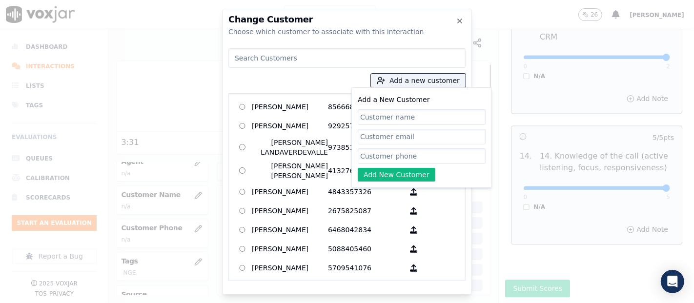
paste input "MARIA MORENO"
type input "MARIA MORENO"
click at [404, 158] on input "Add a New Customer" at bounding box center [422, 156] width 128 height 16
paste input "4075908020"
type input "4075908020"
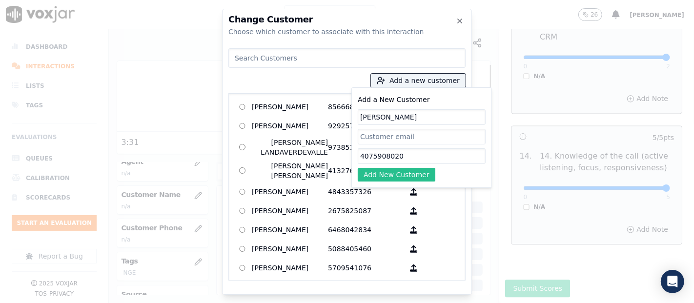
click at [383, 175] on button "Add New Customer" at bounding box center [397, 175] width 78 height 14
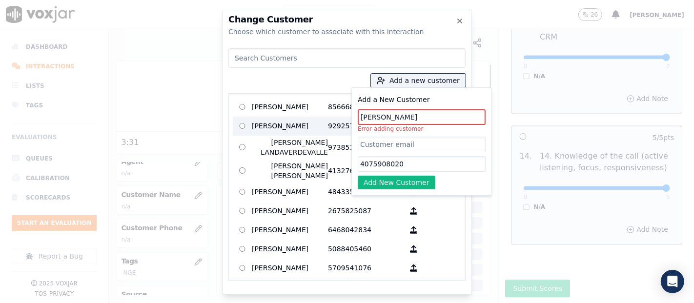
drag, startPoint x: 398, startPoint y: 119, endPoint x: 304, endPoint y: 118, distance: 93.7
click at [294, 122] on div "Add a new customer Add a New Customer MARIA MORENO Error adding customer 407590…" at bounding box center [346, 162] width 237 height 236
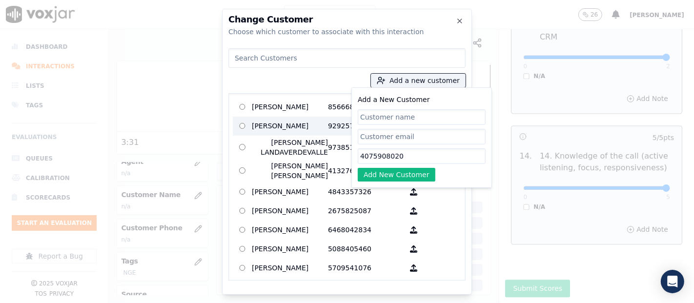
drag, startPoint x: 400, startPoint y: 156, endPoint x: 295, endPoint y: 124, distance: 110.0
click at [305, 149] on div "Add a new customer Add a New Customer 4075908020 Add New Customer AGUEDA SANTAN…" at bounding box center [346, 162] width 237 height 236
click at [268, 56] on input at bounding box center [346, 58] width 237 height 20
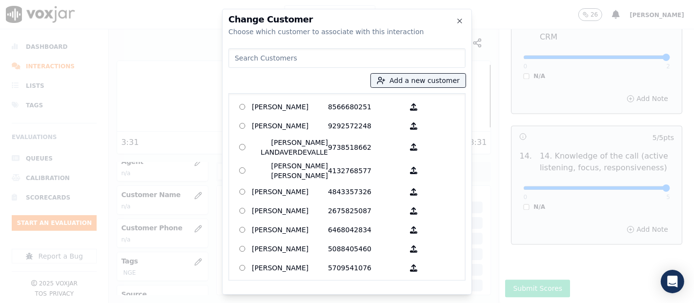
drag, startPoint x: 269, startPoint y: 56, endPoint x: 273, endPoint y: 60, distance: 5.2
click at [273, 59] on input at bounding box center [346, 58] width 237 height 20
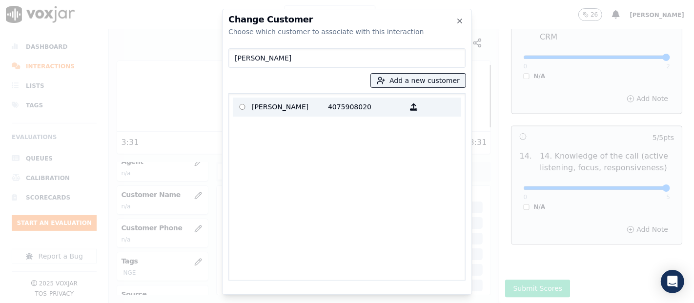
type input "maria moren"
click at [262, 109] on p "MARIA MORENO" at bounding box center [290, 107] width 76 height 15
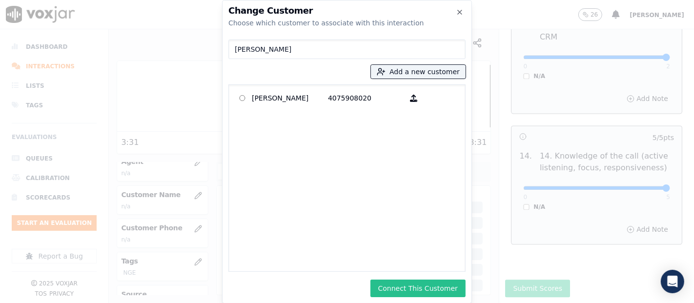
click at [394, 296] on button "Connect This Customer" at bounding box center [417, 288] width 95 height 18
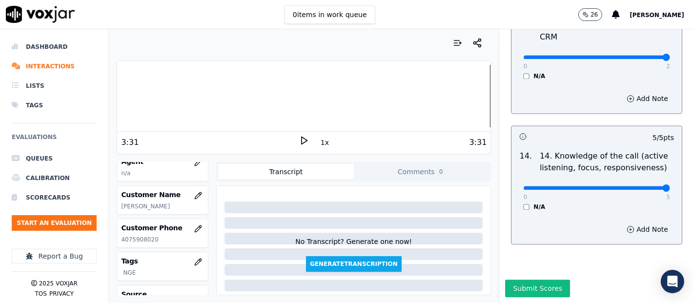
scroll to position [63, 0]
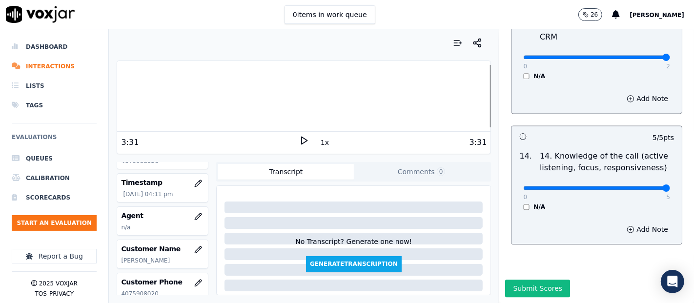
click at [117, 98] on div at bounding box center [303, 96] width 373 height 62
click at [299, 139] on icon at bounding box center [304, 141] width 10 height 10
click at [188, 210] on button "button" at bounding box center [198, 217] width 20 height 20
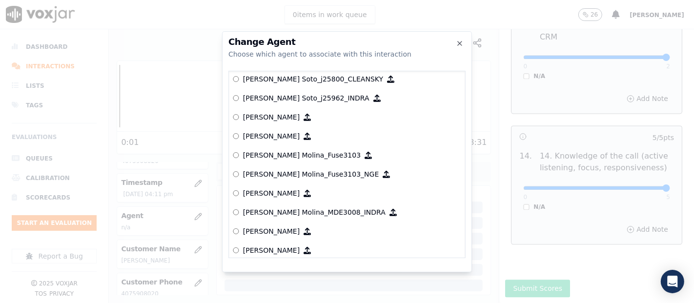
scroll to position [2940, 0]
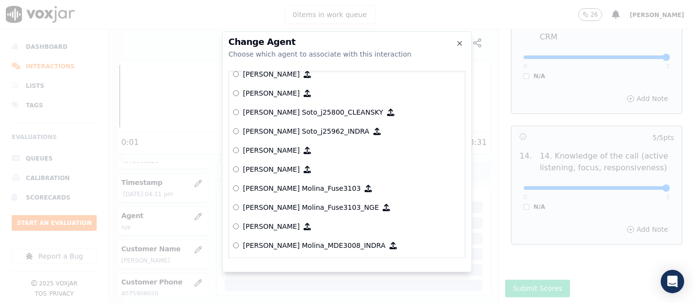
click at [299, 202] on p "[PERSON_NAME] Molina_Fuse3103_NGE" at bounding box center [311, 207] width 136 height 10
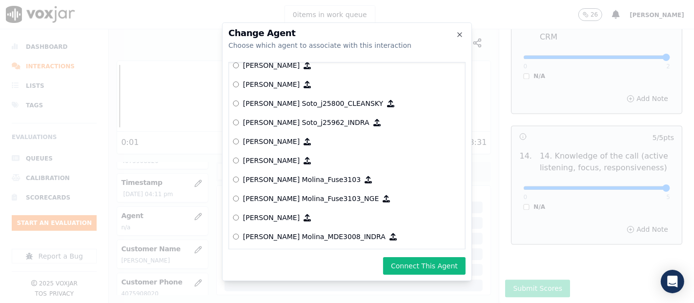
click at [415, 260] on button "Connect This Agent" at bounding box center [424, 266] width 82 height 18
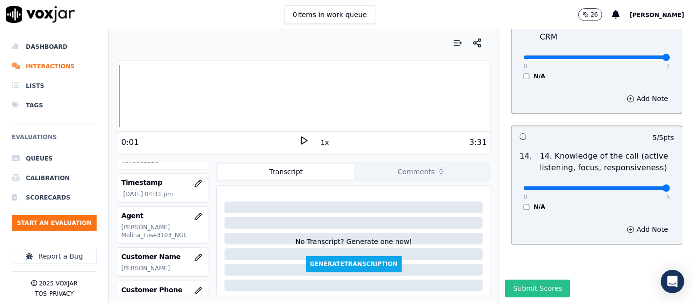
click at [519, 279] on button "Submit Scores" at bounding box center [537, 288] width 65 height 18
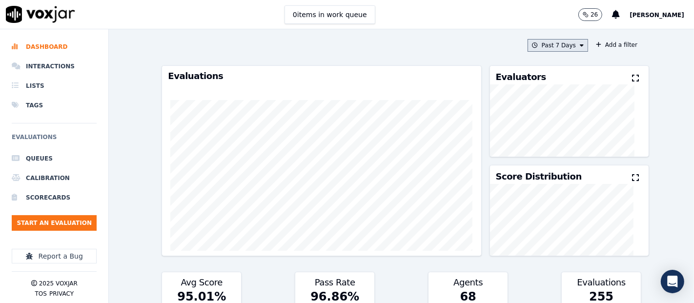
click at [533, 47] on button "Past 7 Days" at bounding box center [557, 45] width 60 height 13
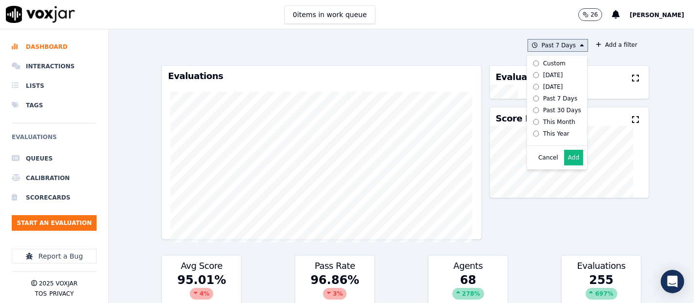
click at [564, 162] on button "Add" at bounding box center [573, 158] width 19 height 16
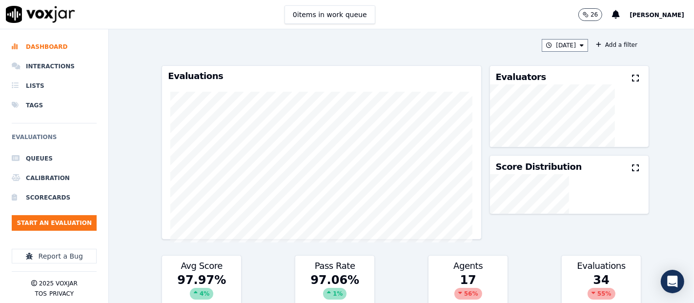
click at [632, 76] on icon at bounding box center [635, 78] width 7 height 8
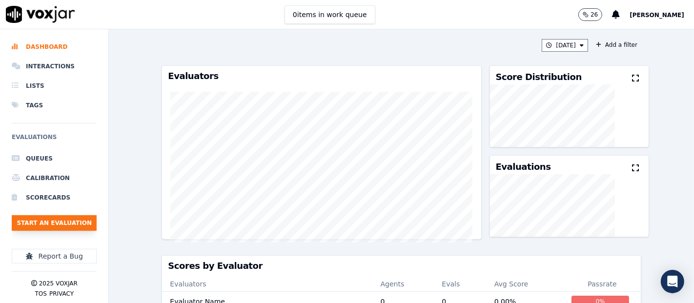
click at [41, 219] on button "Start an Evaluation" at bounding box center [54, 223] width 85 height 16
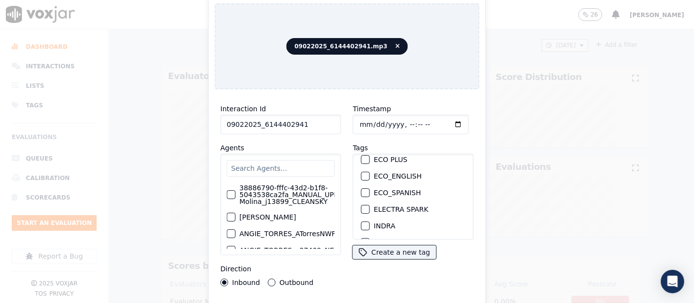
scroll to position [108, 0]
type input "09022025_6144402941"
click at [361, 187] on div "button" at bounding box center [364, 190] width 7 height 7
click at [340, 299] on div "Interaction Id 09022025_6144402941 Agents 38886790-fffc-43d2-b1f8-5043538ca2fa_…" at bounding box center [347, 209] width 265 height 224
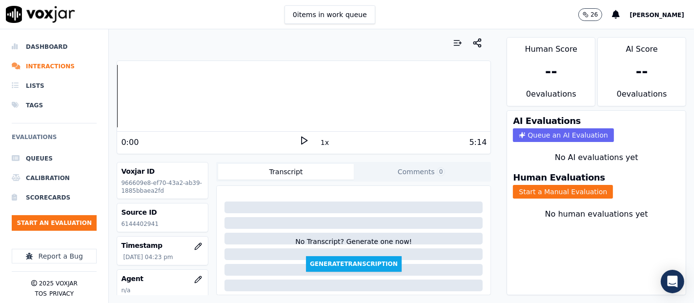
click at [127, 221] on p "6144402941" at bounding box center [162, 224] width 83 height 8
copy p "6144402941"
click at [581, 187] on button "Start a Manual Evaluation" at bounding box center [563, 192] width 100 height 14
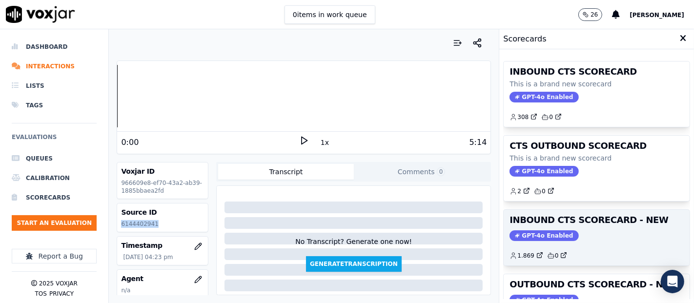
click at [556, 234] on span "GPT-4o Enabled" at bounding box center [543, 235] width 69 height 11
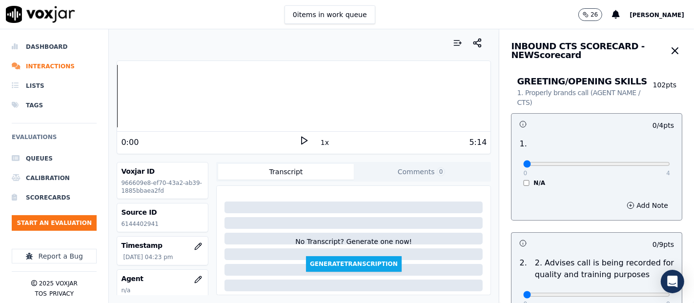
click at [297, 134] on div "0:00 1x 5:14" at bounding box center [303, 142] width 373 height 21
click at [299, 139] on icon at bounding box center [304, 141] width 10 height 10
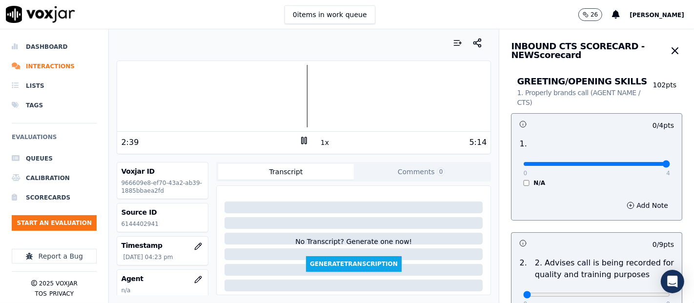
type input "4"
click at [638, 165] on input "range" at bounding box center [596, 164] width 147 height 4
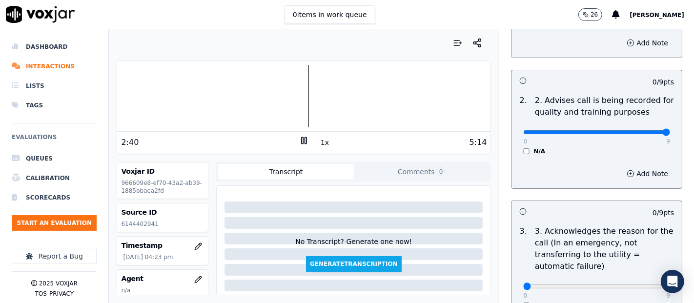
type input "9"
click at [641, 131] on input "range" at bounding box center [596, 132] width 147 height 4
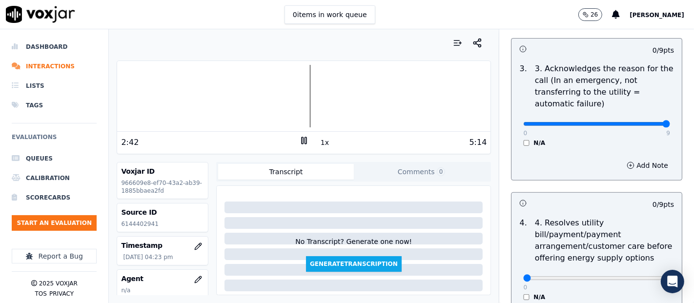
type input "9"
click at [638, 122] on input "range" at bounding box center [596, 124] width 147 height 4
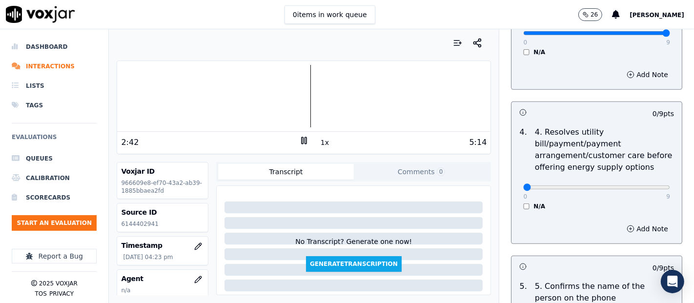
scroll to position [488, 0]
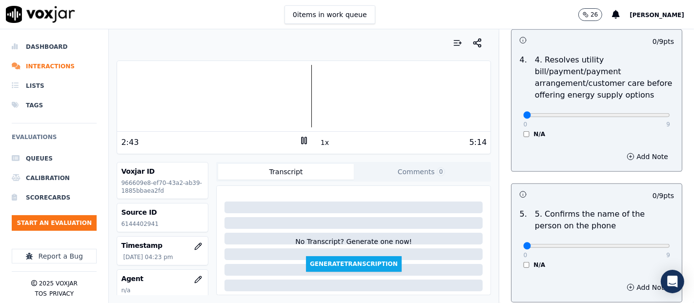
click at [515, 131] on div "0 9 N/A" at bounding box center [596, 119] width 162 height 37
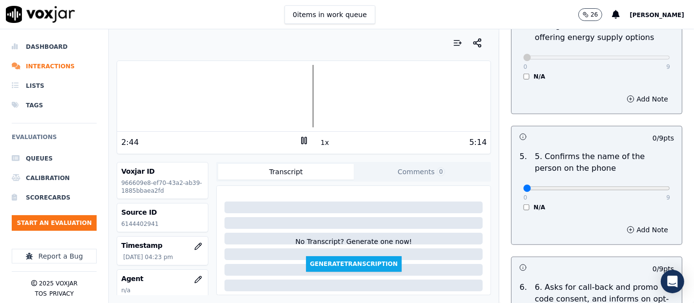
scroll to position [596, 0]
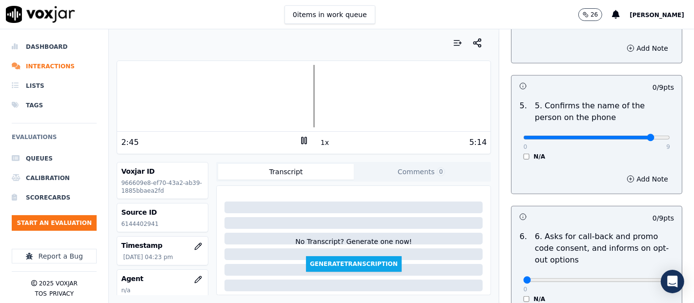
click at [631, 136] on input "range" at bounding box center [596, 138] width 147 height 4
type input "9"
click at [639, 137] on input "range" at bounding box center [596, 138] width 147 height 4
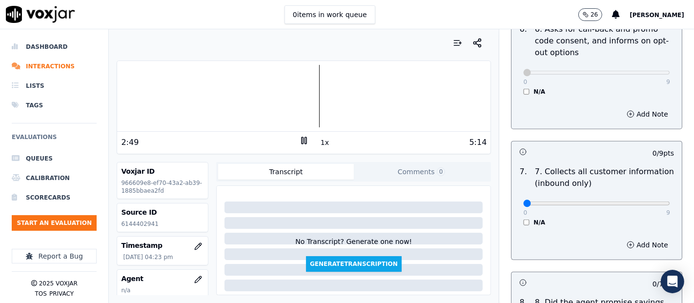
scroll to position [813, 0]
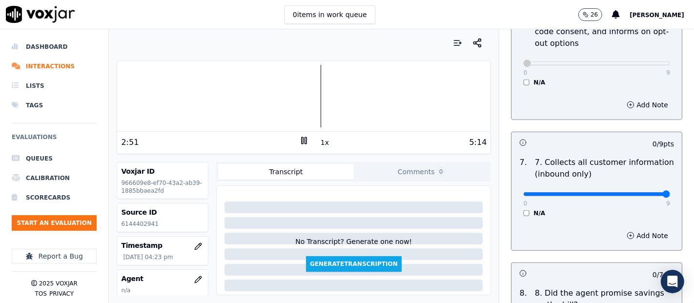
type input "9"
click at [641, 192] on input "range" at bounding box center [596, 194] width 147 height 4
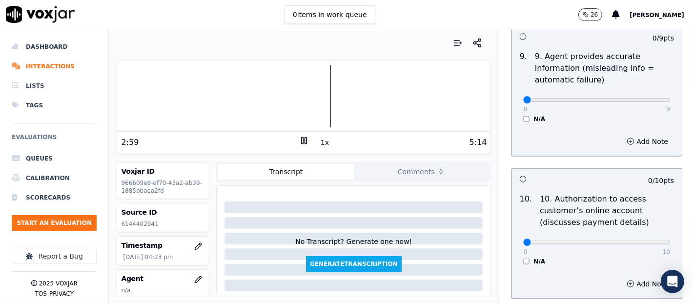
scroll to position [1192, 0]
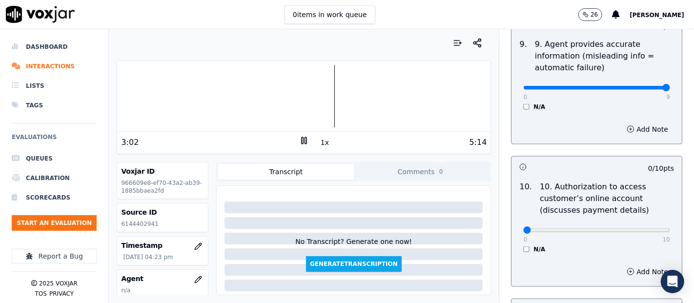
type input "9"
click at [640, 86] on input "range" at bounding box center [596, 88] width 147 height 4
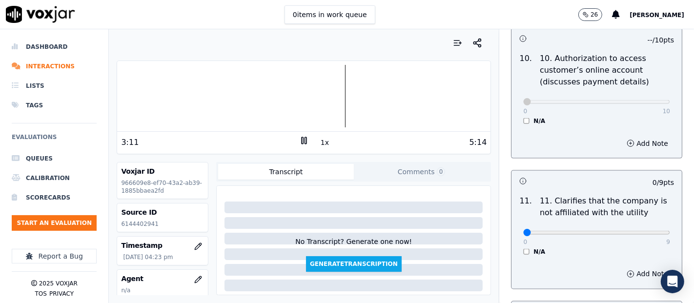
scroll to position [1355, 0]
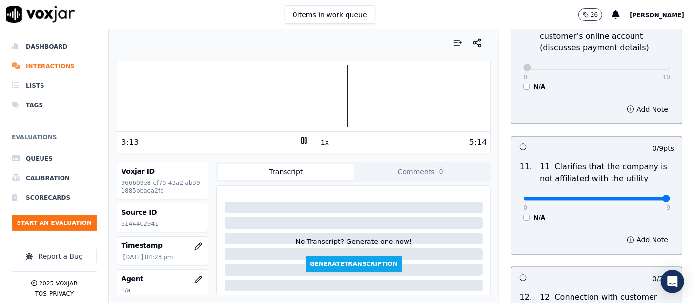
type input "9"
click at [641, 197] on input "range" at bounding box center [596, 199] width 147 height 4
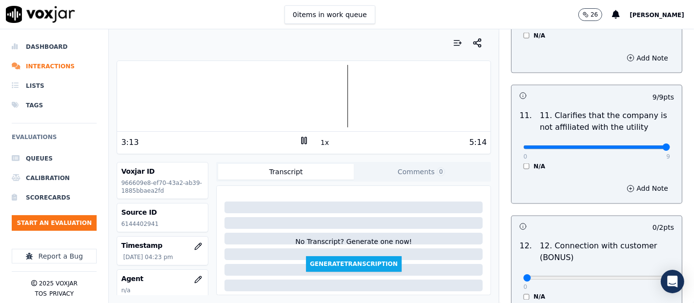
scroll to position [1463, 0]
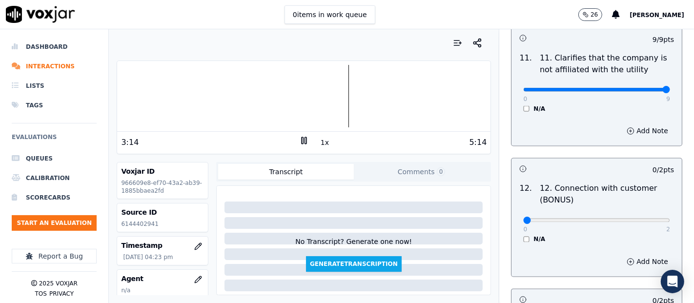
click at [637, 214] on div "0 2" at bounding box center [596, 220] width 147 height 12
type input "2"
click at [642, 219] on input "range" at bounding box center [596, 221] width 147 height 4
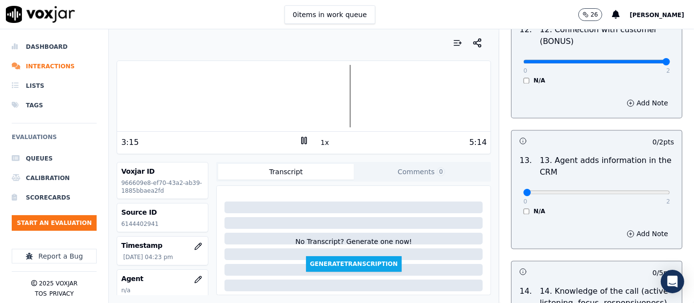
scroll to position [1626, 0]
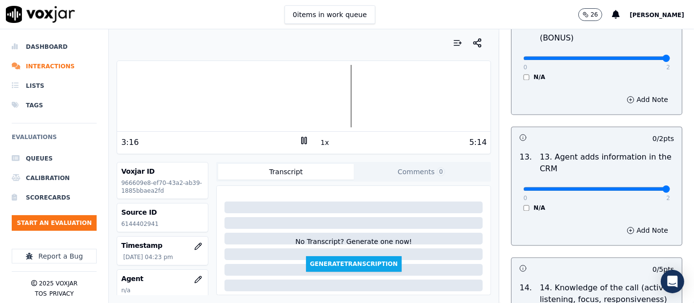
type input "2"
click at [641, 187] on input "range" at bounding box center [596, 189] width 147 height 4
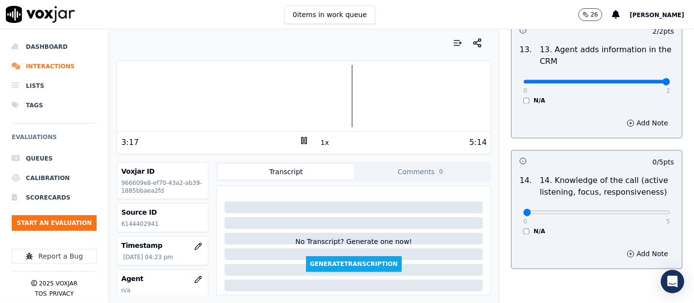
scroll to position [1734, 0]
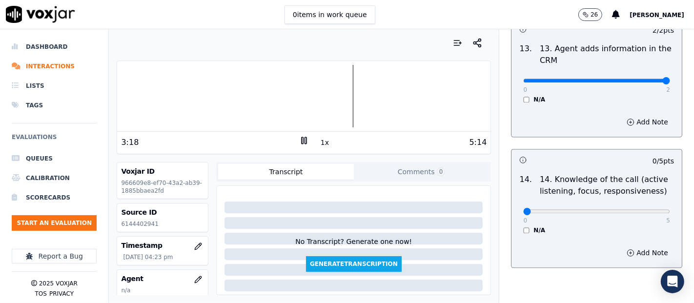
click at [645, 208] on div "0 5 N/A" at bounding box center [596, 215] width 162 height 37
type input "5"
click at [642, 209] on input "range" at bounding box center [596, 211] width 147 height 4
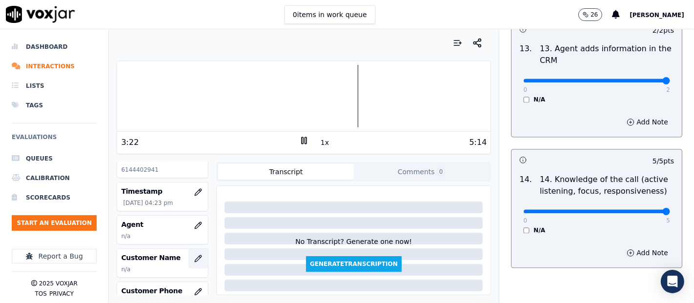
click at [194, 259] on icon "button" at bounding box center [198, 259] width 8 height 8
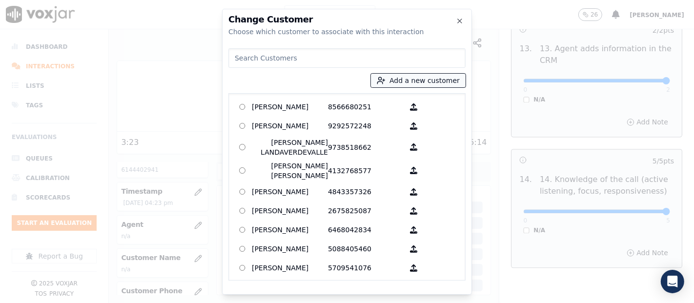
click at [394, 81] on button "Add a new customer" at bounding box center [418, 81] width 95 height 14
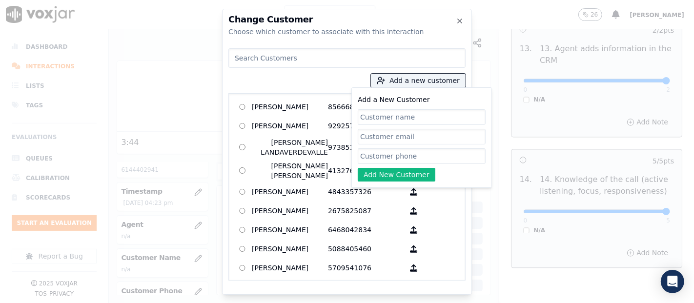
paste input "[PERSON_NAME]"
type input "[PERSON_NAME]"
click at [415, 153] on input "Add a New Customer" at bounding box center [422, 156] width 128 height 16
paste input "9547061666"
type input "9547061666"
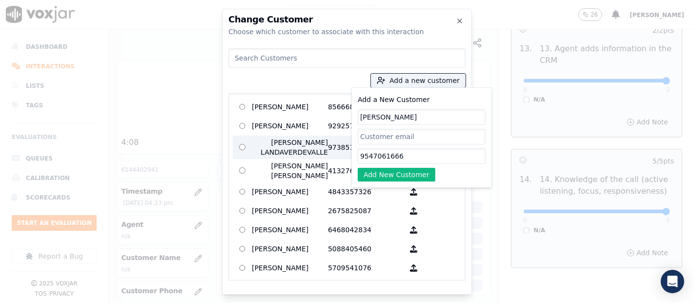
drag, startPoint x: 384, startPoint y: 157, endPoint x: 325, endPoint y: 140, distance: 61.3
click at [326, 154] on div "Add a new customer Add a New Customer Rabonier Rathael 9547061666 Add New Custo…" at bounding box center [346, 162] width 237 height 236
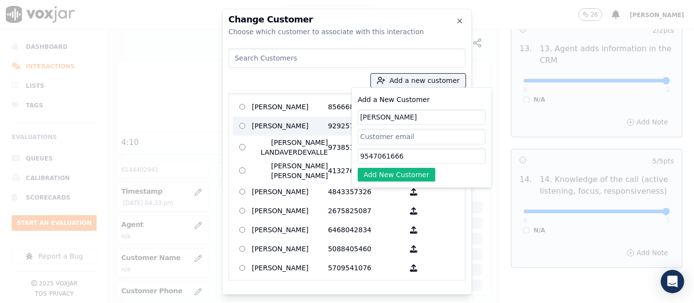
drag, startPoint x: 405, startPoint y: 157, endPoint x: 284, endPoint y: 134, distance: 123.5
click at [284, 163] on div "Add a new customer Add a New Customer Rabonier Rathael 9547061666 Add New Custo…" at bounding box center [346, 162] width 237 height 236
paste input "6144402941"
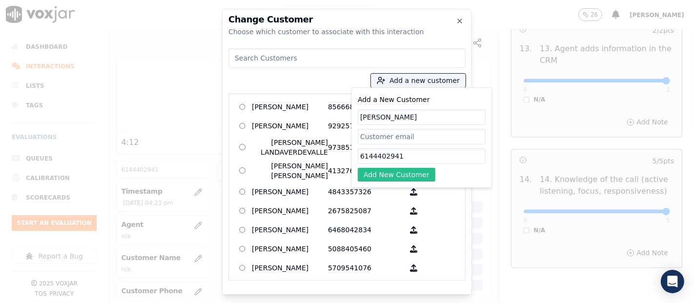
type input "6144402941"
click at [363, 174] on button "Add New Customer" at bounding box center [397, 175] width 78 height 14
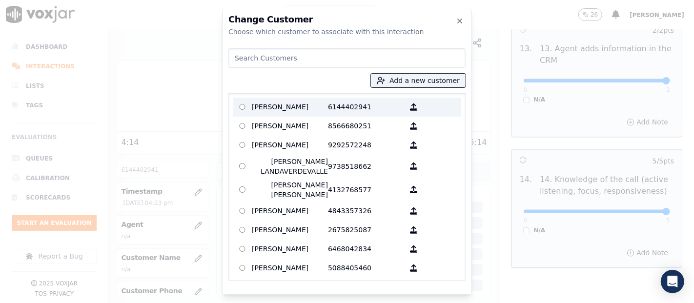
click at [312, 114] on label "[PERSON_NAME] 6144402941" at bounding box center [347, 107] width 228 height 19
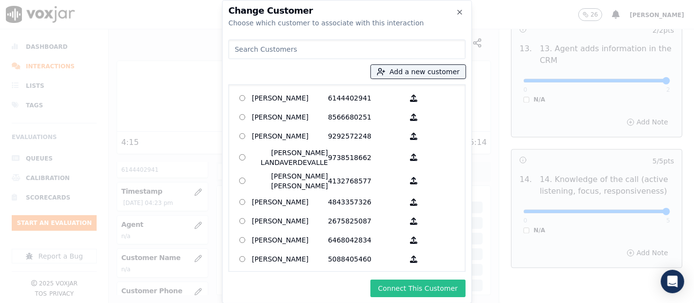
click at [422, 289] on button "Connect This Customer" at bounding box center [417, 288] width 95 height 18
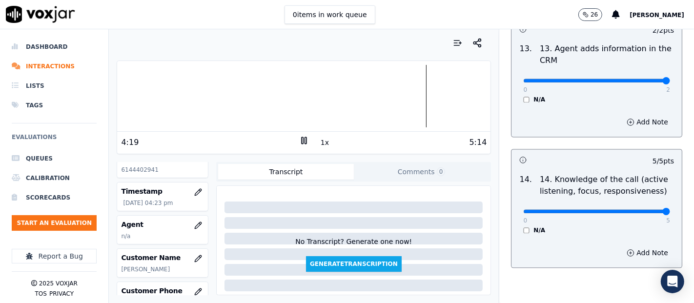
scroll to position [108, 0]
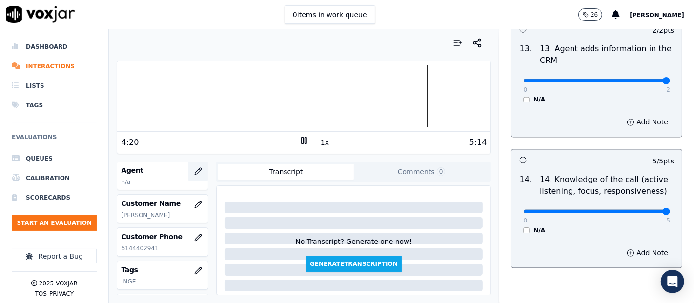
click at [195, 168] on icon "button" at bounding box center [198, 171] width 6 height 6
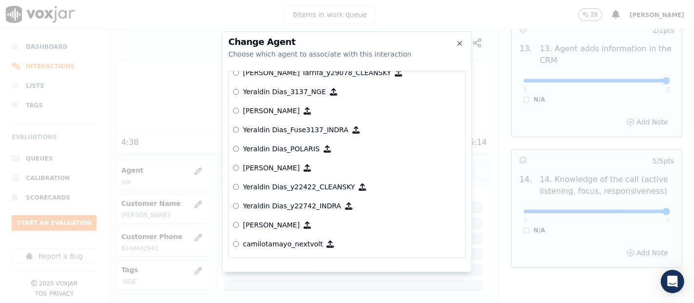
scroll to position [5004, 0]
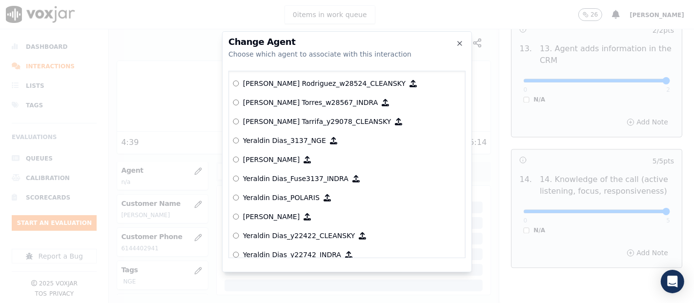
click at [286, 136] on p "Yeraldin Dias_3137_NGE" at bounding box center [284, 141] width 83 height 10
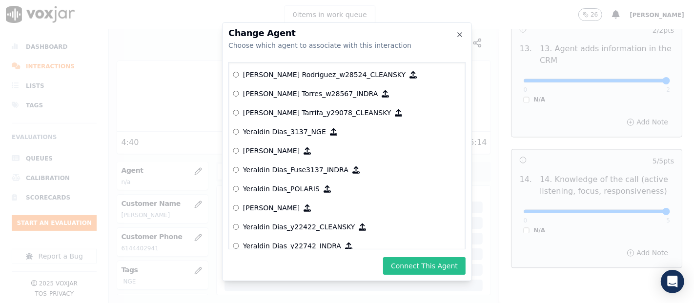
click at [422, 268] on button "Connect This Agent" at bounding box center [424, 266] width 82 height 18
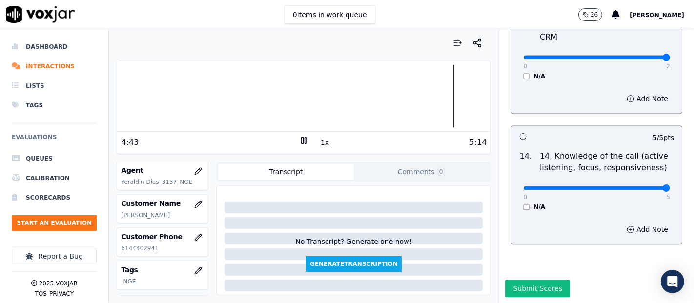
scroll to position [1777, 0]
click at [529, 279] on button "Submit Scores" at bounding box center [537, 288] width 65 height 18
